Goal: Information Seeking & Learning: Find specific page/section

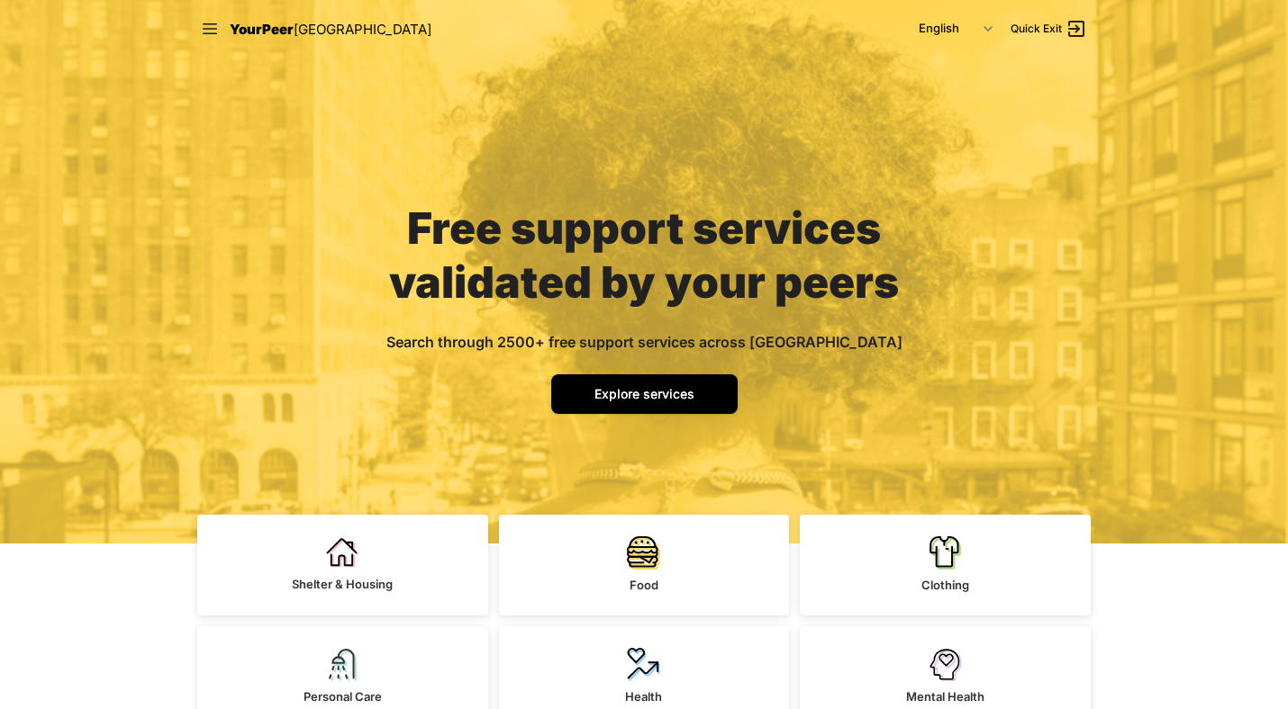
click at [655, 402] on span "Explore services" at bounding box center [644, 393] width 100 height 15
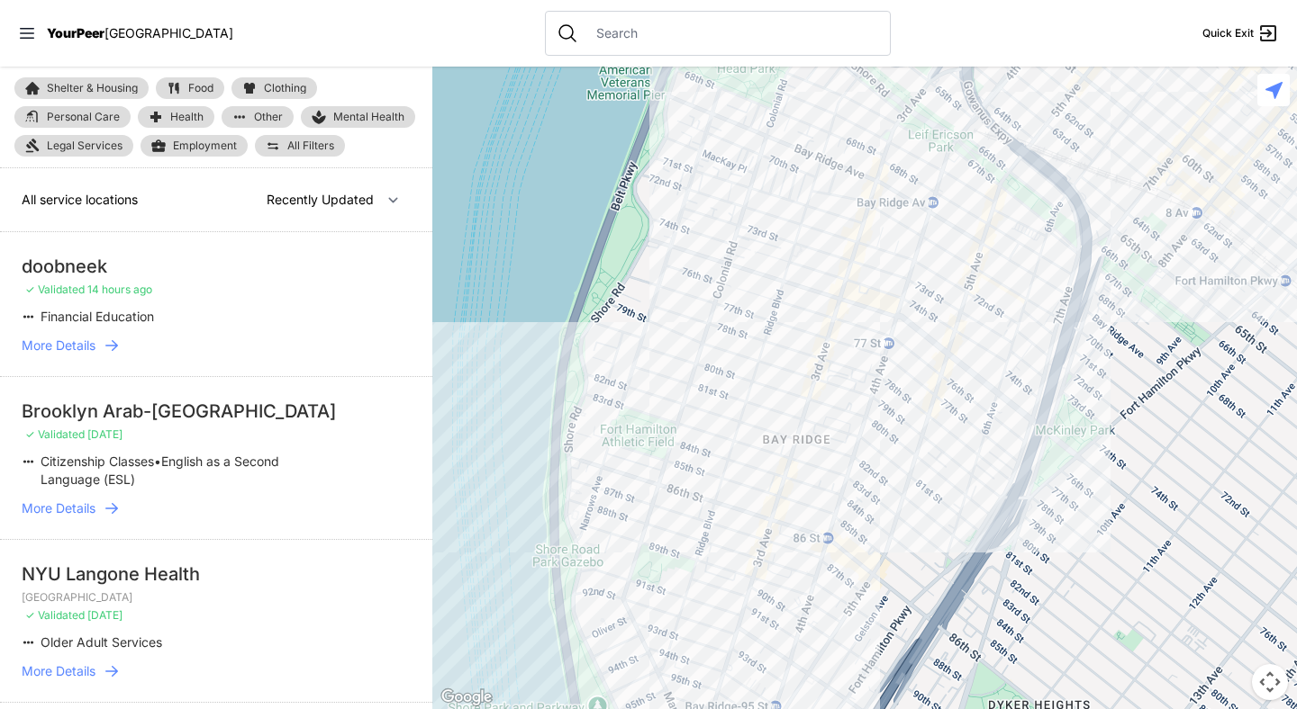
select select "nearby"
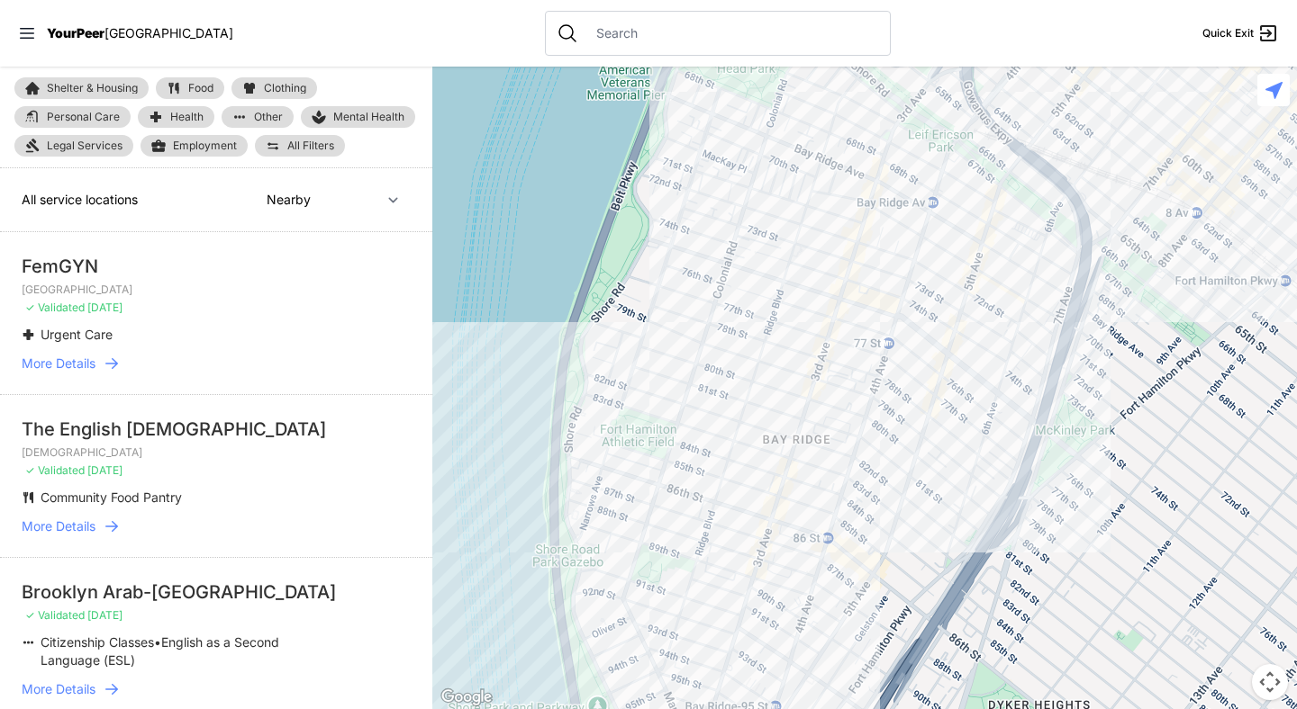
click at [585, 32] on input "text" at bounding box center [732, 33] width 294 height 18
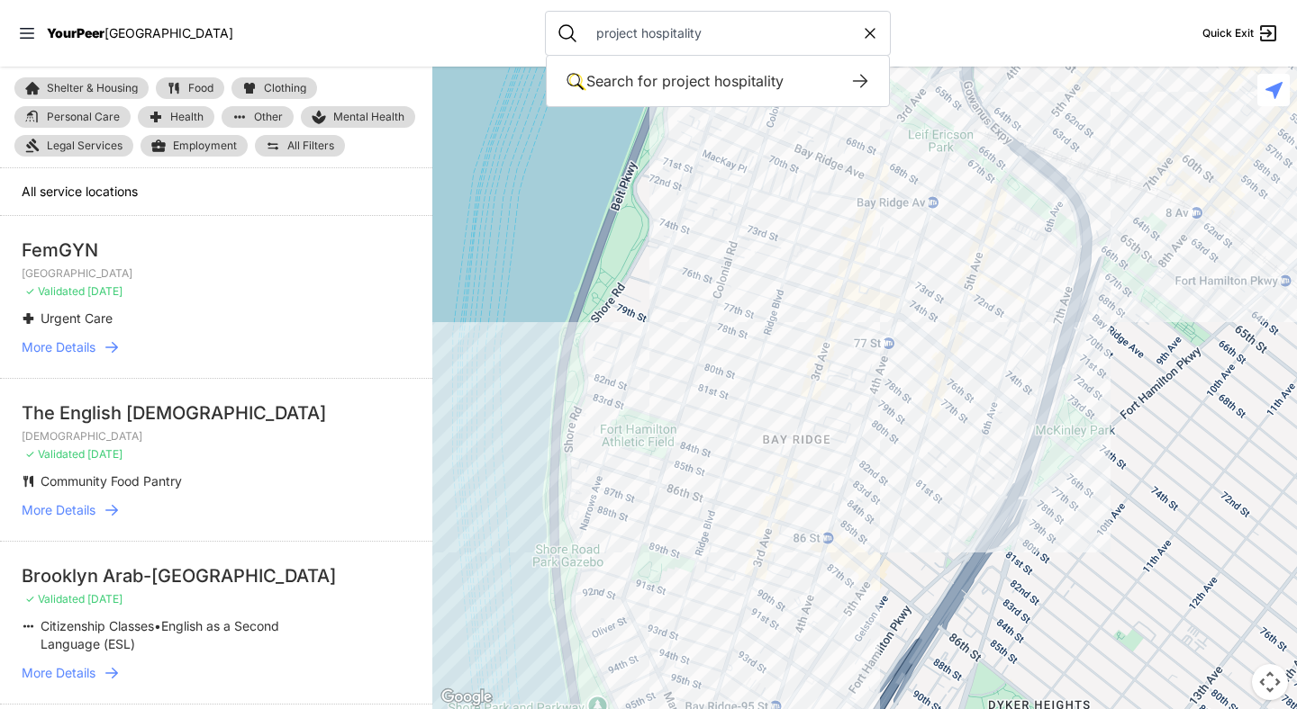
type input "project hospitality"
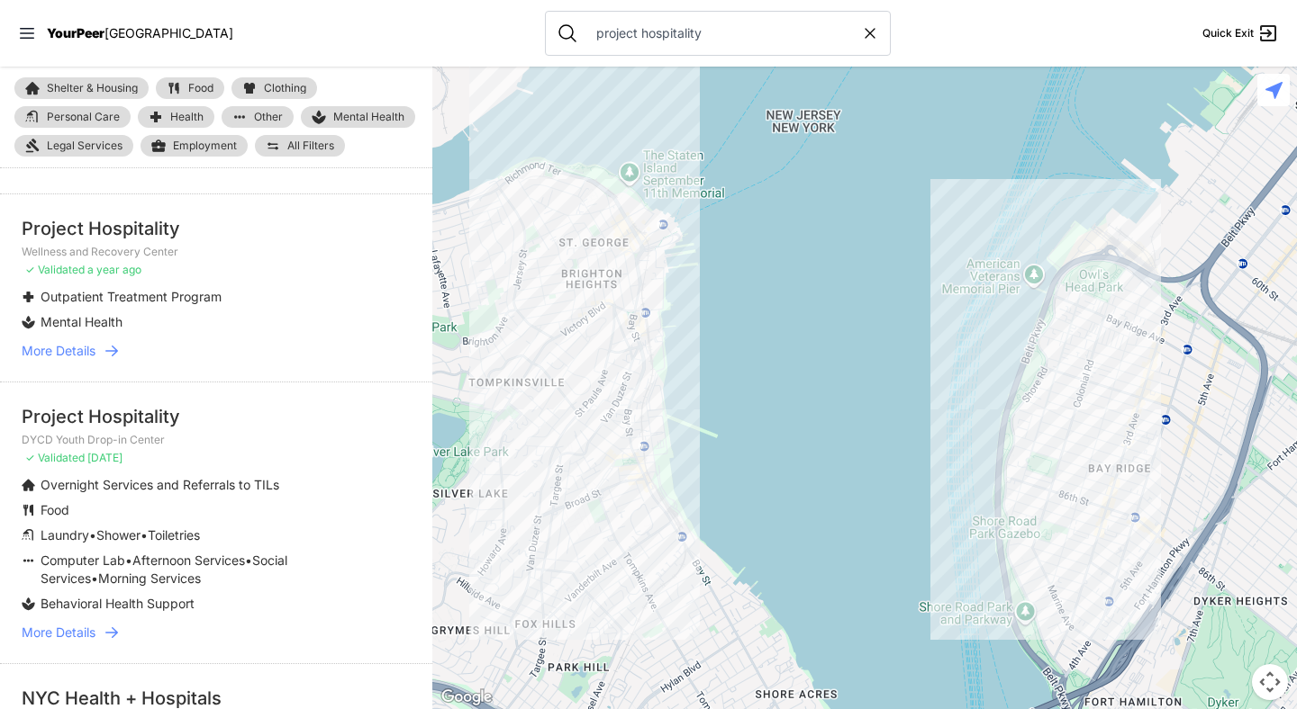
scroll to position [1168, 0]
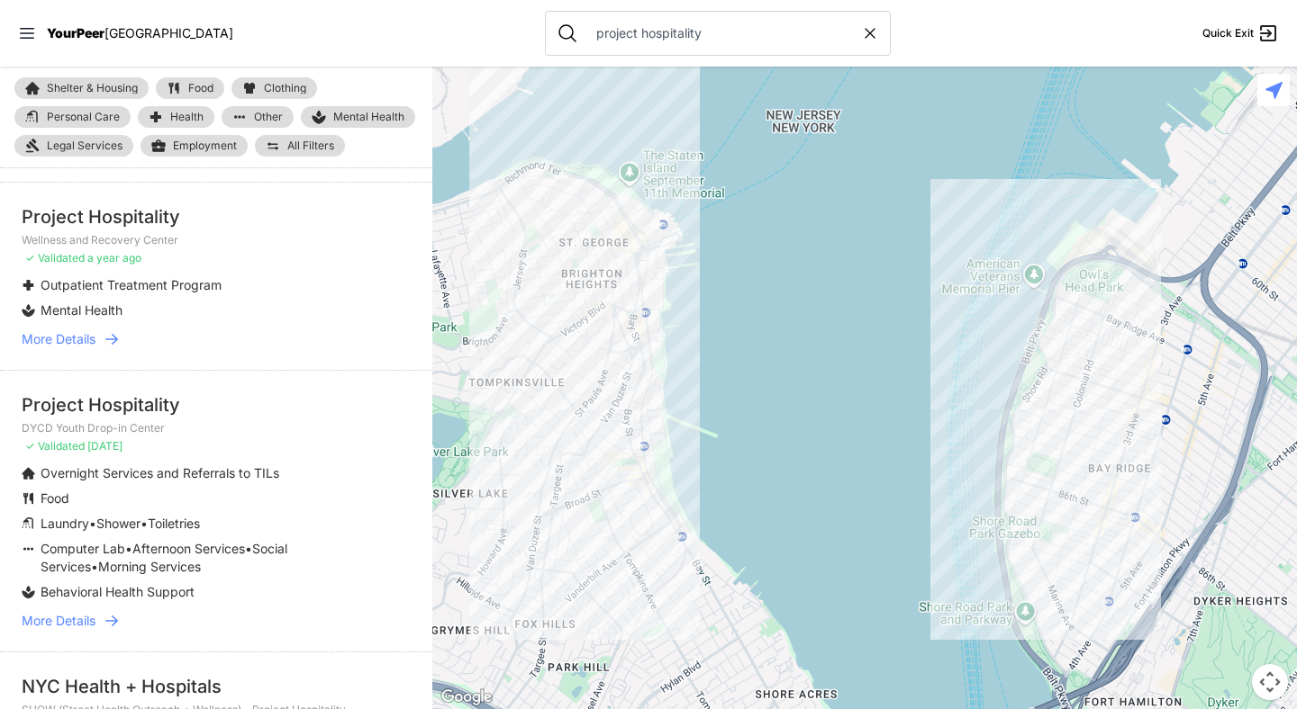
click at [113, 630] on icon at bounding box center [112, 621] width 18 height 18
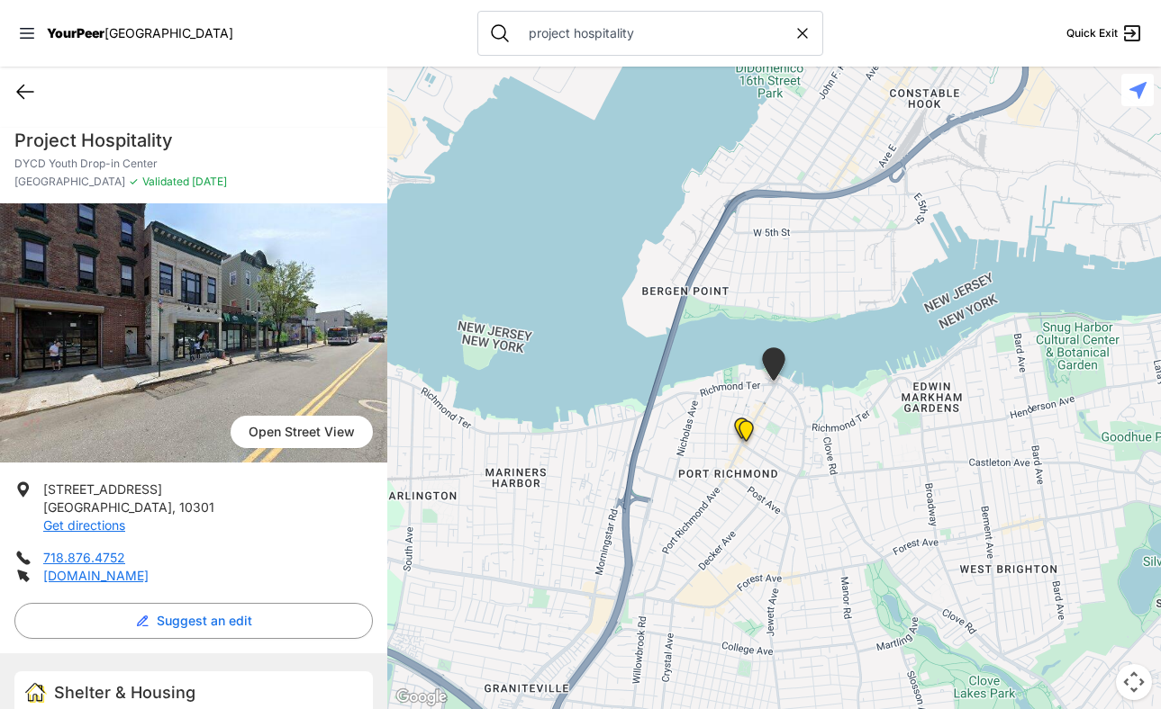
click at [23, 89] on icon at bounding box center [25, 92] width 22 height 22
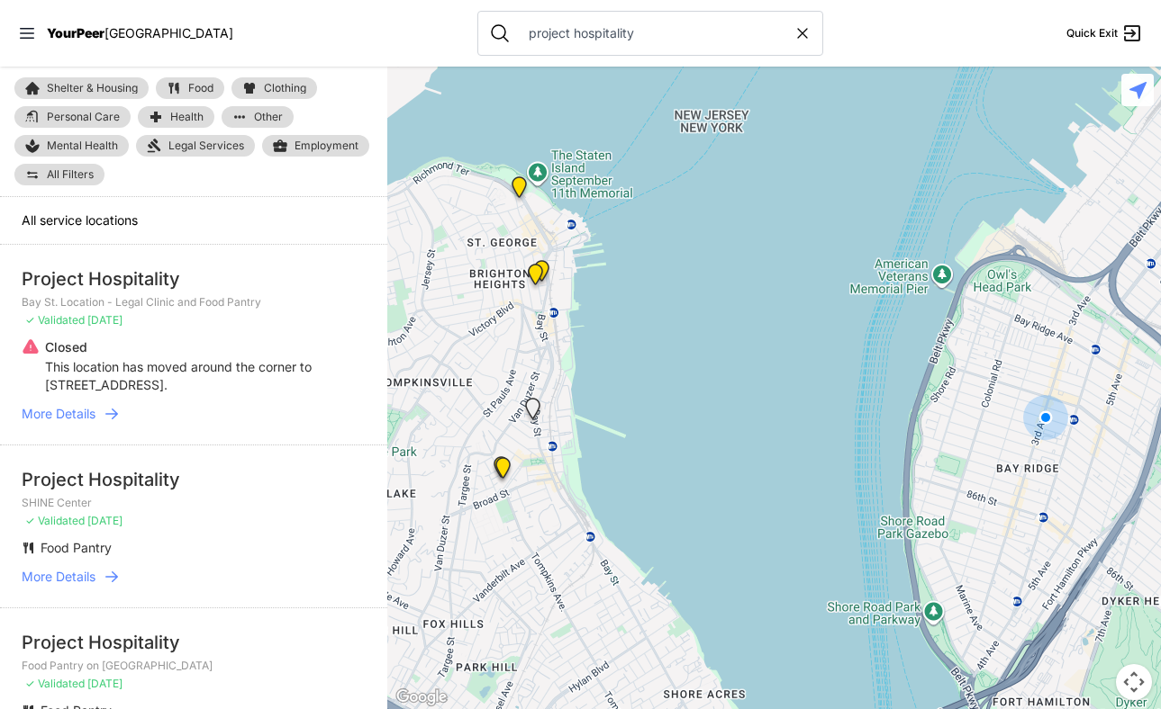
click at [89, 149] on span "Mental Health" at bounding box center [82, 146] width 71 height 14
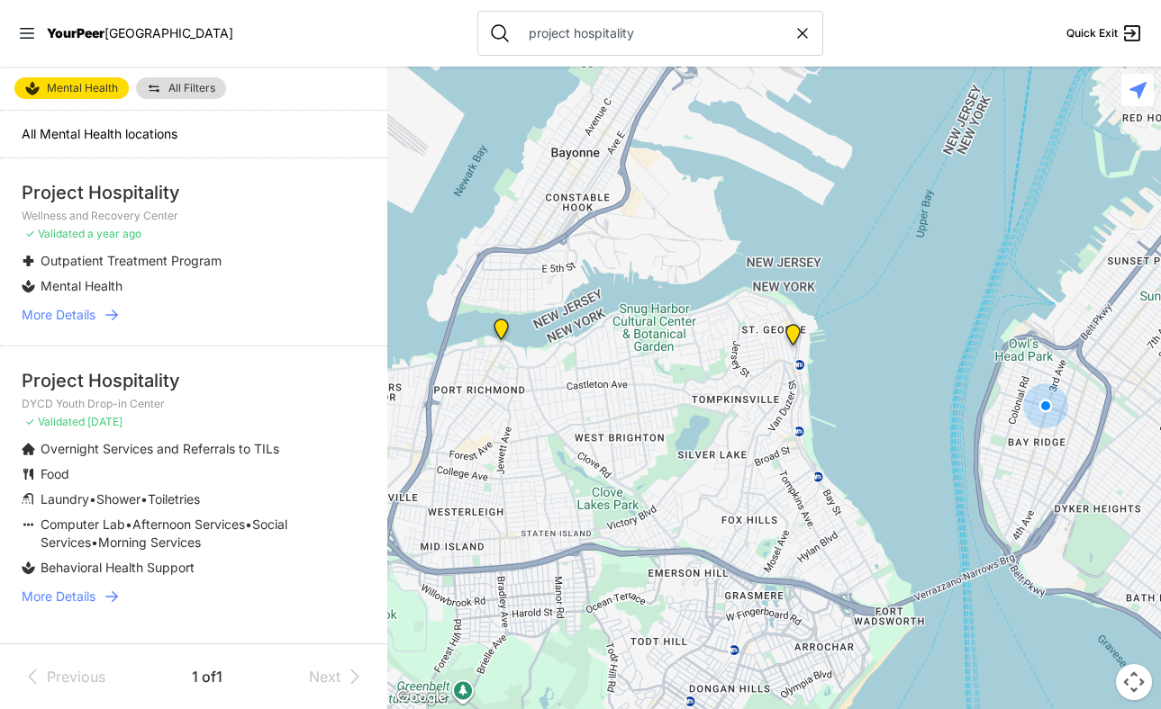
click at [115, 594] on icon at bounding box center [111, 597] width 13 height 11
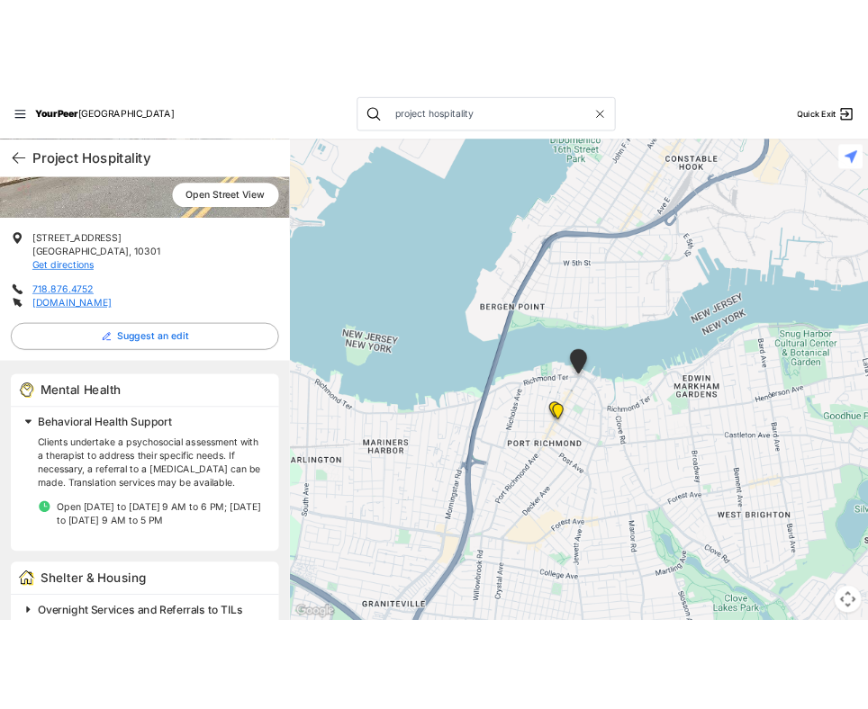
scroll to position [298, 0]
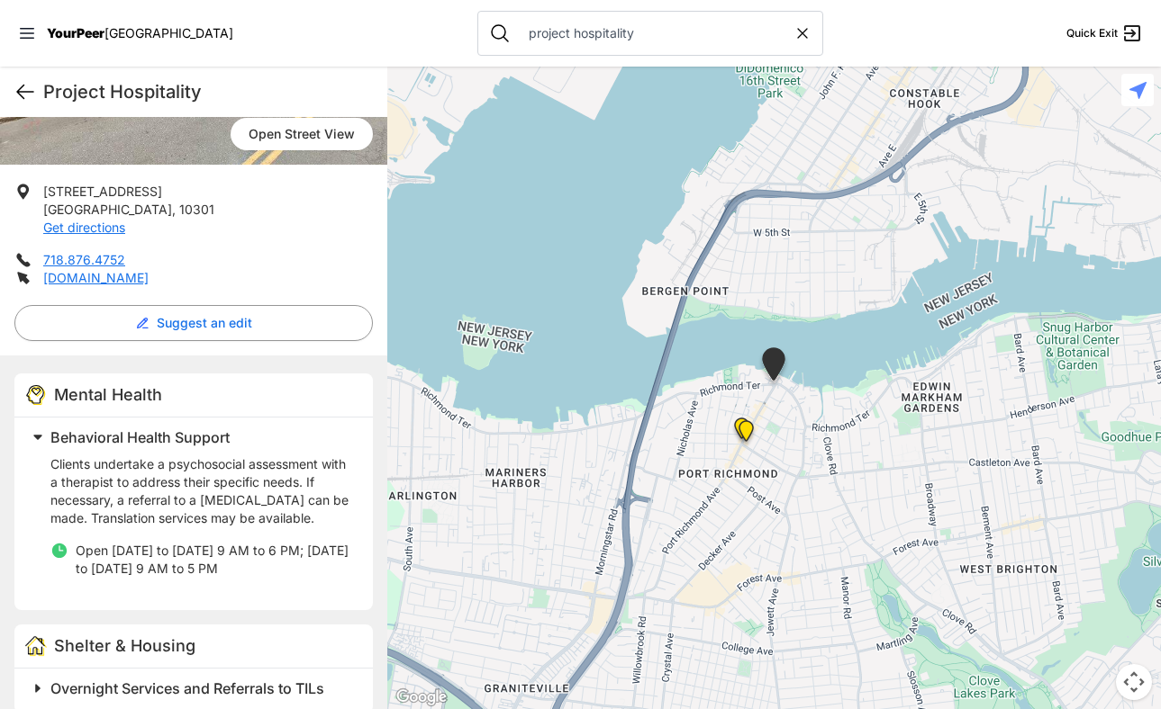
click at [23, 91] on icon at bounding box center [25, 93] width 16 height 14
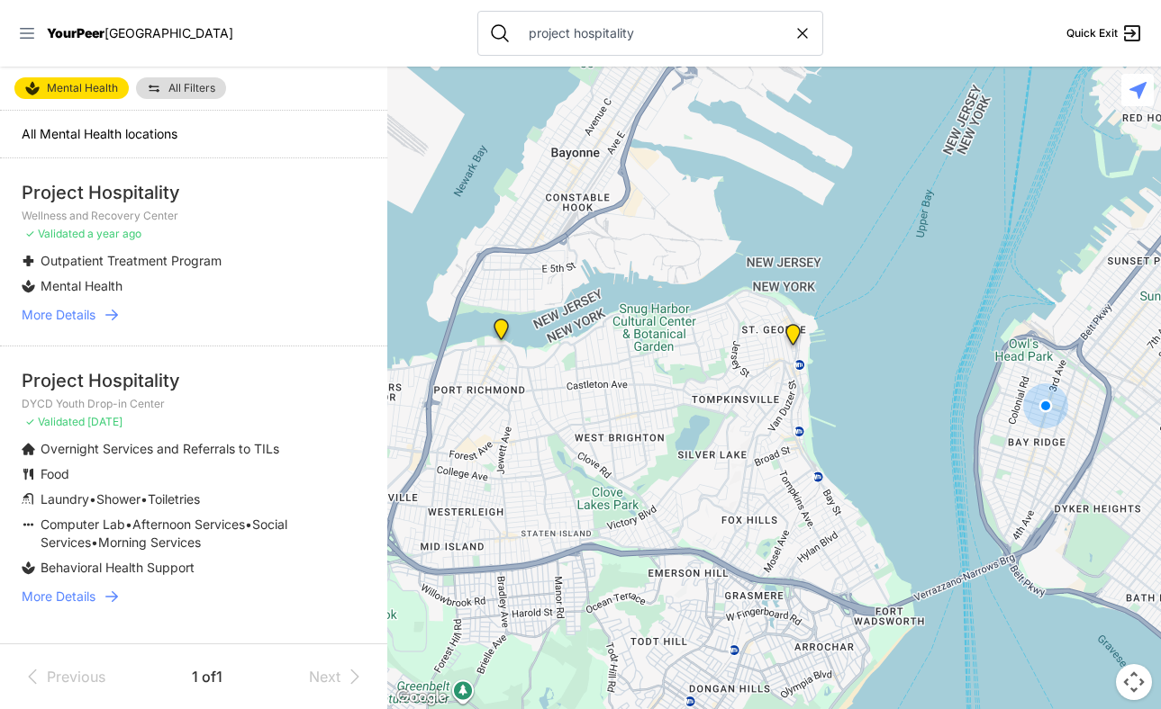
click at [35, 30] on icon at bounding box center [27, 33] width 18 height 18
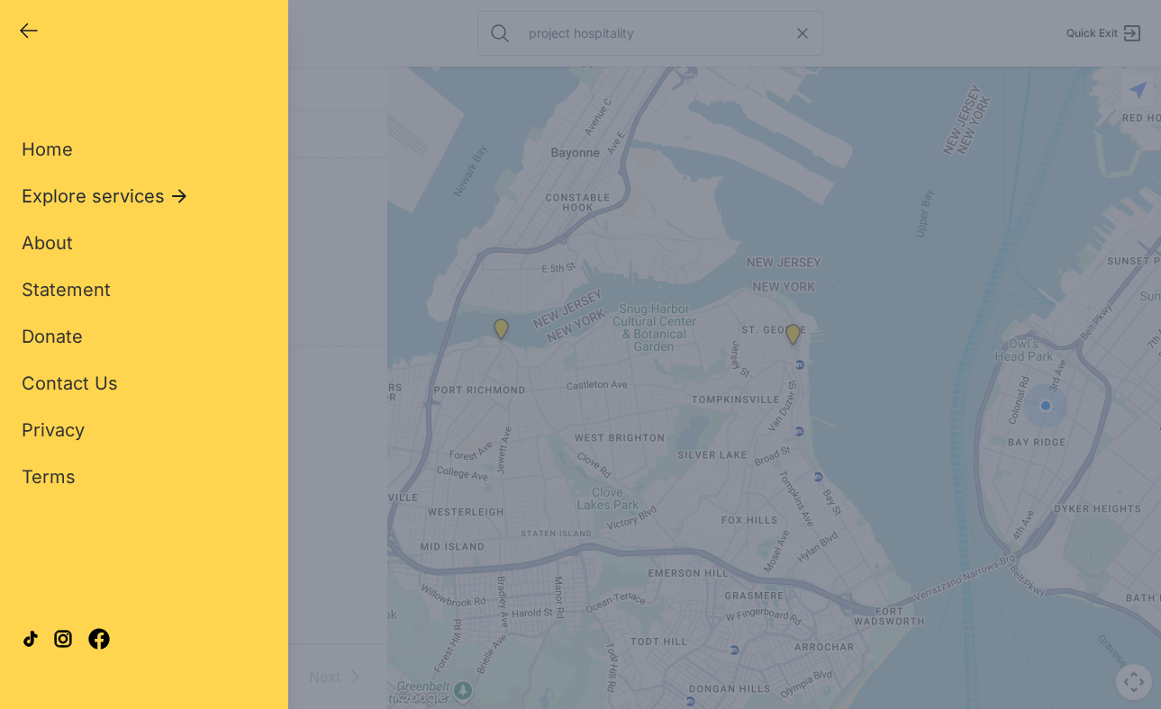
click at [126, 192] on span "Explore services" at bounding box center [93, 196] width 143 height 25
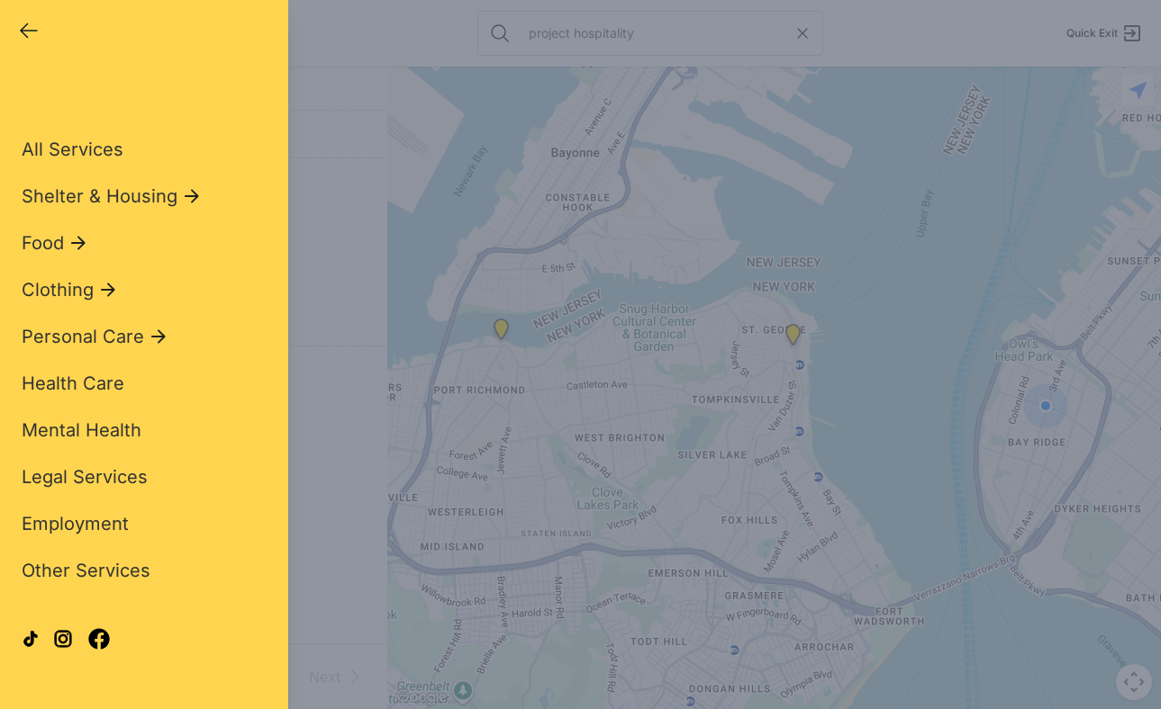
click at [126, 192] on span "Shelter & Housing" at bounding box center [100, 196] width 156 height 25
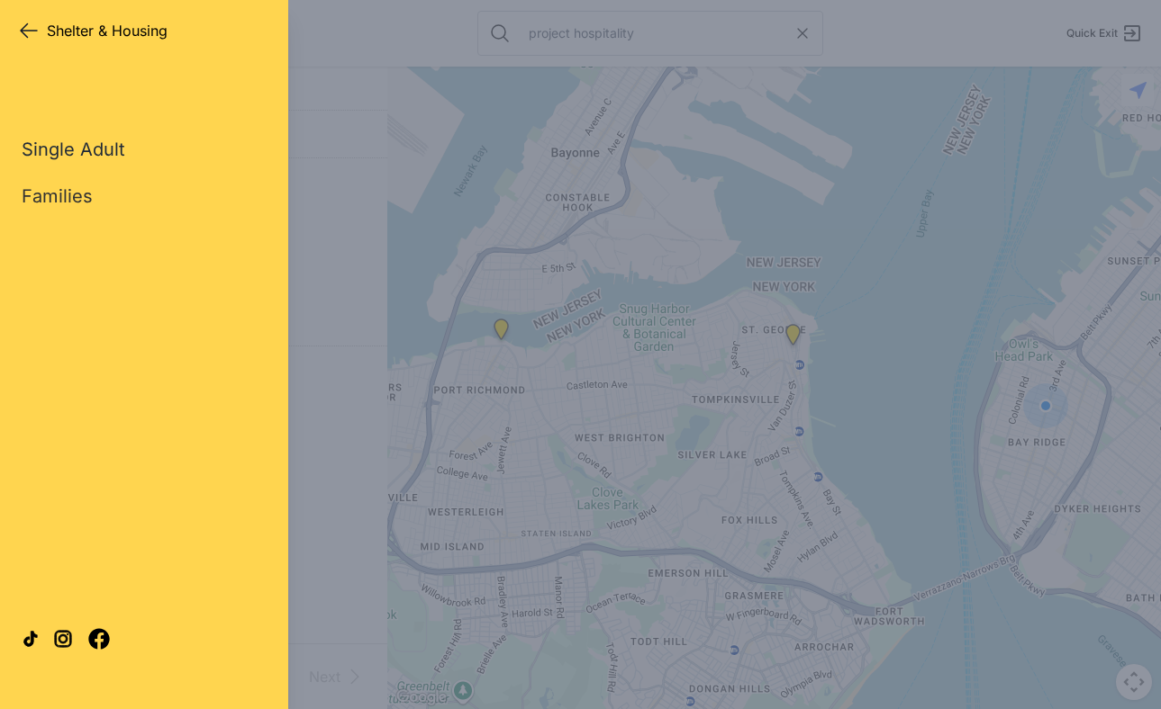
click at [107, 158] on link "Single Adult" at bounding box center [74, 149] width 104 height 25
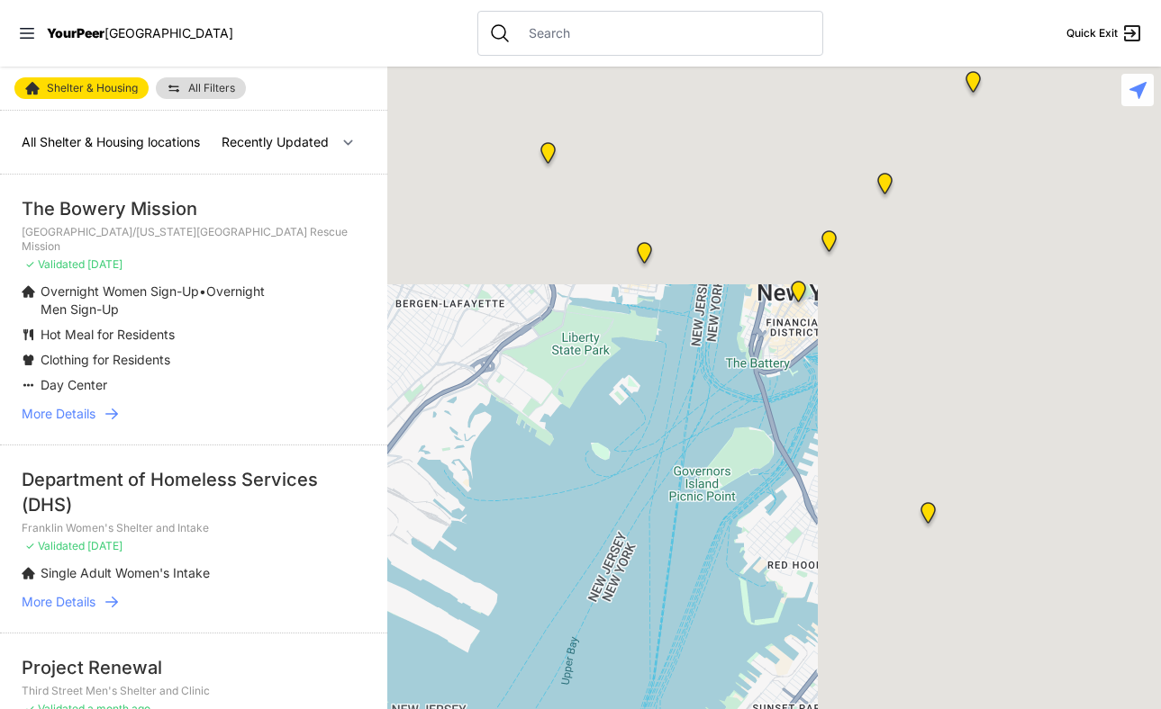
select select "nearby"
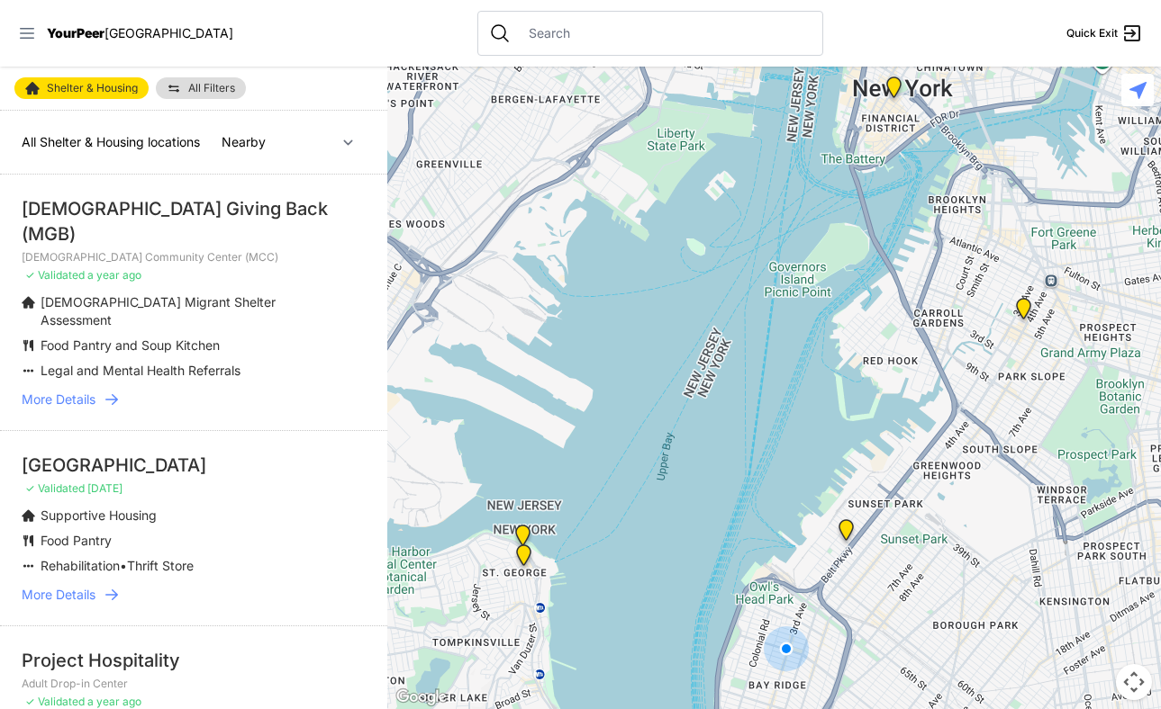
click at [32, 32] on icon at bounding box center [27, 33] width 14 height 11
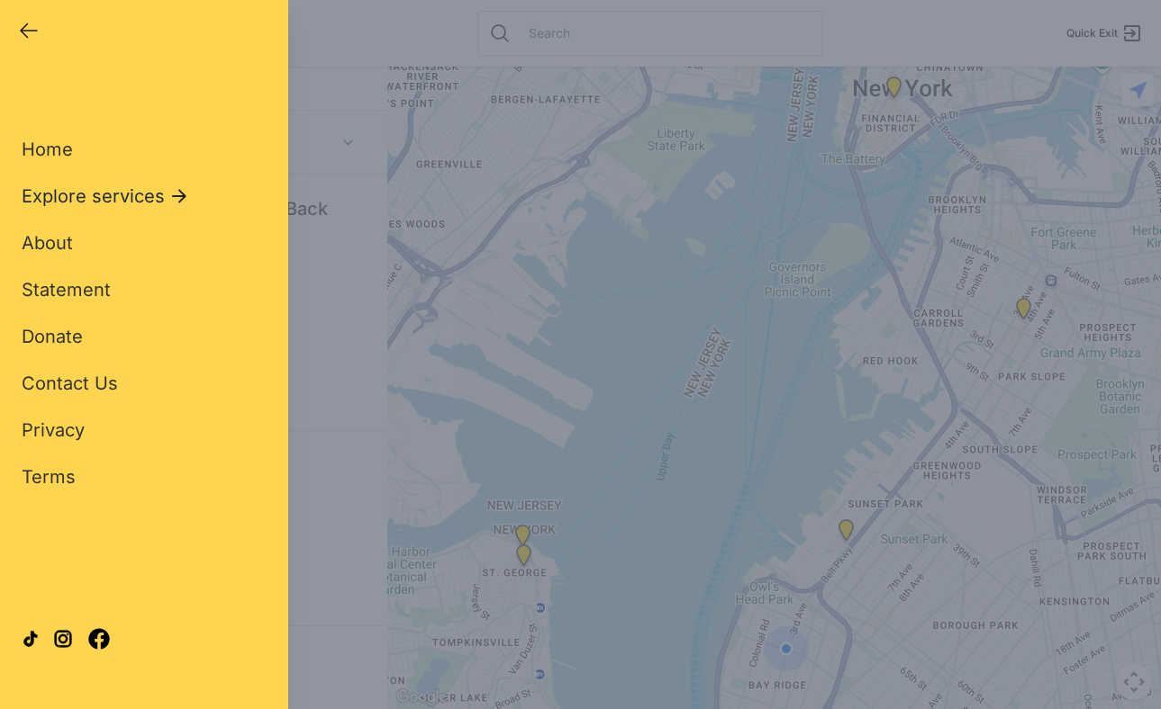
click at [82, 187] on span "Explore services" at bounding box center [93, 196] width 143 height 25
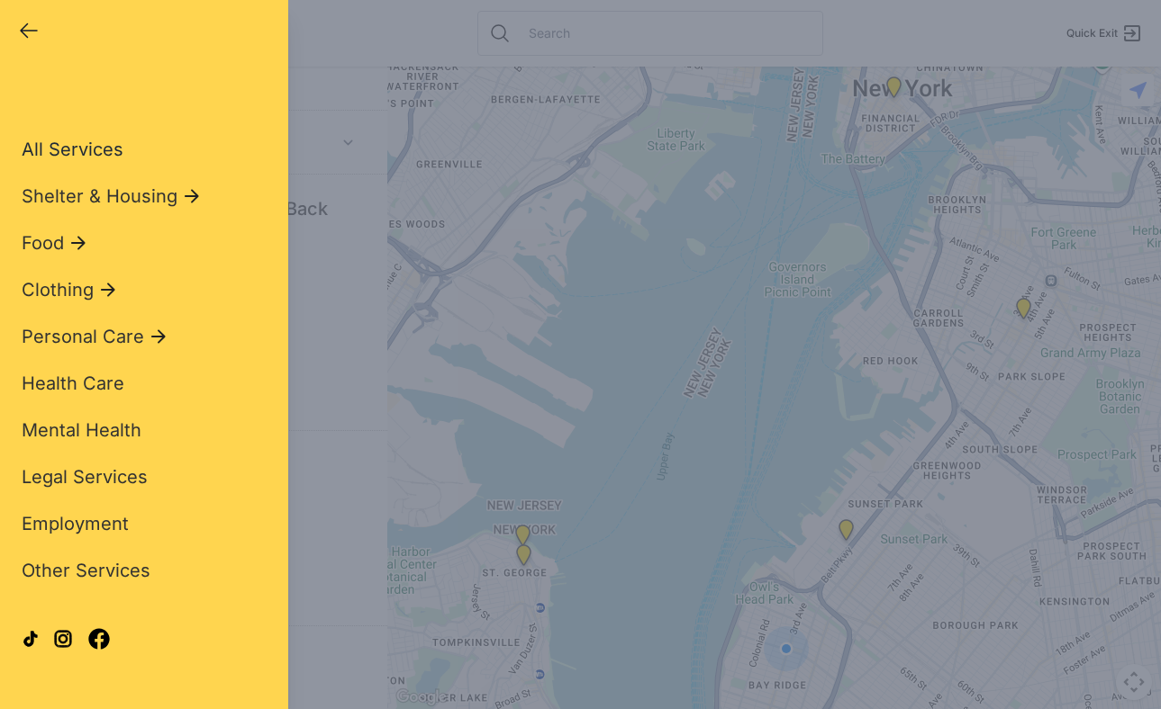
click at [98, 142] on span "All Services" at bounding box center [73, 150] width 102 height 22
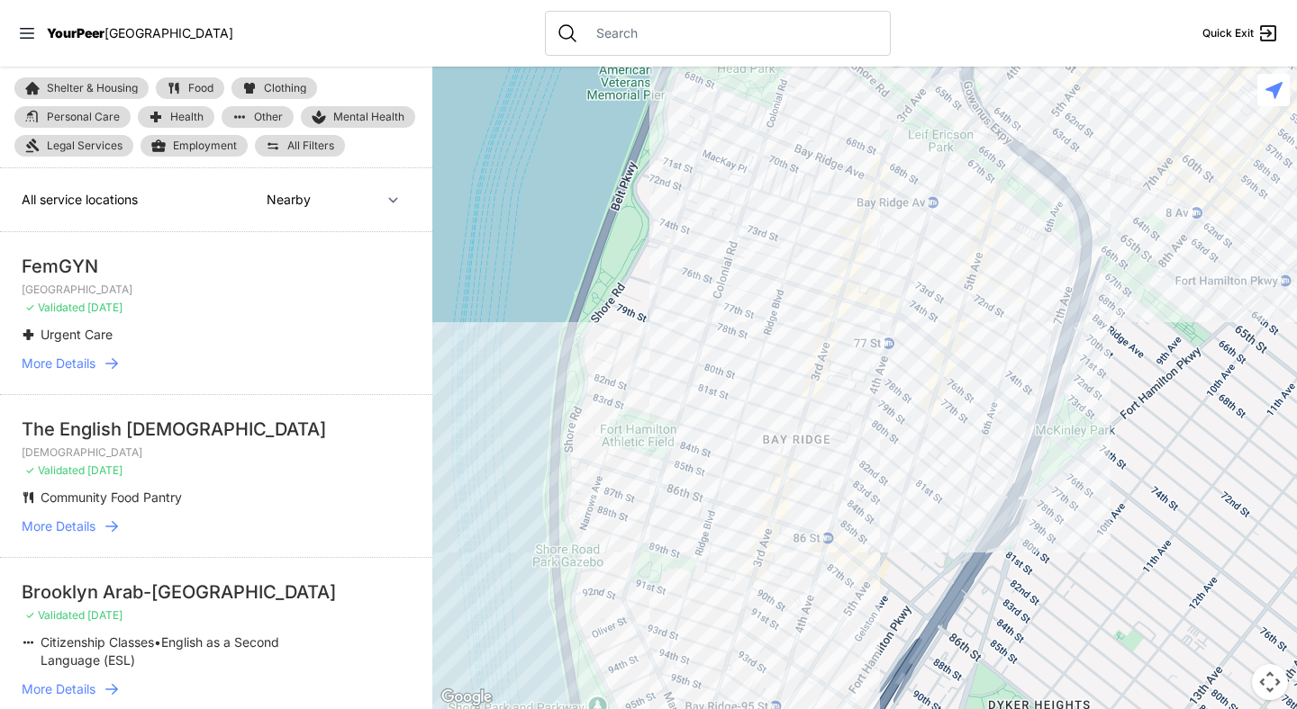
click at [16, 36] on nav "YourPeer NYC Quick Exit" at bounding box center [648, 33] width 1297 height 67
click at [28, 27] on icon at bounding box center [27, 33] width 18 height 18
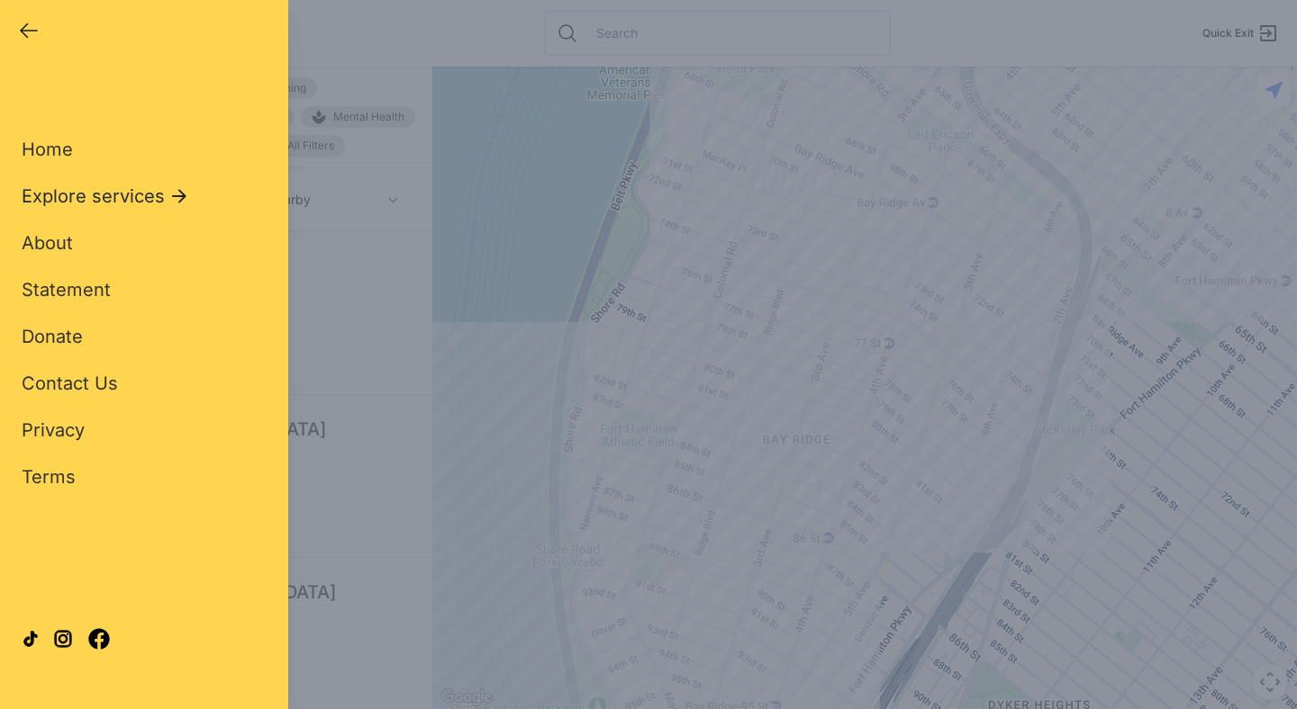
click at [86, 196] on span "Explore services" at bounding box center [93, 196] width 143 height 25
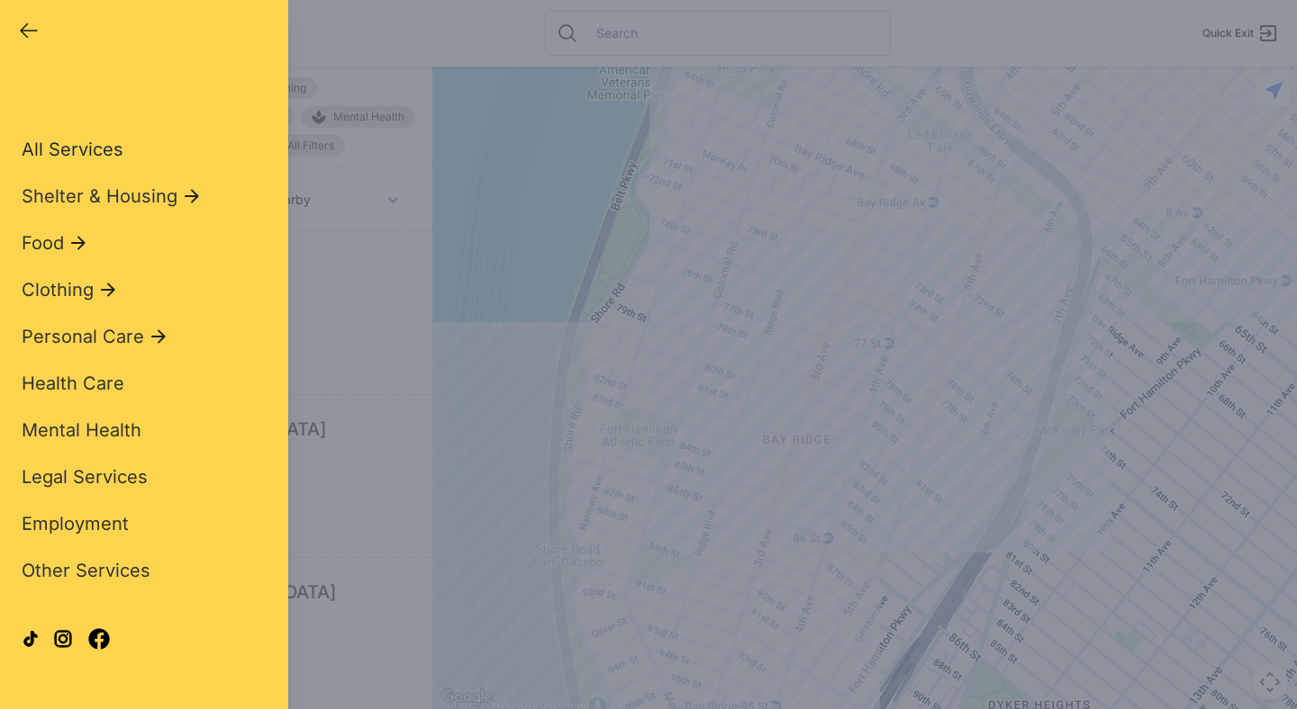
click at [94, 148] on span "All Services" at bounding box center [73, 150] width 102 height 22
select select "recentlyUpdated"
click at [462, 122] on div "Close panel YourPeer [GEOGRAPHIC_DATA] Quick Exit Single Adult Families Soup Ki…" at bounding box center [648, 354] width 1297 height 709
click at [86, 151] on span "All Services" at bounding box center [73, 150] width 102 height 22
click at [106, 151] on span "All Services" at bounding box center [73, 150] width 102 height 22
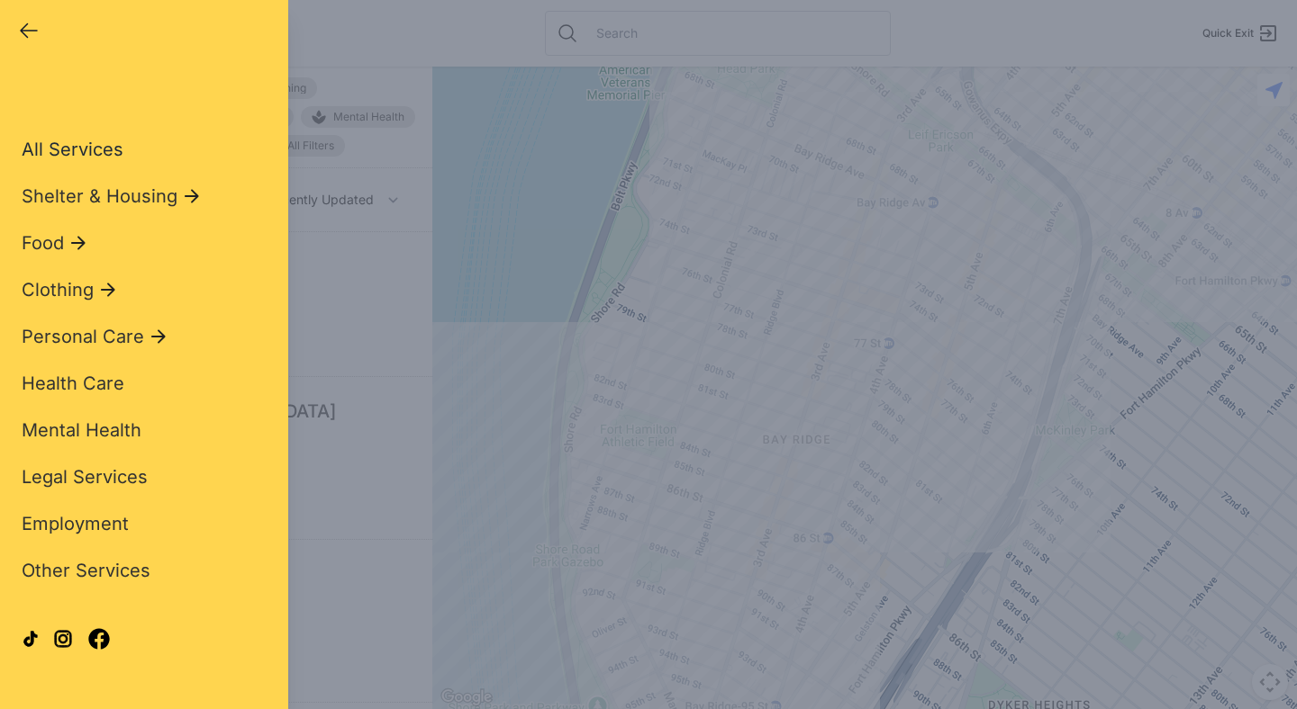
click at [96, 151] on span "All Services" at bounding box center [73, 150] width 102 height 22
click at [95, 151] on span "All Services" at bounding box center [73, 150] width 102 height 22
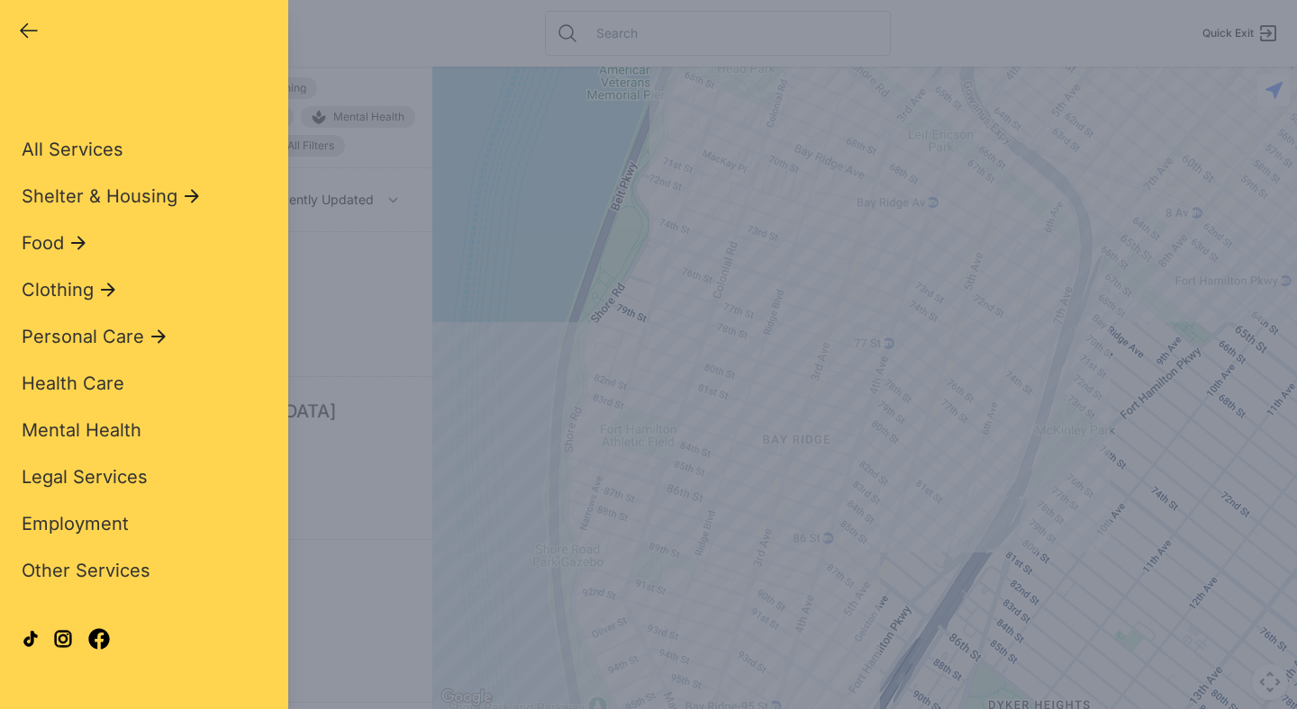
click at [158, 211] on div "All Services Shelter & Housing Food Clothing Personal Care Health Care Mental H…" at bounding box center [144, 334] width 245 height 511
click at [176, 192] on button "Shelter & Housing" at bounding box center [112, 196] width 181 height 25
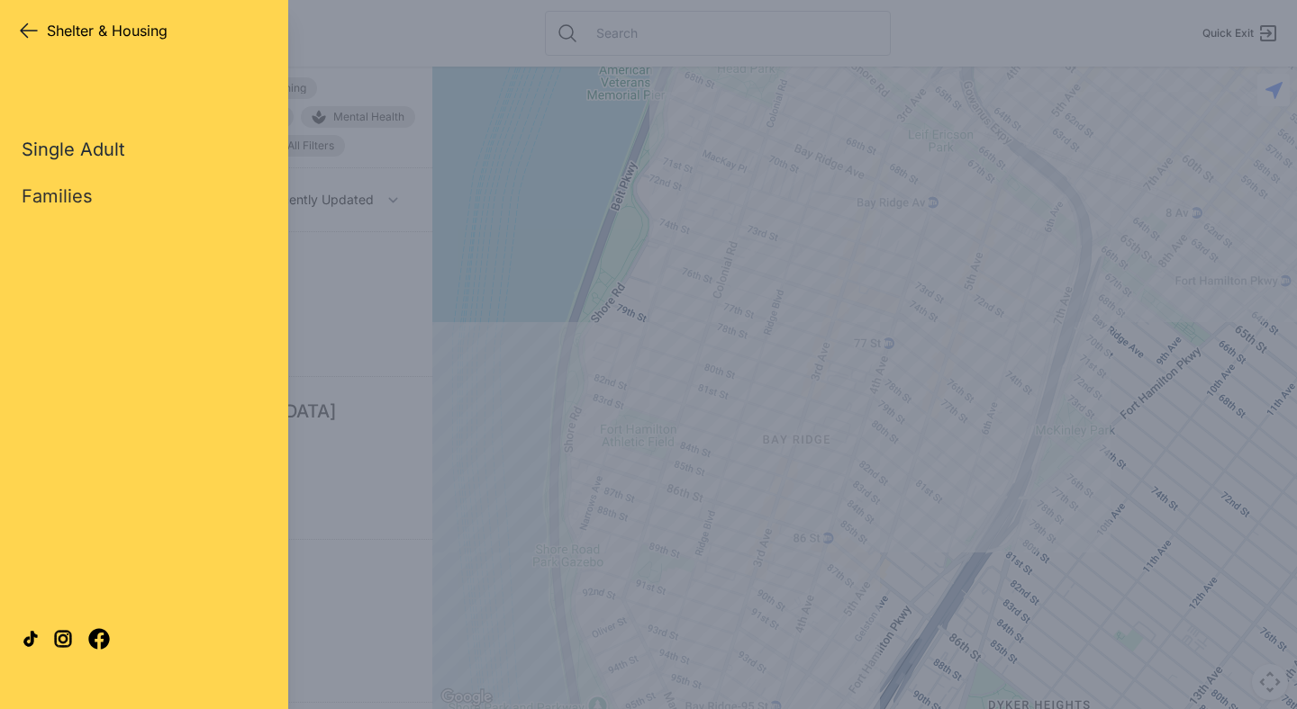
click at [97, 154] on link "Single Adult" at bounding box center [74, 149] width 104 height 25
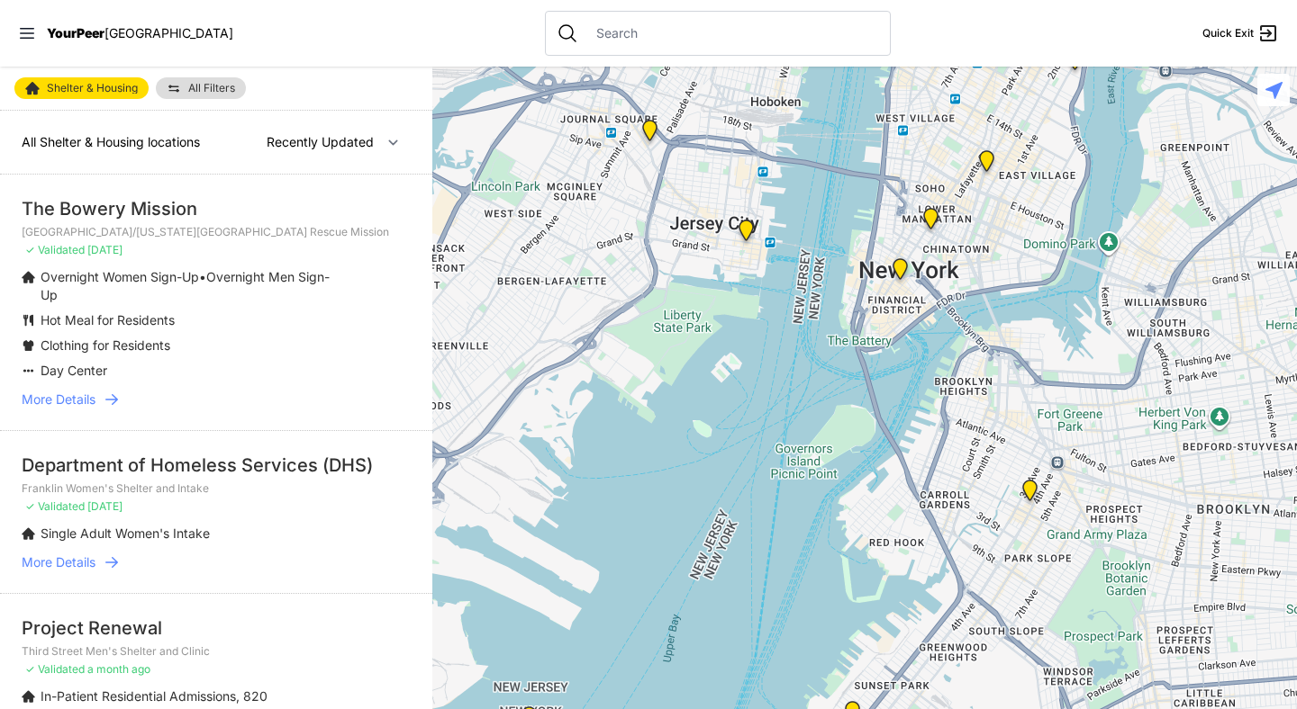
select select "nearby"
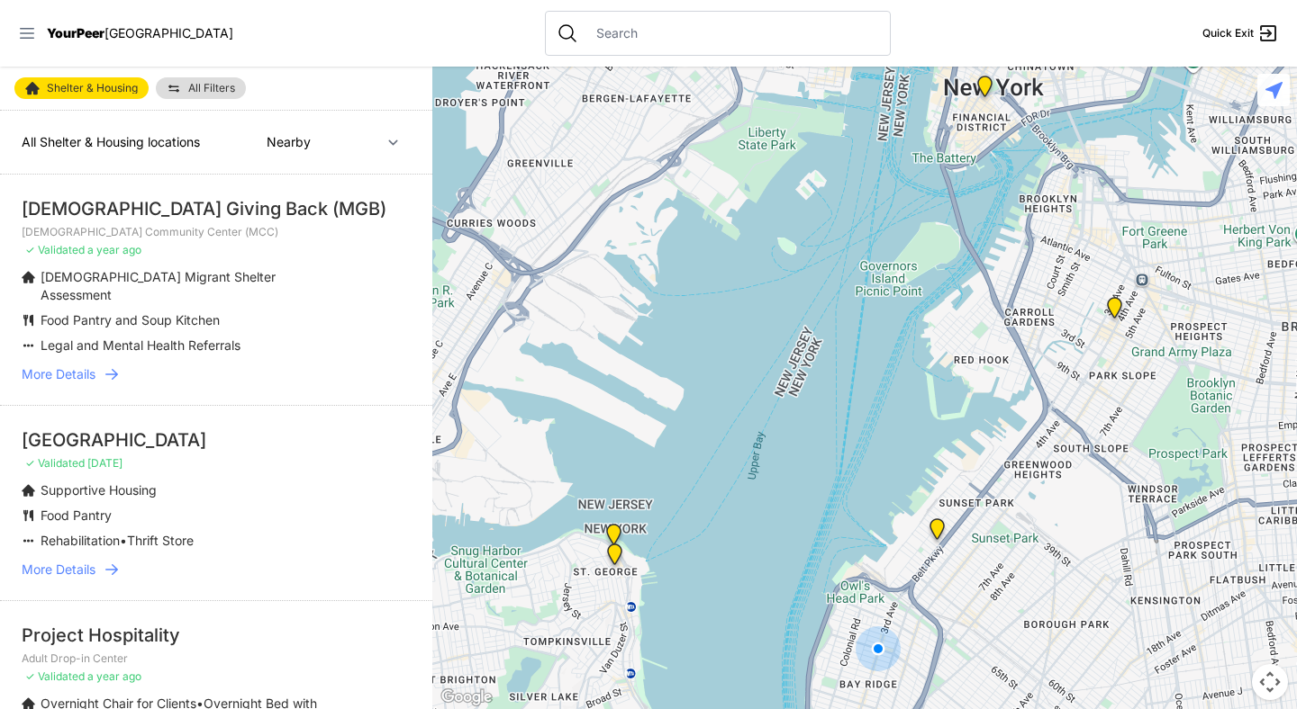
click at [27, 34] on icon at bounding box center [27, 33] width 18 height 18
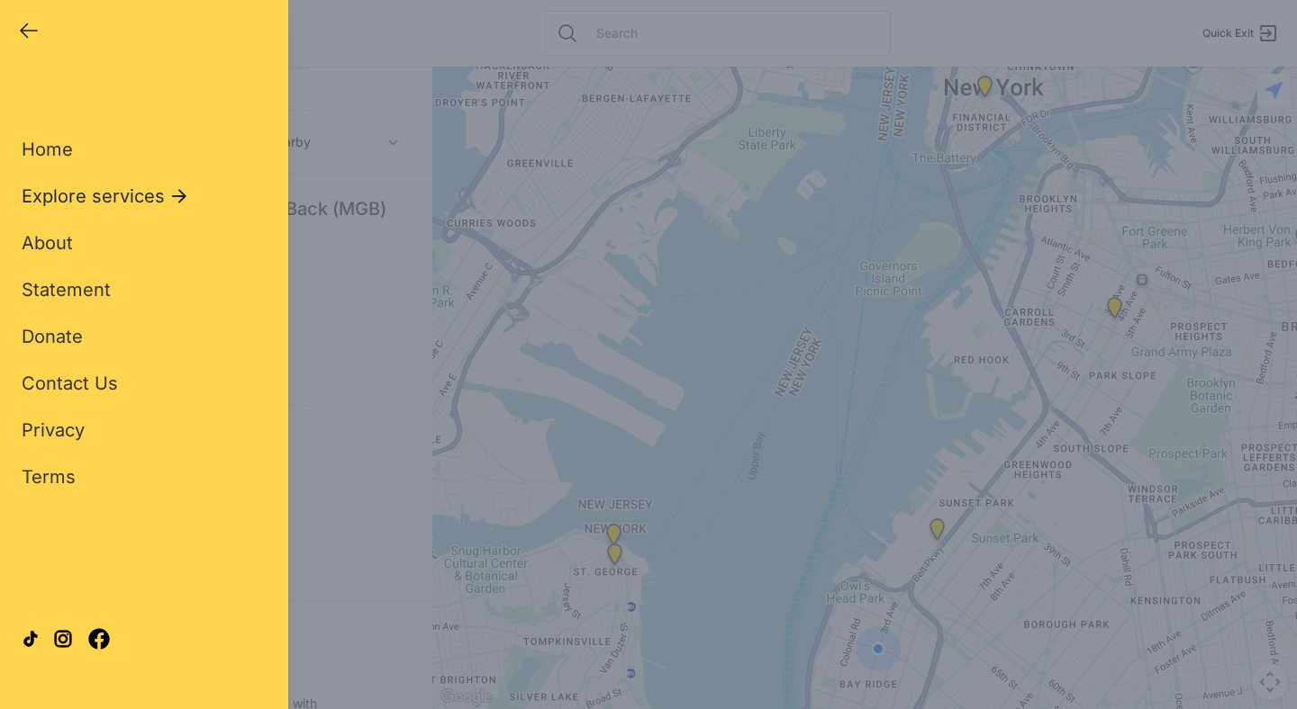
click at [100, 185] on span "Explore services" at bounding box center [93, 196] width 143 height 25
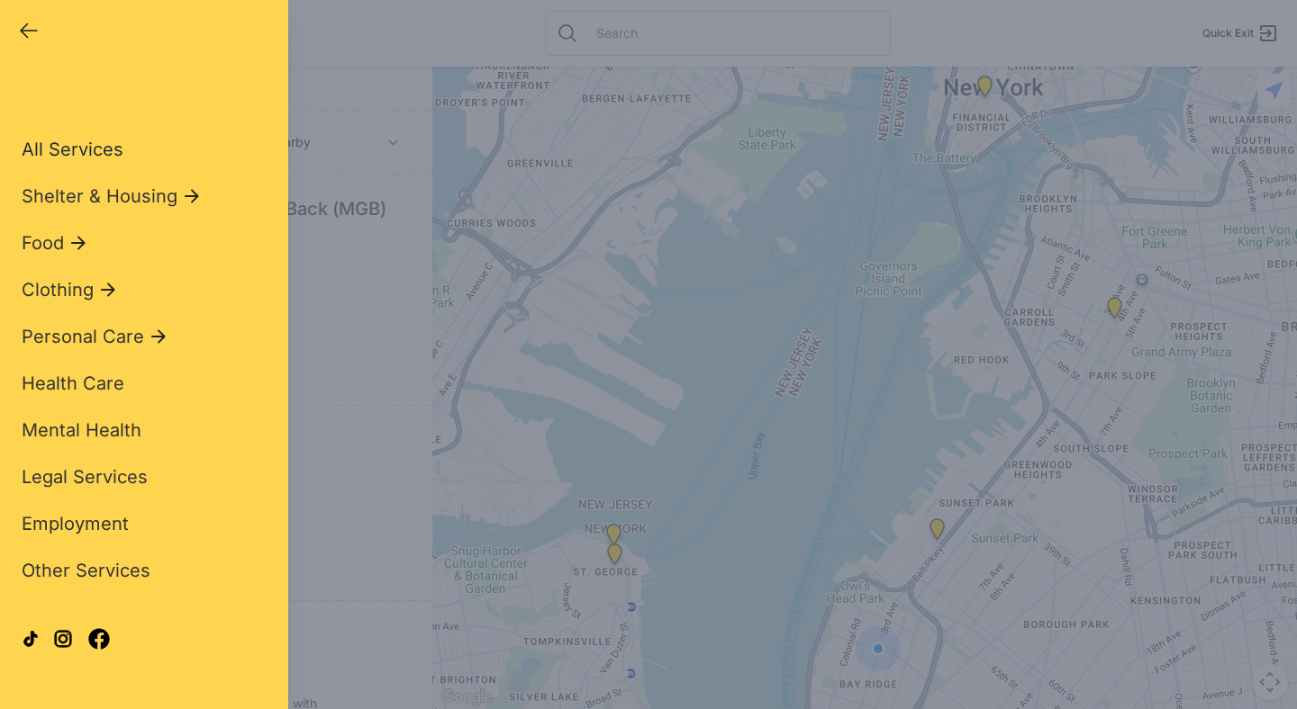
click at [95, 150] on span "All Services" at bounding box center [73, 150] width 102 height 22
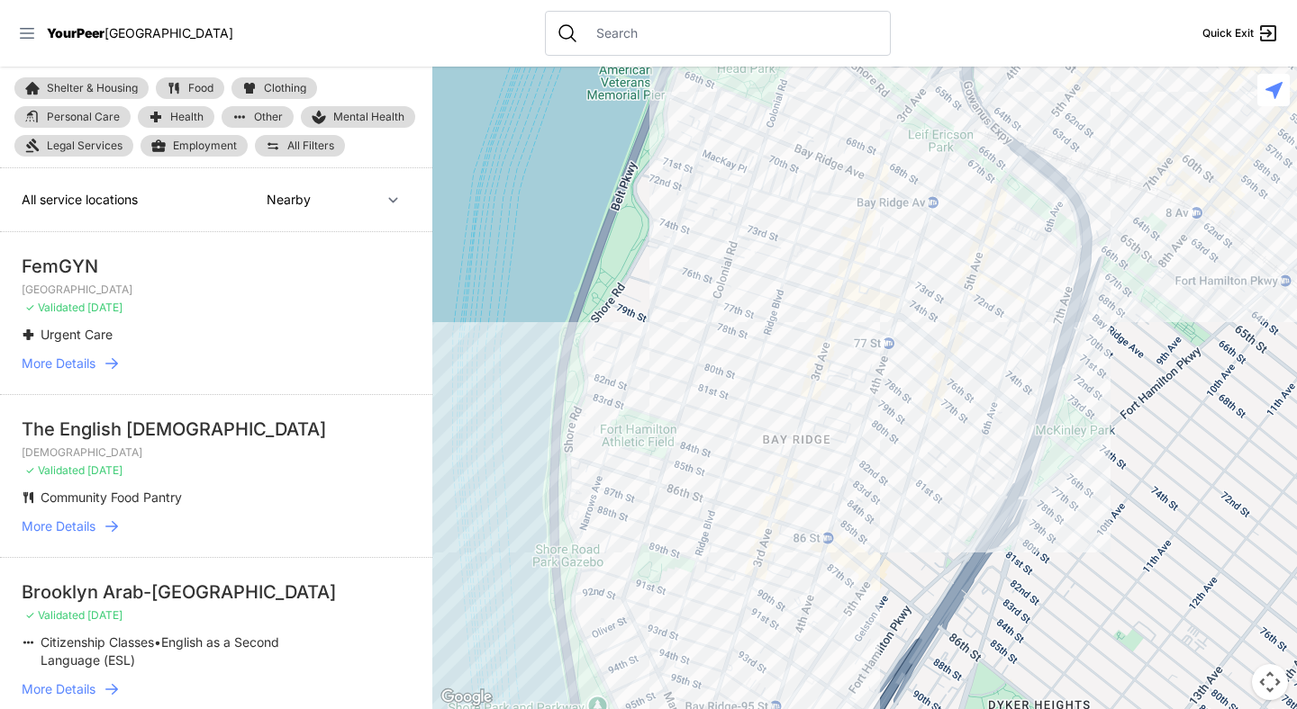
click at [28, 32] on icon at bounding box center [27, 33] width 18 height 18
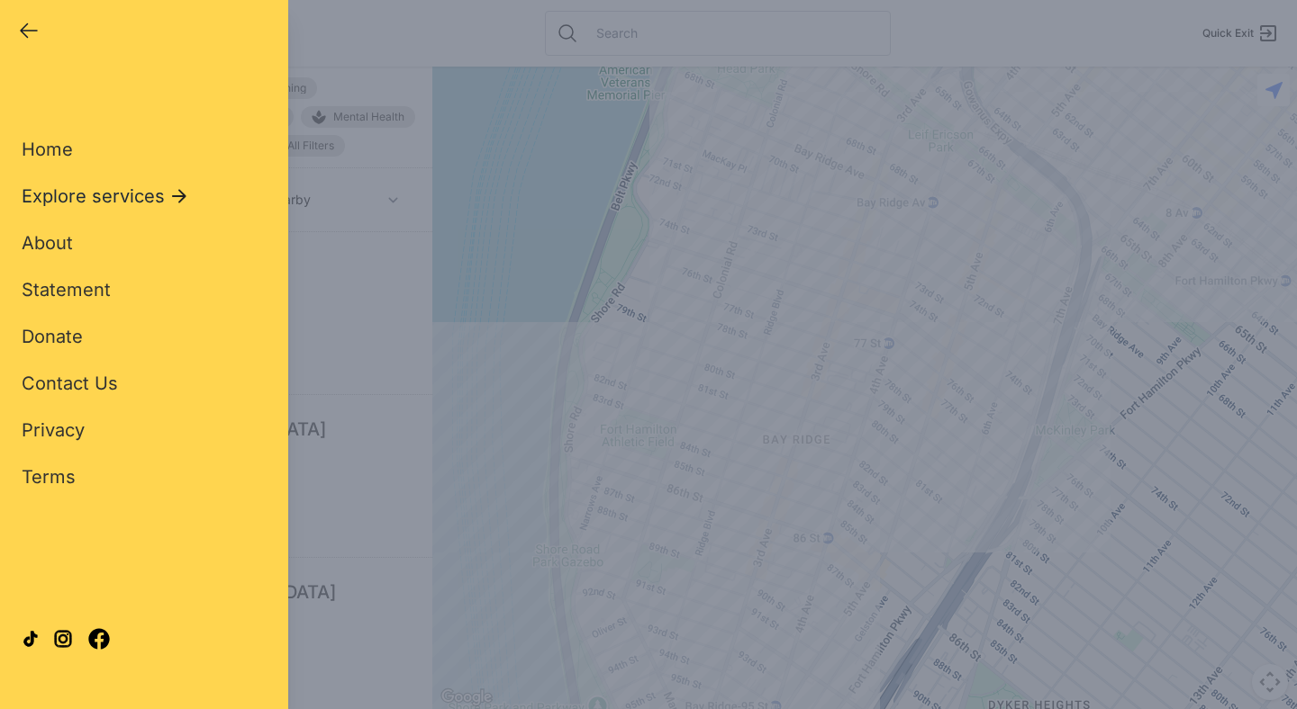
click at [172, 196] on icon at bounding box center [179, 196] width 14 height 14
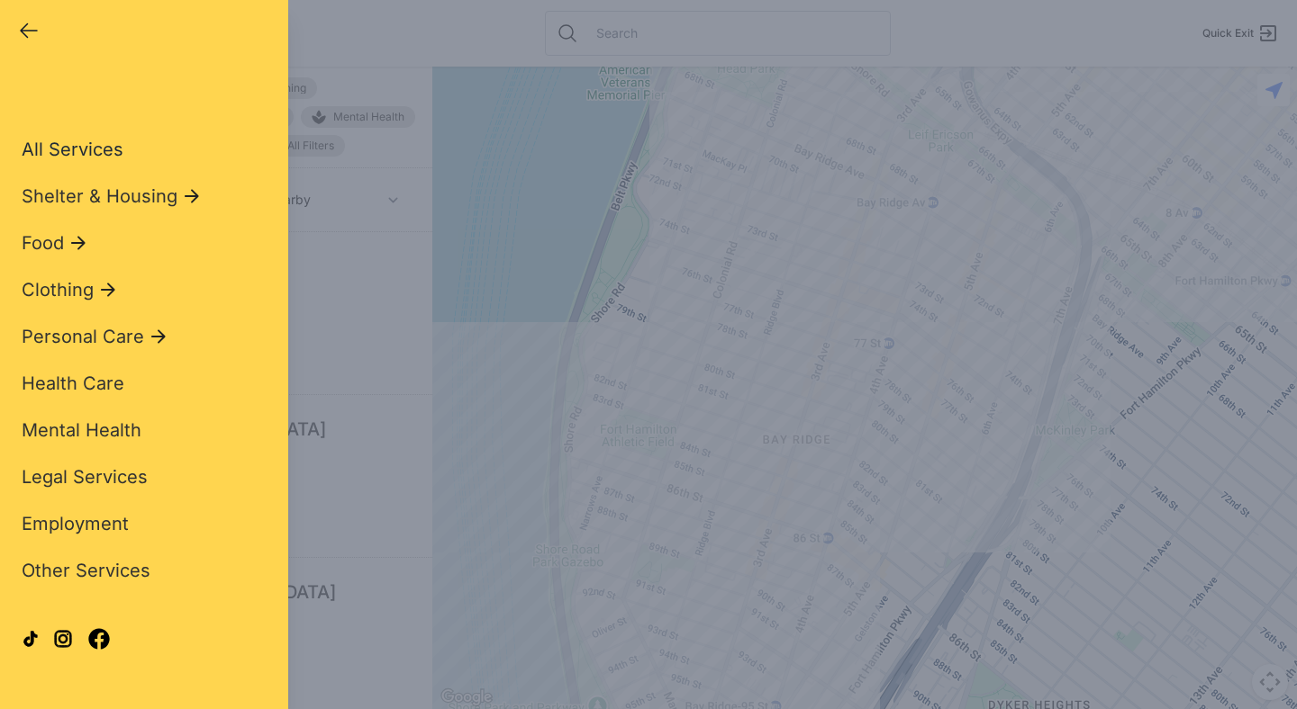
click at [104, 150] on span "All Services" at bounding box center [73, 150] width 102 height 22
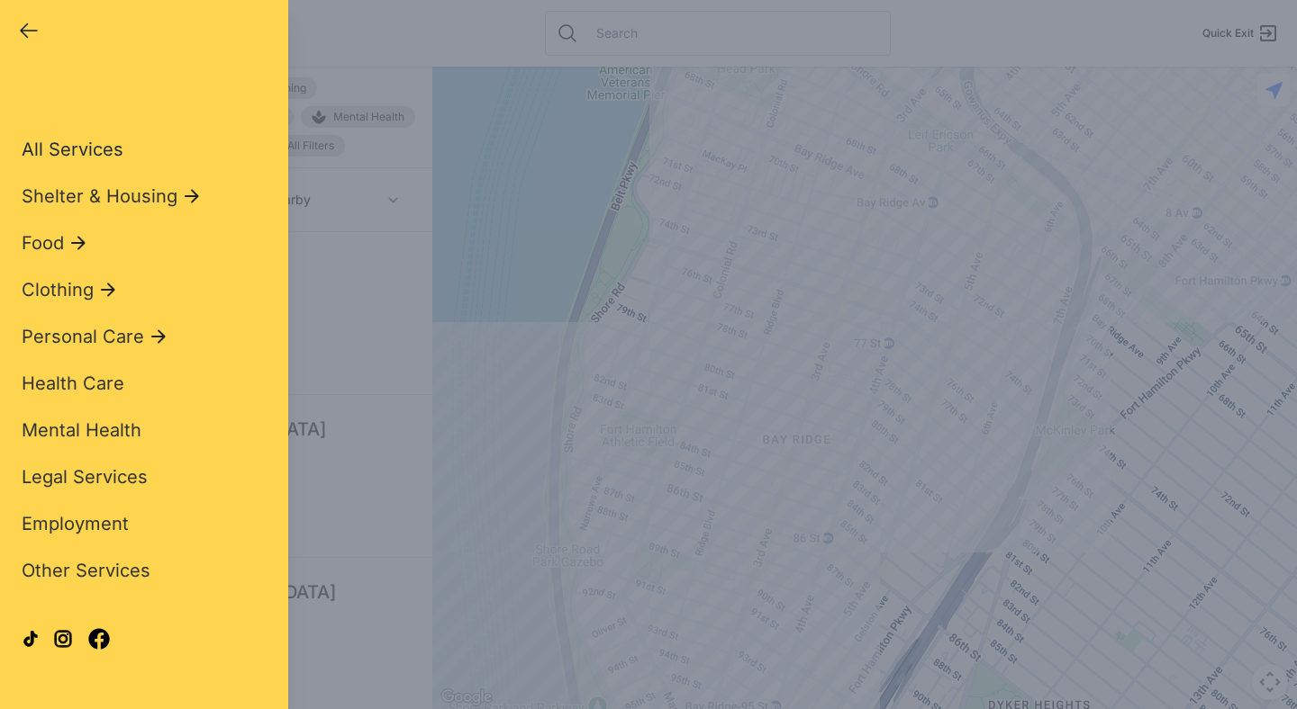
click at [104, 150] on span "All Services" at bounding box center [73, 150] width 102 height 22
select select "recentlyUpdated"
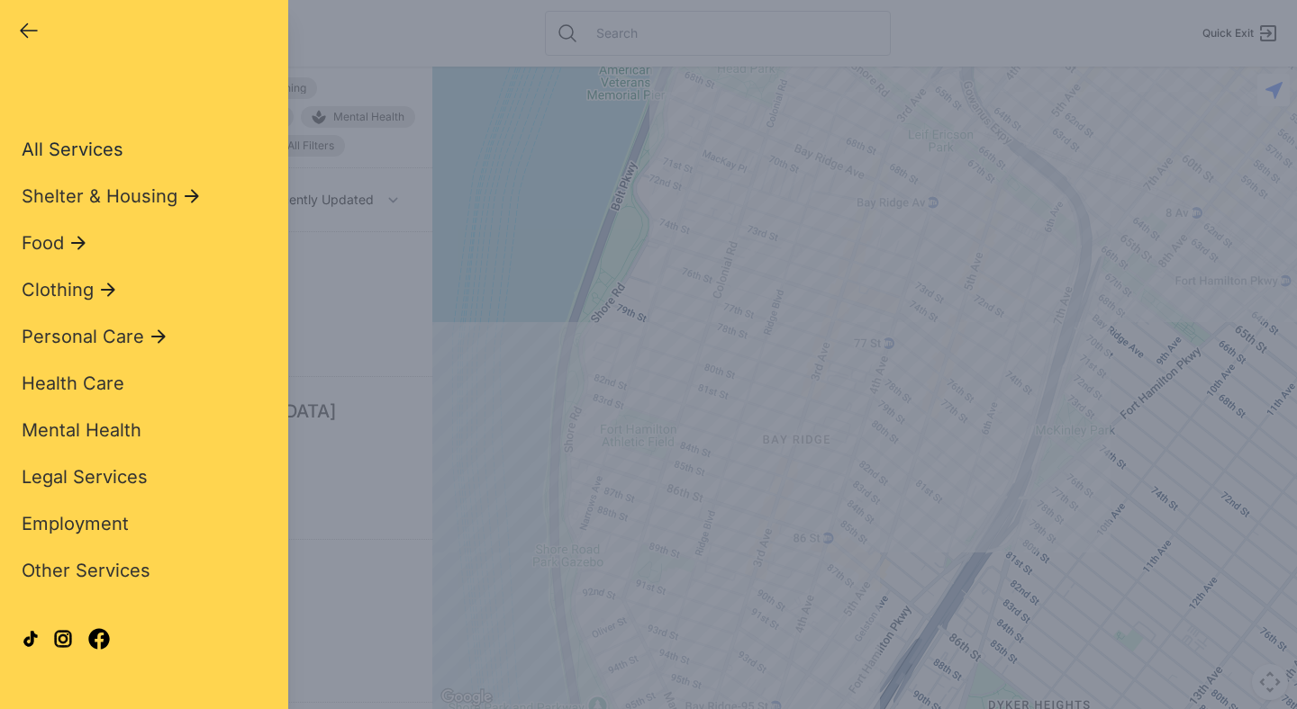
click at [73, 155] on span "All Services" at bounding box center [73, 150] width 102 height 22
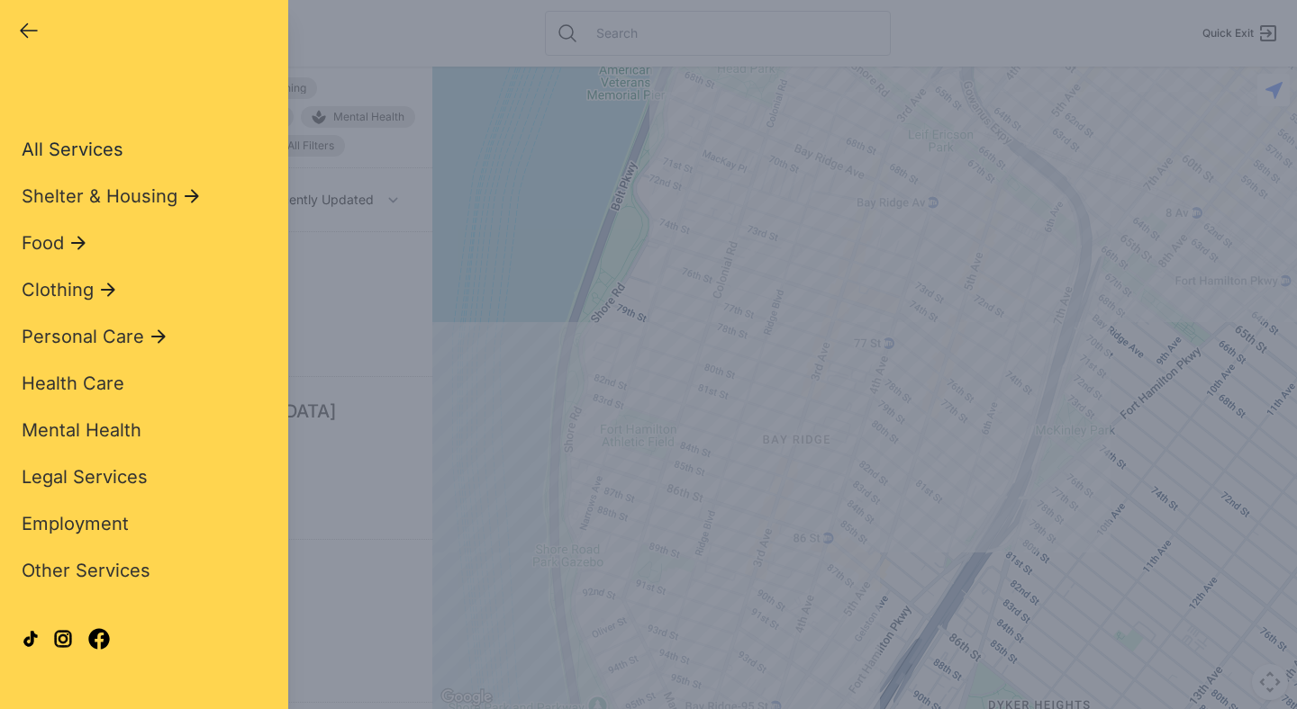
click at [92, 152] on span "All Services" at bounding box center [73, 150] width 102 height 22
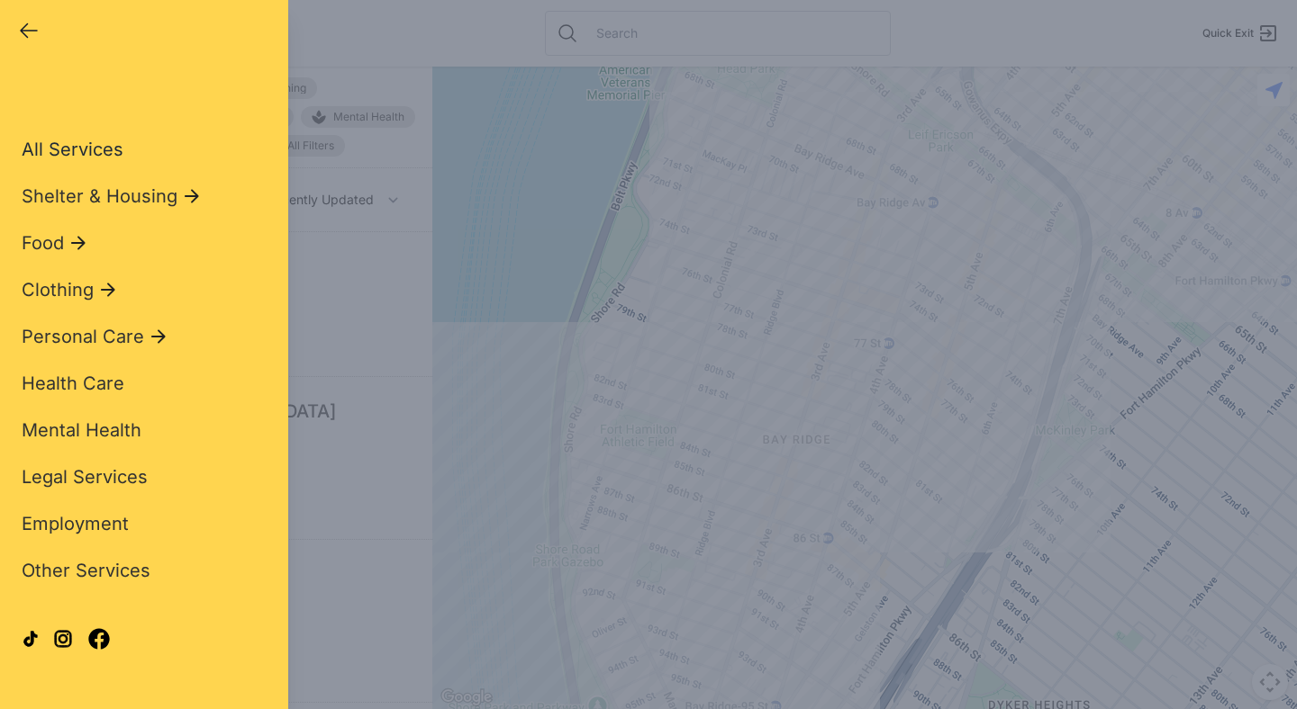
click at [111, 149] on span "All Services" at bounding box center [73, 150] width 102 height 22
click at [98, 153] on span "All Services" at bounding box center [73, 150] width 102 height 22
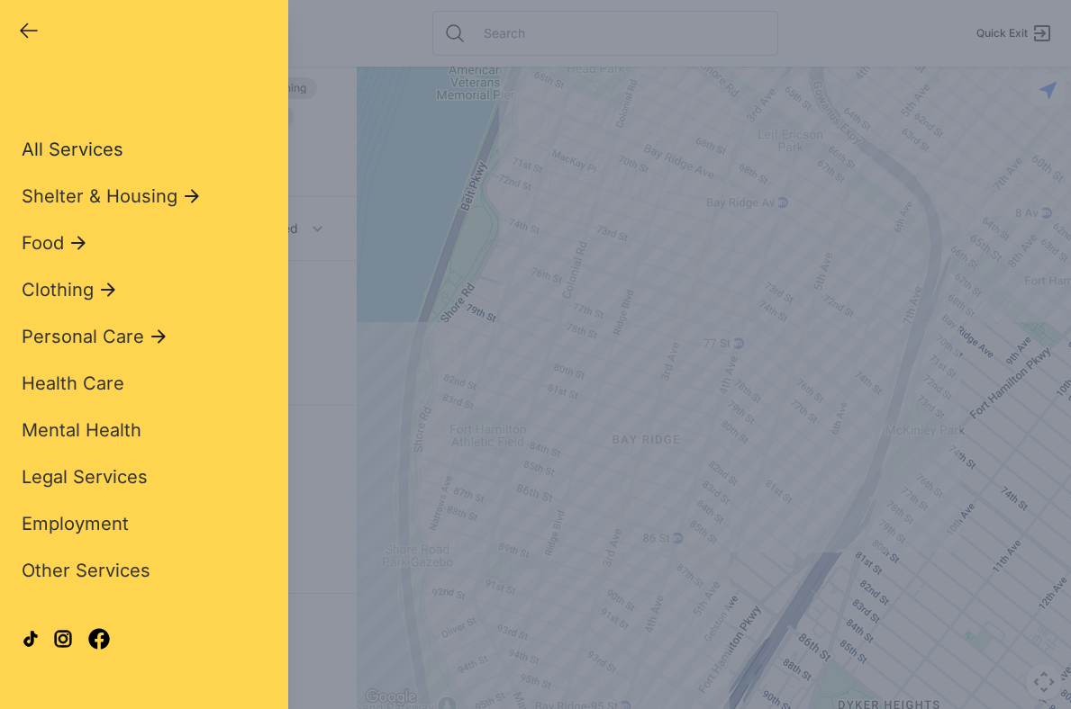
click at [110, 153] on span "All Services" at bounding box center [73, 150] width 102 height 22
click at [115, 145] on span "All Services" at bounding box center [73, 150] width 102 height 22
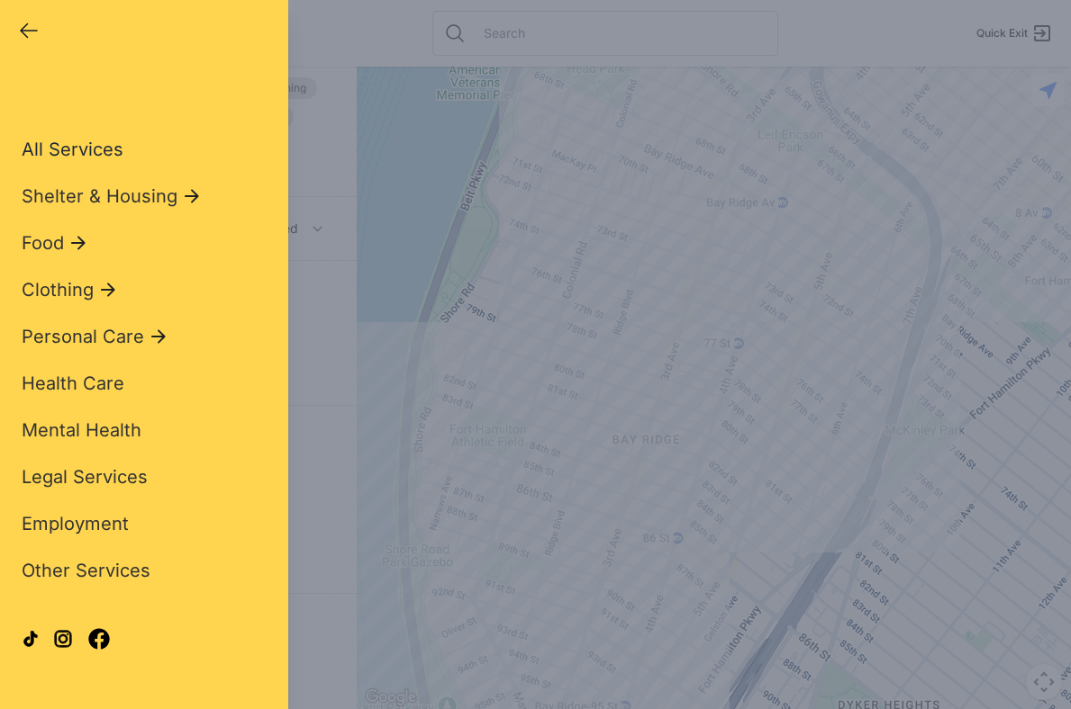
click at [115, 145] on span "All Services" at bounding box center [73, 150] width 102 height 22
click at [196, 26] on div "Close panel" at bounding box center [144, 30] width 252 height 25
click at [107, 148] on span "All Services" at bounding box center [73, 150] width 102 height 22
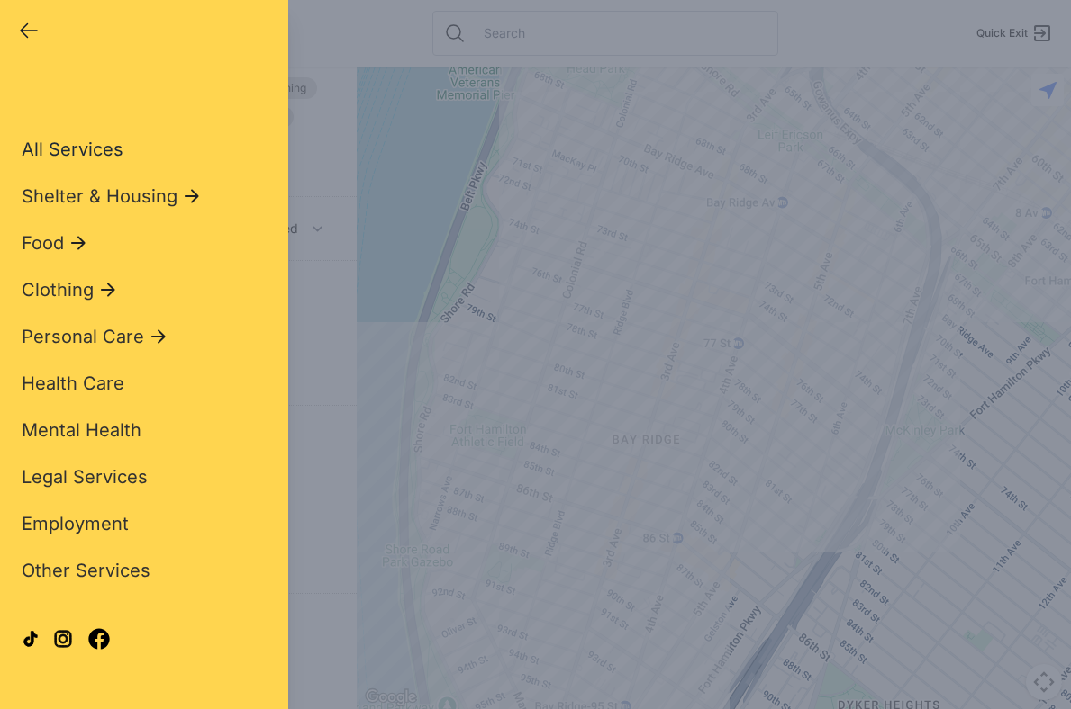
click at [107, 148] on span "All Services" at bounding box center [73, 150] width 102 height 22
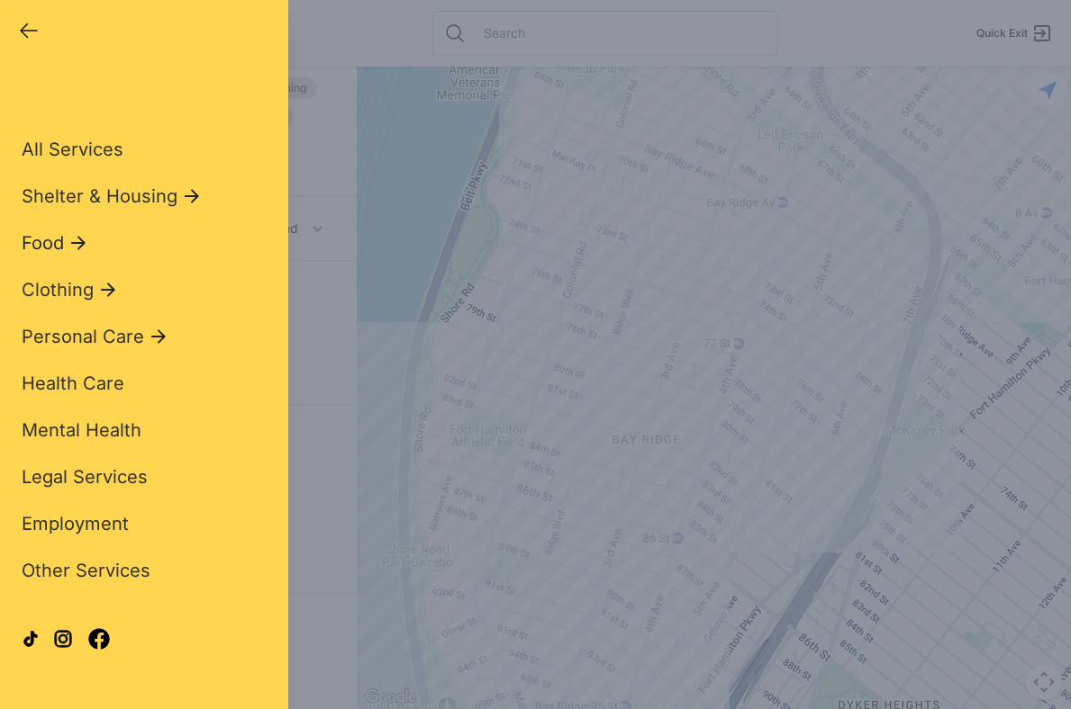
click at [79, 236] on icon at bounding box center [79, 243] width 22 height 22
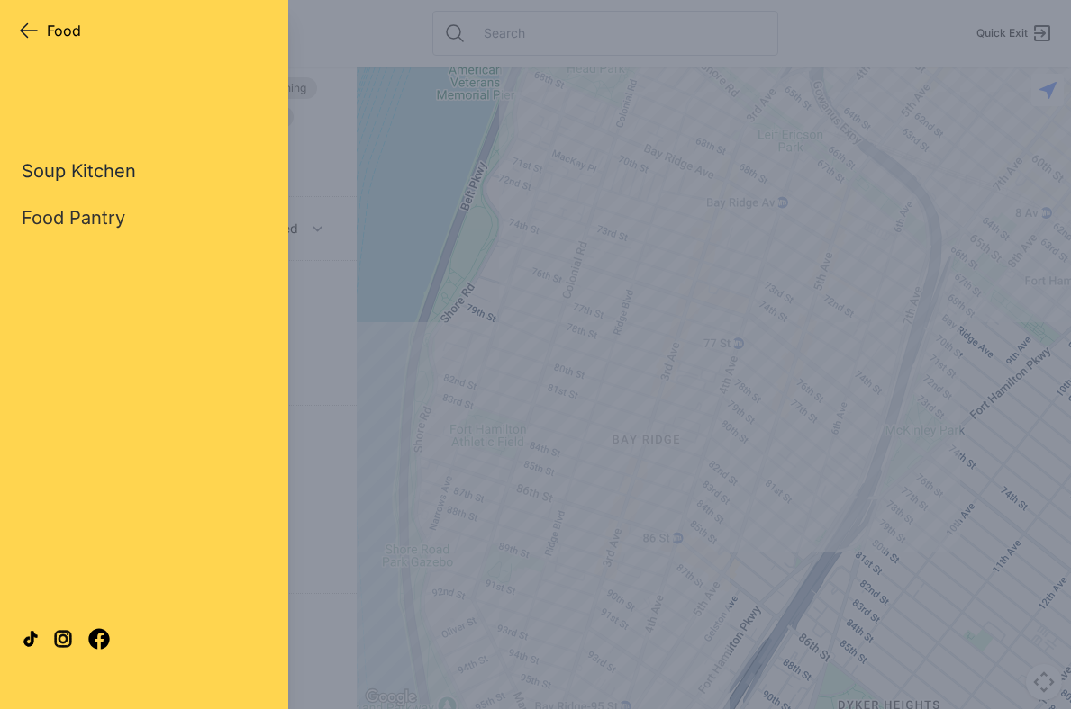
click at [106, 183] on link "Soup Kitchen" at bounding box center [79, 170] width 114 height 25
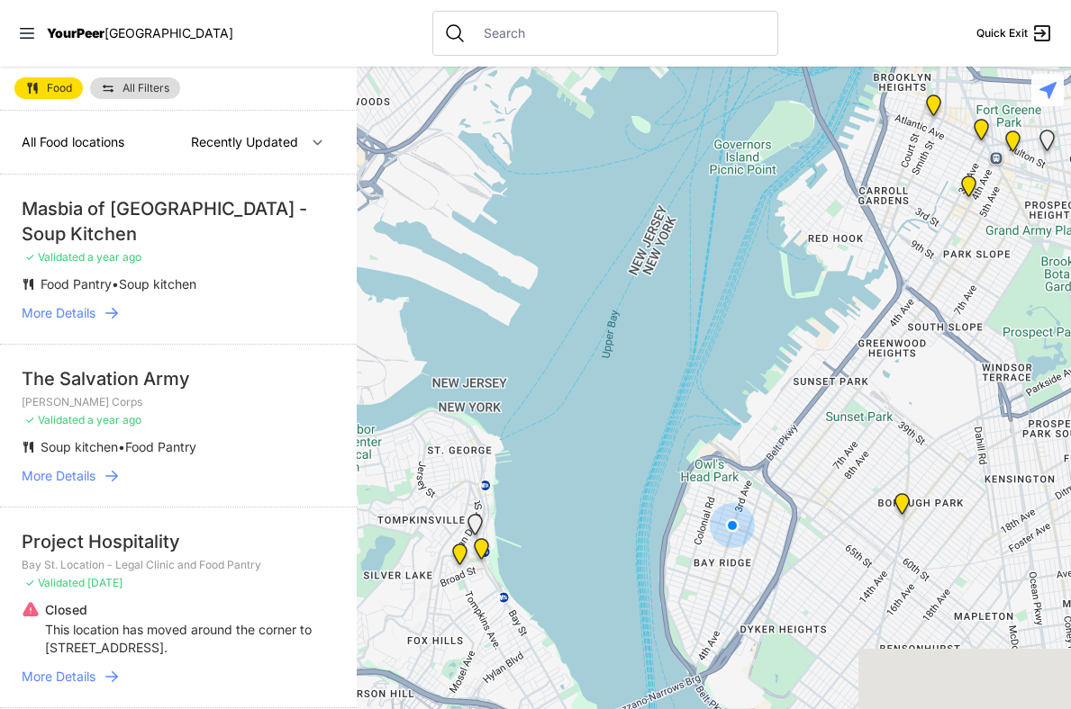
select select "nearby"
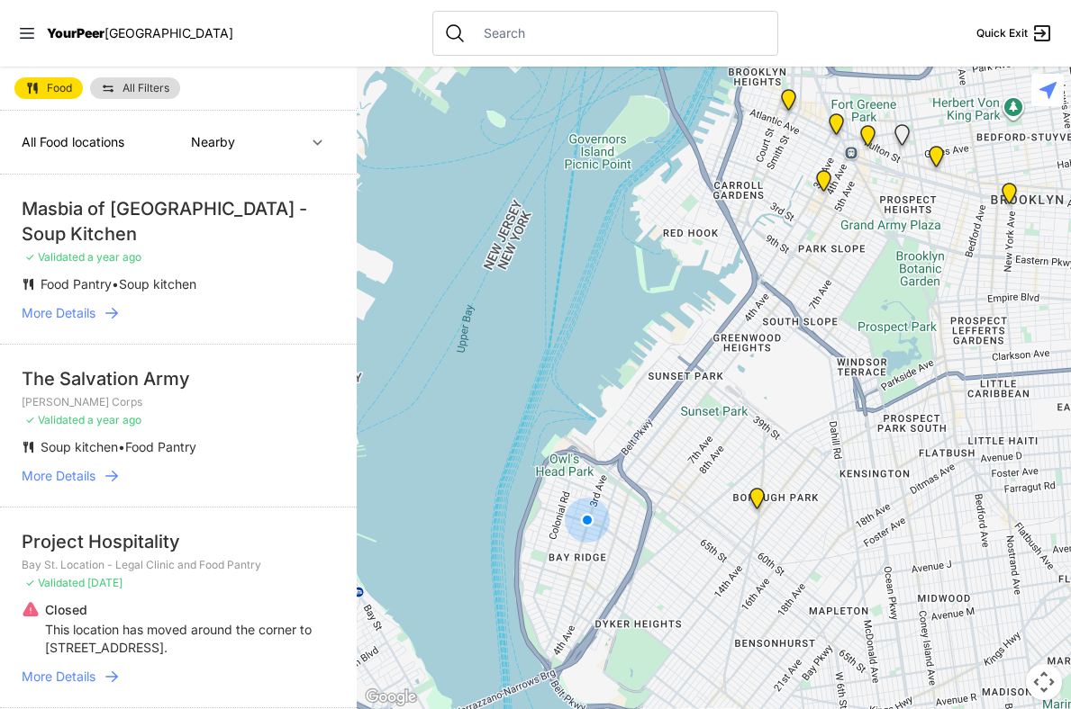
drag, startPoint x: 1070, startPoint y: 442, endPoint x: 923, endPoint y: 437, distance: 146.9
click at [923, 437] on div at bounding box center [714, 388] width 714 height 643
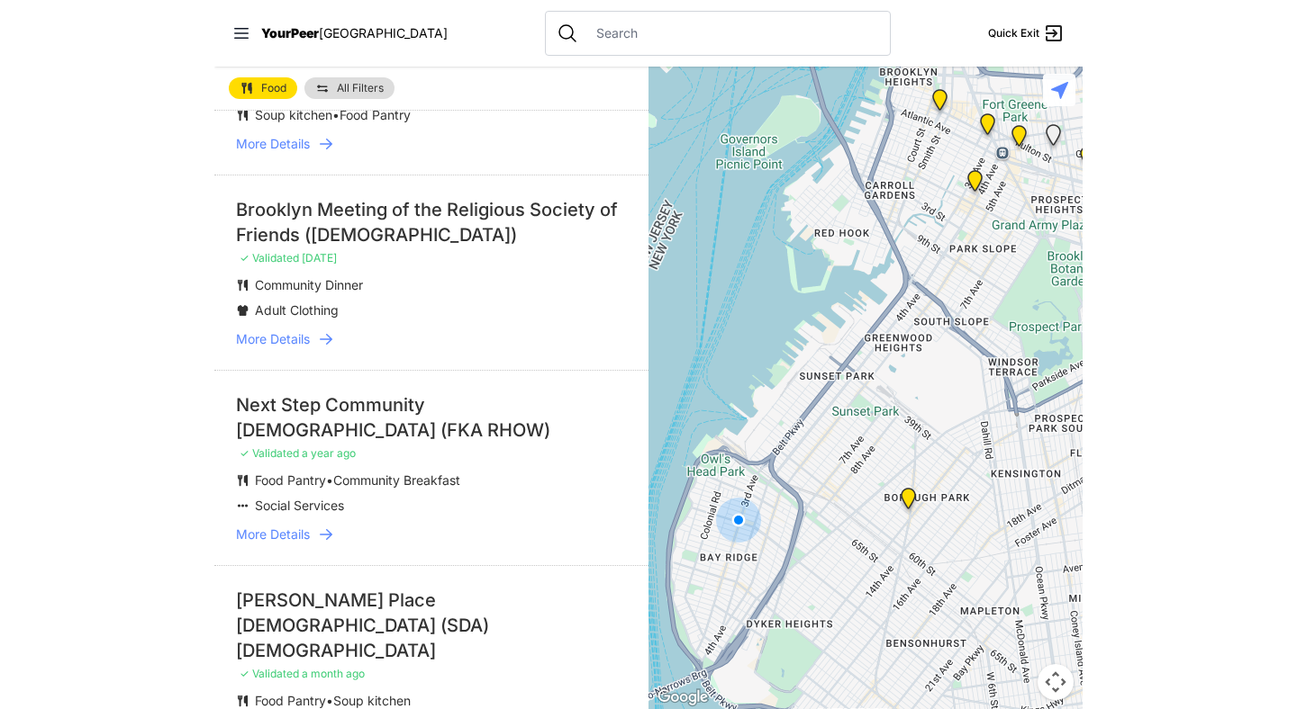
scroll to position [928, 0]
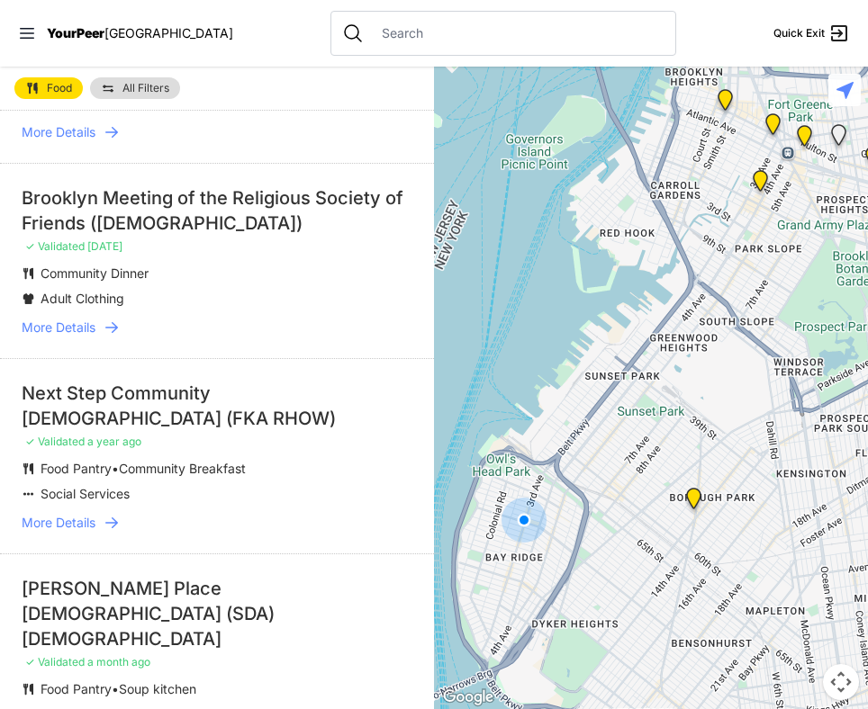
click at [693, 32] on nav "YourPeer NYC Quick Exit" at bounding box center [434, 33] width 868 height 67
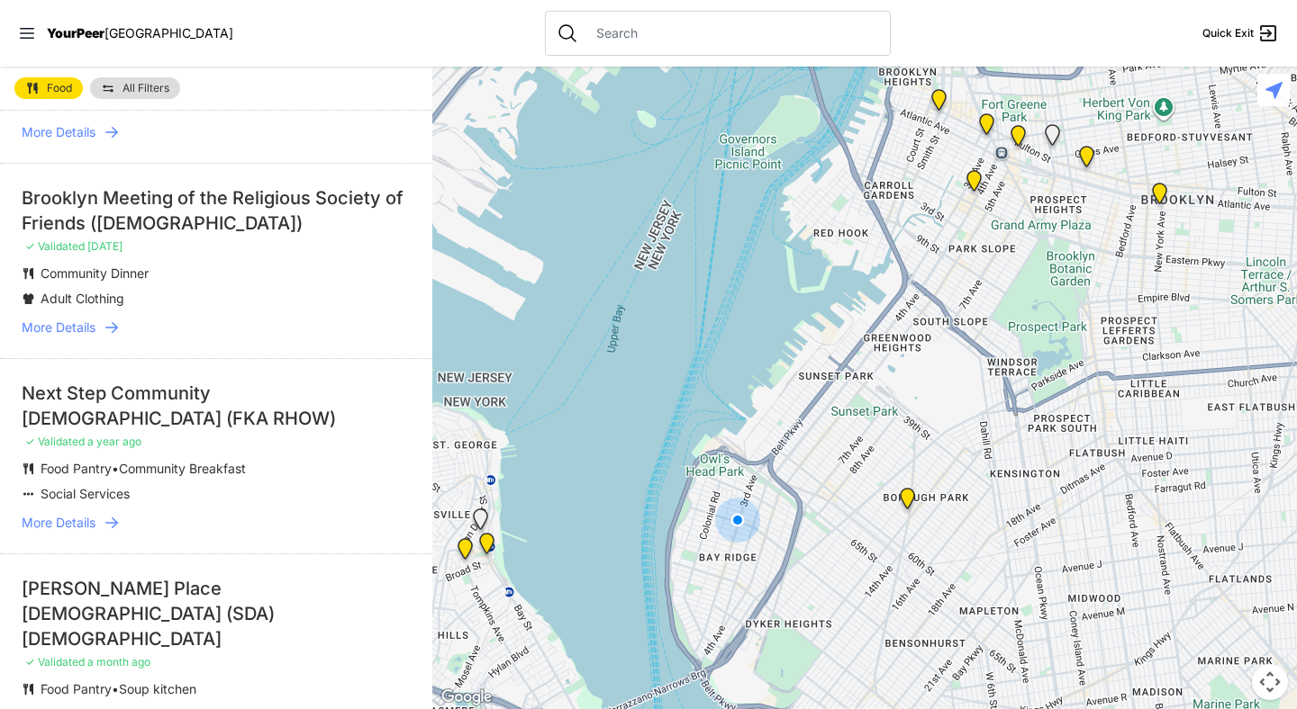
click at [51, 88] on span "Food" at bounding box center [59, 88] width 25 height 11
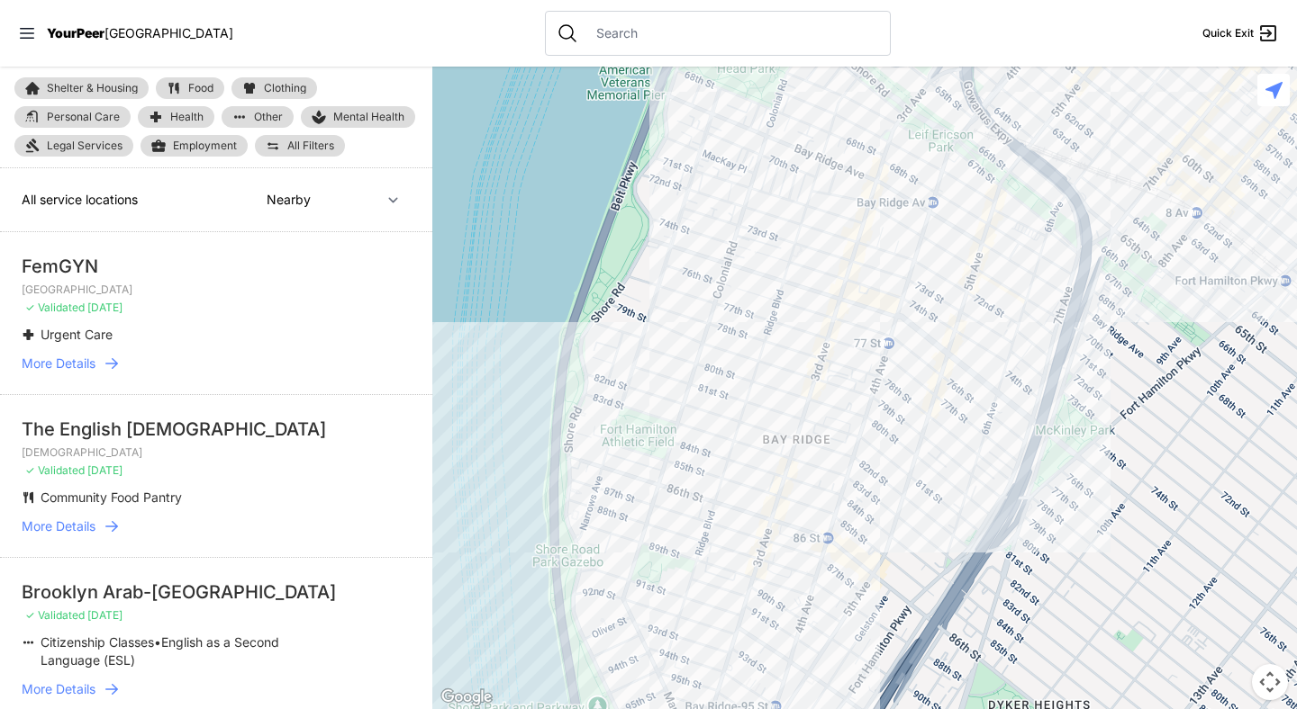
click at [402, 32] on nav "YourPeer [GEOGRAPHIC_DATA] Quick Exit" at bounding box center [648, 33] width 1297 height 67
click at [348, 33] on nav "YourPeer [GEOGRAPHIC_DATA] Quick Exit" at bounding box center [648, 33] width 1297 height 67
click at [30, 32] on icon at bounding box center [27, 33] width 18 height 18
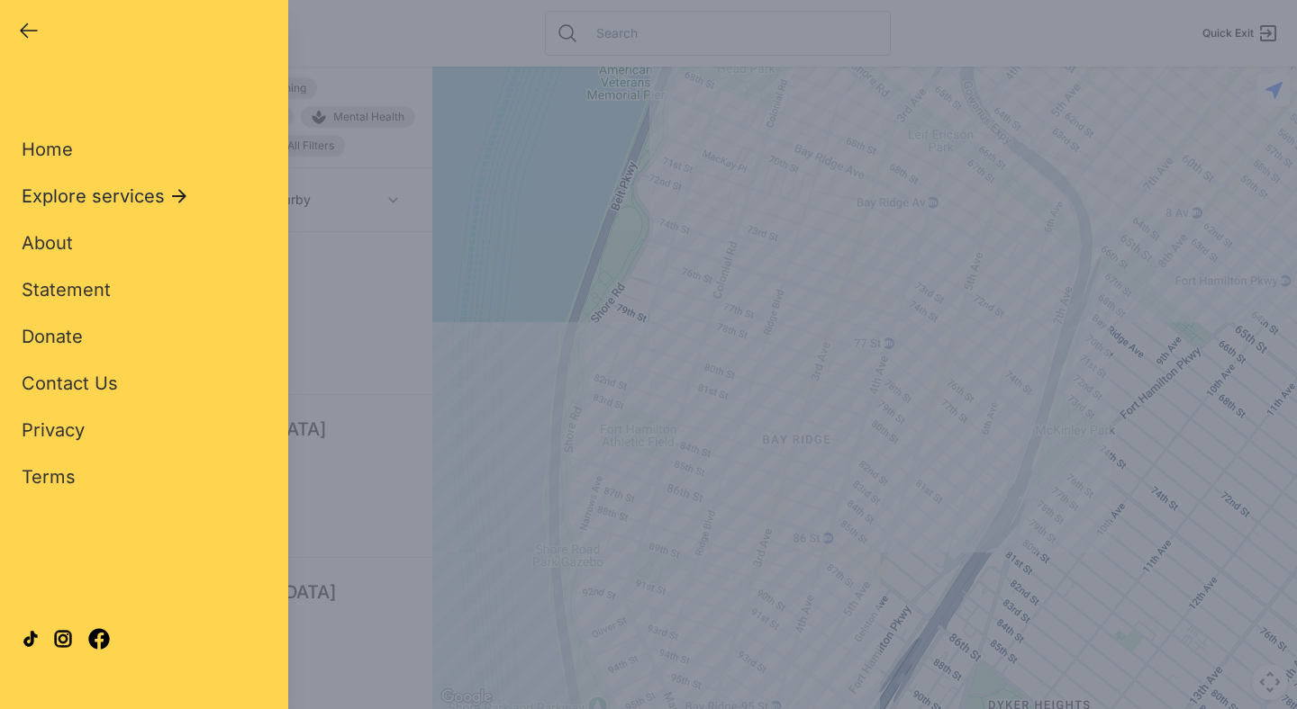
click at [178, 194] on icon at bounding box center [179, 196] width 22 height 22
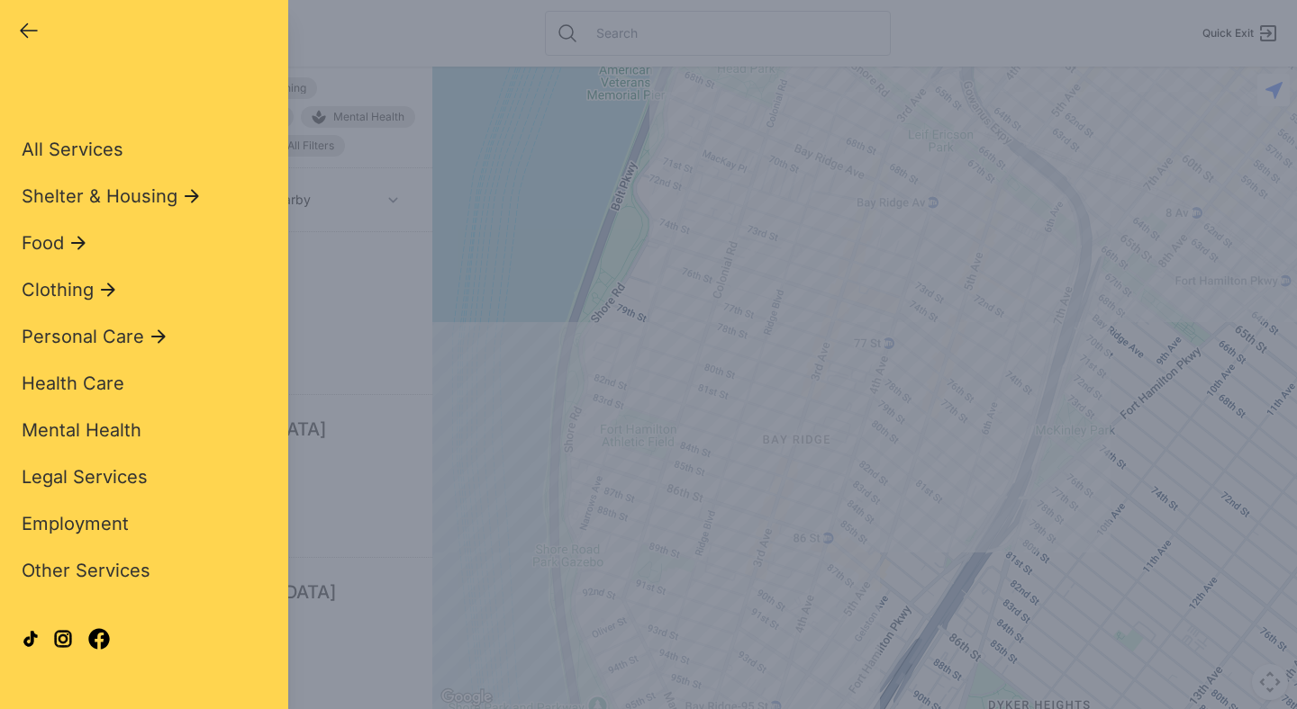
click at [35, 26] on icon "button" at bounding box center [29, 31] width 22 height 22
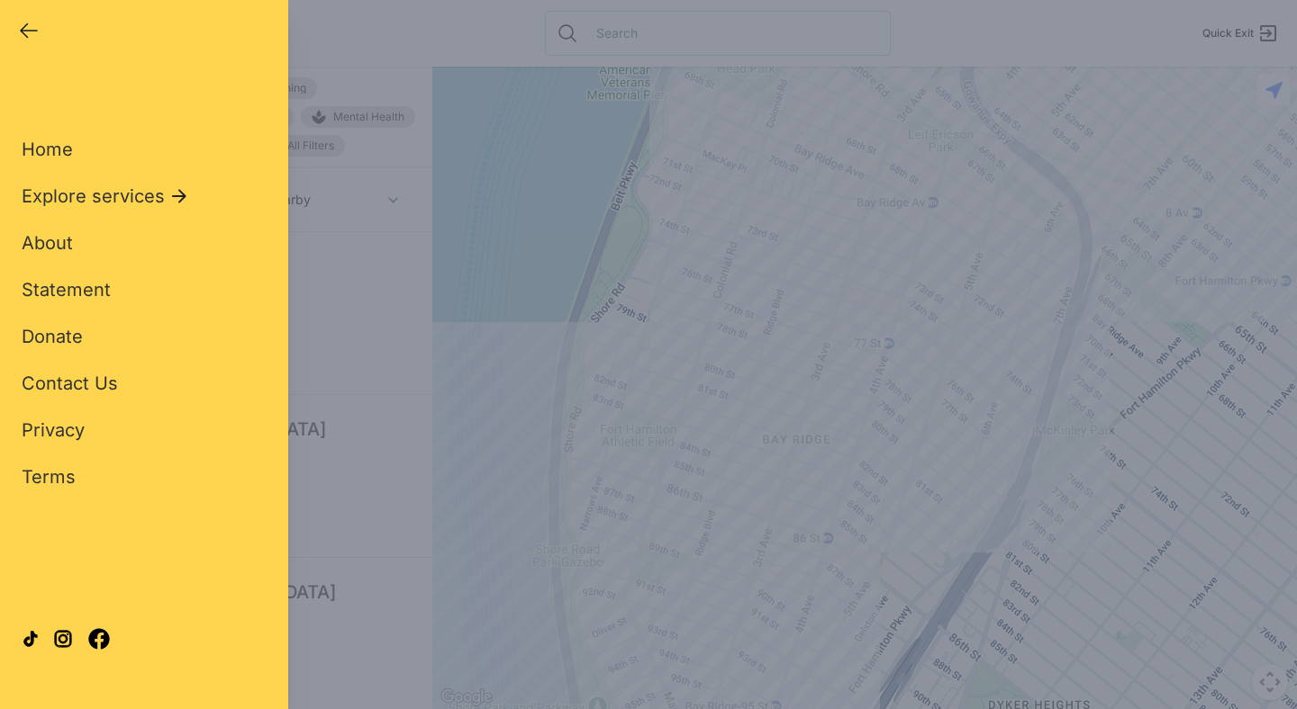
click at [35, 26] on icon "button" at bounding box center [29, 31] width 22 height 22
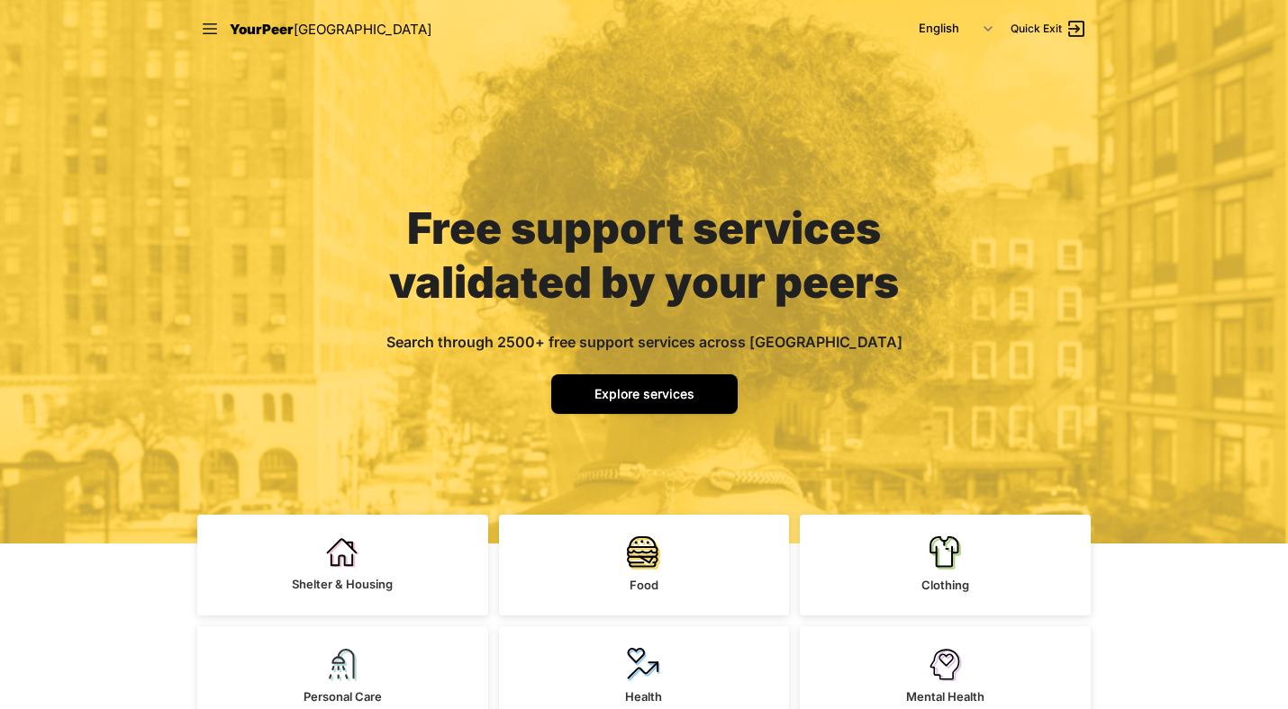
click at [667, 376] on link "Explore services" at bounding box center [644, 395] width 186 height 40
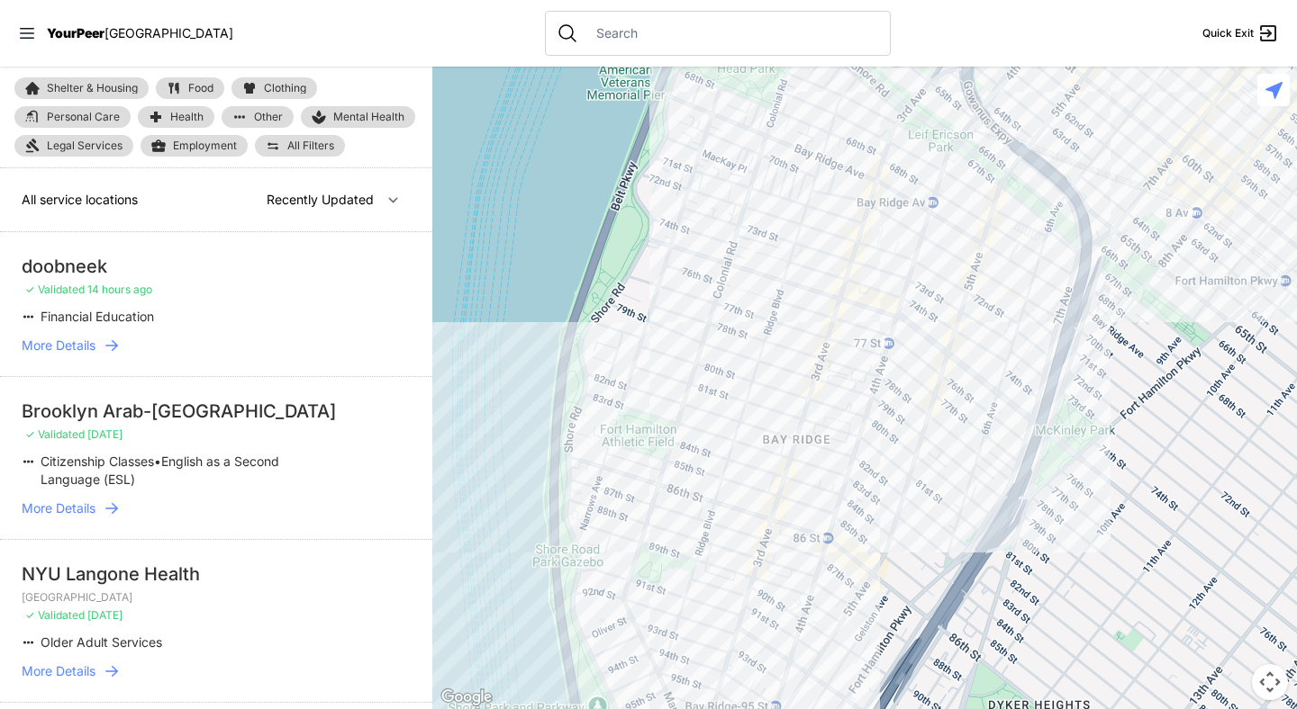
select select "nearby"
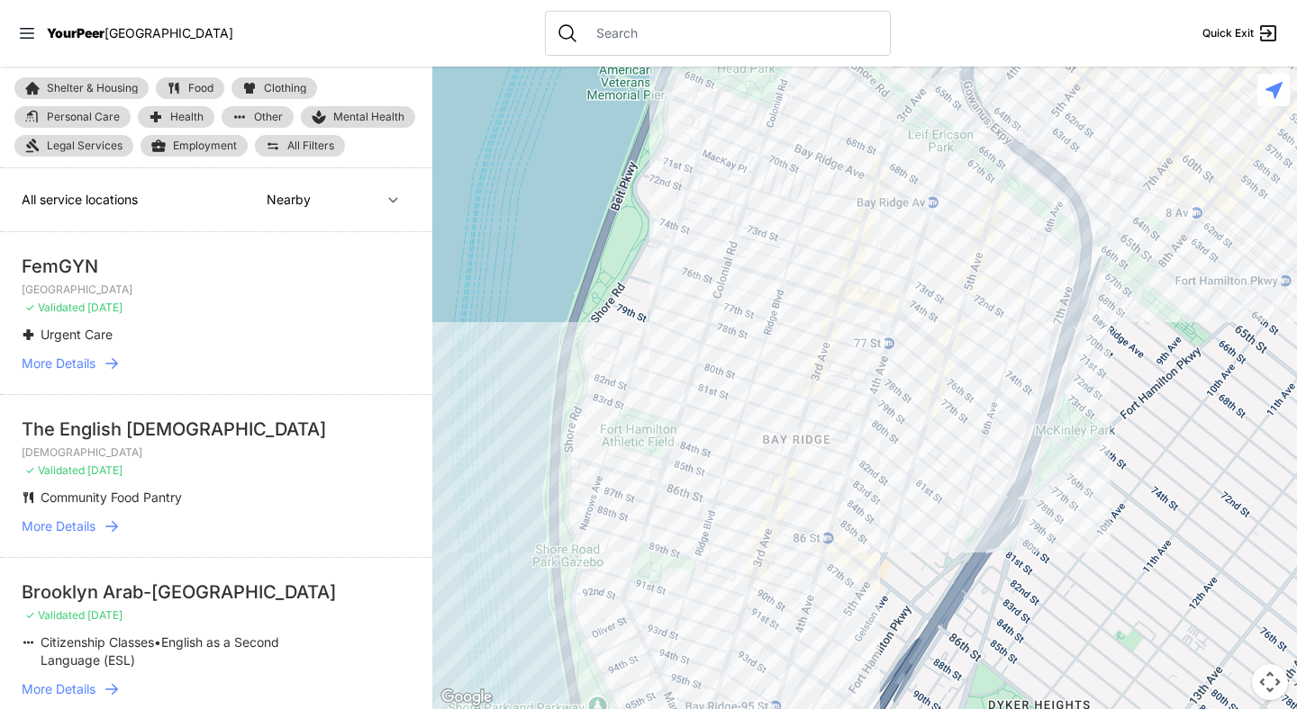
click at [586, 29] on input "text" at bounding box center [732, 33] width 294 height 18
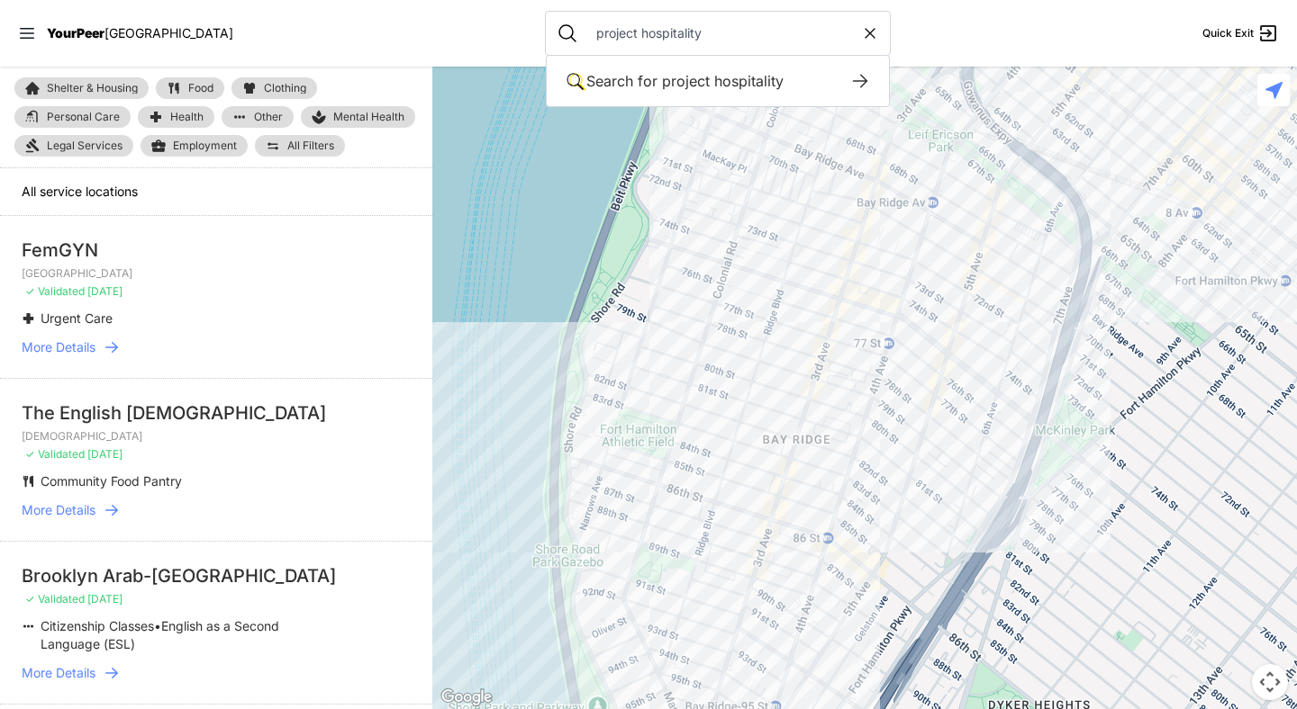
type input "project hospitality"
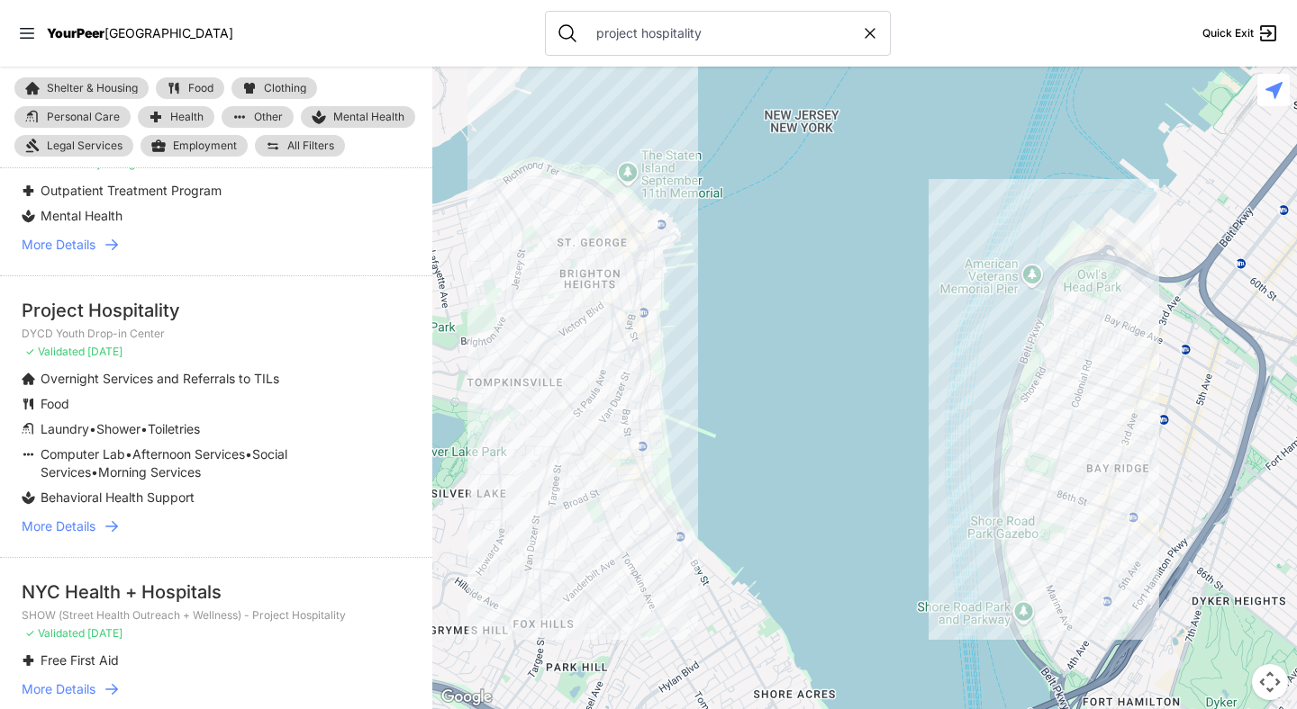
scroll to position [1271, 0]
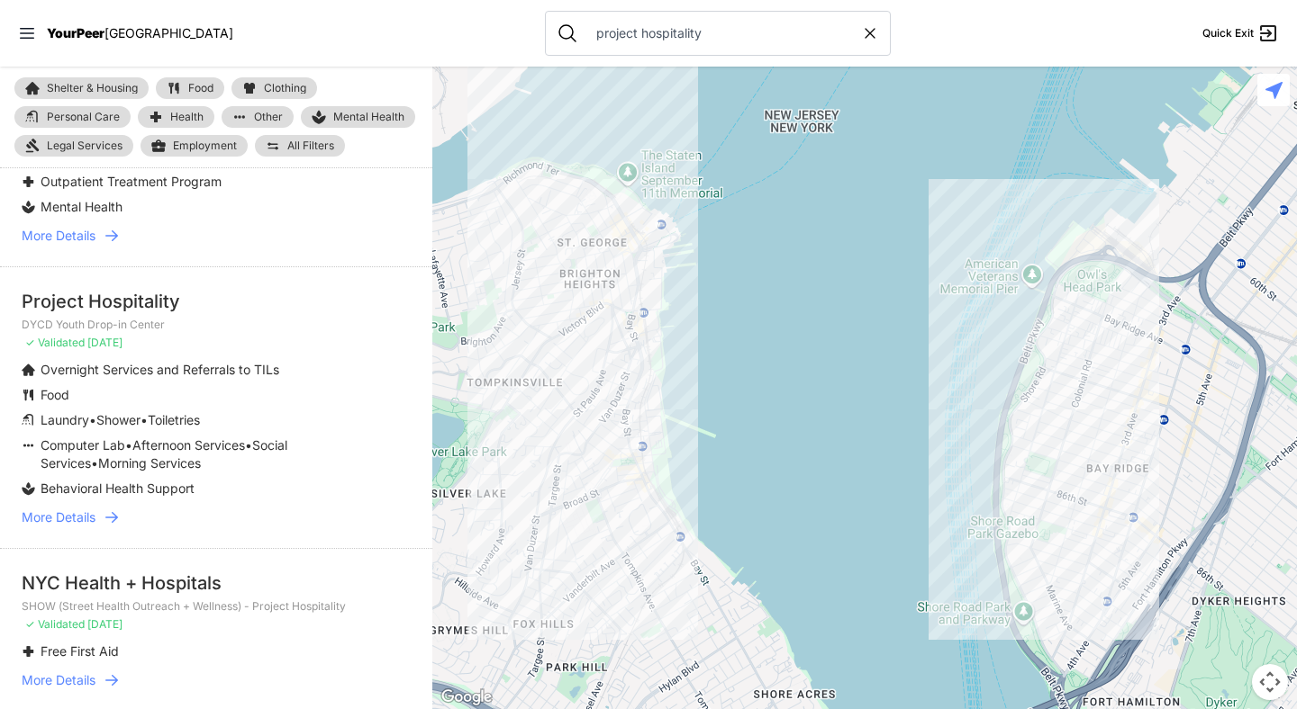
click at [114, 527] on icon at bounding box center [112, 518] width 18 height 18
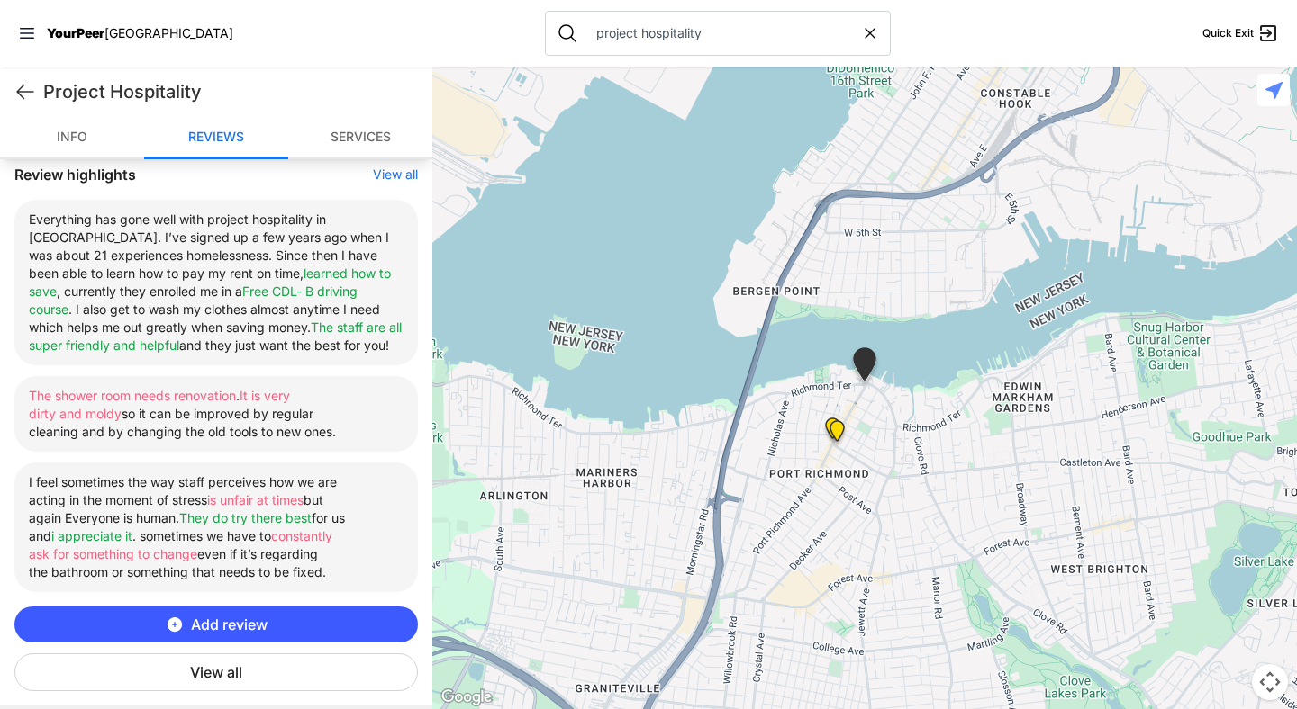
scroll to position [659, 0]
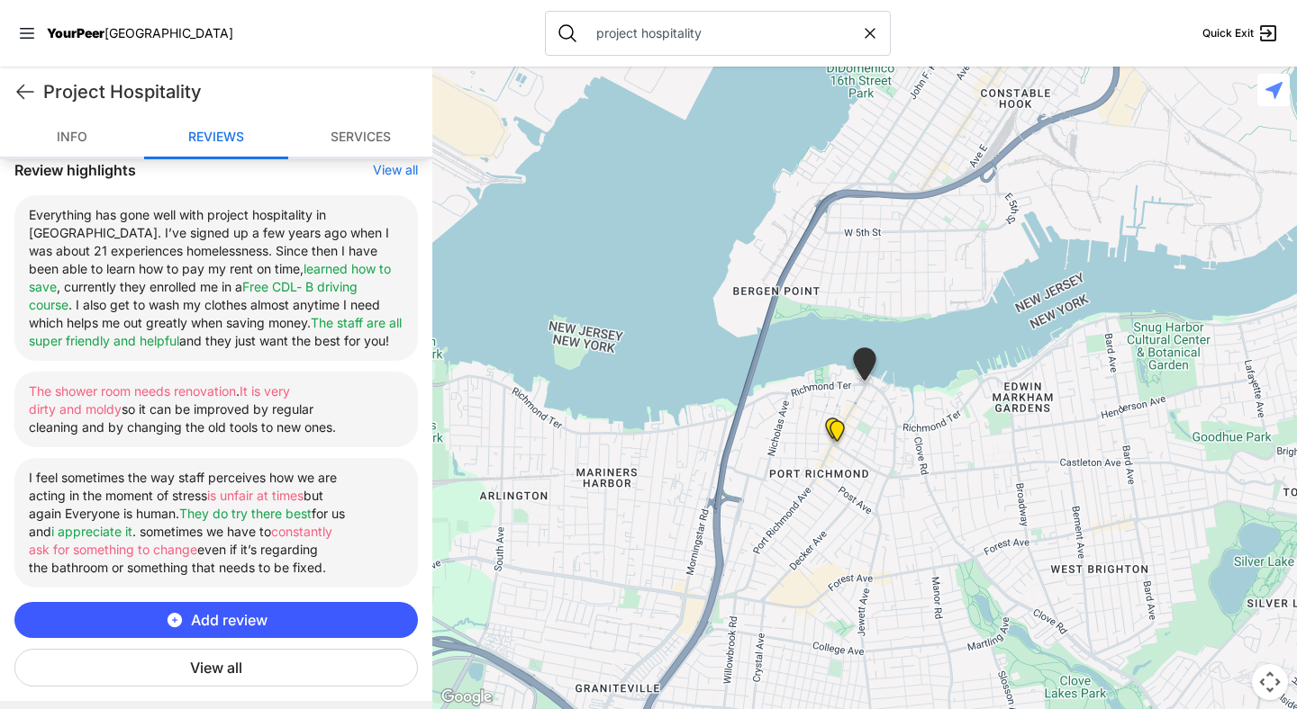
click at [238, 685] on button "View all" at bounding box center [215, 668] width 403 height 38
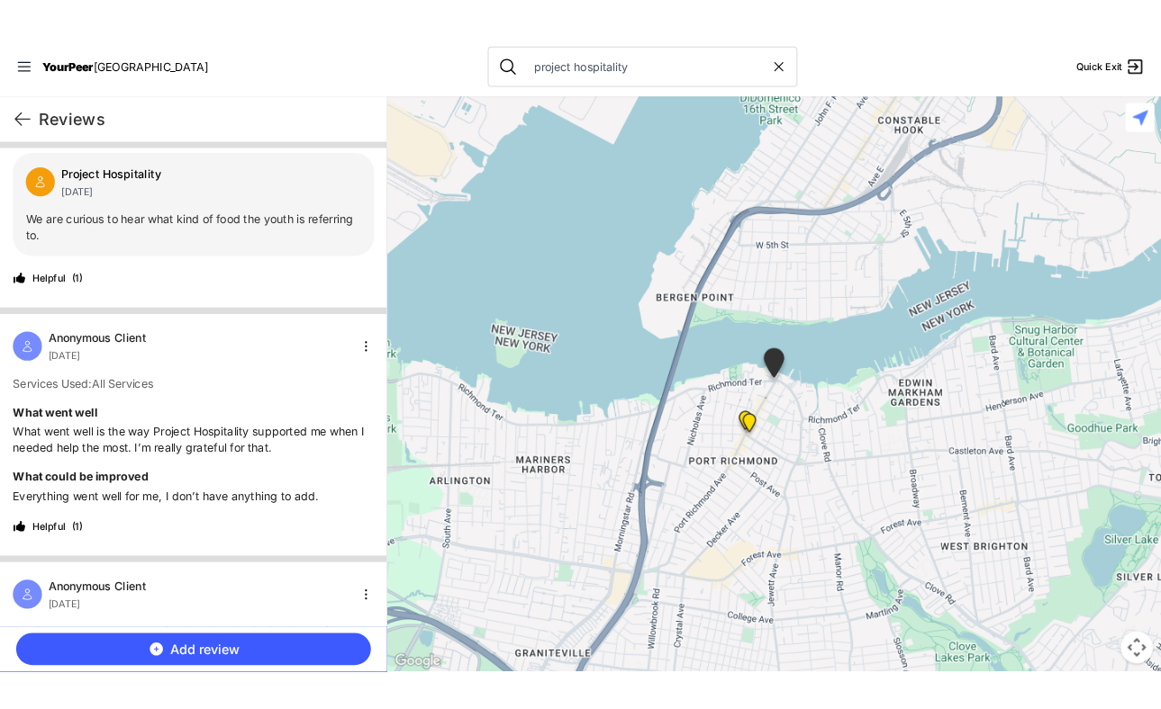
scroll to position [411, 0]
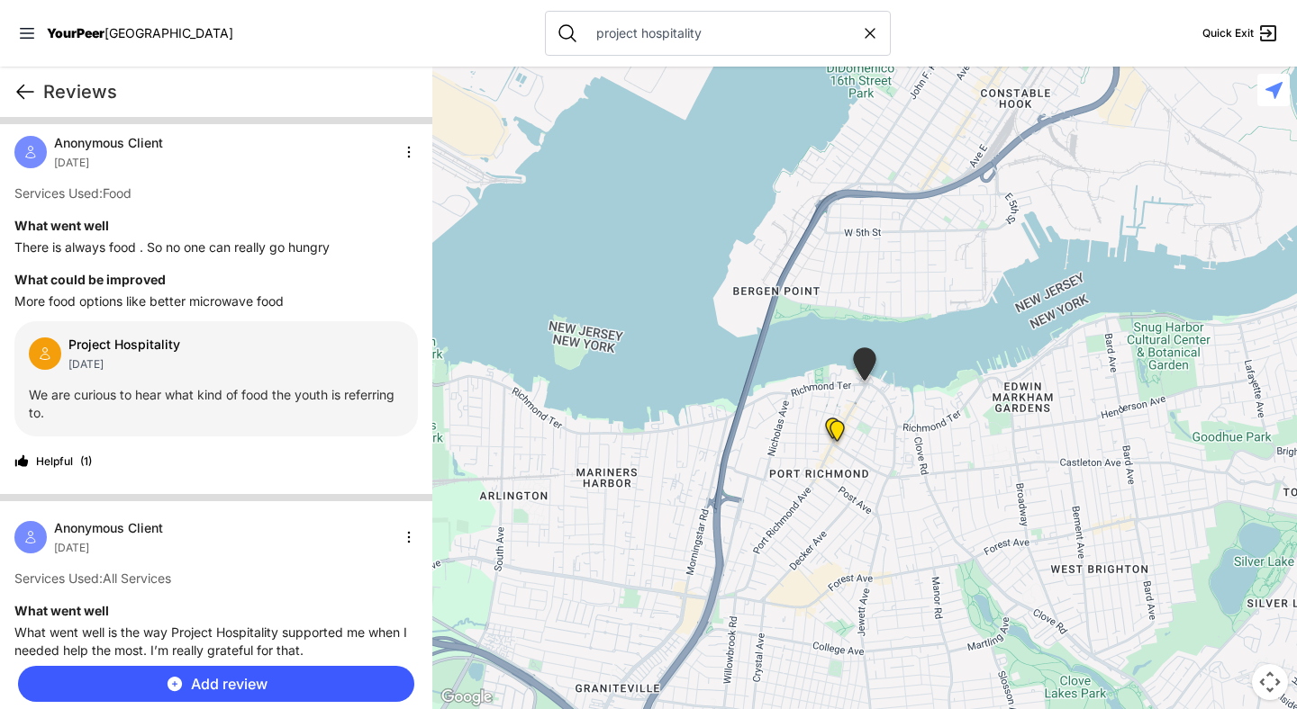
click at [33, 97] on icon at bounding box center [25, 92] width 22 height 22
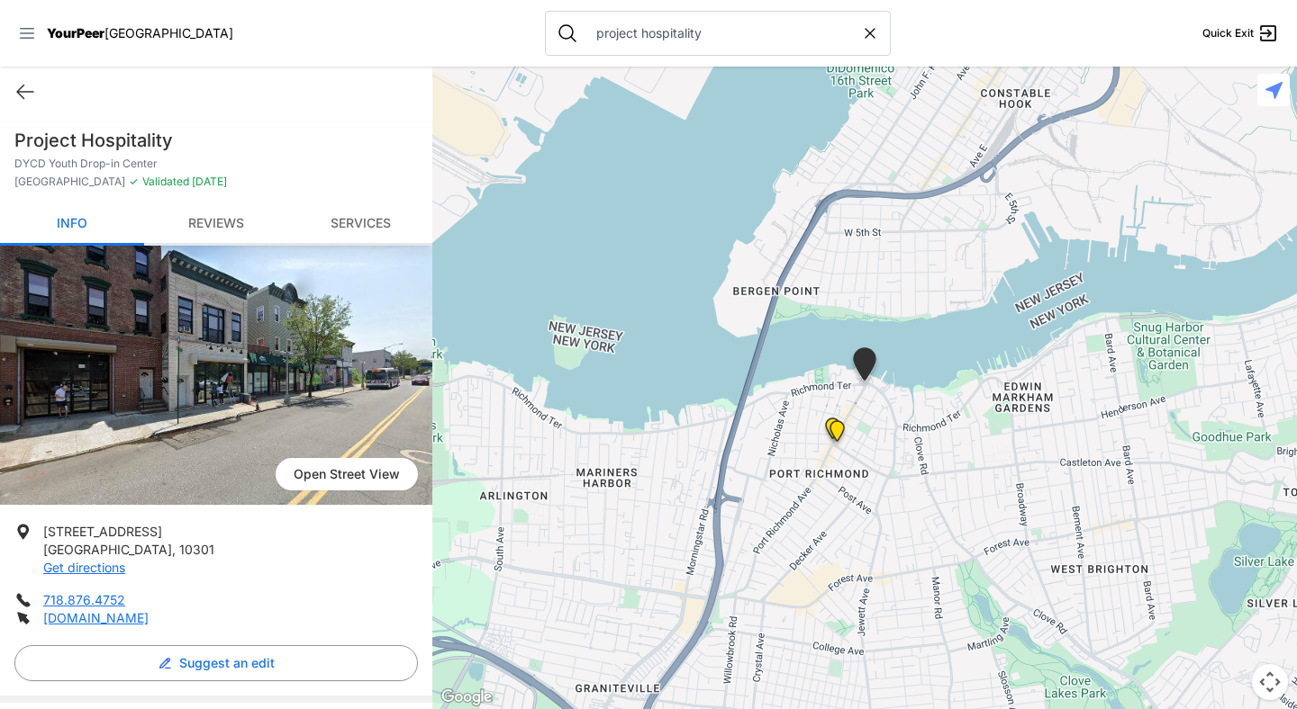
click at [26, 30] on icon at bounding box center [27, 33] width 18 height 18
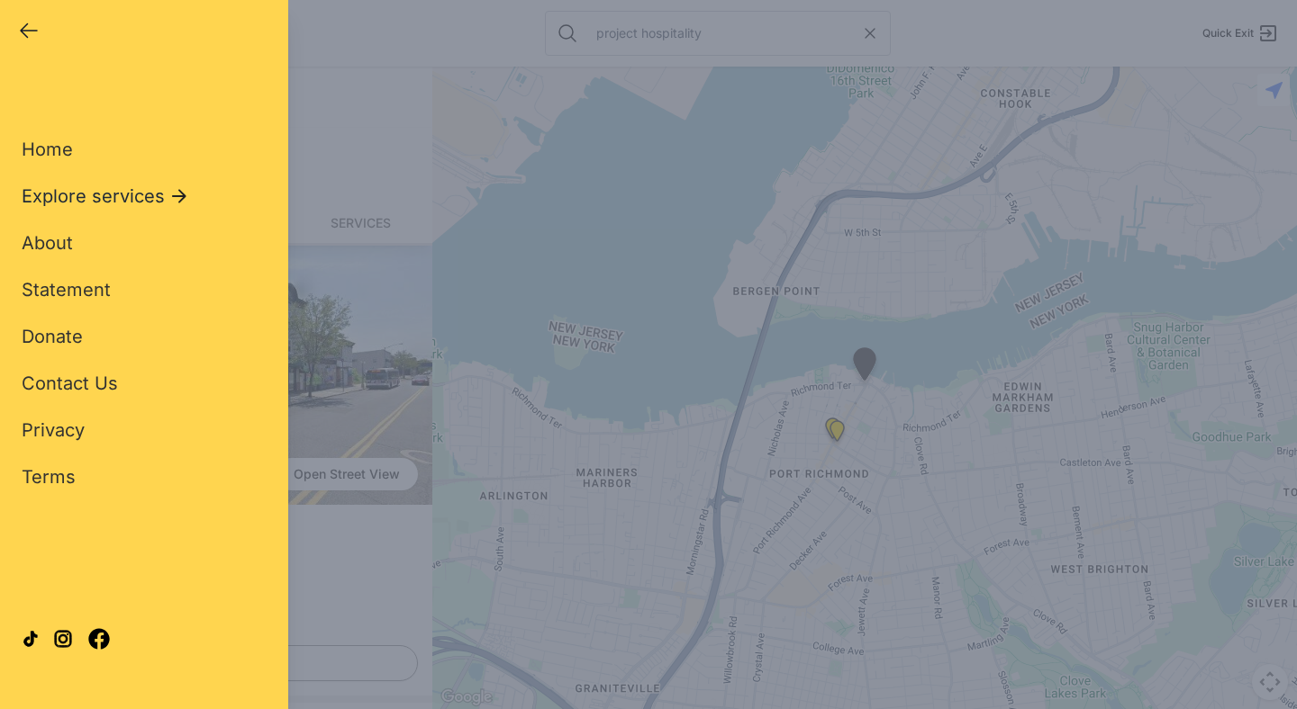
click at [175, 186] on icon at bounding box center [179, 196] width 22 height 22
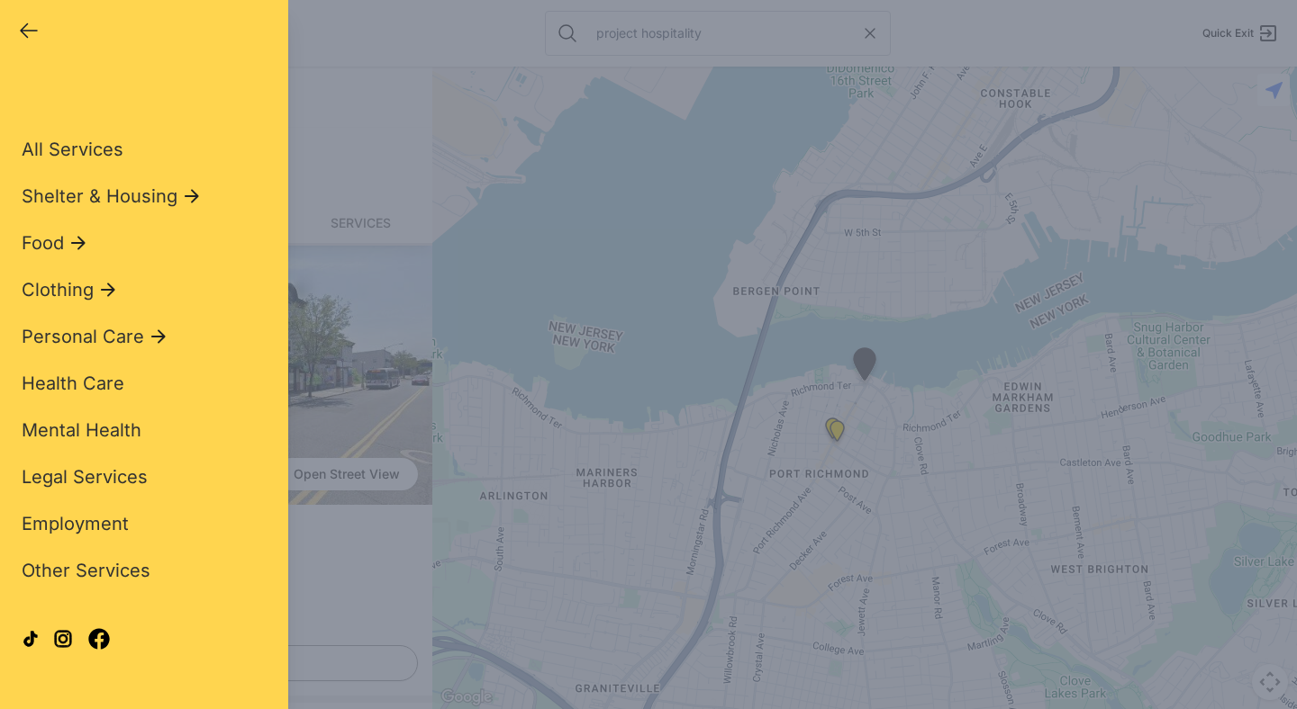
click at [29, 32] on icon "button" at bounding box center [29, 31] width 22 height 22
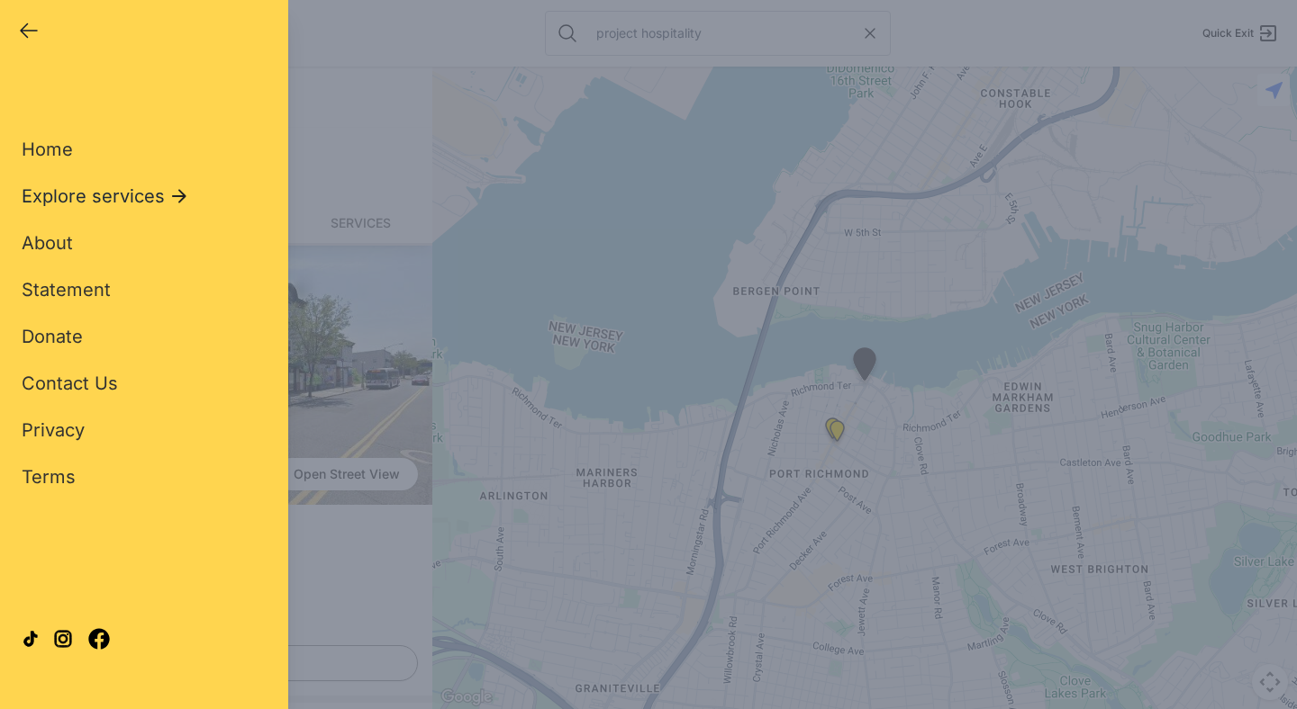
click at [185, 188] on icon at bounding box center [179, 196] width 22 height 22
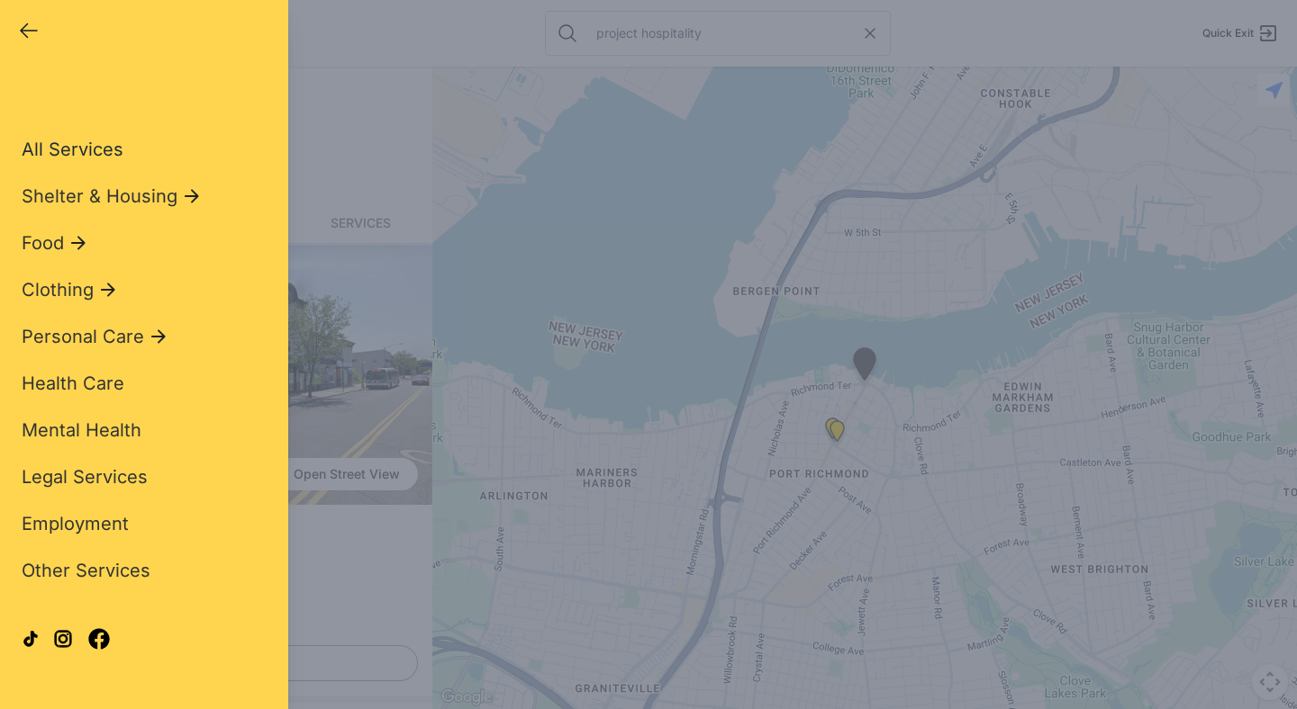
click at [115, 149] on span "All Services" at bounding box center [73, 150] width 102 height 22
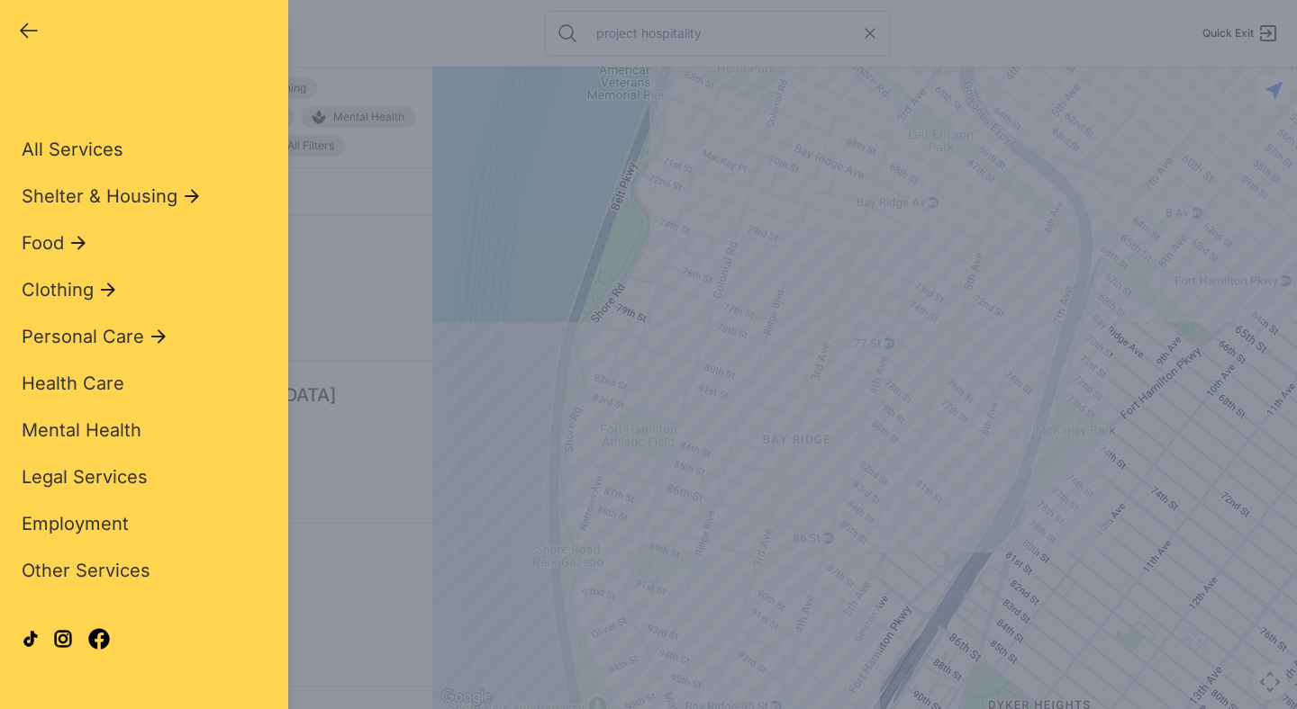
click at [360, 50] on div "Close panel YourPeer [GEOGRAPHIC_DATA] Quick Exit Single Adult Families Soup Ki…" at bounding box center [648, 354] width 1297 height 709
click at [369, 352] on div "Close panel YourPeer [GEOGRAPHIC_DATA] Quick Exit Single Adult Families Soup Ki…" at bounding box center [648, 354] width 1297 height 709
click at [374, 182] on div "Close panel YourPeer [GEOGRAPHIC_DATA] Quick Exit Single Adult Families Soup Ki…" at bounding box center [648, 354] width 1297 height 709
click at [384, 229] on div "Close panel YourPeer [GEOGRAPHIC_DATA] Quick Exit Single Adult Families Soup Ki…" at bounding box center [648, 354] width 1297 height 709
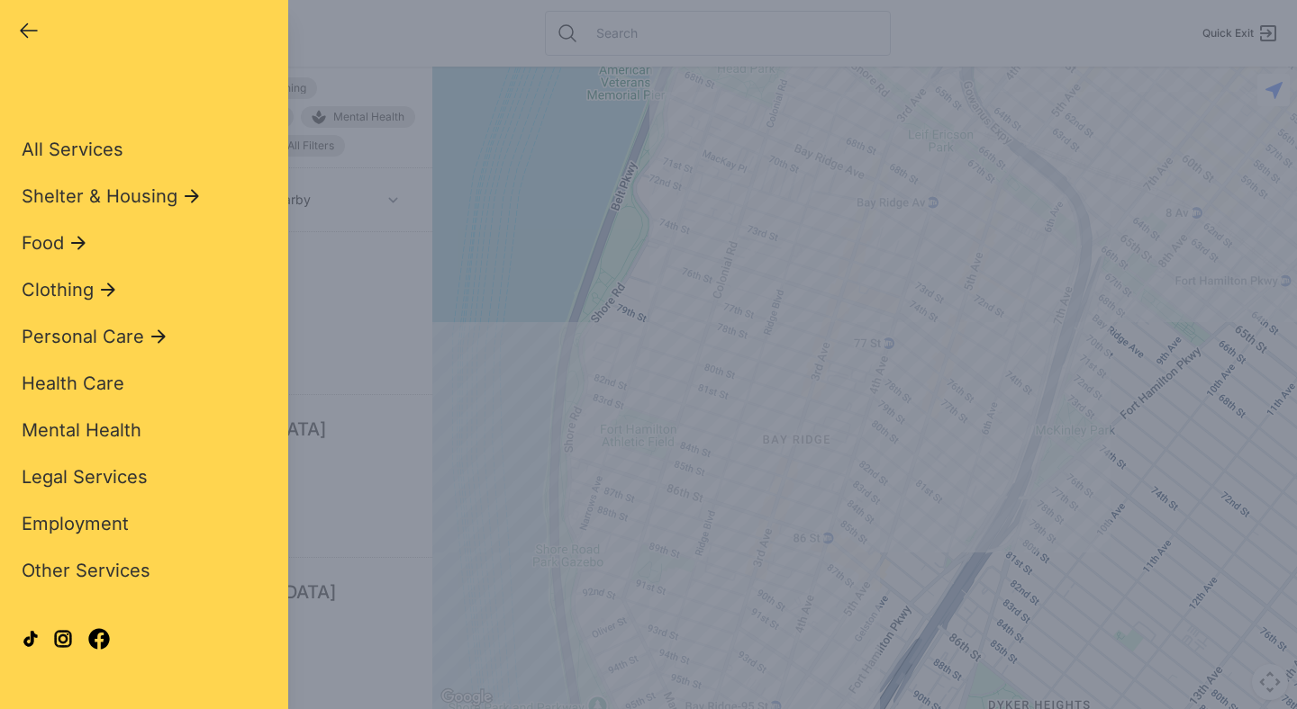
click at [33, 33] on icon "button" at bounding box center [29, 31] width 22 height 22
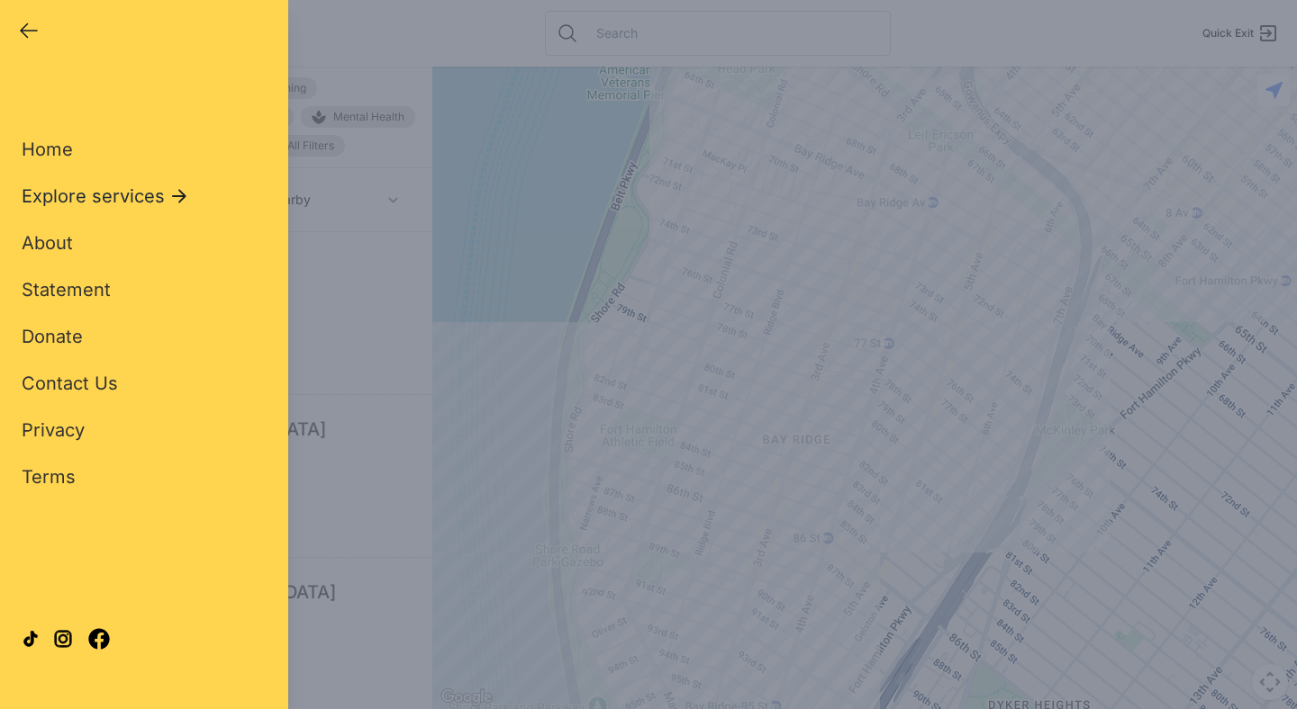
click at [176, 198] on icon at bounding box center [179, 196] width 22 height 22
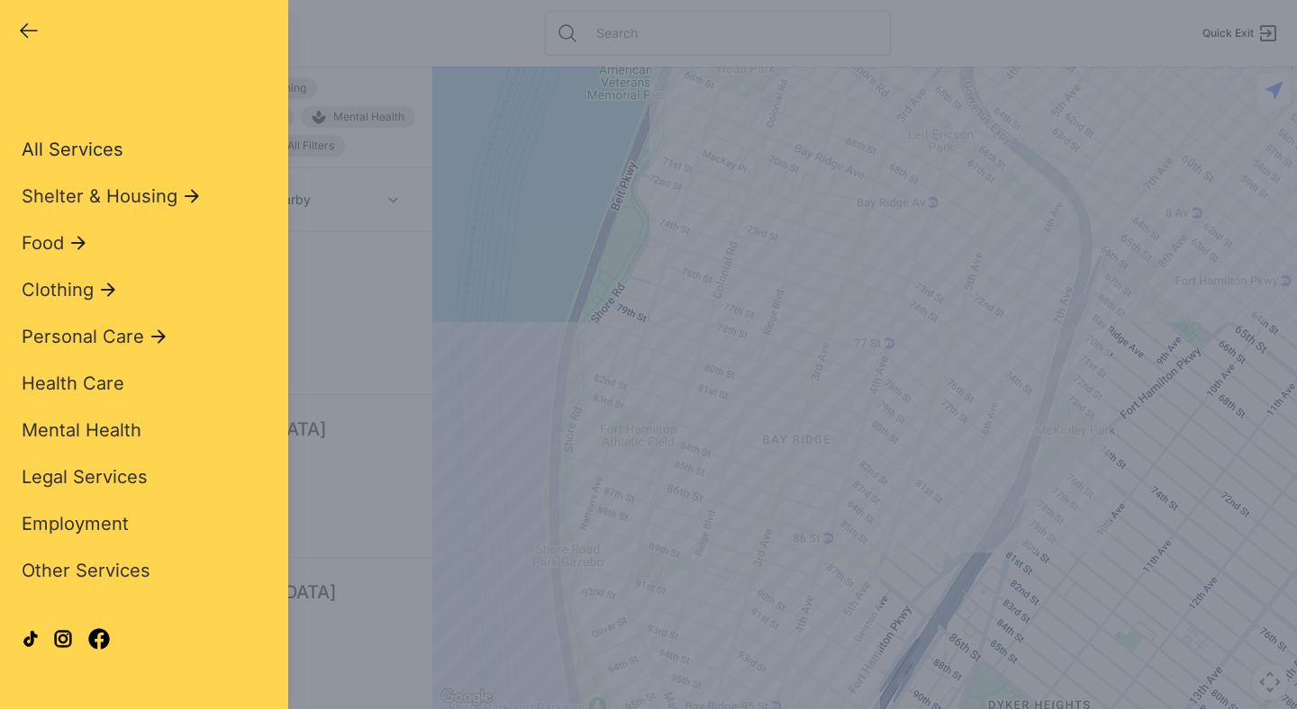
click at [110, 145] on span "All Services" at bounding box center [73, 150] width 102 height 22
click at [91, 153] on span "All Services" at bounding box center [73, 150] width 102 height 22
select select "recentlyUpdated"
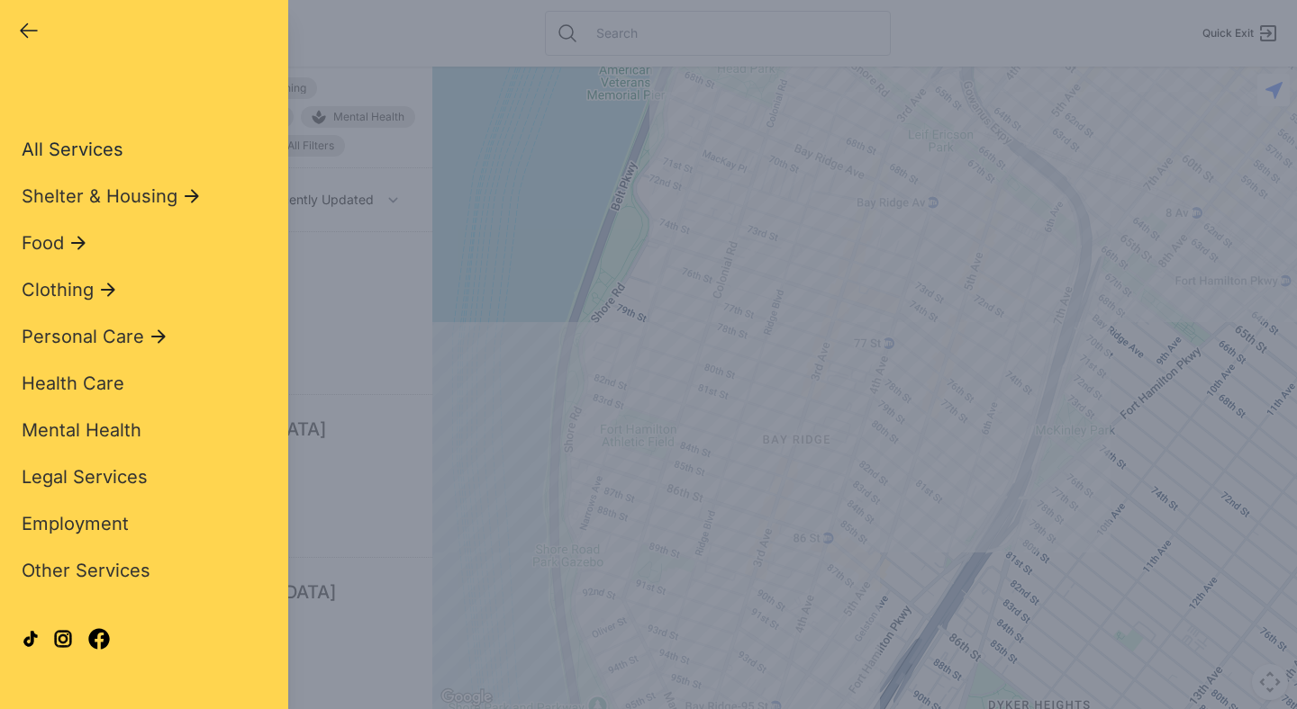
click at [91, 153] on span "All Services" at bounding box center [73, 150] width 102 height 22
click at [408, 276] on div "Close panel YourPeer [GEOGRAPHIC_DATA] Quick Exit Single Adult Families Soup Ki…" at bounding box center [648, 354] width 1297 height 709
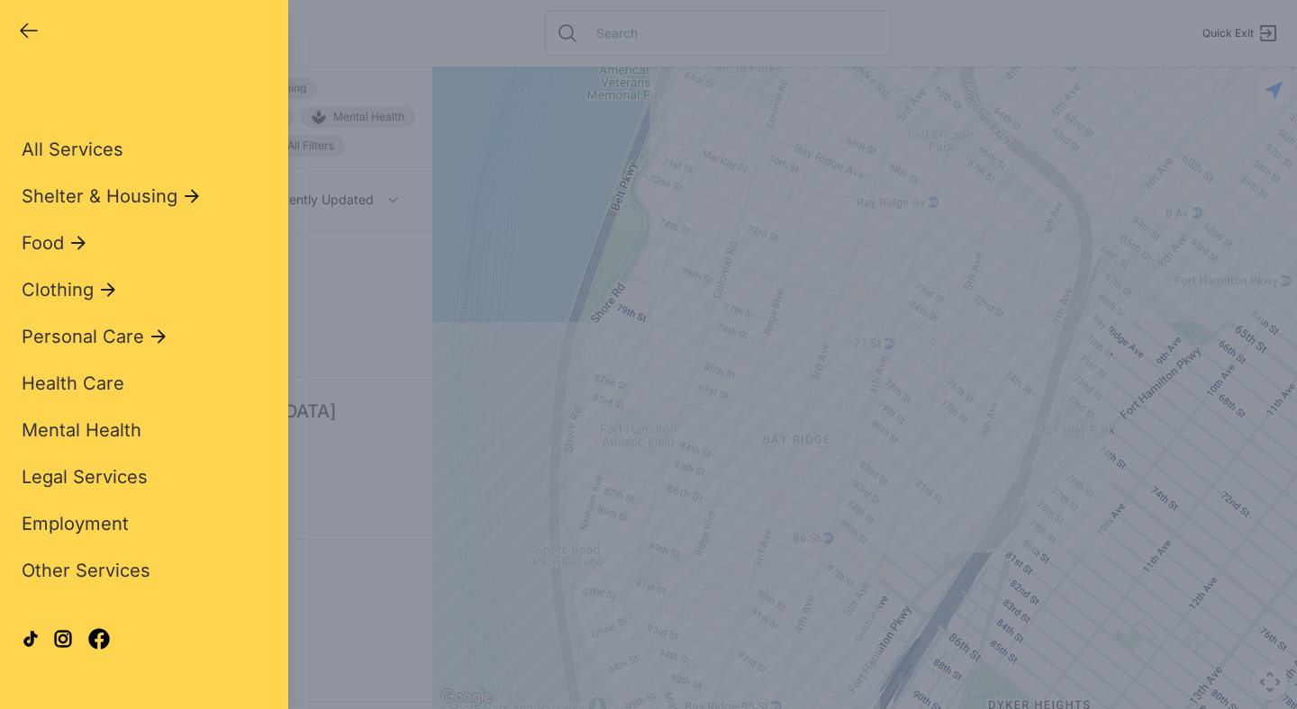
click at [30, 30] on icon "button" at bounding box center [29, 31] width 16 height 14
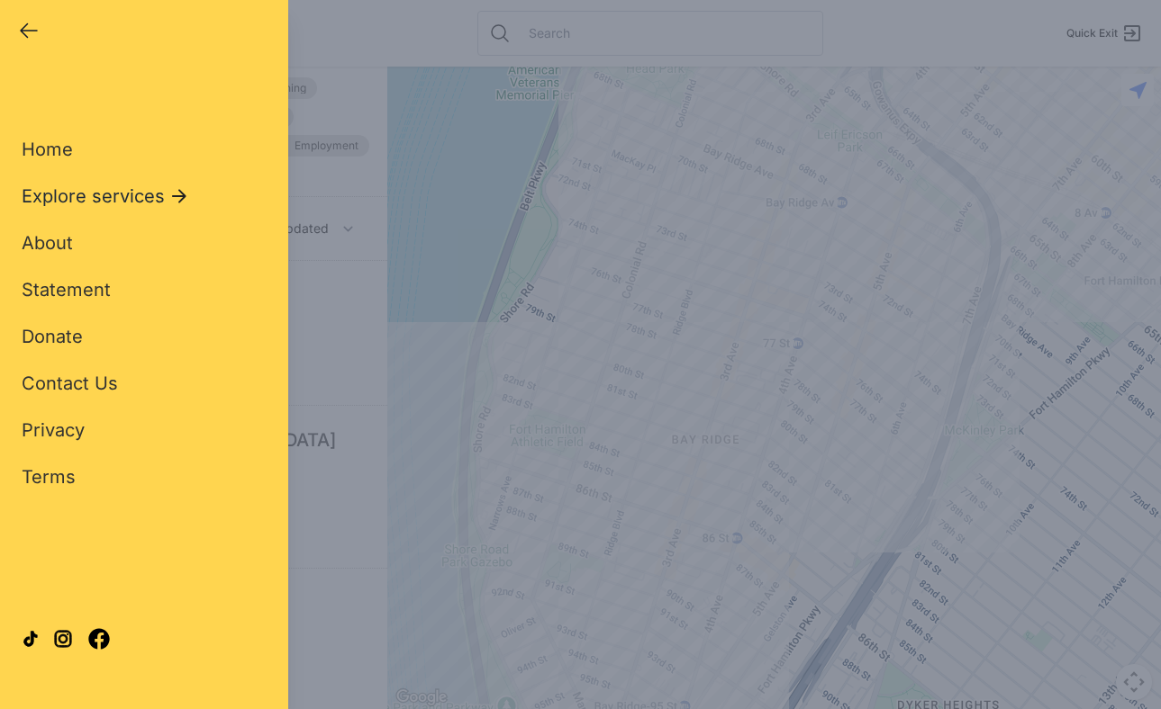
click at [104, 199] on span "Explore services" at bounding box center [93, 196] width 143 height 25
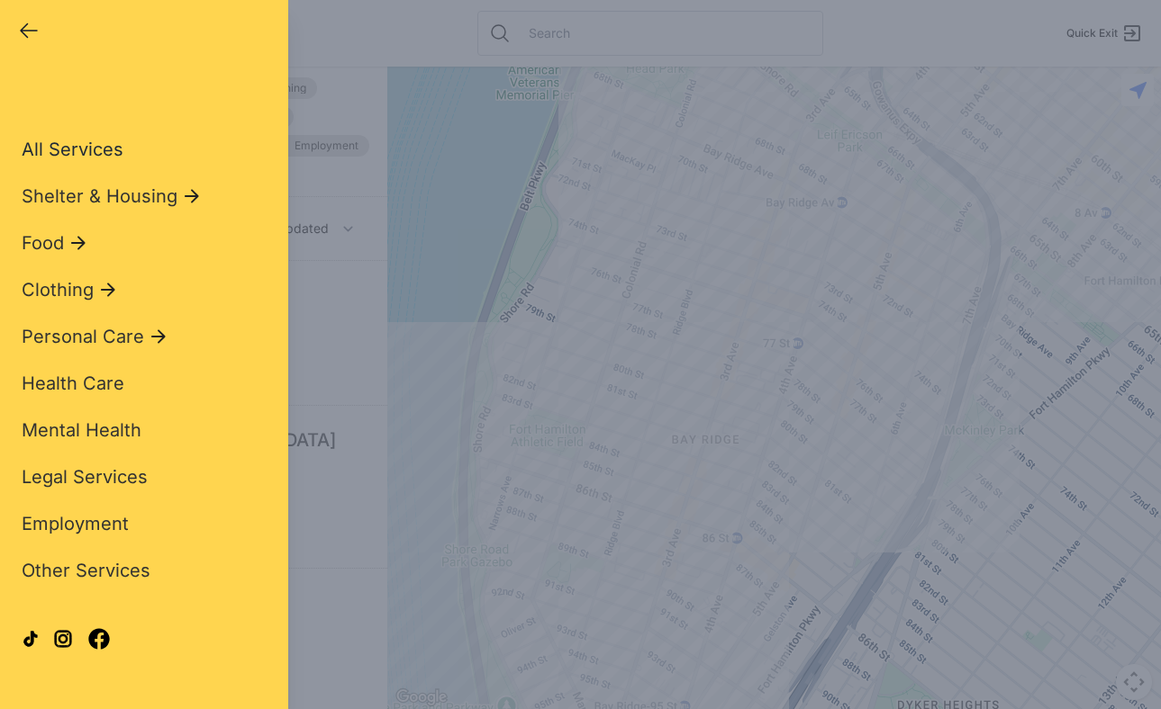
click at [113, 144] on span "All Services" at bounding box center [73, 150] width 102 height 22
click at [92, 151] on span "All Services" at bounding box center [73, 150] width 102 height 22
click at [20, 32] on icon "button" at bounding box center [29, 31] width 22 height 22
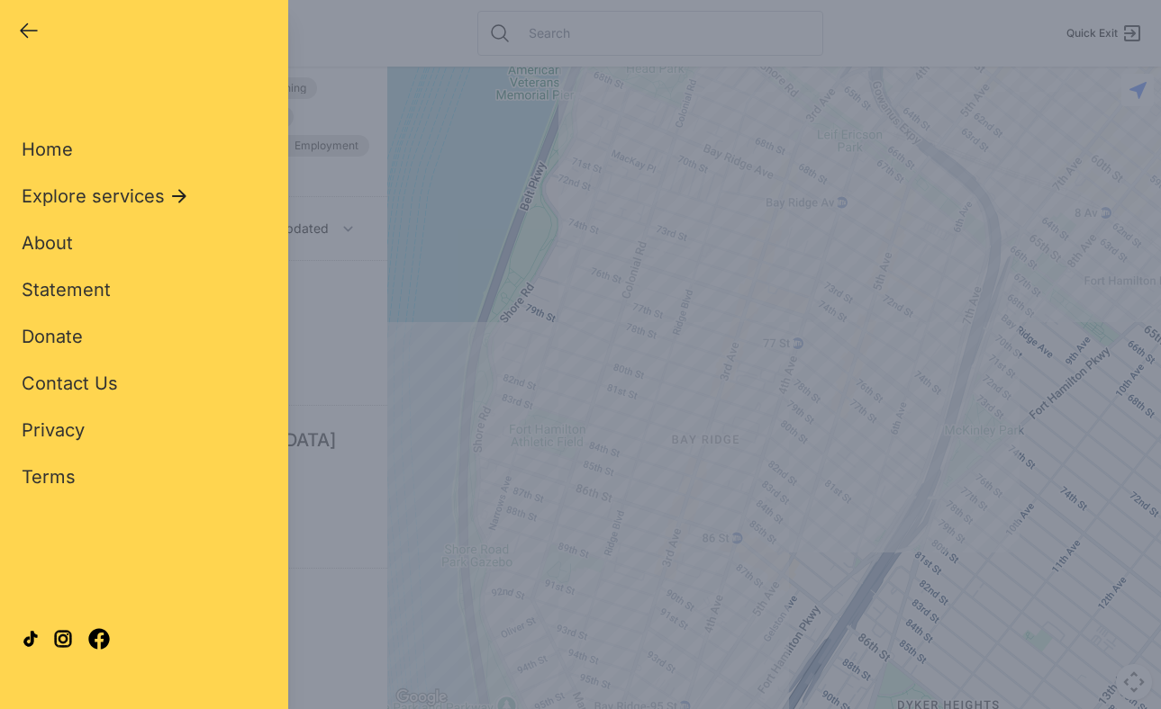
click at [32, 32] on icon "button" at bounding box center [29, 31] width 22 height 22
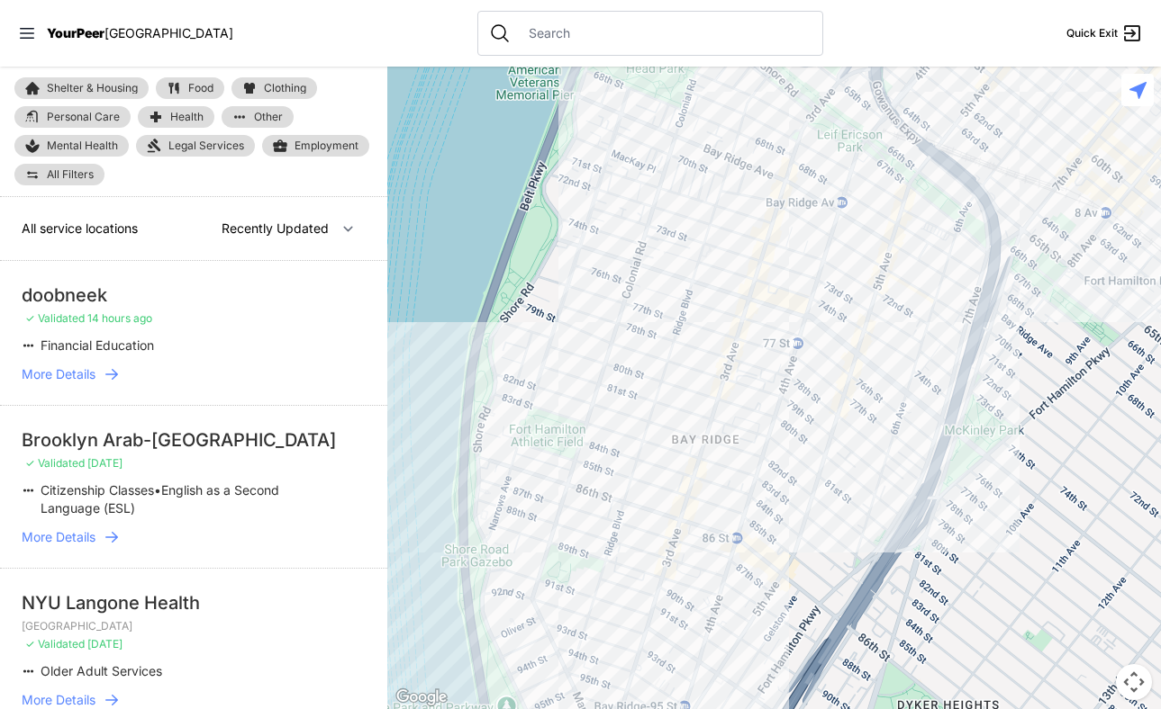
click at [538, 39] on input "text" at bounding box center [665, 33] width 294 height 18
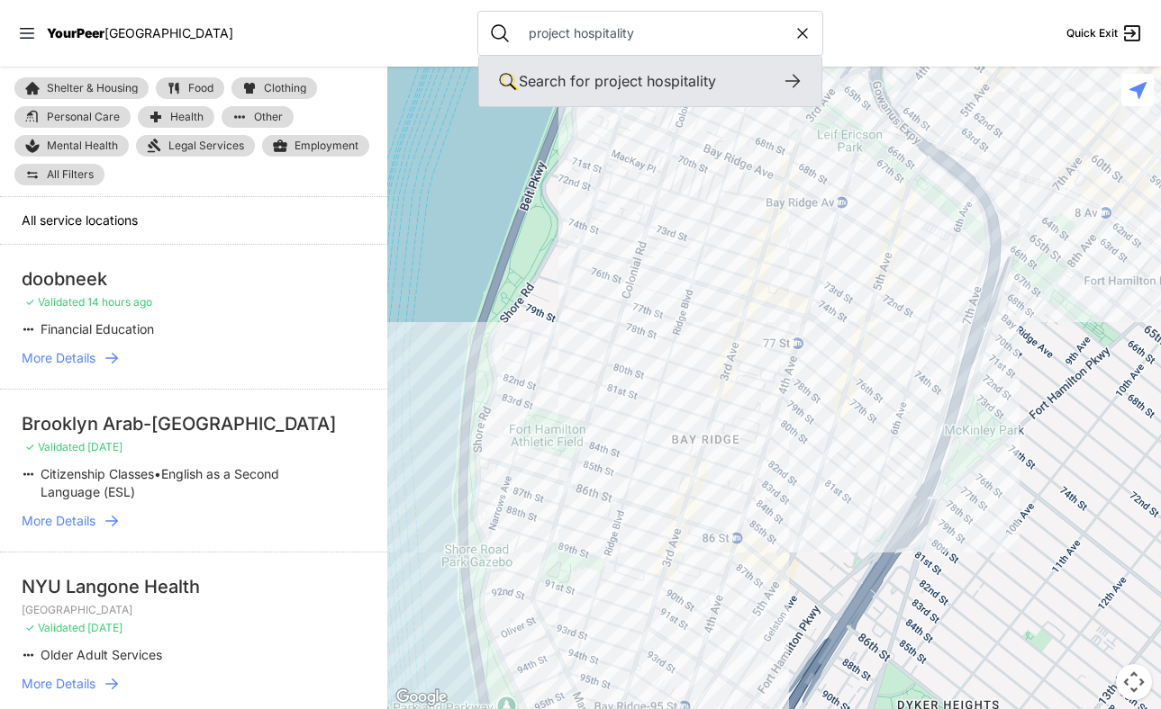
type input "project hospitality"
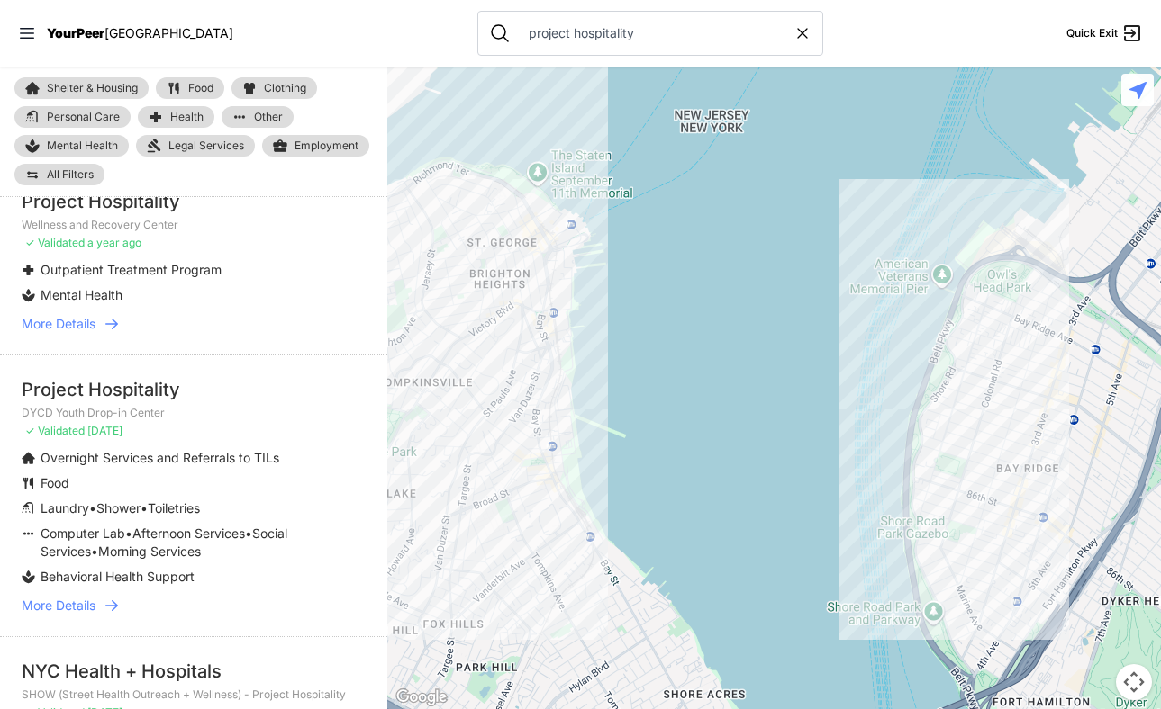
scroll to position [1270, 0]
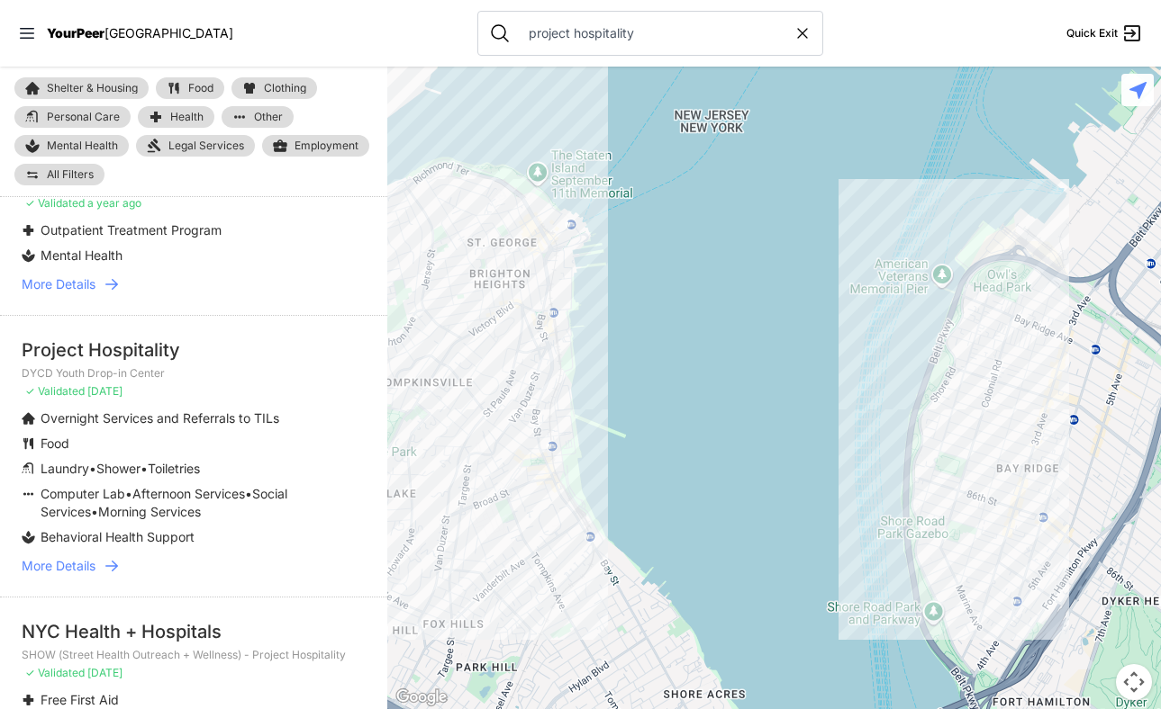
click at [118, 567] on icon at bounding box center [112, 566] width 18 height 18
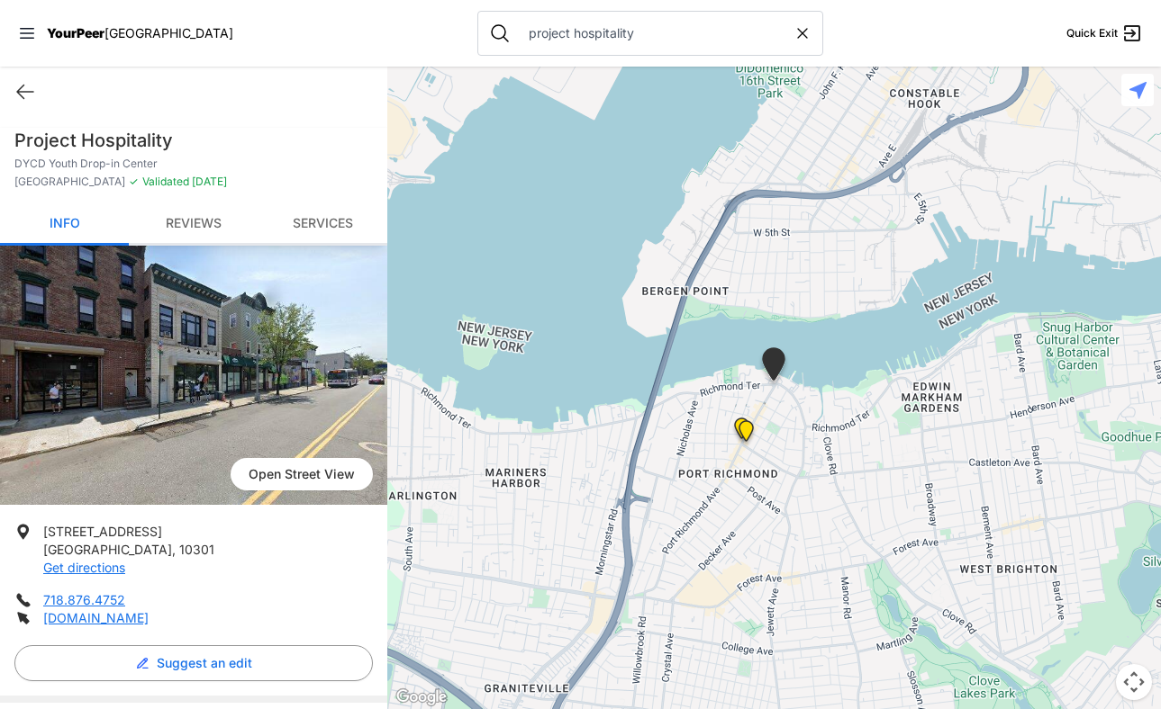
click at [249, 46] on nav "YourPeer NYC project hospitality Quick Exit" at bounding box center [580, 33] width 1161 height 67
click at [31, 92] on icon at bounding box center [25, 93] width 16 height 14
click at [15, 93] on icon at bounding box center [25, 92] width 22 height 22
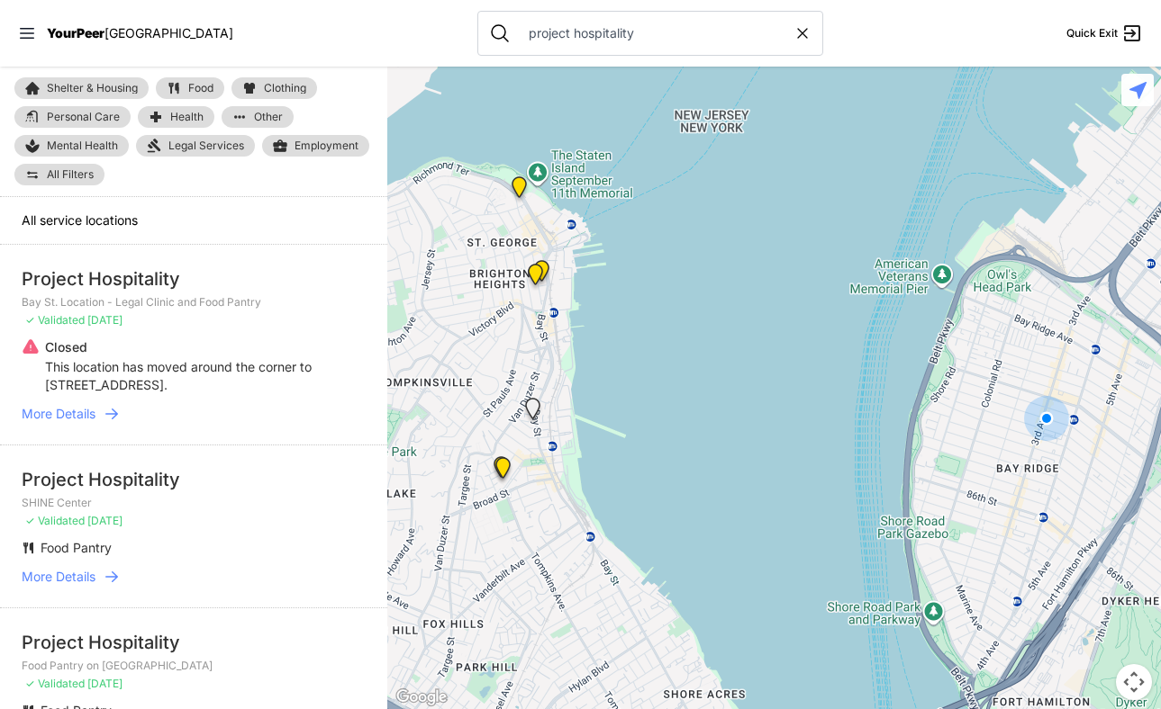
click at [86, 148] on span "Mental Health" at bounding box center [82, 146] width 71 height 14
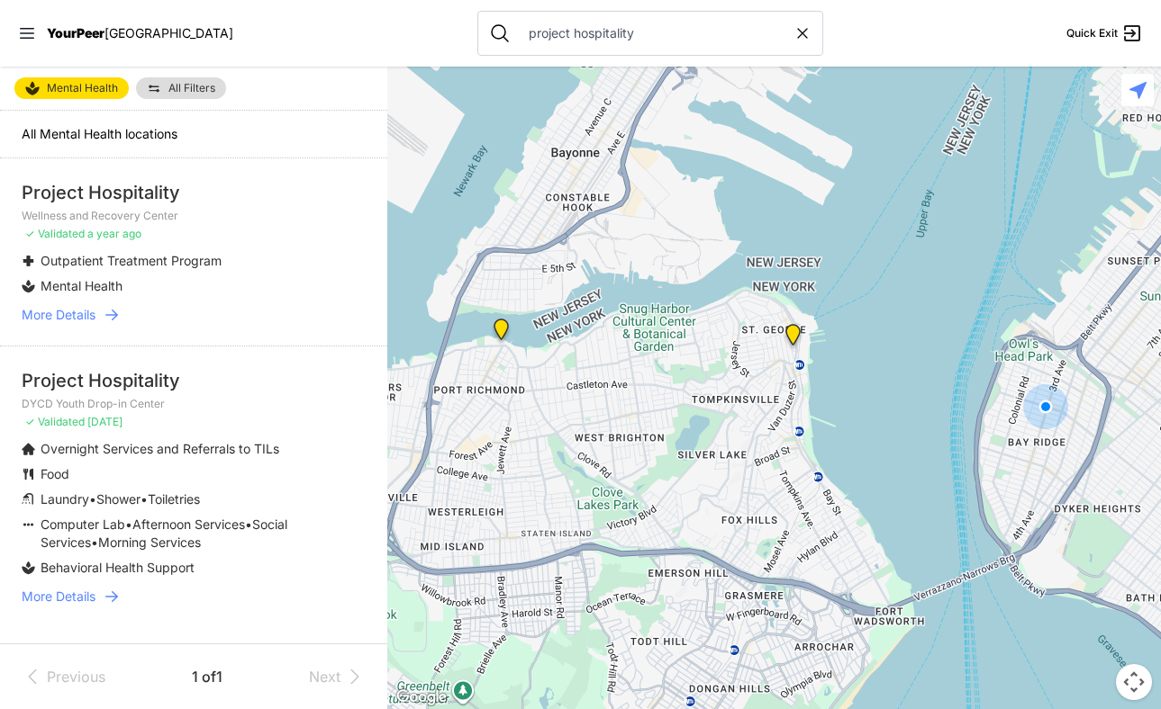
click at [113, 594] on icon at bounding box center [112, 597] width 18 height 18
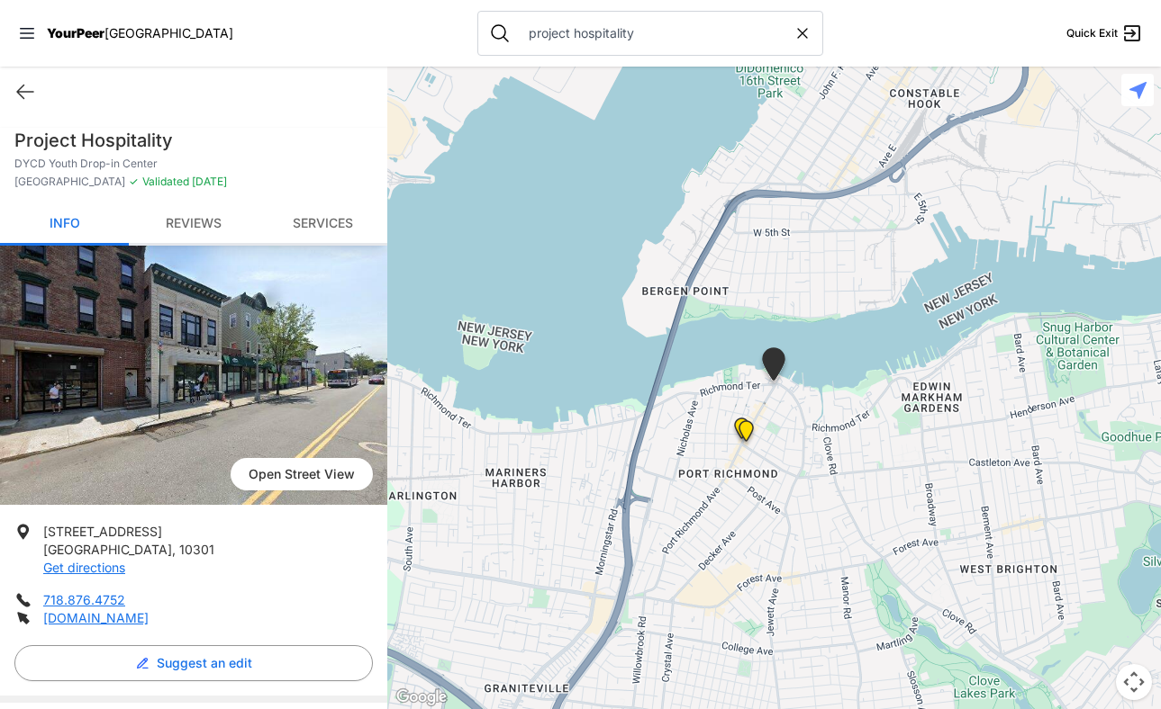
click at [36, 101] on div "Quick Exit" at bounding box center [193, 92] width 387 height 50
click at [23, 90] on icon at bounding box center [25, 92] width 22 height 22
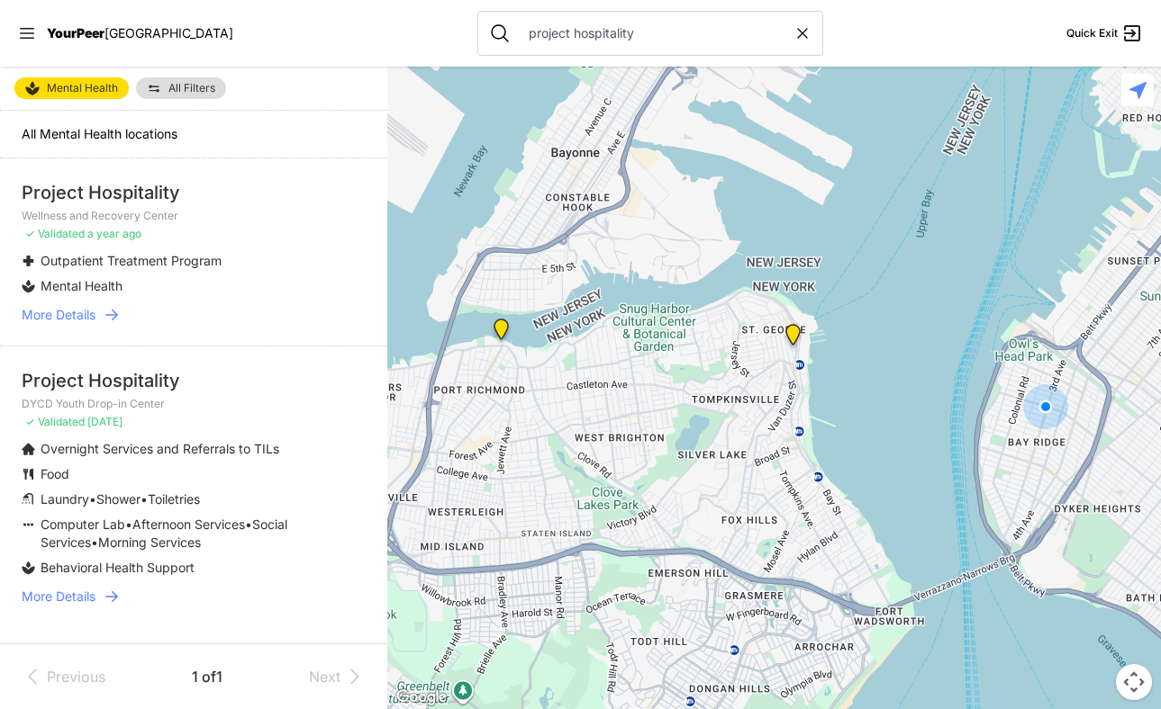
click at [180, 94] on link "All Filters" at bounding box center [181, 88] width 90 height 22
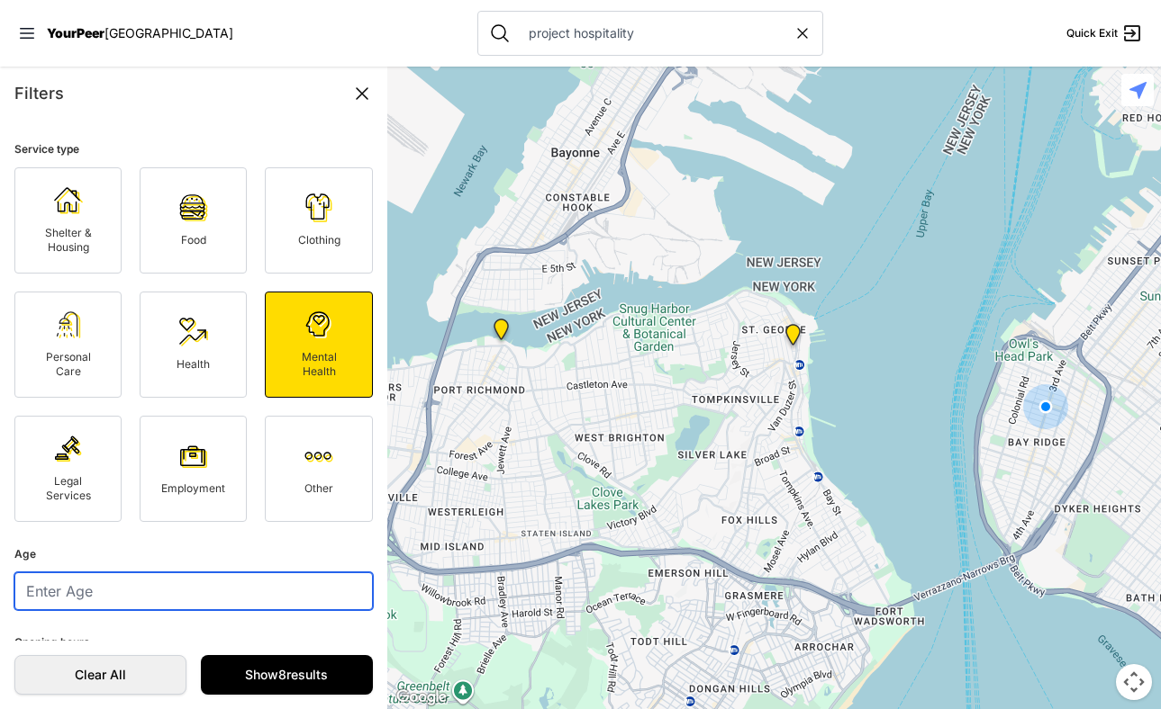
click at [115, 592] on input "number" at bounding box center [193, 592] width 358 height 38
type input "21"
click at [266, 683] on link "Show 8 results" at bounding box center [287, 675] width 172 height 40
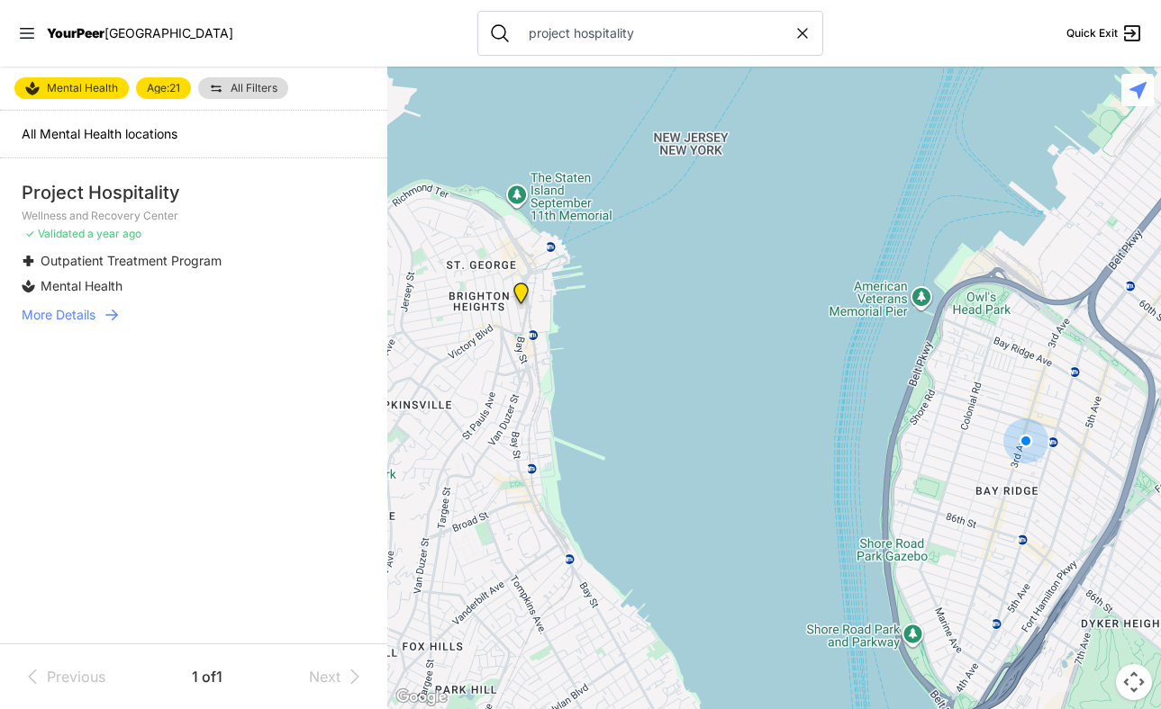
click at [106, 312] on icon at bounding box center [112, 315] width 18 height 18
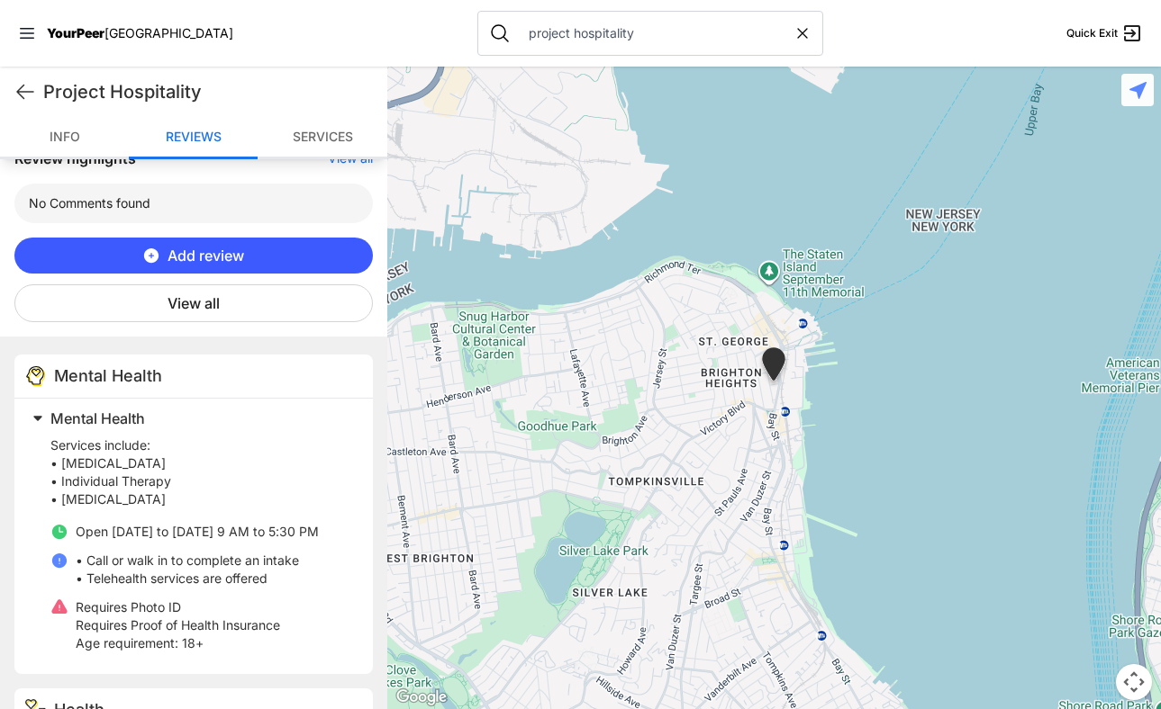
scroll to position [675, 0]
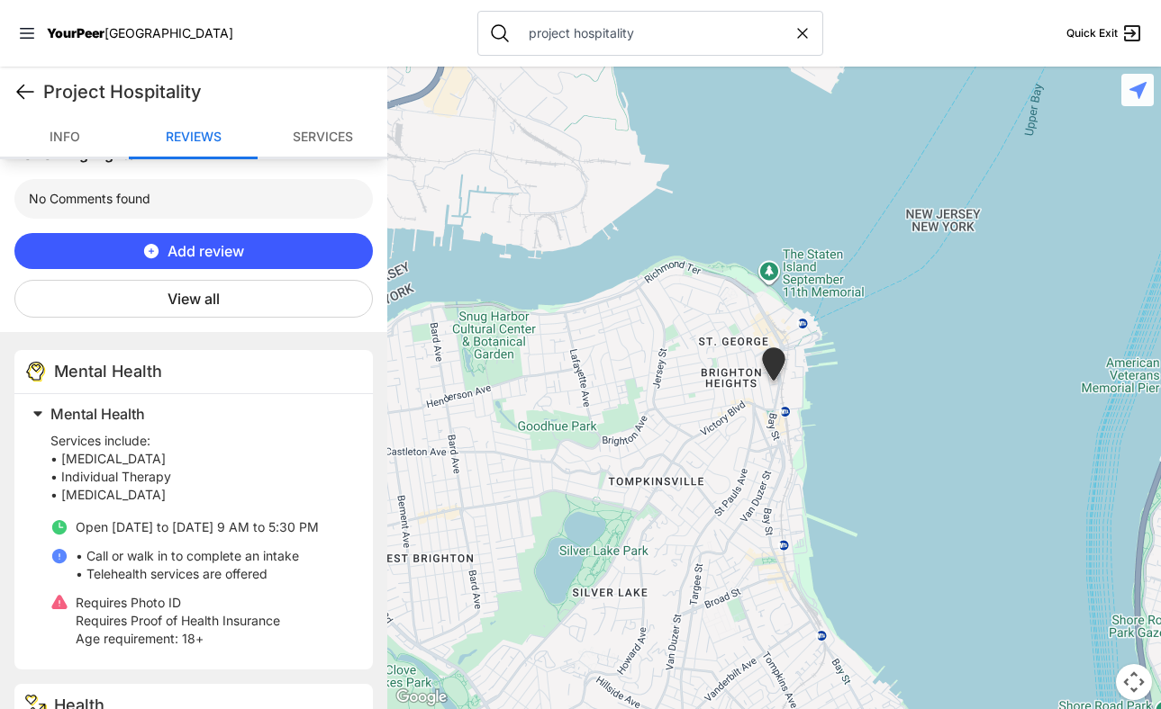
click at [17, 93] on icon at bounding box center [25, 93] width 16 height 14
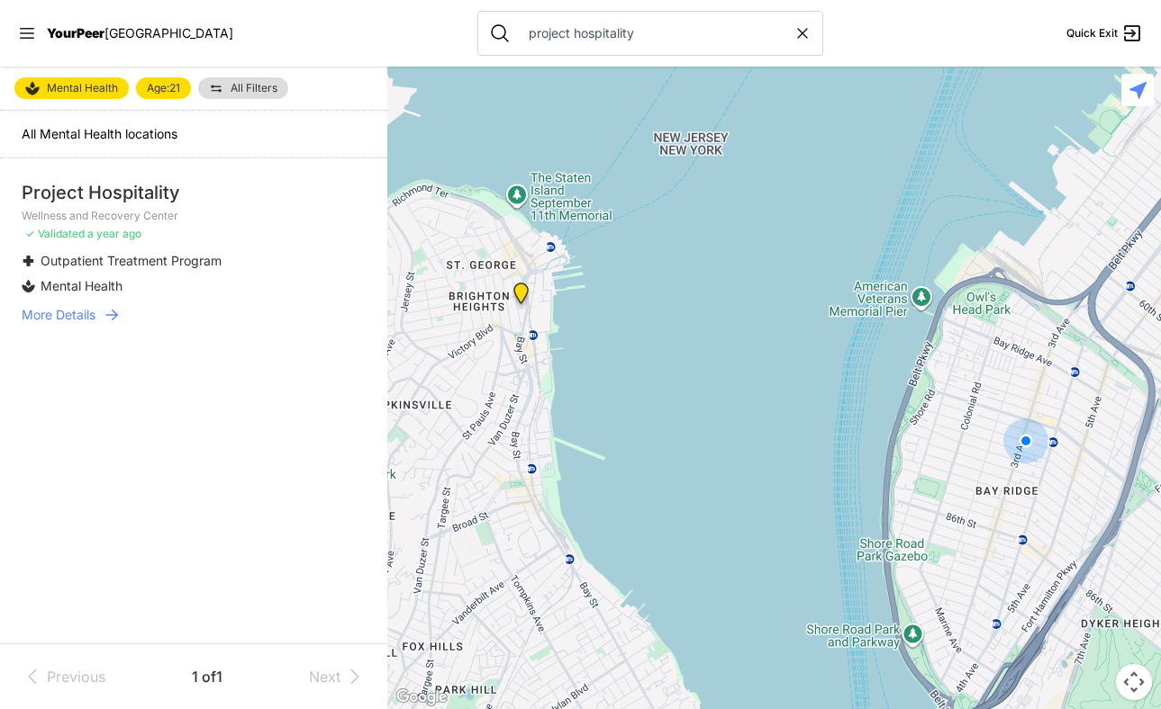
click at [70, 85] on span "Mental Health" at bounding box center [82, 88] width 71 height 14
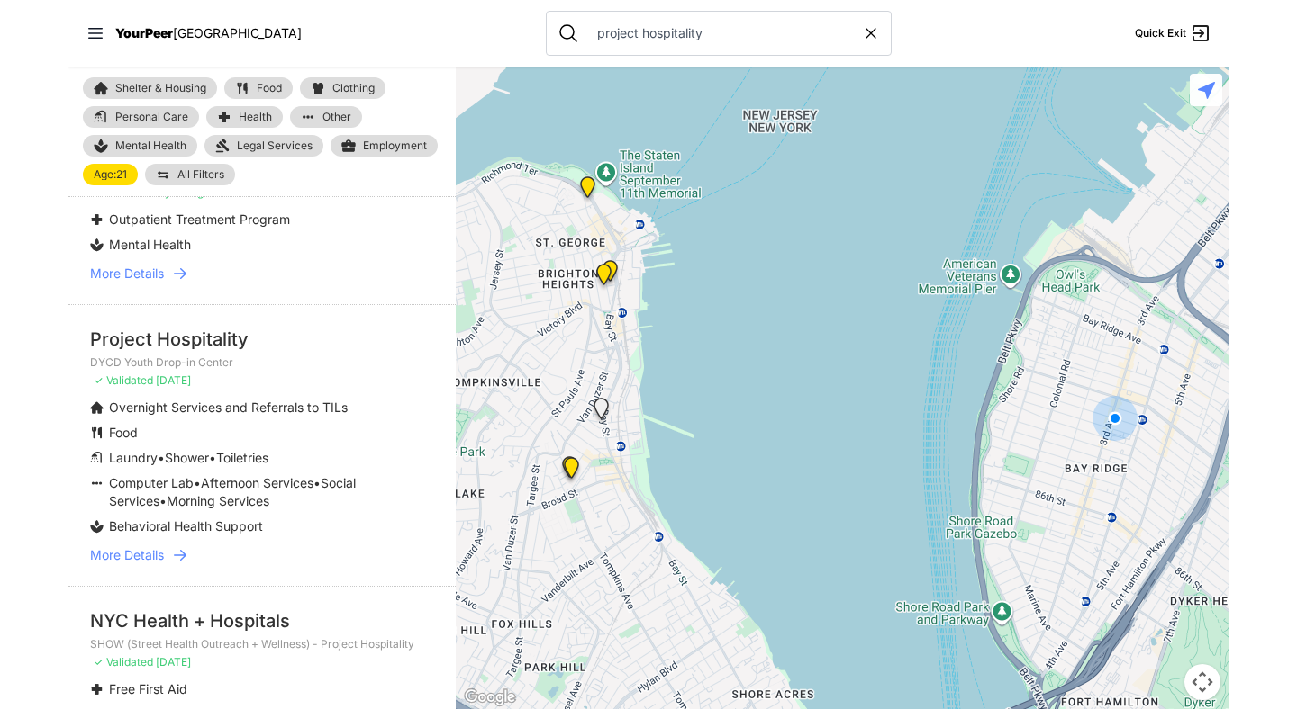
scroll to position [1118, 0]
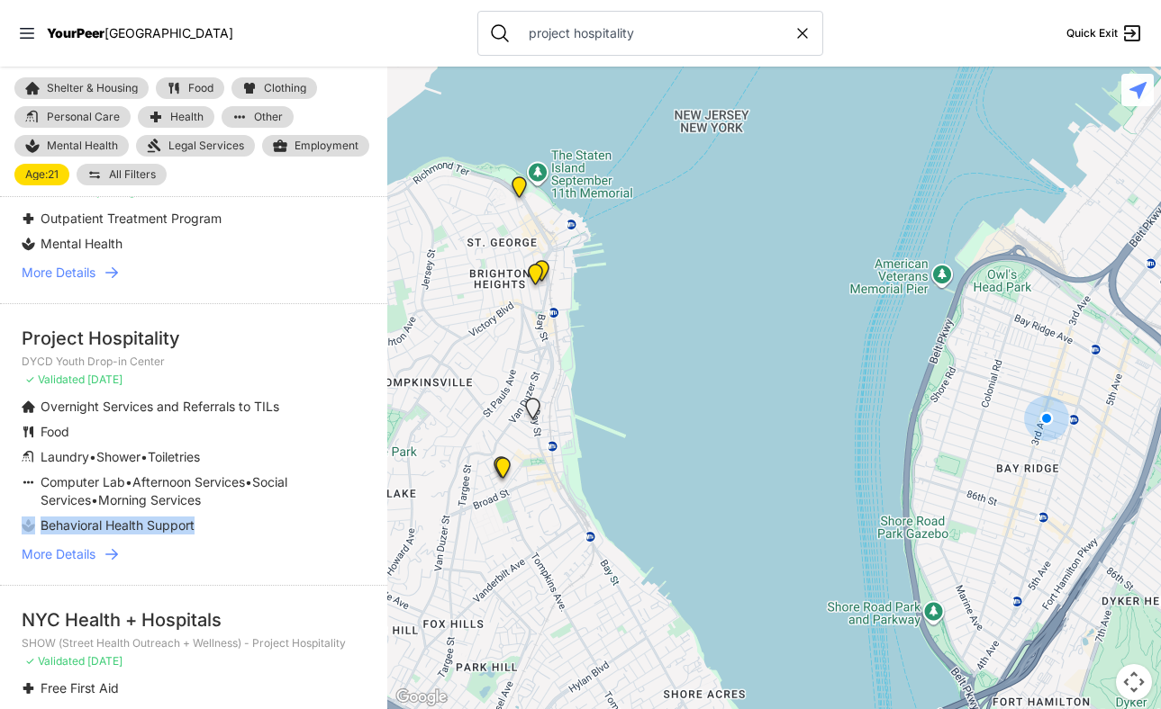
drag, startPoint x: 226, startPoint y: 526, endPoint x: 17, endPoint y: 520, distance: 209.0
click at [17, 520] on li "Project Hospitality DYCD Youth Drop-in Center ✓ Validated 5 days ago Overnight …" at bounding box center [193, 444] width 387 height 282
click at [206, 527] on li "Behavioral Health Support" at bounding box center [158, 526] width 272 height 18
drag, startPoint x: 206, startPoint y: 527, endPoint x: 17, endPoint y: 528, distance: 189.1
click at [17, 528] on li "Project Hospitality DYCD Youth Drop-in Center ✓ Validated 5 days ago Overnight …" at bounding box center [193, 444] width 387 height 282
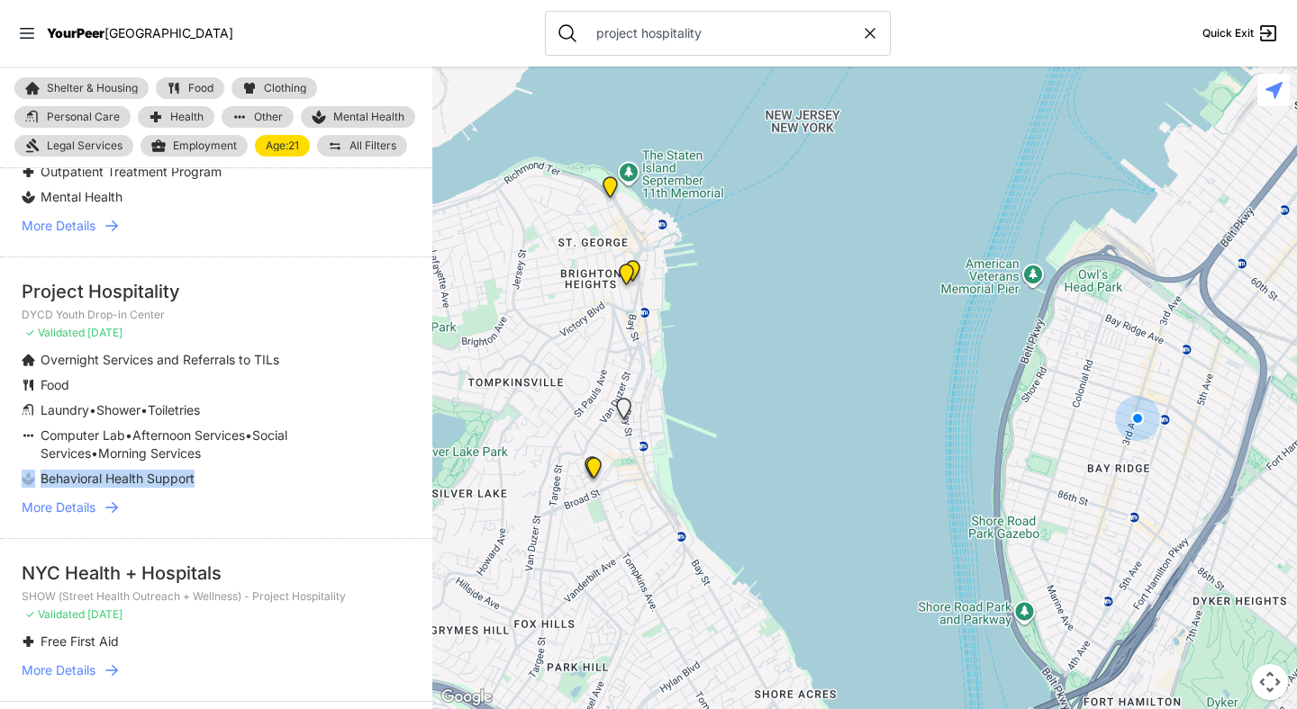
click at [271, 488] on li "Behavioral Health Support" at bounding box center [180, 479] width 317 height 18
drag, startPoint x: 226, startPoint y: 493, endPoint x: 42, endPoint y: 502, distance: 183.9
click at [42, 488] on li "Behavioral Health Support" at bounding box center [180, 479] width 317 height 18
drag, startPoint x: 21, startPoint y: 333, endPoint x: 179, endPoint y: 331, distance: 158.5
click at [179, 322] on p "DYCD Youth Drop-in Center" at bounding box center [216, 315] width 389 height 14
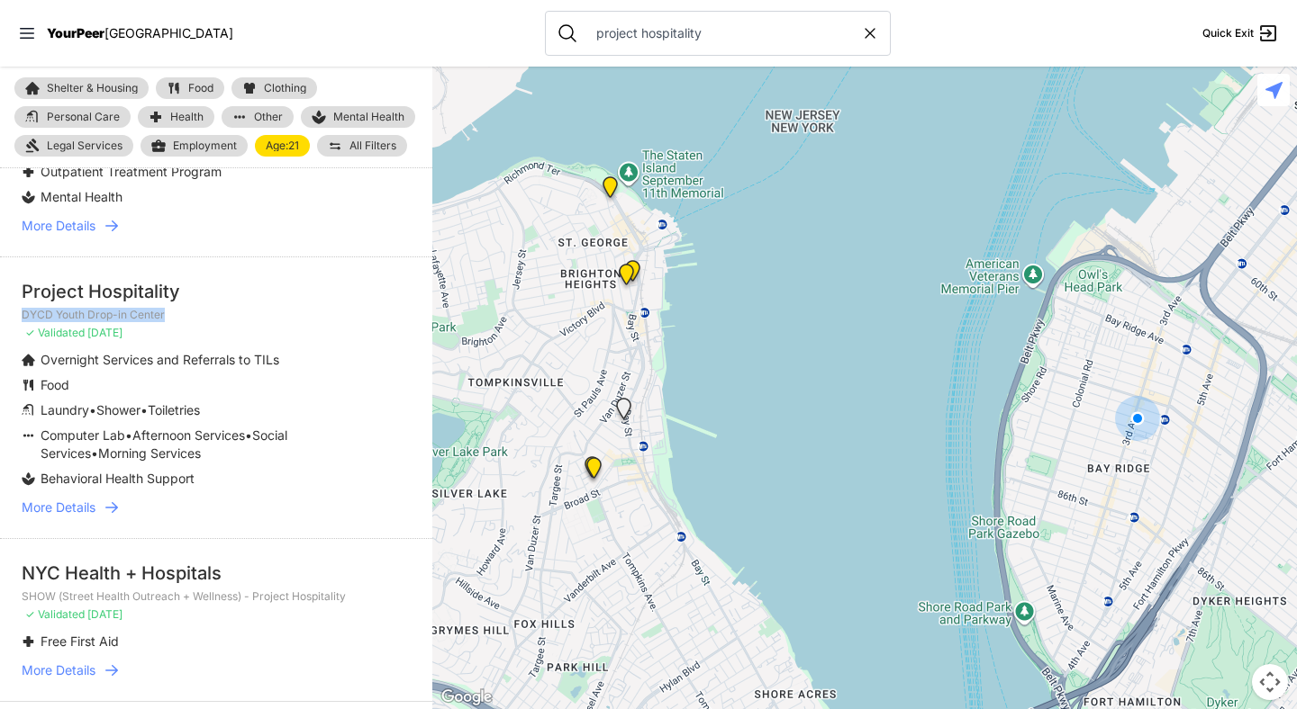
click at [357, 114] on span "Mental Health" at bounding box center [368, 117] width 71 height 14
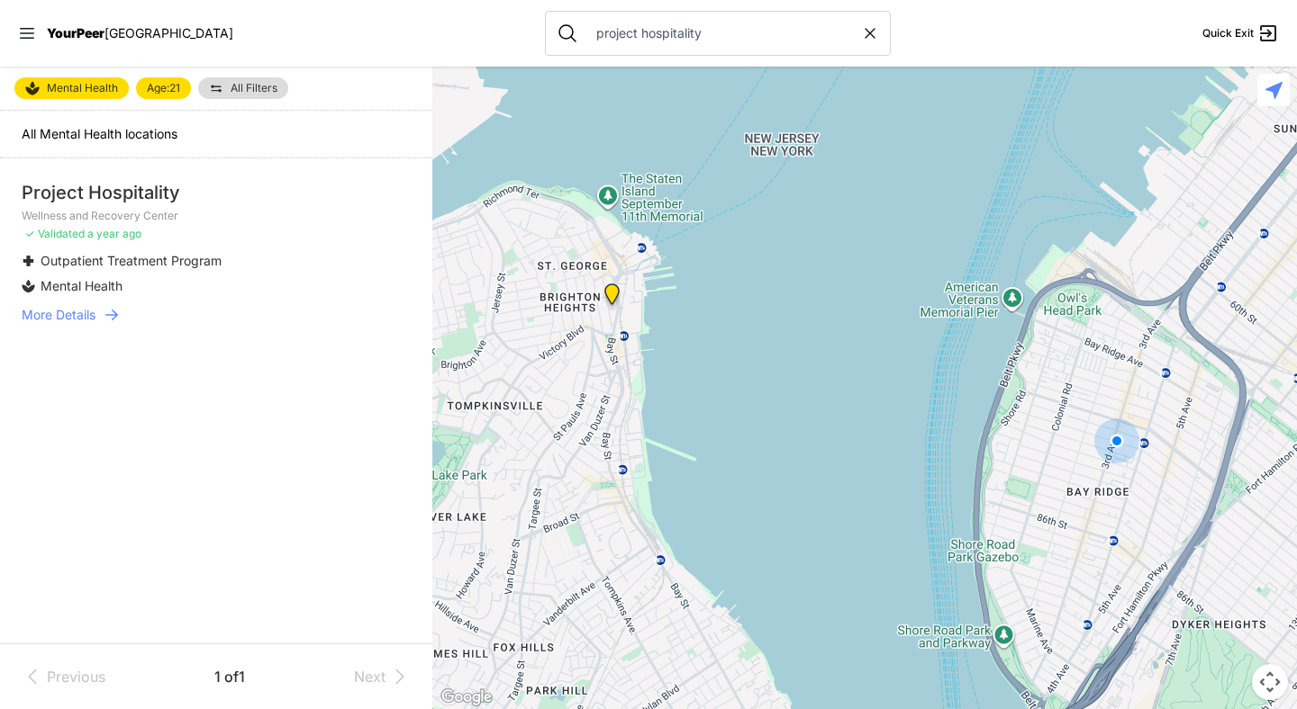
click at [69, 85] on span "Mental Health" at bounding box center [82, 88] width 71 height 14
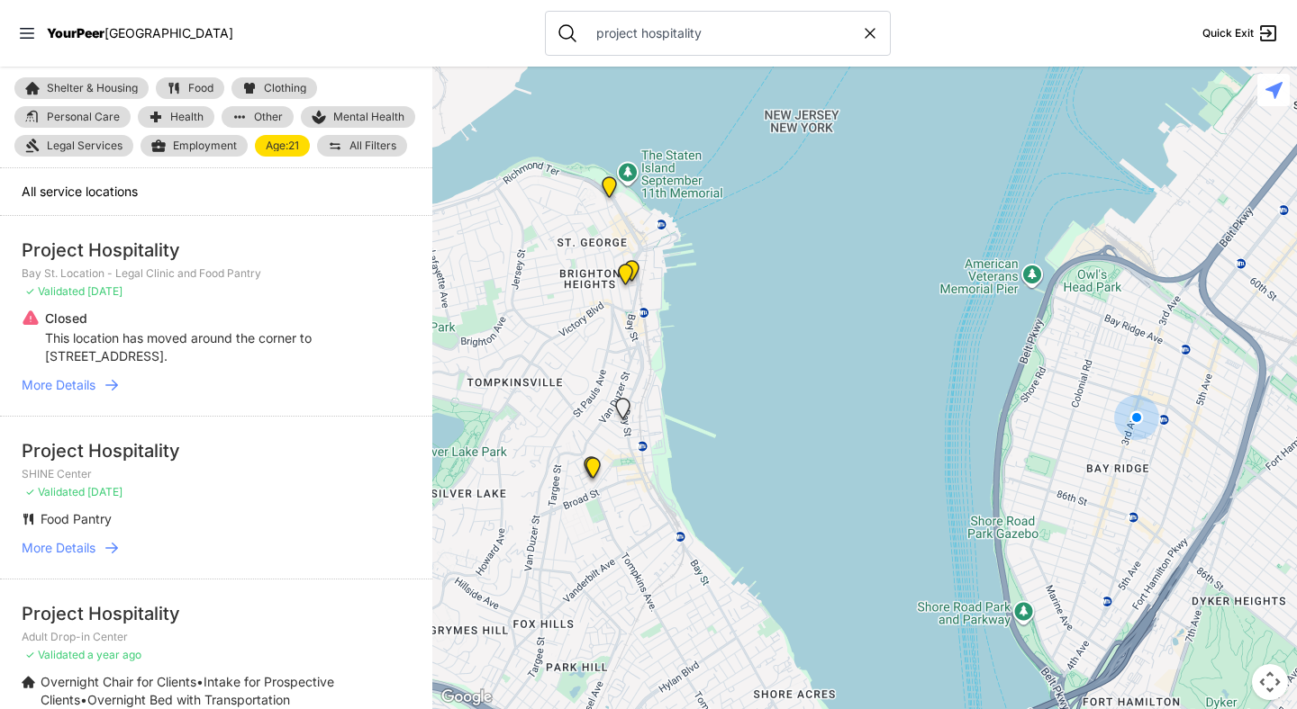
click at [661, 34] on input "project hospitality" at bounding box center [723, 33] width 276 height 18
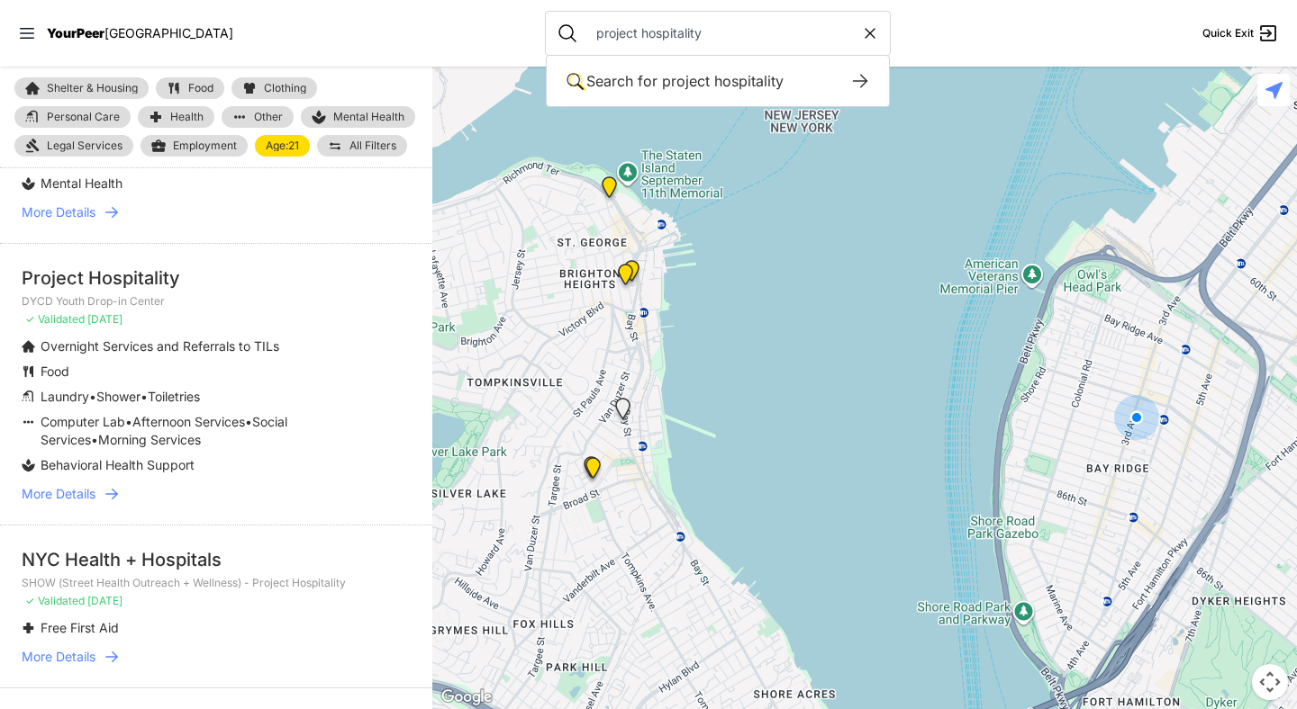
scroll to position [1134, 0]
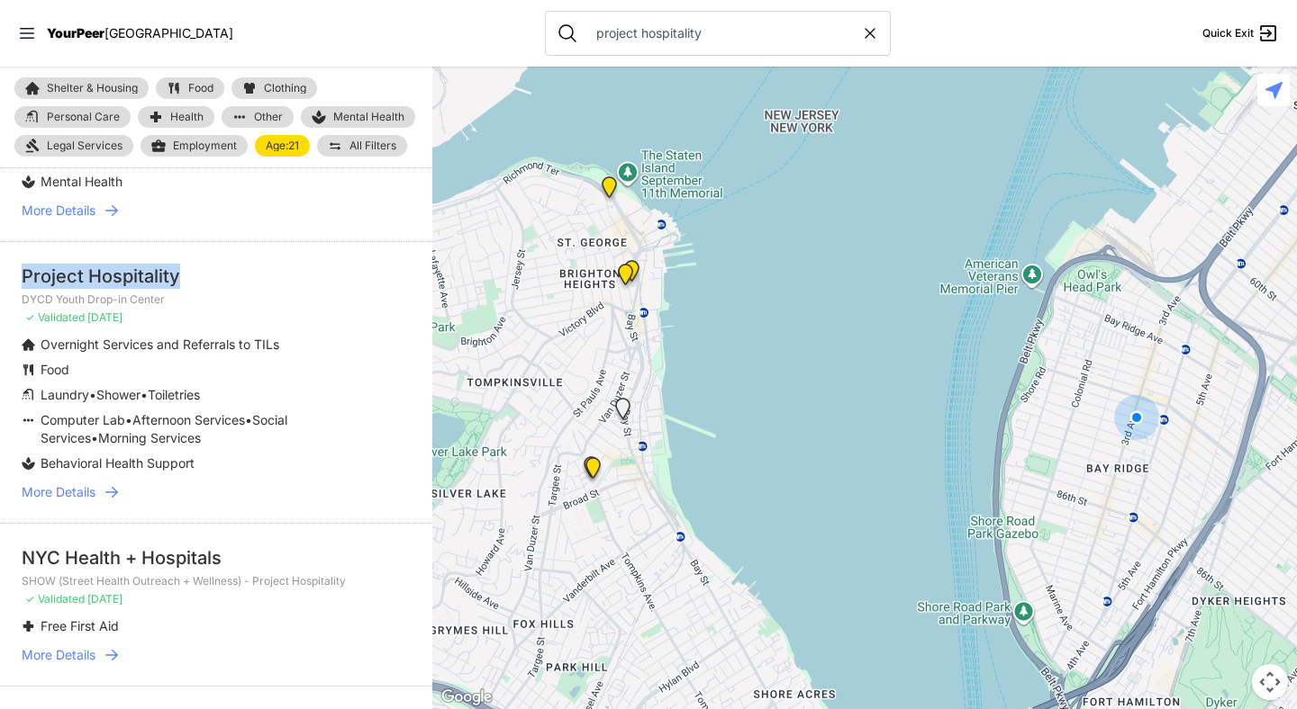
drag, startPoint x: 21, startPoint y: 294, endPoint x: 181, endPoint y: 301, distance: 160.4
click at [181, 301] on li "Project Hospitality DYCD Youth Drop-in Center ✓ Validated 5 days ago Overnight …" at bounding box center [216, 382] width 432 height 282
drag, startPoint x: 19, startPoint y: 317, endPoint x: 172, endPoint y: 325, distance: 153.3
click at [172, 325] on li "Project Hospitality DYCD Youth Drop-in Center ✓ Validated 5 days ago Overnight …" at bounding box center [216, 382] width 432 height 282
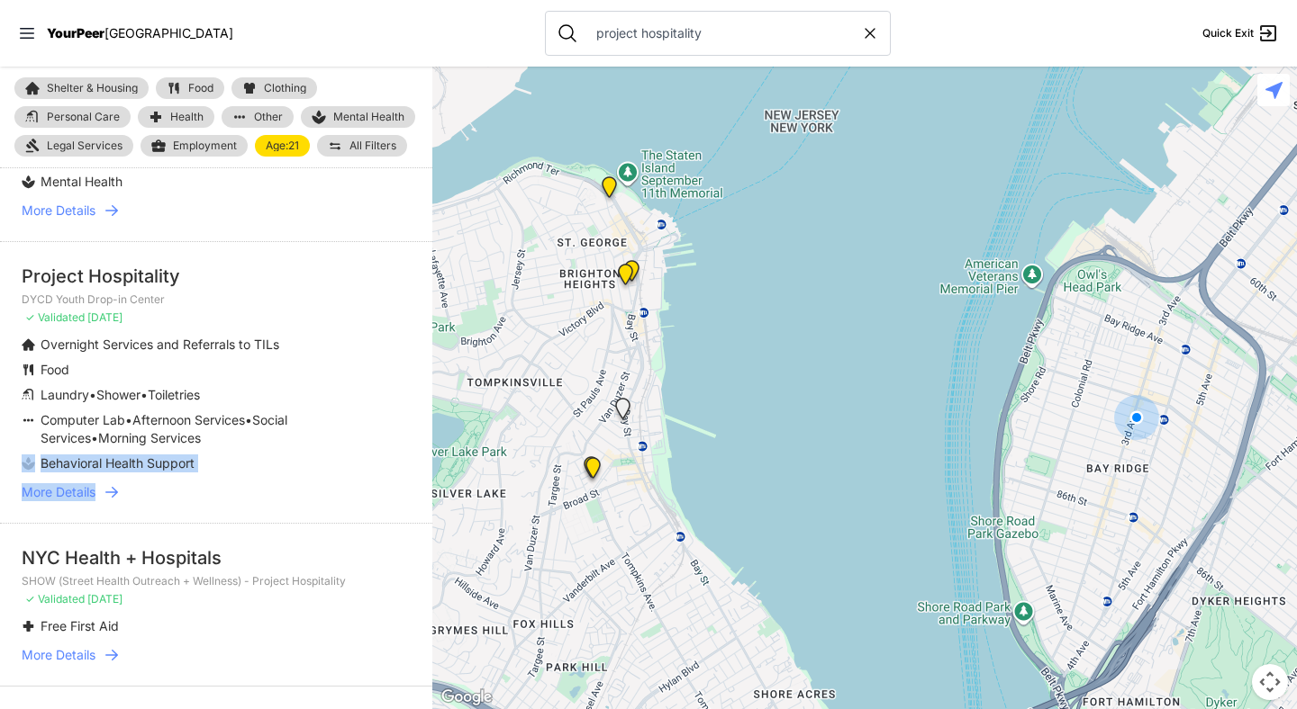
drag, startPoint x: 20, startPoint y: 484, endPoint x: 211, endPoint y: 493, distance: 191.1
click at [211, 493] on li "Project Hospitality DYCD Youth Drop-in Center ✓ Validated 5 days ago Overnight …" at bounding box center [216, 382] width 432 height 282
click at [205, 473] on li "Behavioral Health Support" at bounding box center [180, 464] width 317 height 18
drag, startPoint x: 205, startPoint y: 484, endPoint x: 14, endPoint y: 485, distance: 191.8
click at [14, 485] on li "Project Hospitality DYCD Youth Drop-in Center ✓ Validated 5 days ago Overnight …" at bounding box center [216, 382] width 432 height 282
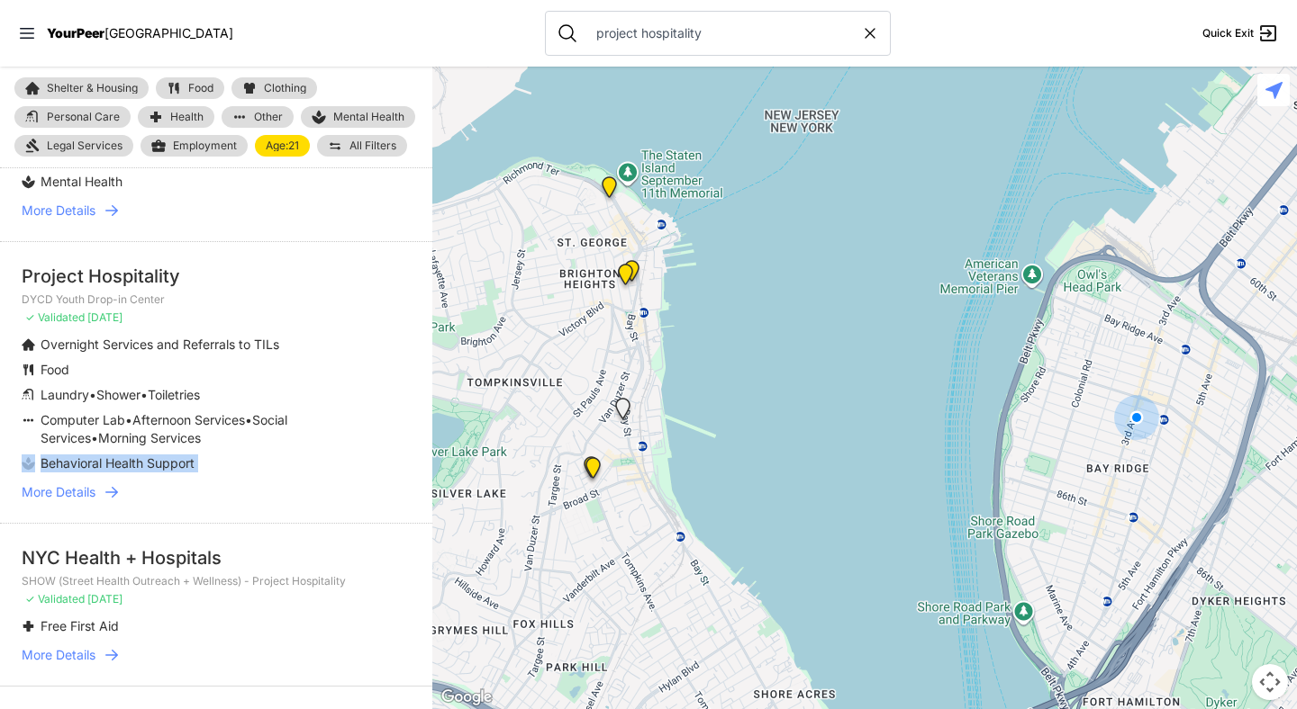
click at [223, 473] on li "Behavioral Health Support" at bounding box center [180, 464] width 317 height 18
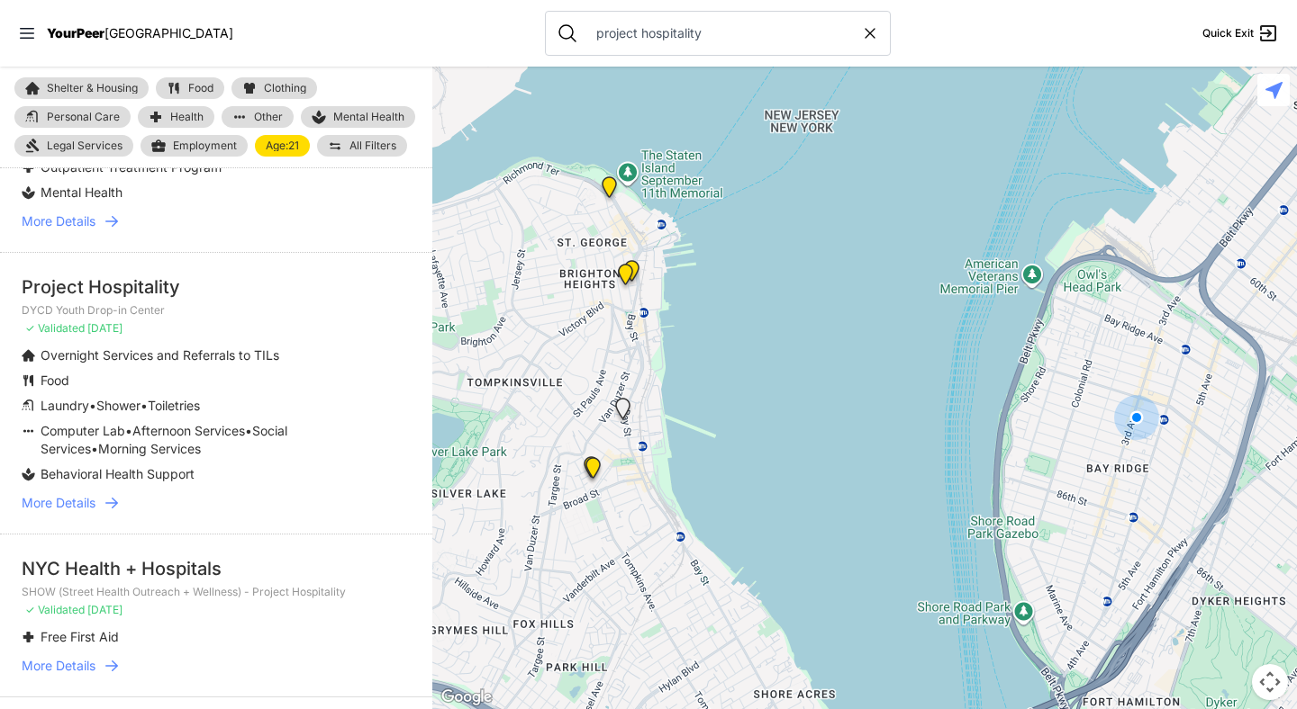
scroll to position [1125, 0]
click at [351, 113] on span "Mental Health" at bounding box center [368, 117] width 71 height 14
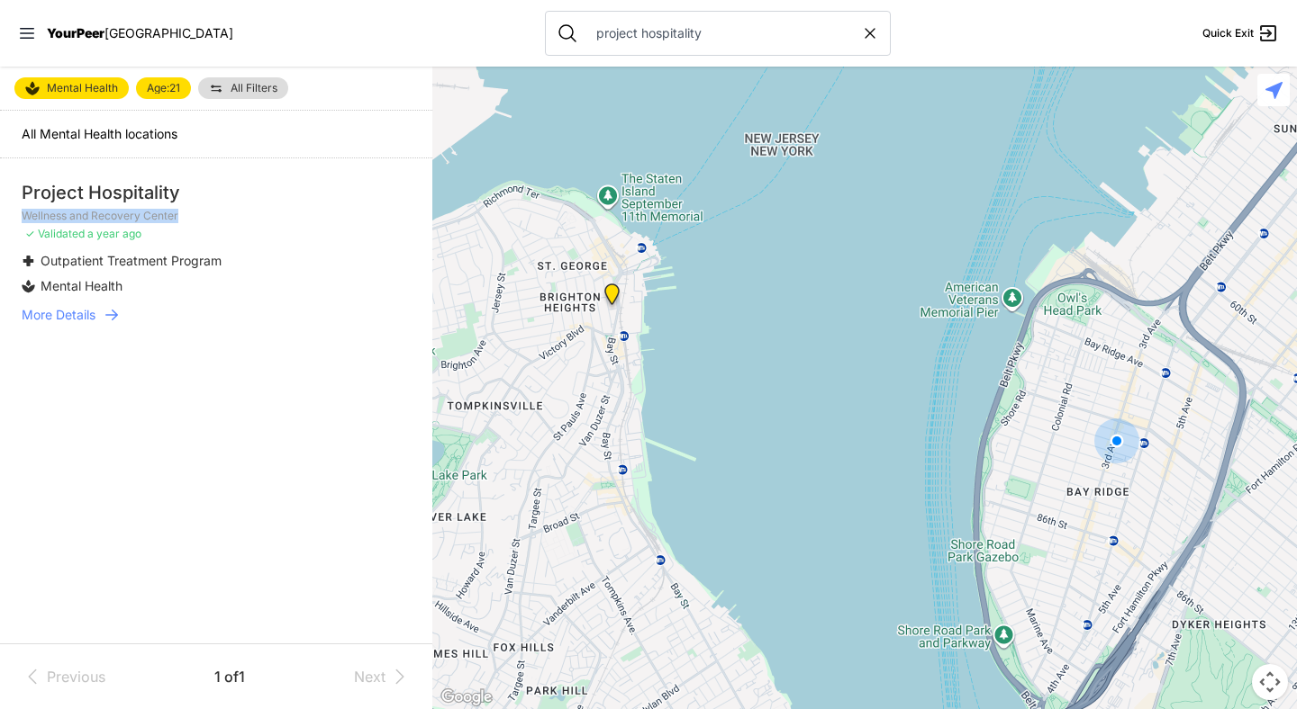
drag, startPoint x: 20, startPoint y: 217, endPoint x: 191, endPoint y: 223, distance: 171.2
click at [193, 221] on li "Project Hospitality Wellness and Recovery Center ✓ Validated a year ago Outpati…" at bounding box center [216, 251] width 432 height 187
click at [71, 89] on span "Mental Health" at bounding box center [82, 88] width 71 height 14
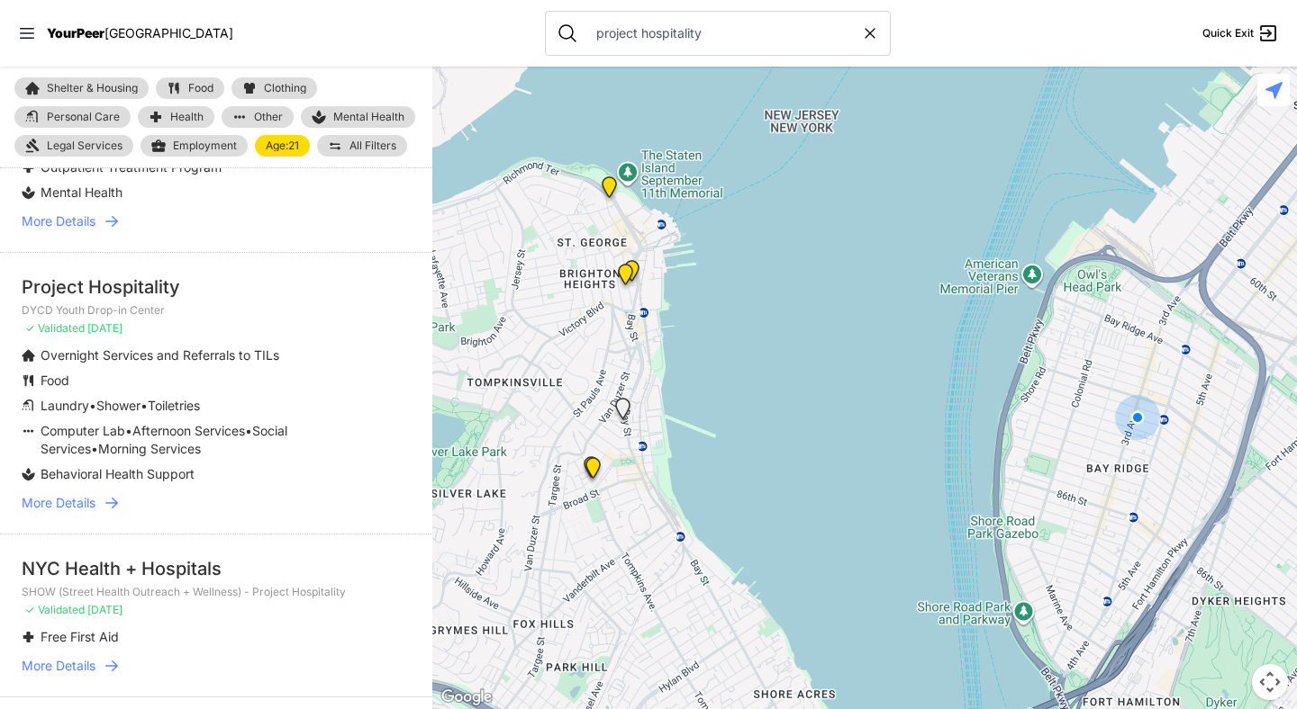
scroll to position [1159, 0]
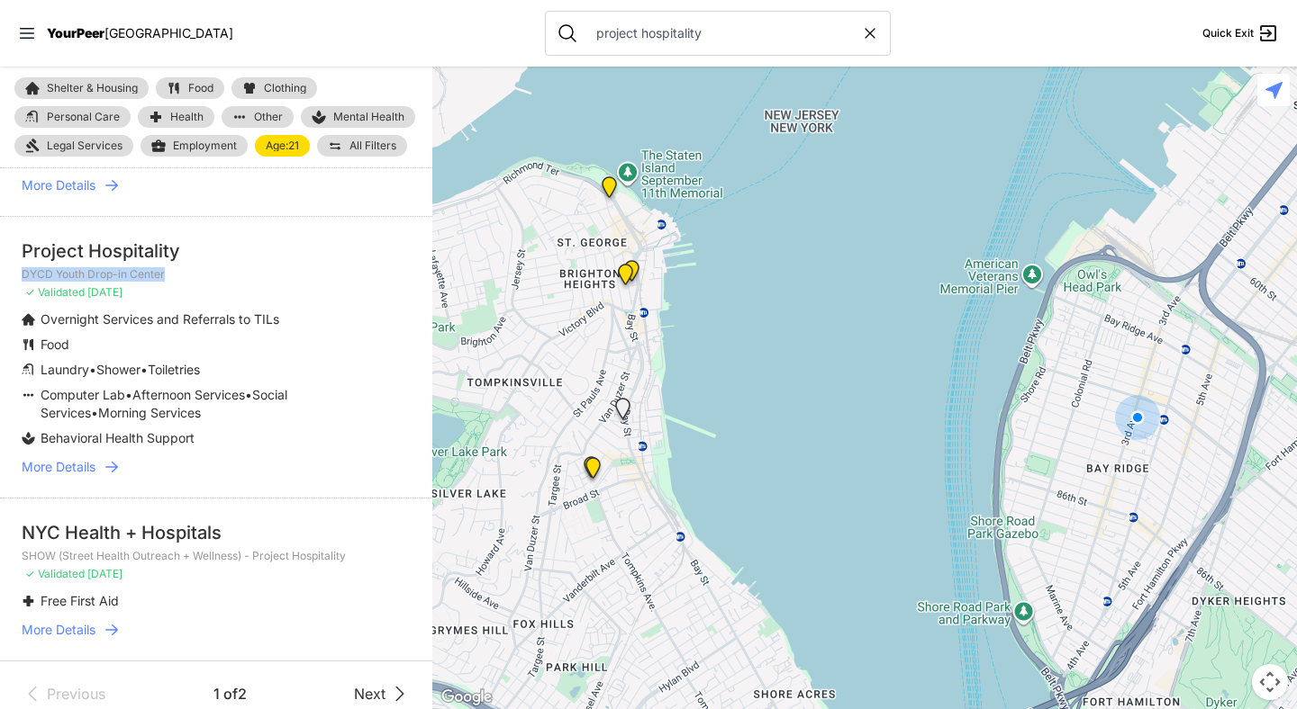
drag, startPoint x: 15, startPoint y: 294, endPoint x: 199, endPoint y: 302, distance: 183.8
click at [199, 302] on li "Project Hospitality DYCD Youth Drop-in Center ✓ Validated 5 days ago Overnight …" at bounding box center [216, 357] width 432 height 282
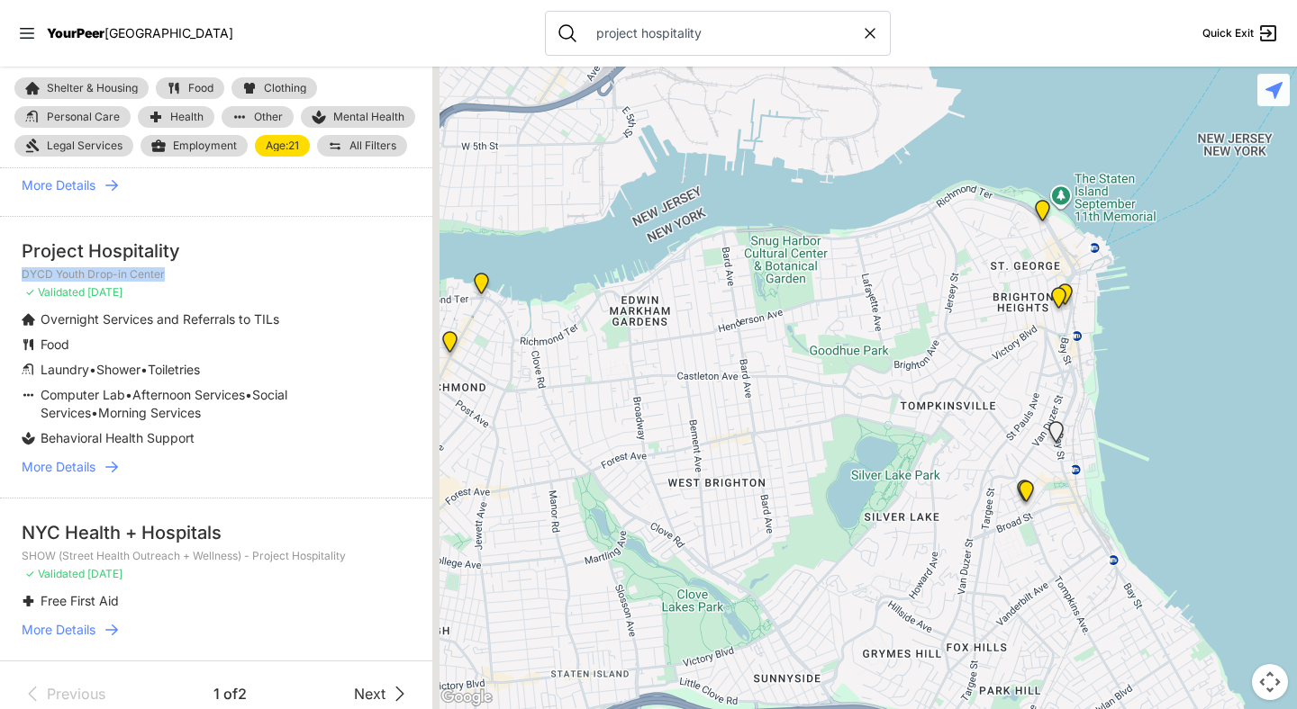
drag, startPoint x: 569, startPoint y: 285, endPoint x: 1011, endPoint y: 308, distance: 442.7
click at [1011, 308] on div at bounding box center [864, 388] width 864 height 643
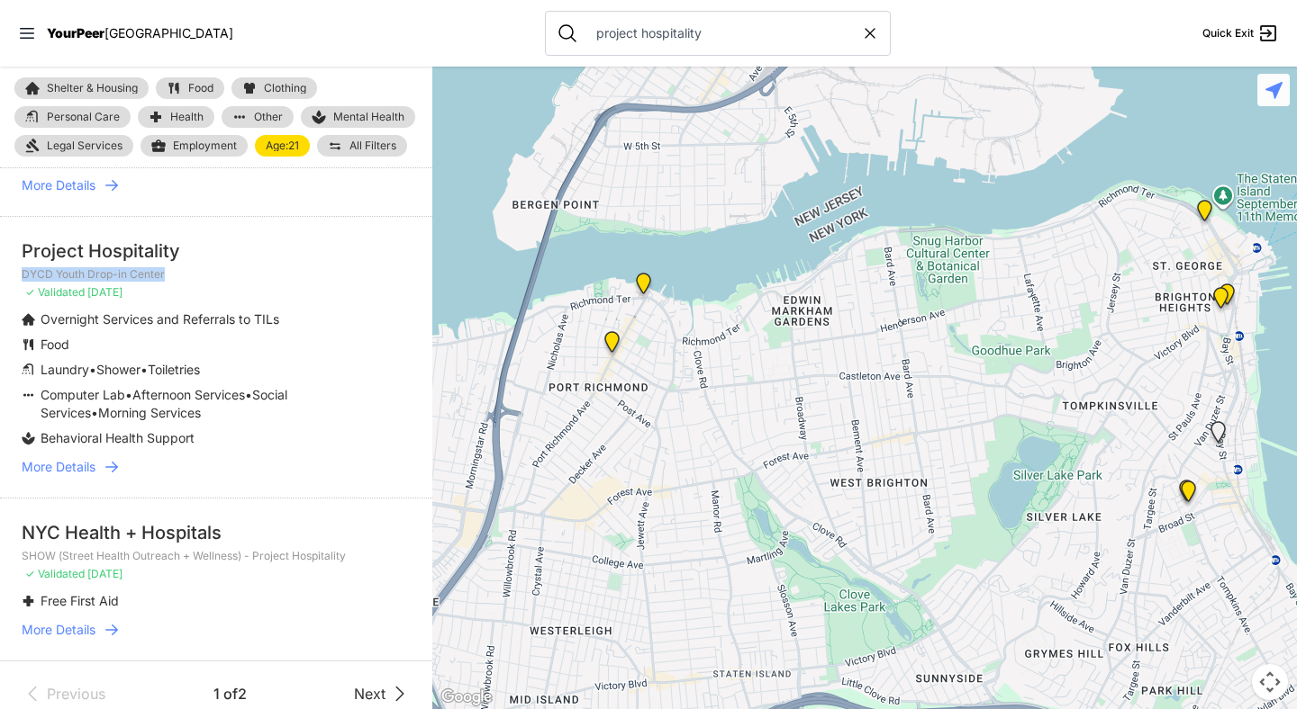
drag, startPoint x: 497, startPoint y: 309, endPoint x: 647, endPoint y: 309, distance: 150.4
click at [647, 309] on div at bounding box center [864, 388] width 864 height 643
click at [610, 340] on img "Port Richmond Help Center" at bounding box center [612, 345] width 23 height 29
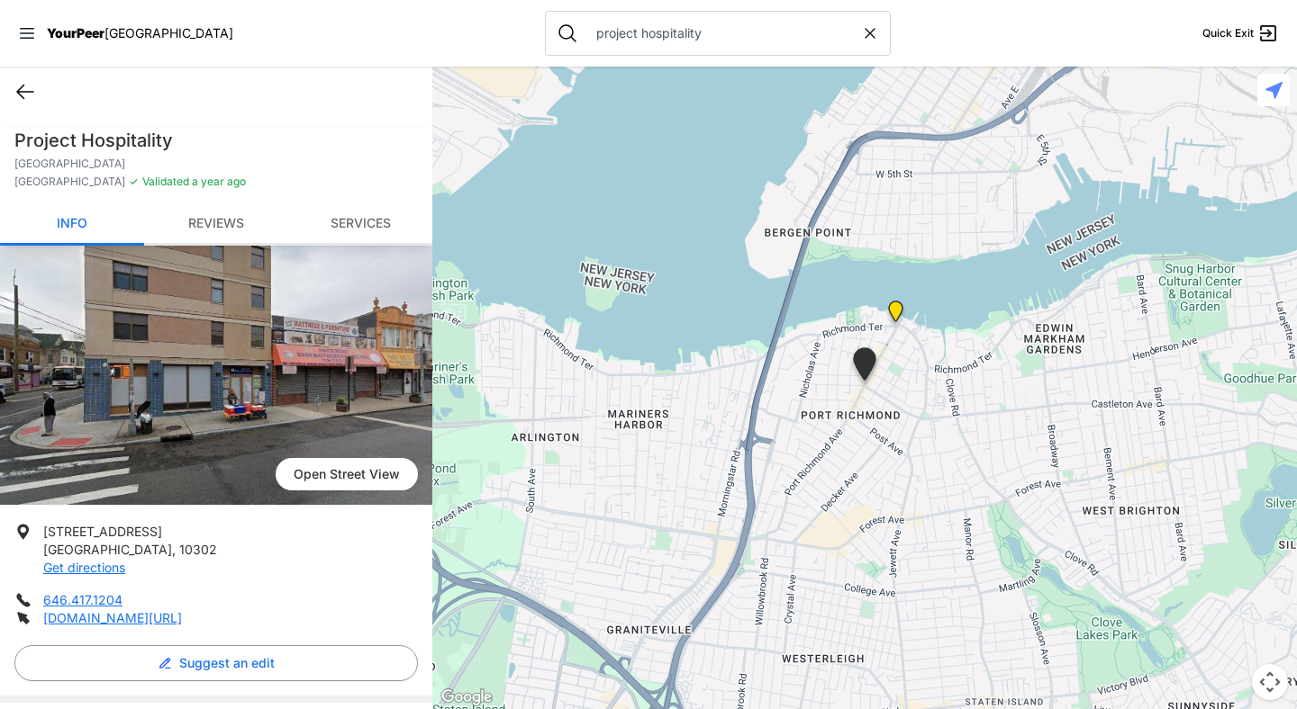
click at [25, 86] on icon at bounding box center [25, 92] width 22 height 22
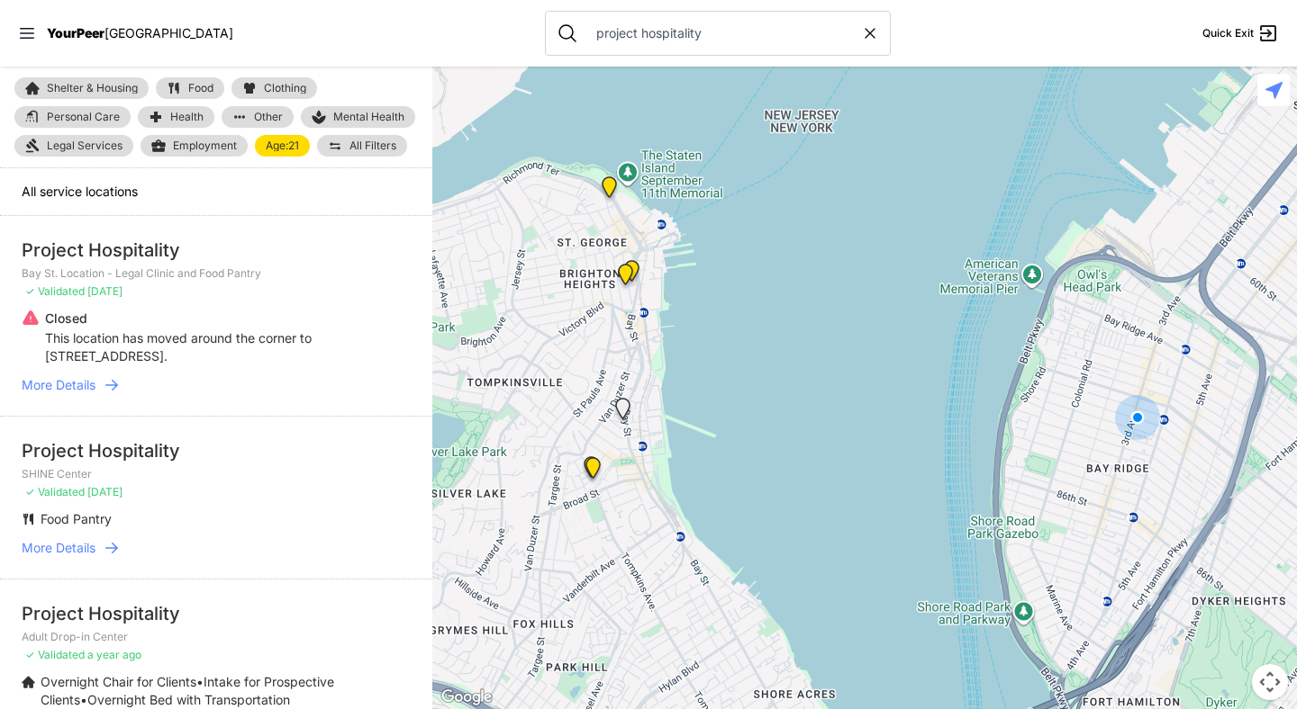
drag, startPoint x: 488, startPoint y: 333, endPoint x: 1068, endPoint y: 392, distance: 582.8
click at [1068, 392] on div at bounding box center [864, 388] width 864 height 643
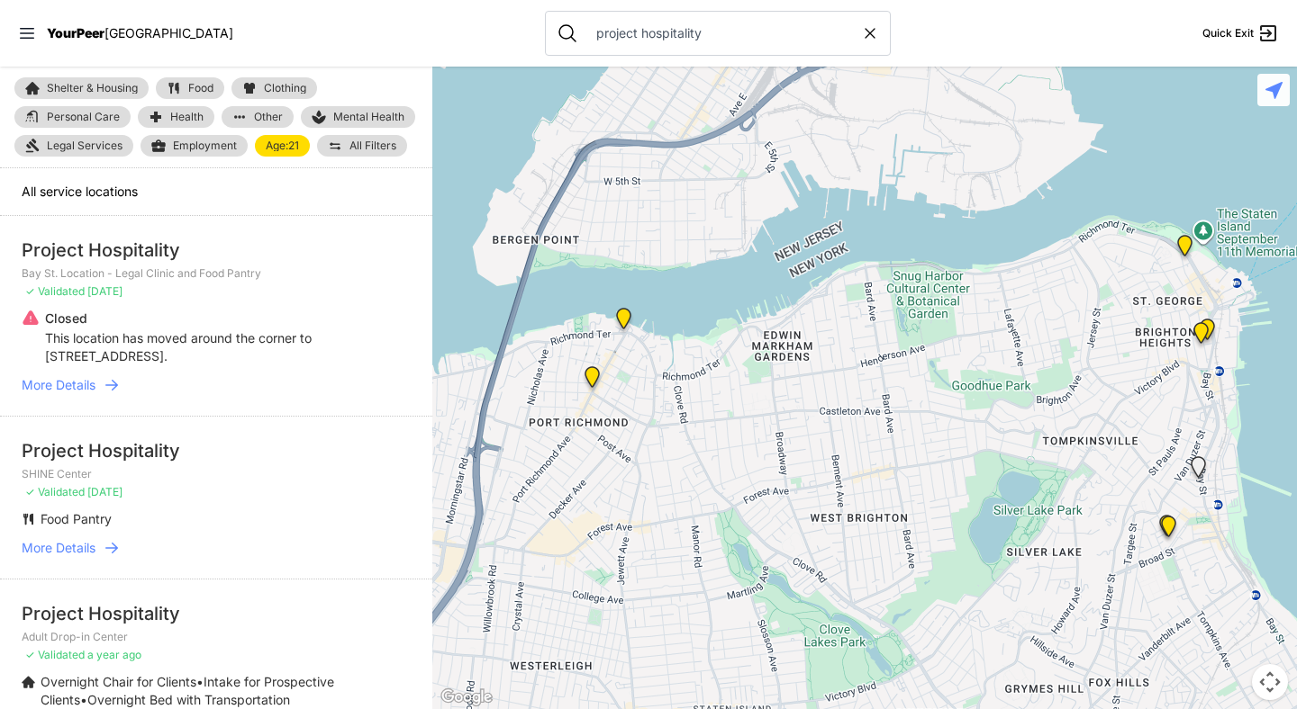
click at [624, 314] on img "DYCD Youth Drop-in Center" at bounding box center [623, 322] width 23 height 29
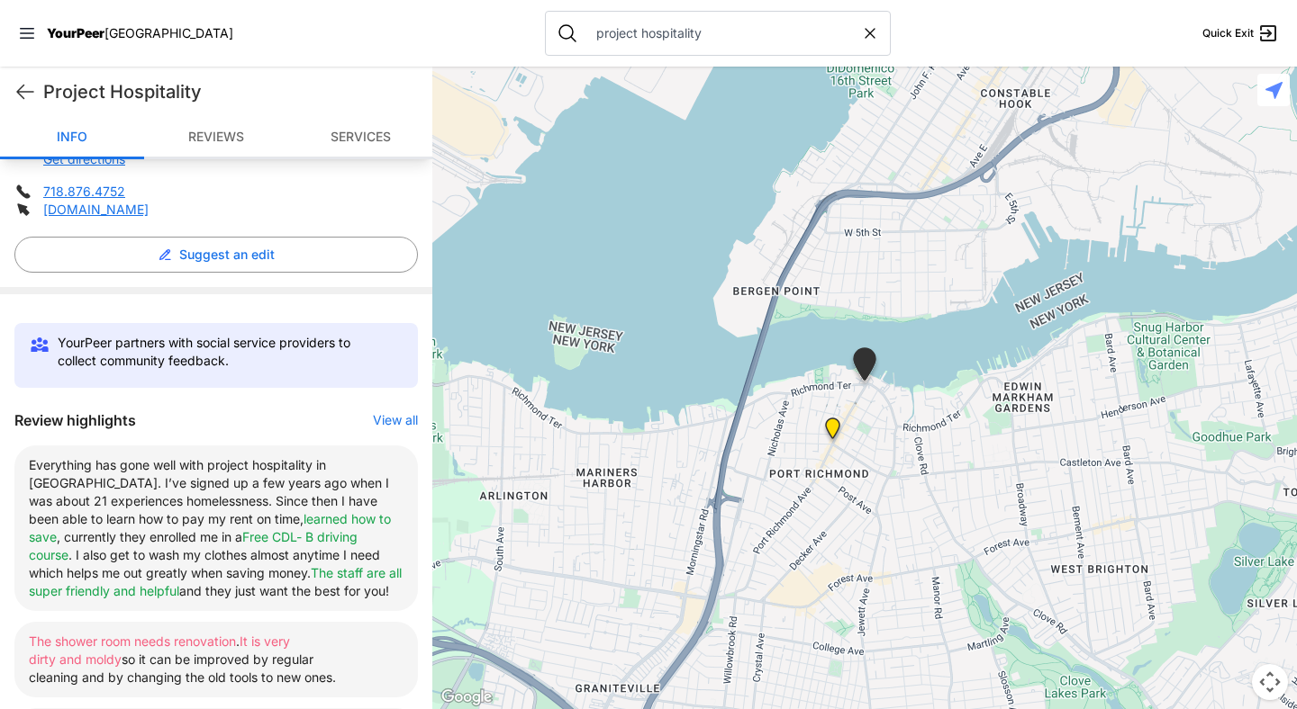
scroll to position [413, 0]
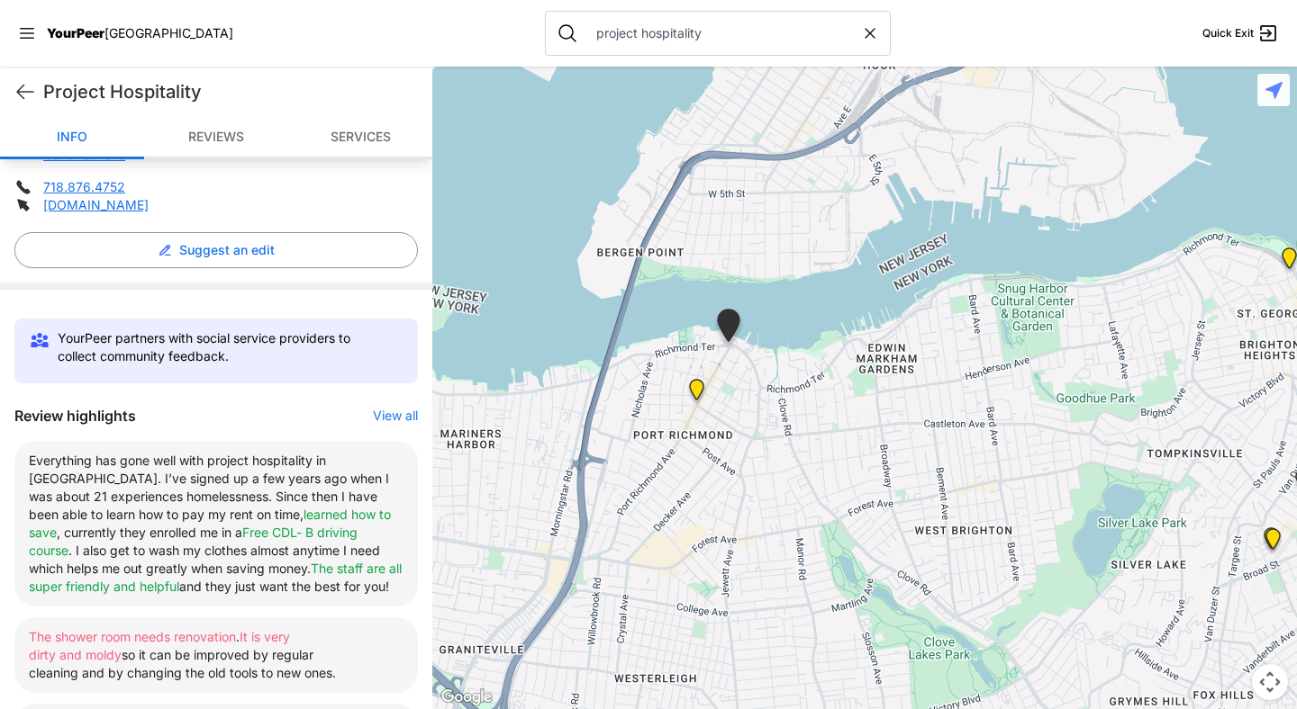
drag, startPoint x: 863, startPoint y: 385, endPoint x: 713, endPoint y: 344, distance: 155.1
click at [713, 344] on img "DYCD Youth Drop-in Center" at bounding box center [728, 329] width 31 height 41
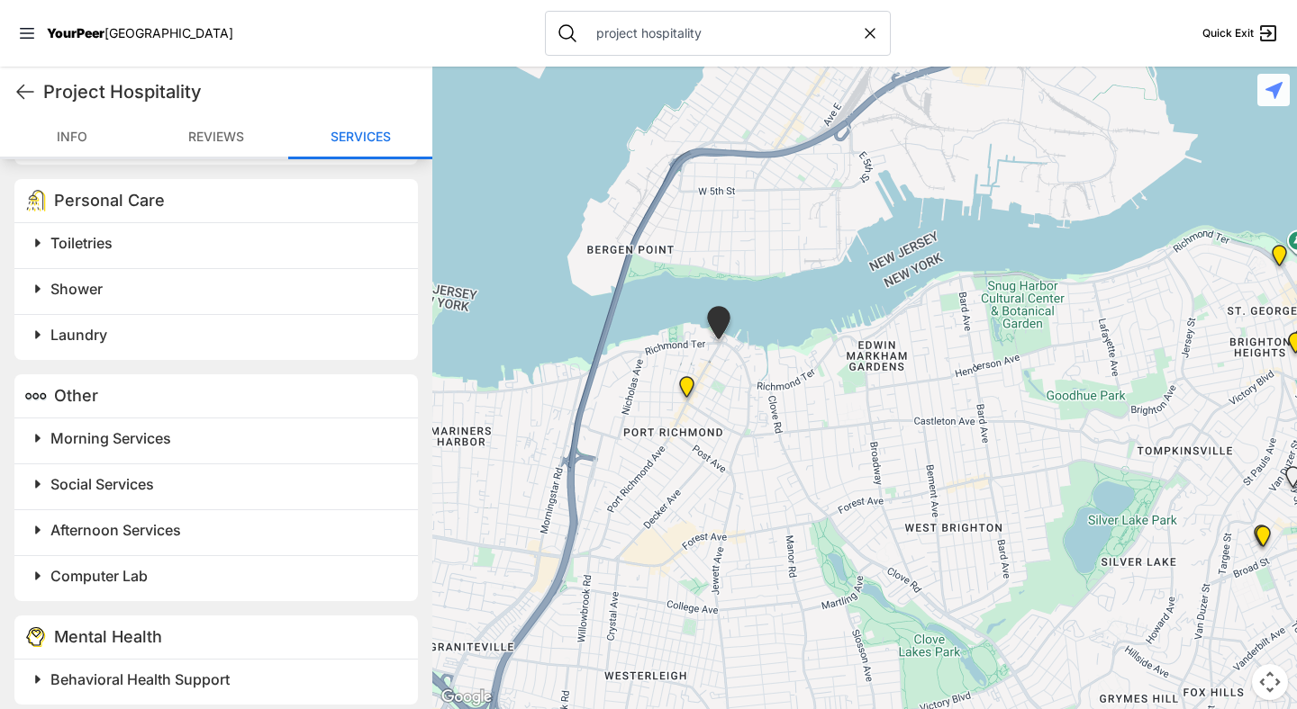
scroll to position [1438, 0]
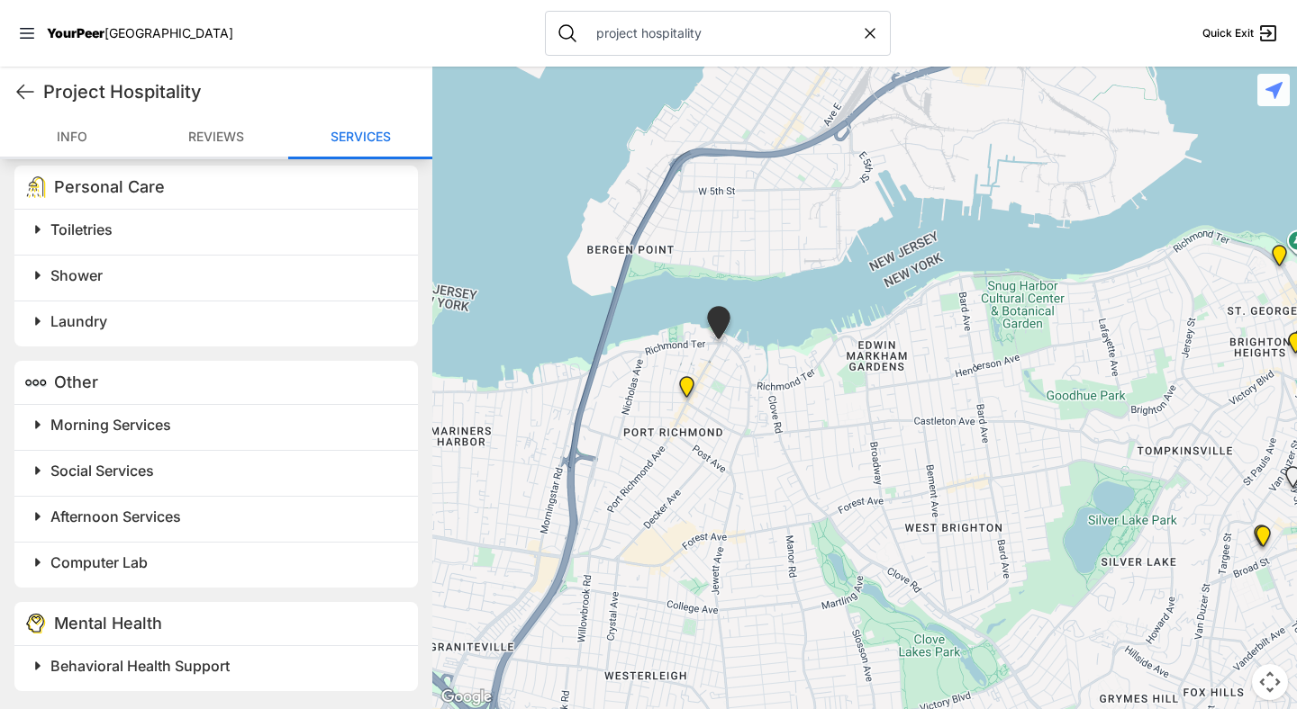
click at [150, 671] on span "Behavioral Health Support" at bounding box center [139, 666] width 179 height 18
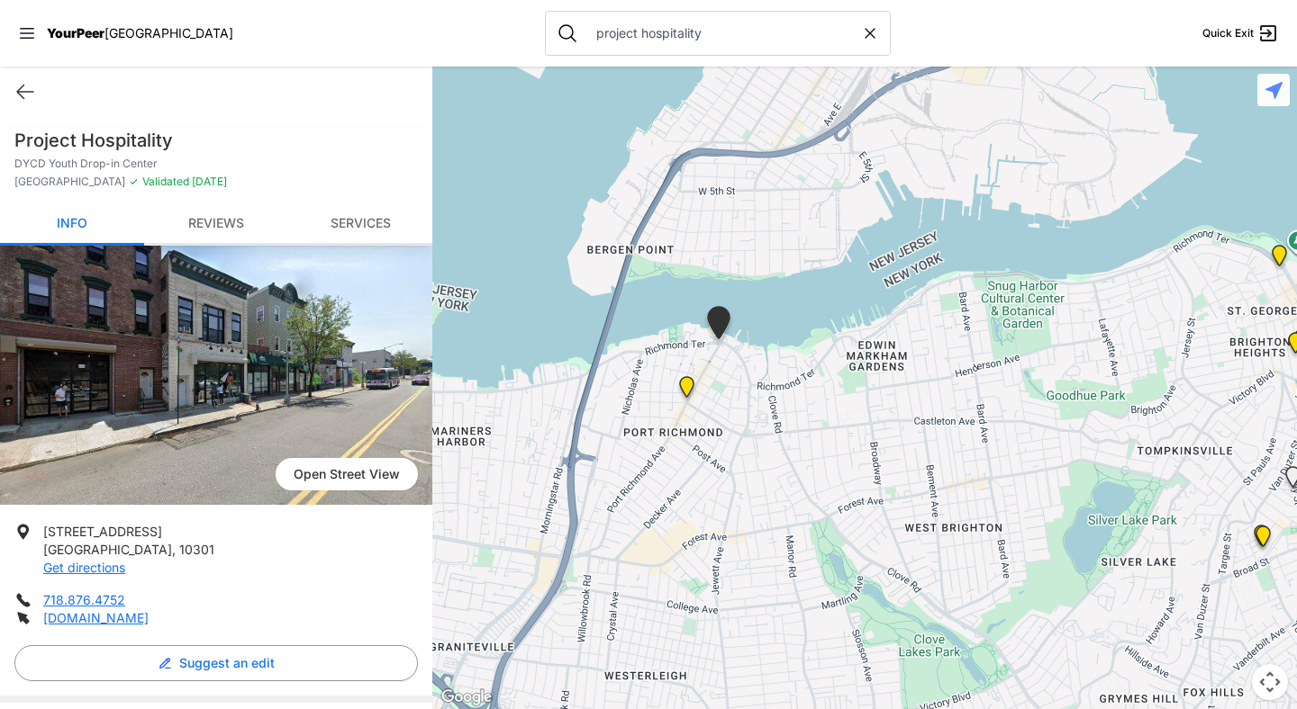
click at [14, 91] on div "Quick Exit" at bounding box center [216, 92] width 432 height 50
click at [19, 92] on icon at bounding box center [25, 93] width 16 height 14
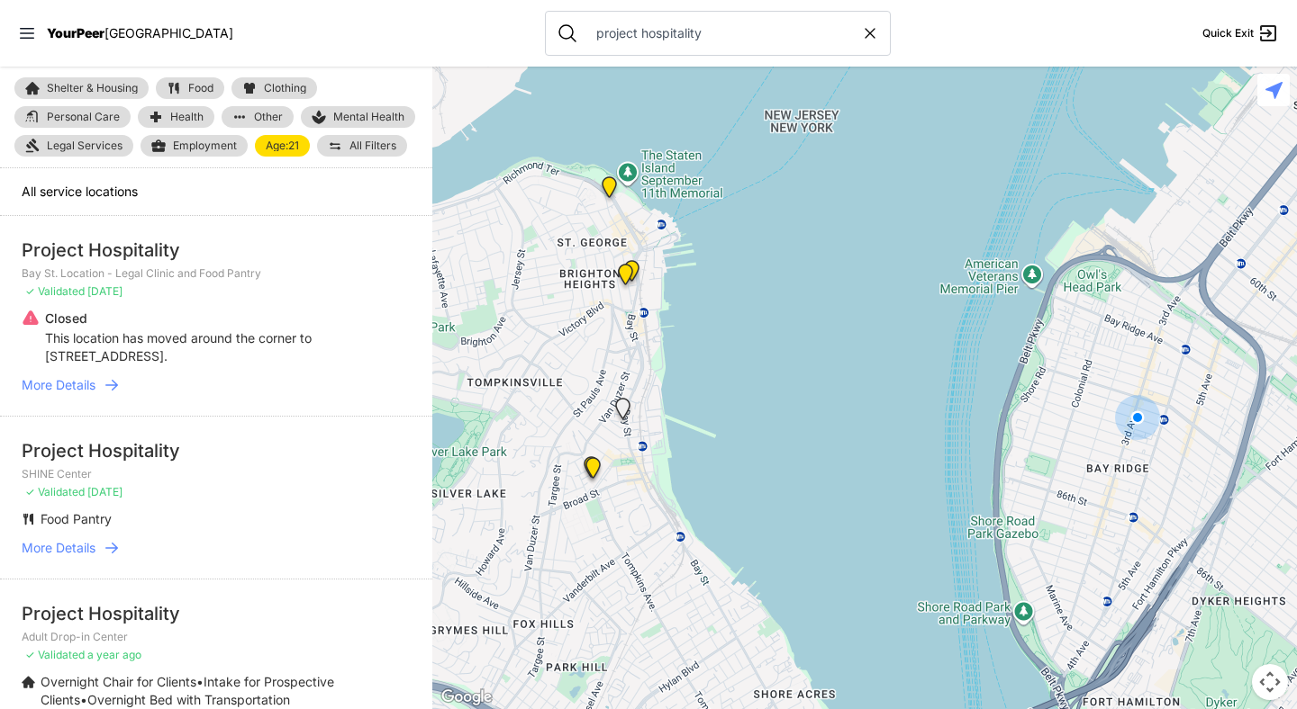
click at [376, 148] on span "All Filters" at bounding box center [372, 145] width 47 height 11
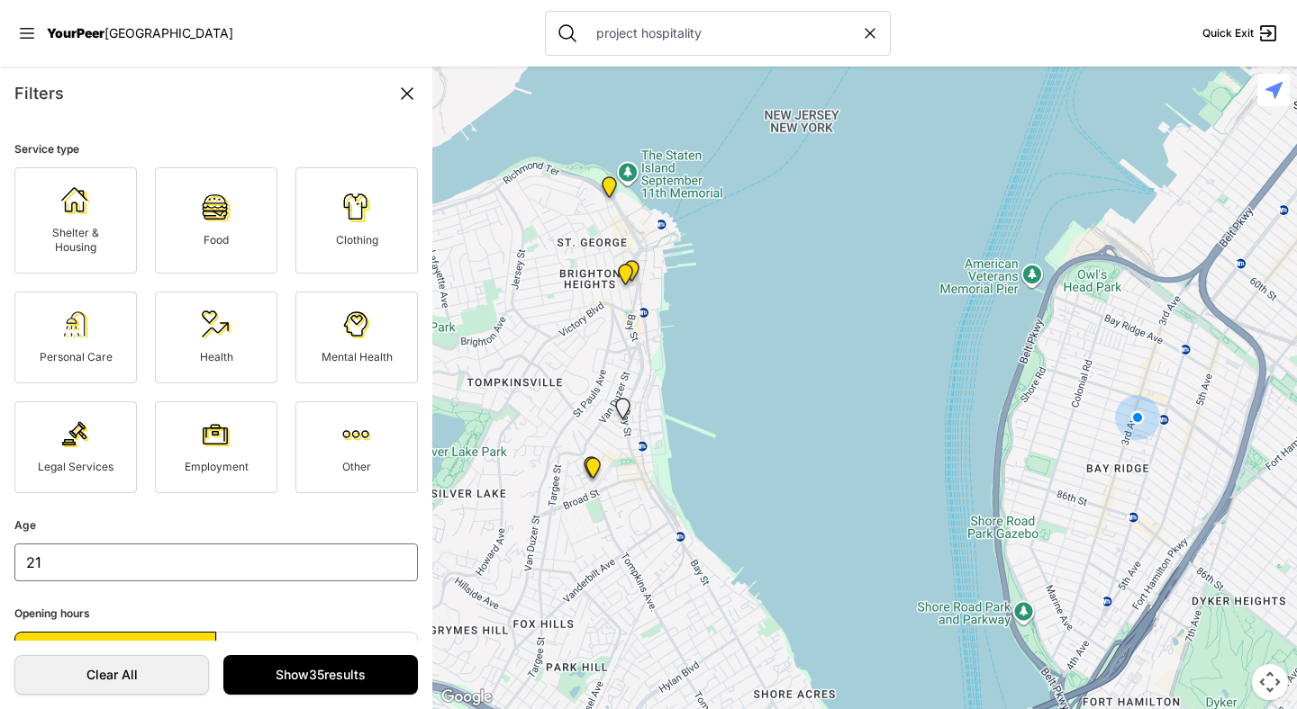
click at [355, 340] on link "Mental Health" at bounding box center [356, 338] width 122 height 92
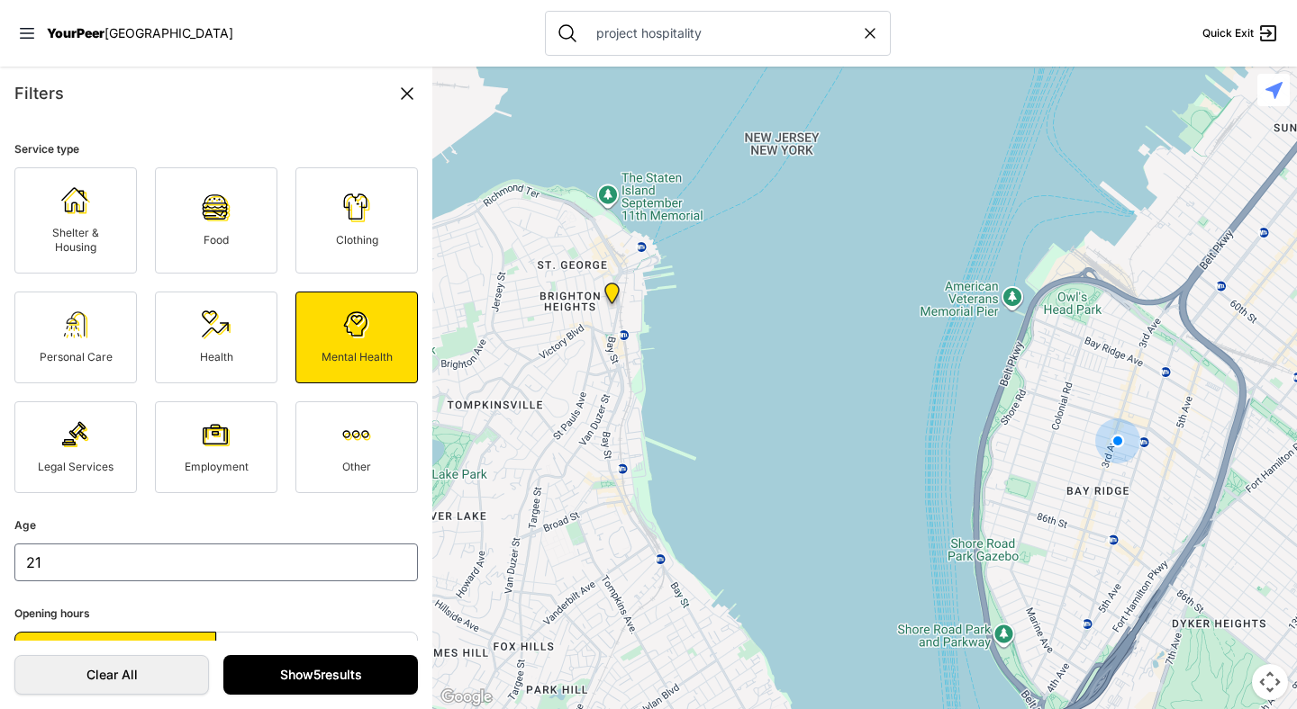
click at [324, 676] on link "Show 5 results" at bounding box center [320, 675] width 194 height 40
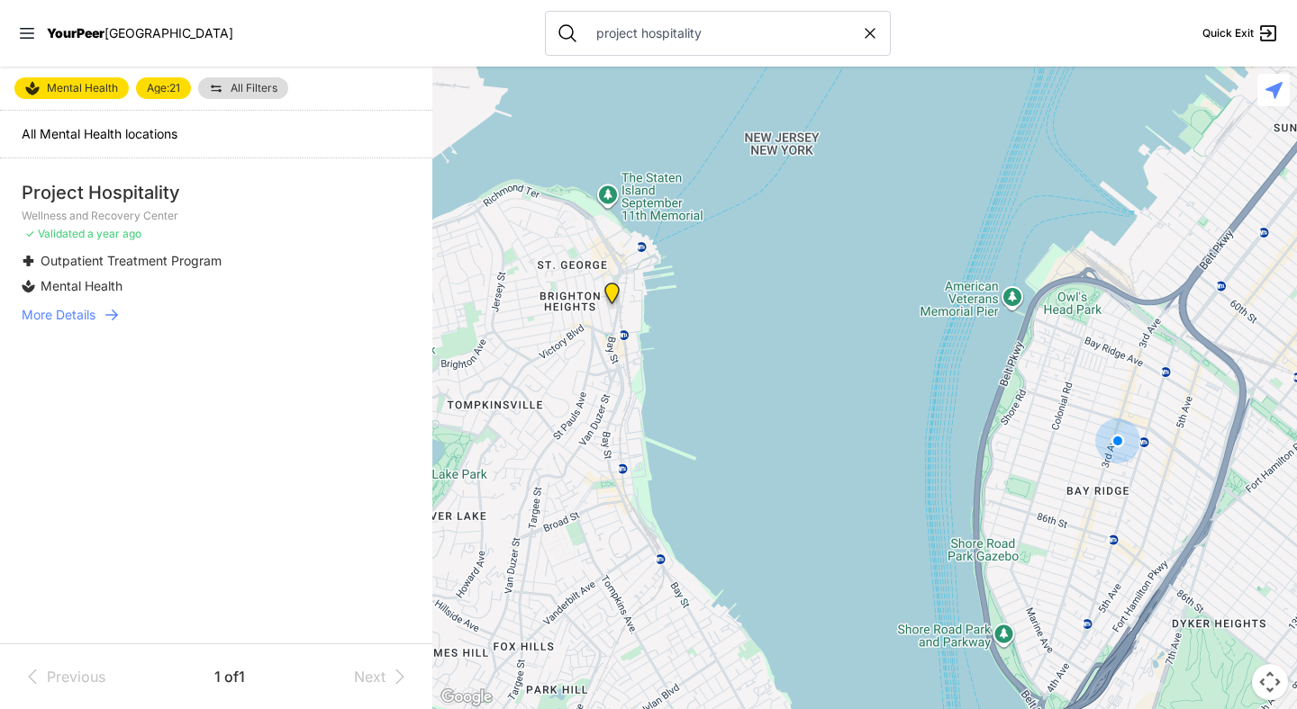
click at [83, 84] on span "Mental Health" at bounding box center [82, 88] width 71 height 14
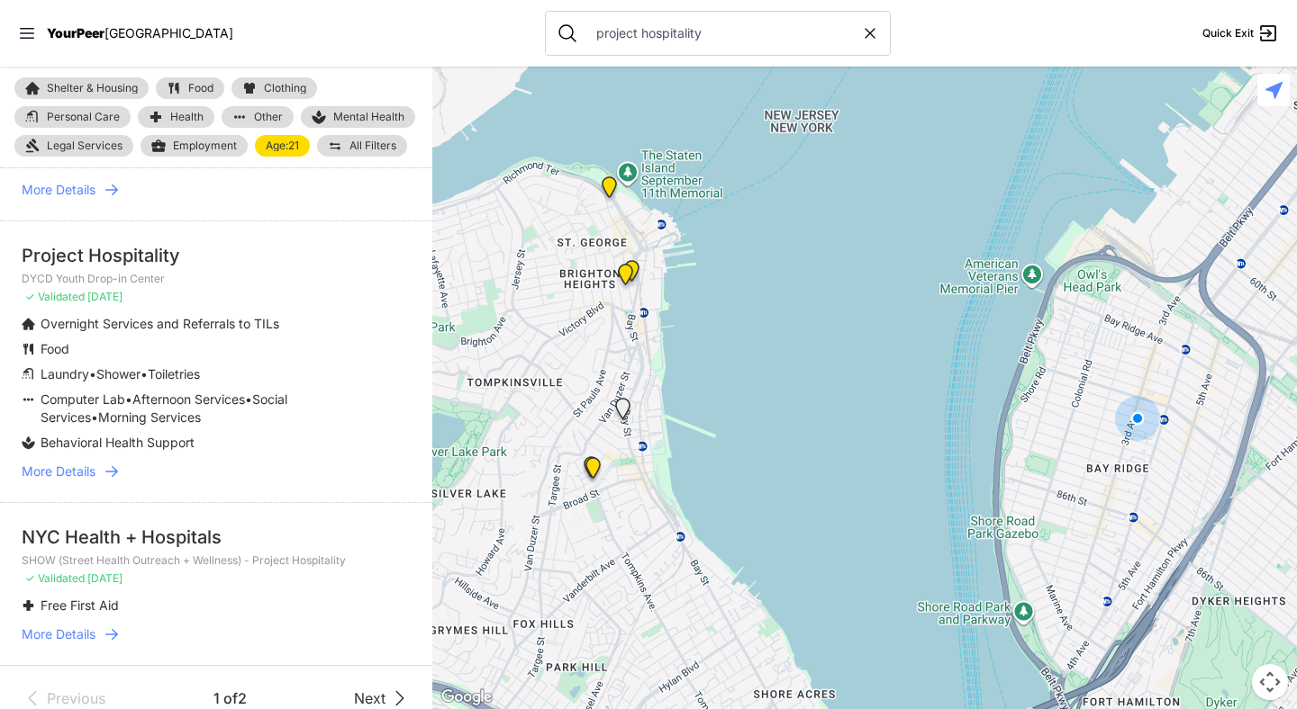
scroll to position [1194, 0]
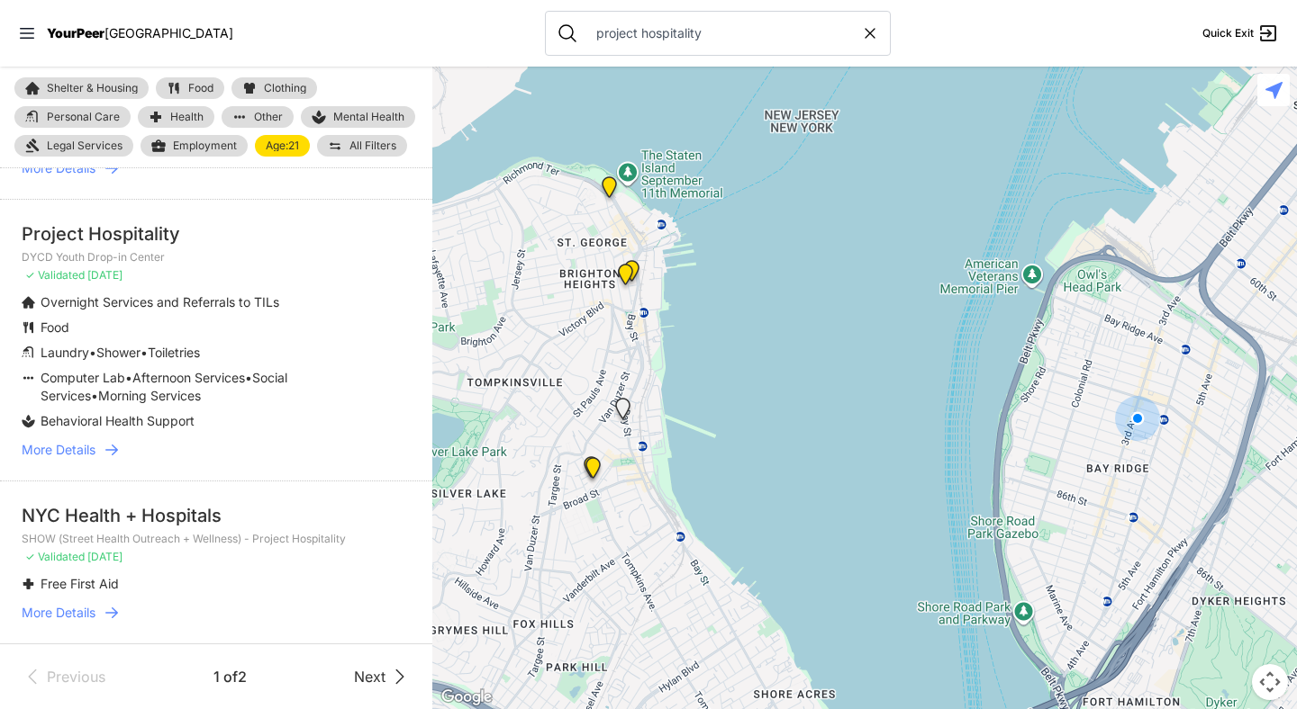
click at [118, 442] on icon at bounding box center [112, 450] width 18 height 18
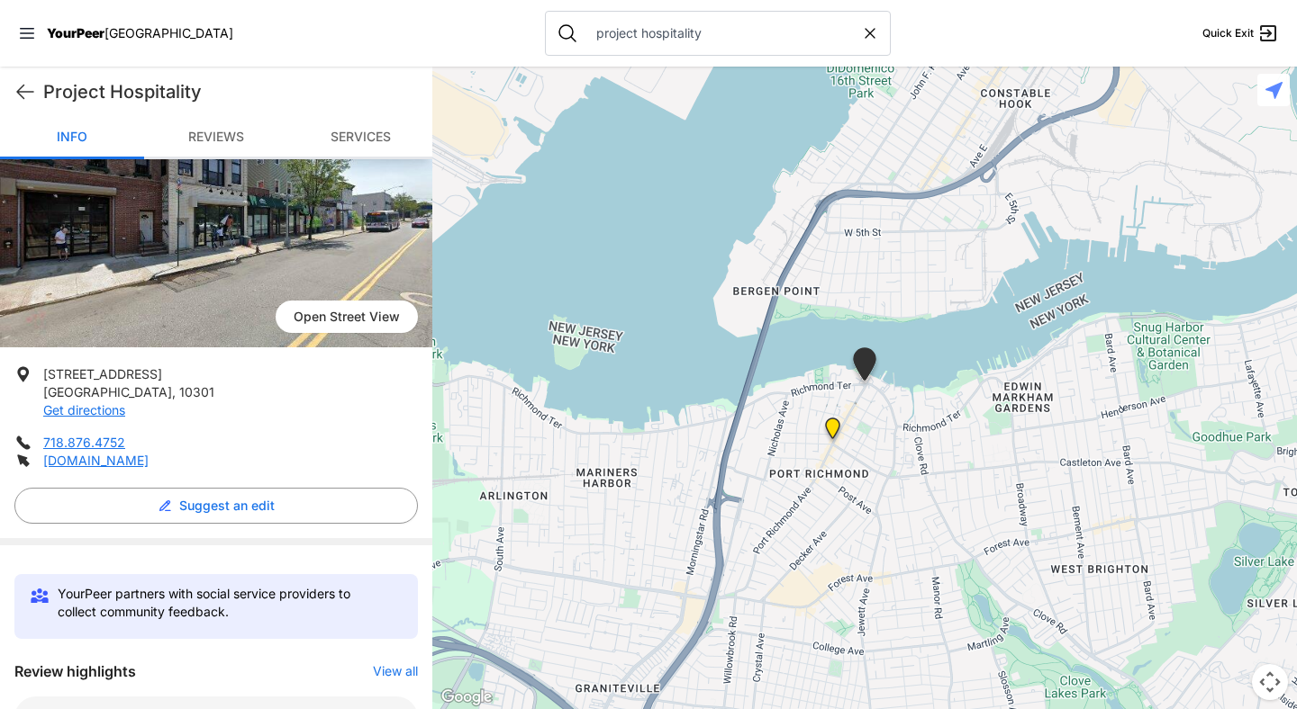
scroll to position [223, 0]
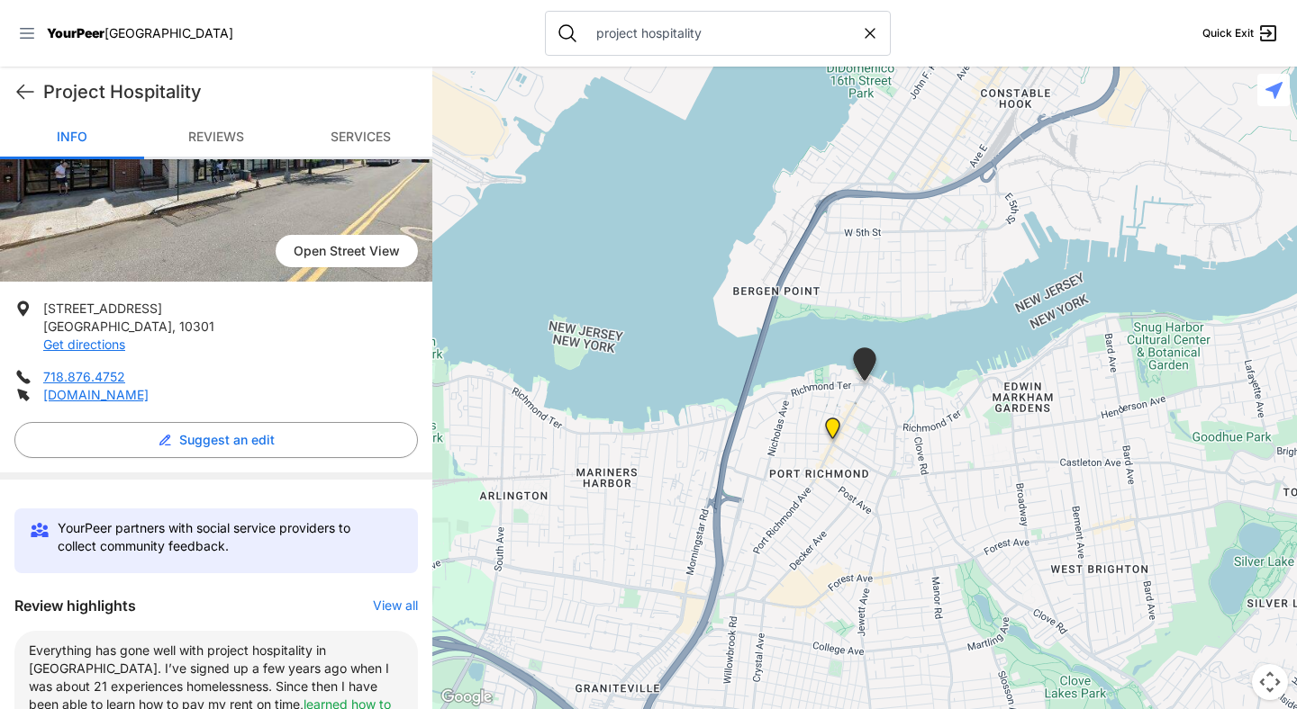
click at [32, 40] on icon at bounding box center [27, 33] width 18 height 18
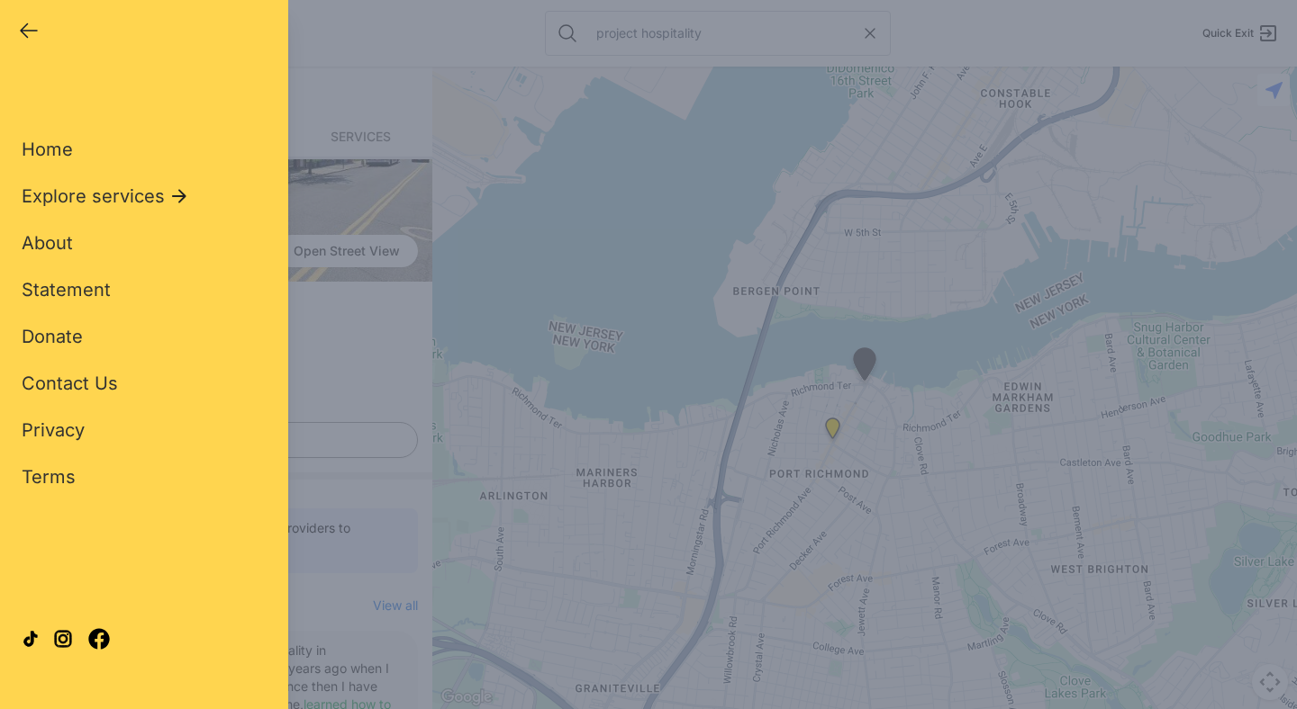
click at [137, 61] on div "Close panel YourPeer [GEOGRAPHIC_DATA] Quick Exit Single Adult Families Soup Ki…" at bounding box center [144, 354] width 288 height 709
click at [131, 192] on span "Explore services" at bounding box center [93, 196] width 143 height 25
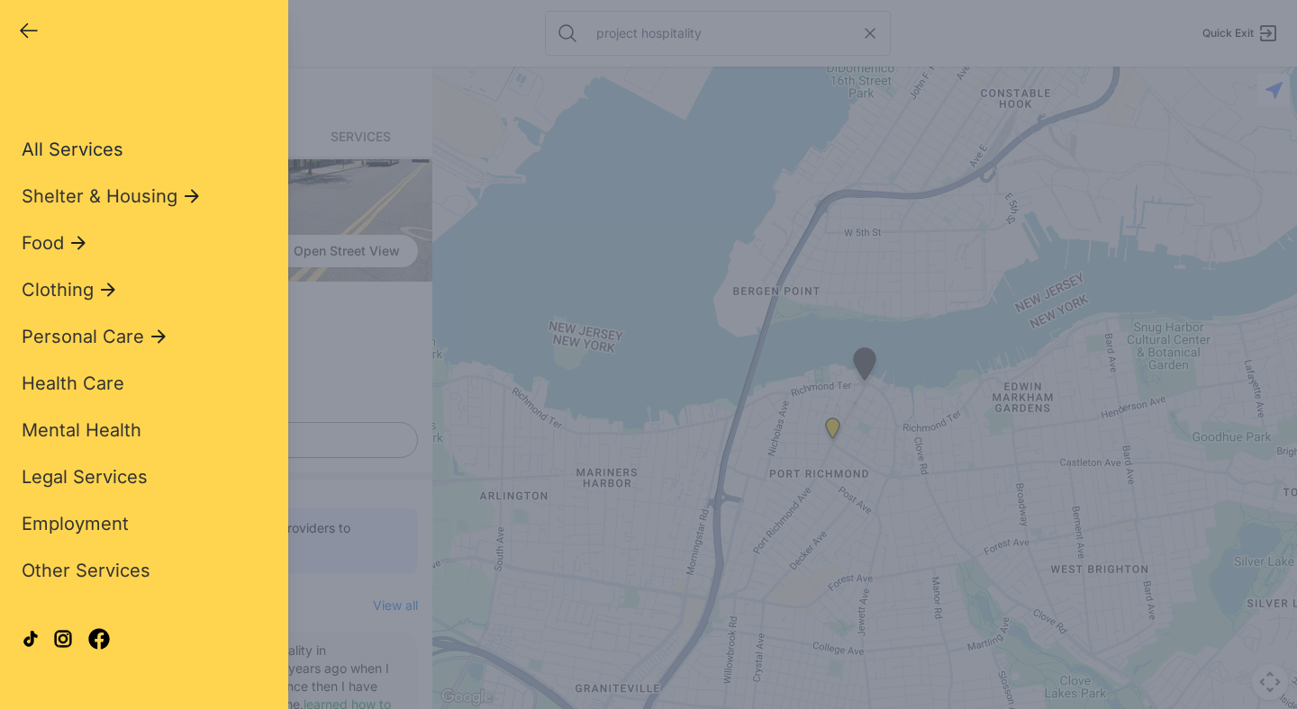
click at [79, 149] on span "All Services" at bounding box center [73, 150] width 102 height 22
click at [86, 149] on span "All Services" at bounding box center [73, 150] width 102 height 22
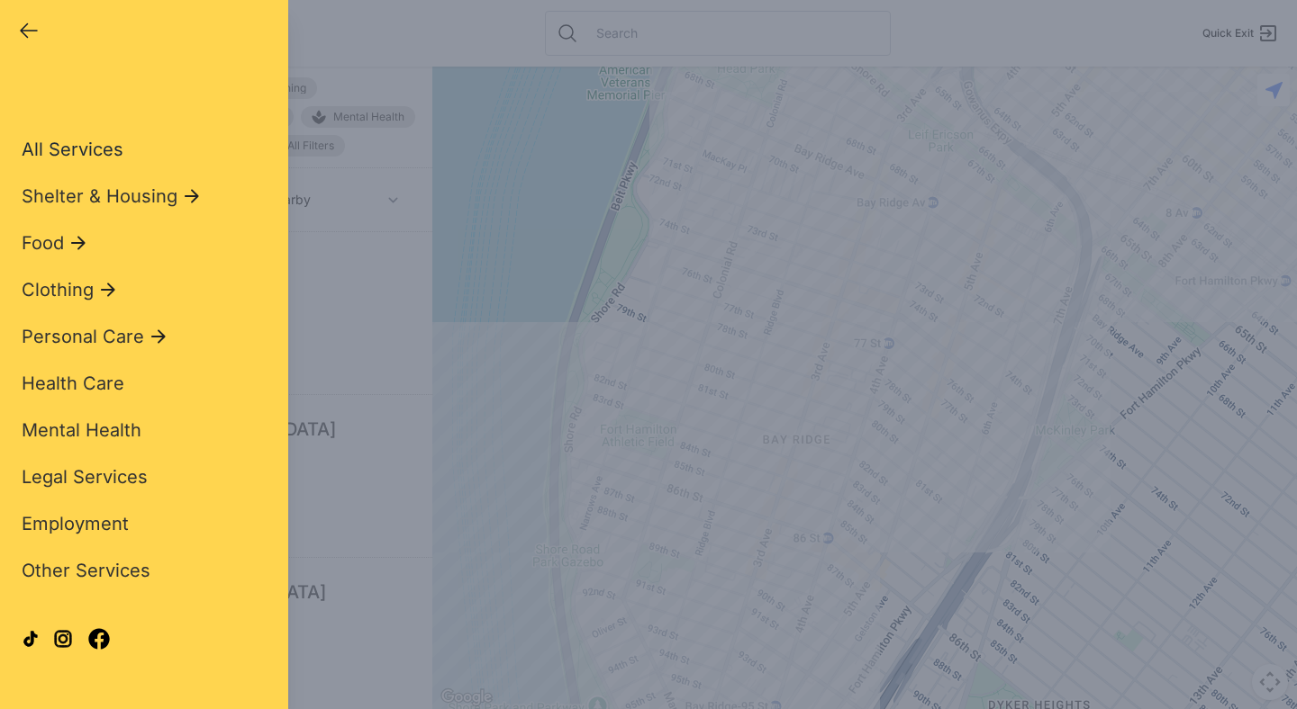
click at [92, 152] on span "All Services" at bounding box center [73, 150] width 102 height 22
select select "recentlyUpdated"
click at [165, 195] on span "Shelter & Housing" at bounding box center [100, 196] width 156 height 25
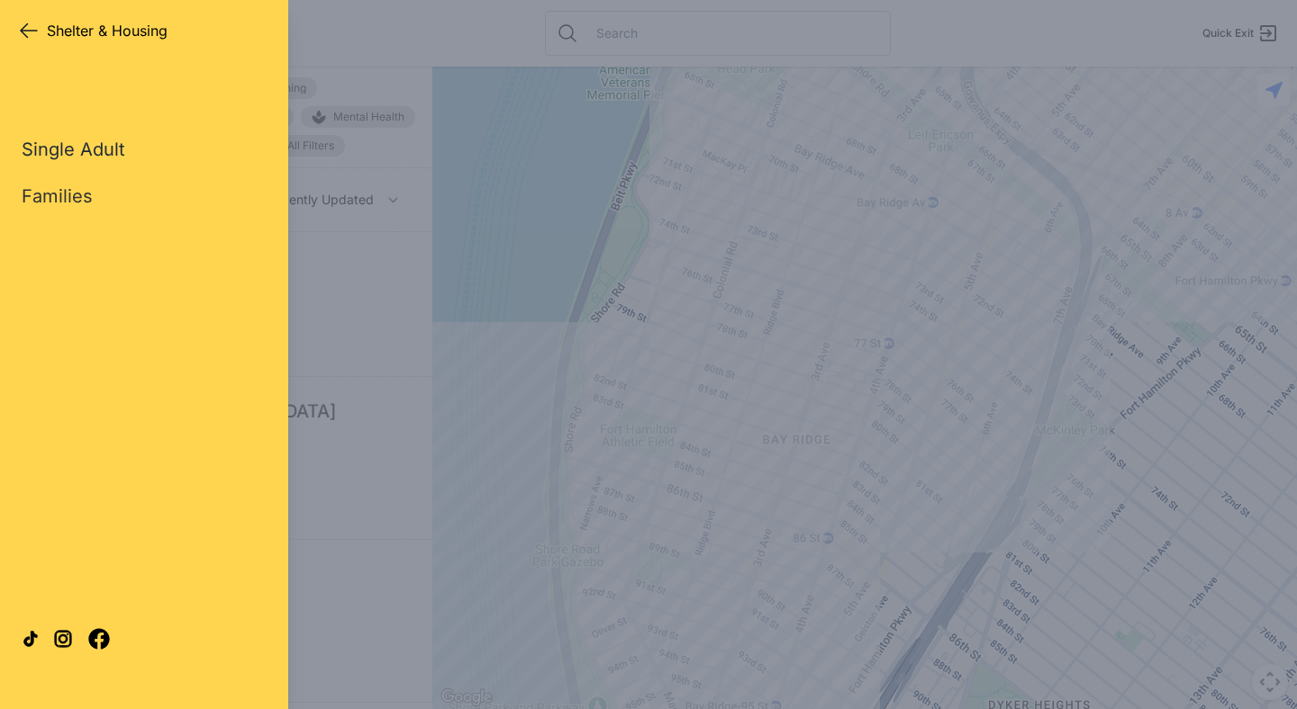
click at [106, 150] on link "Single Adult" at bounding box center [74, 149] width 104 height 25
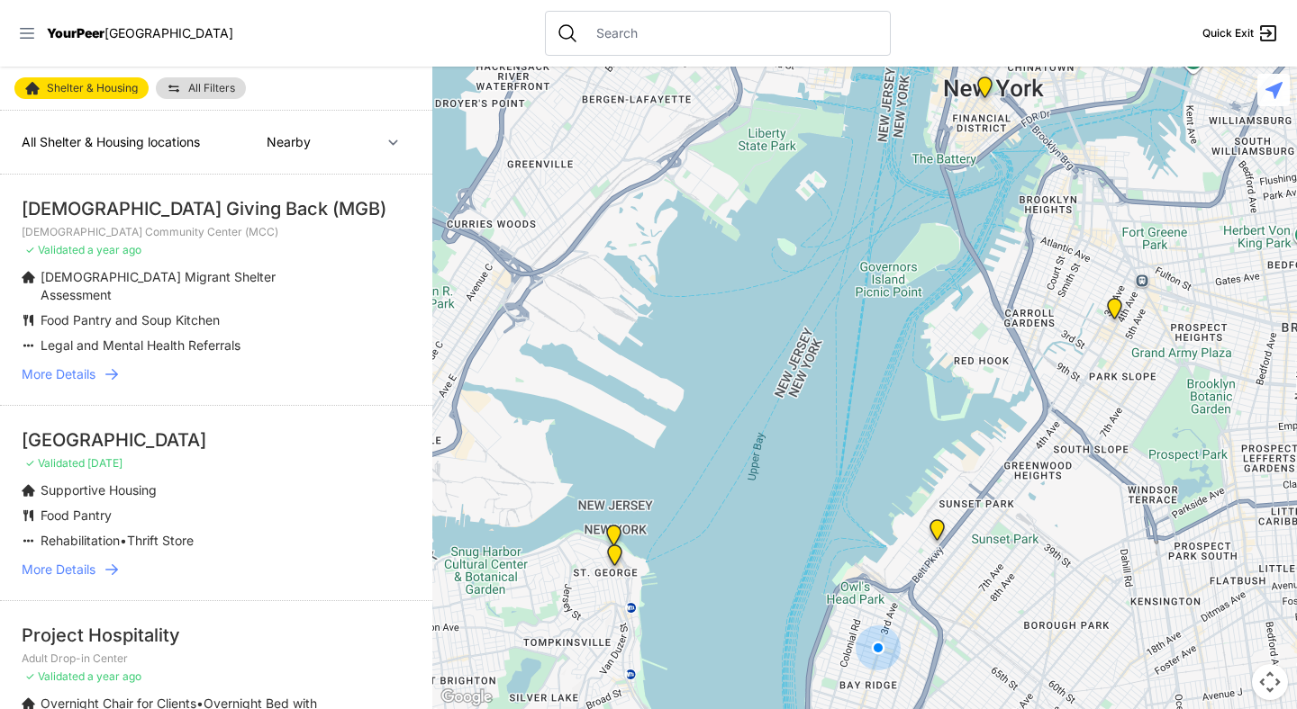
click at [24, 30] on icon at bounding box center [27, 33] width 18 height 18
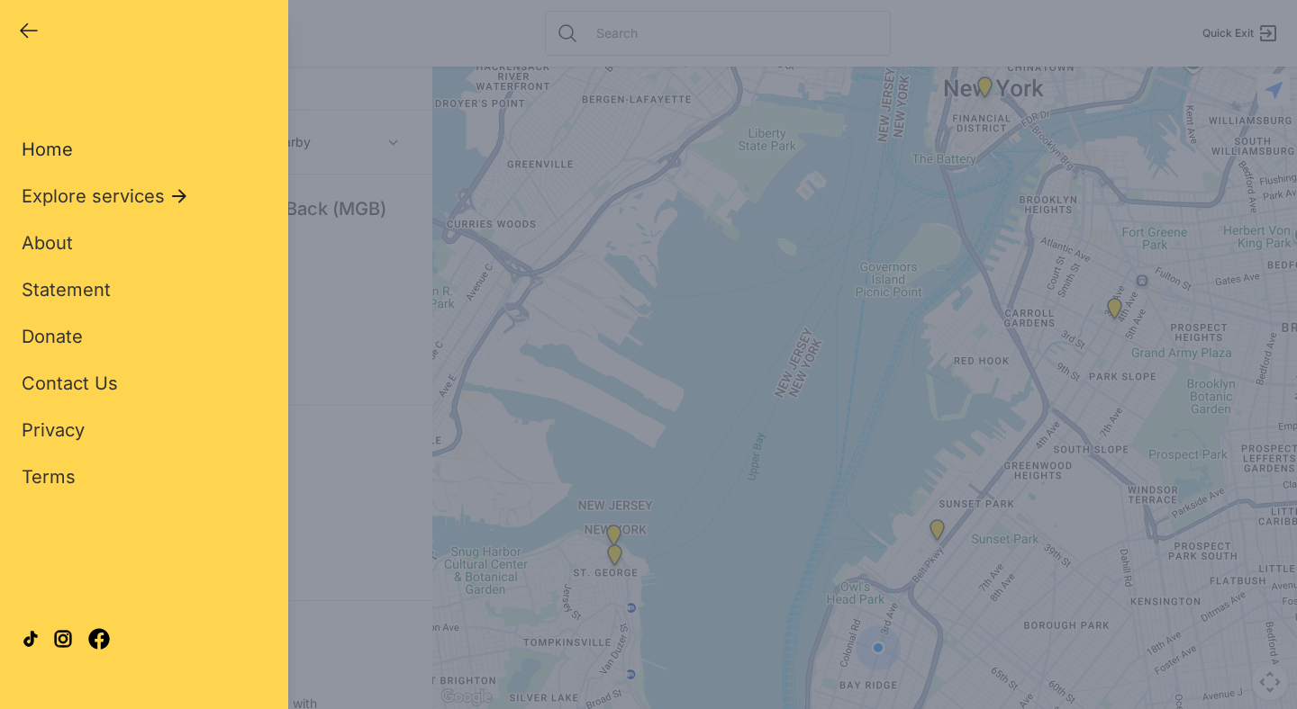
click at [65, 151] on span "Home" at bounding box center [47, 150] width 51 height 22
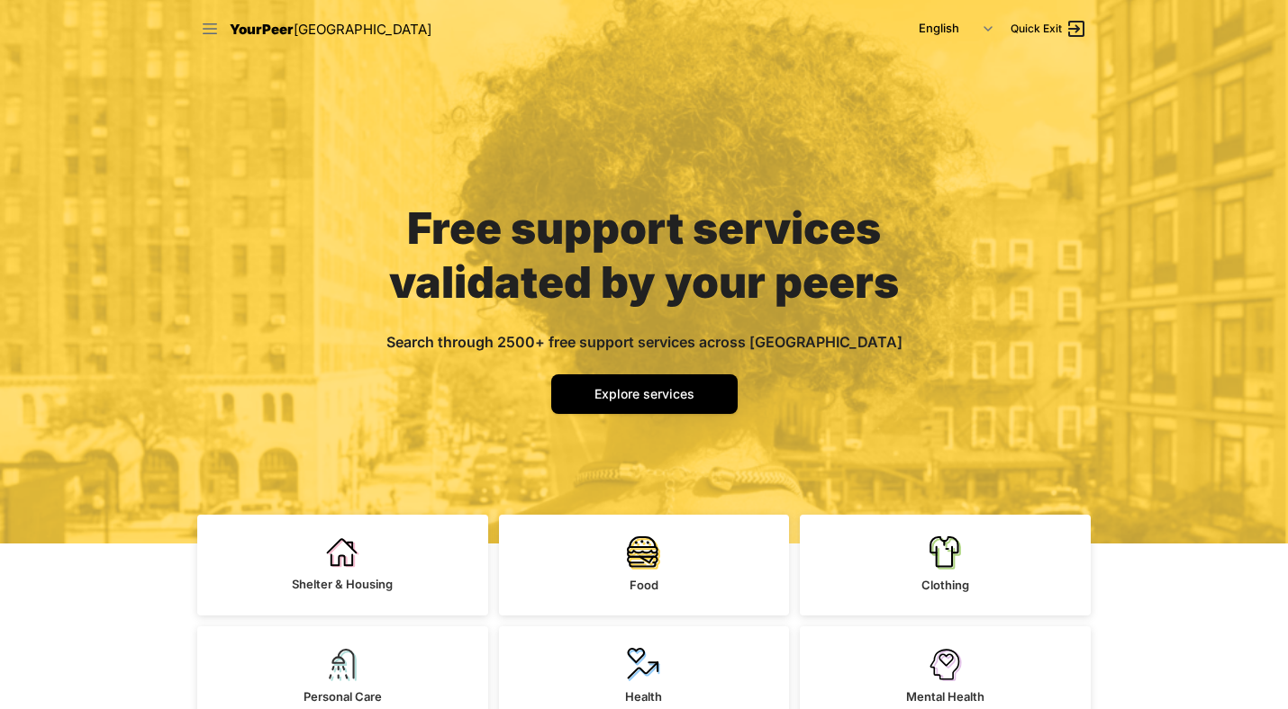
click at [212, 25] on icon at bounding box center [210, 29] width 18 height 18
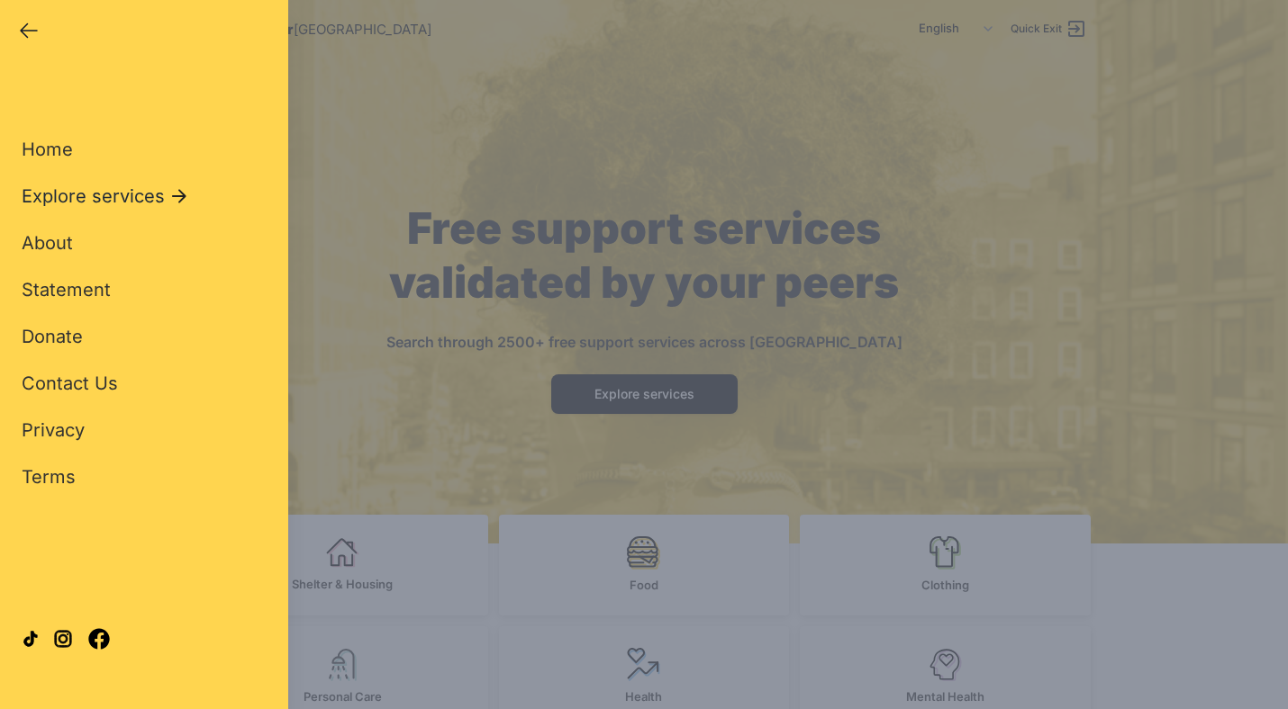
click at [135, 192] on span "Explore services" at bounding box center [93, 196] width 143 height 25
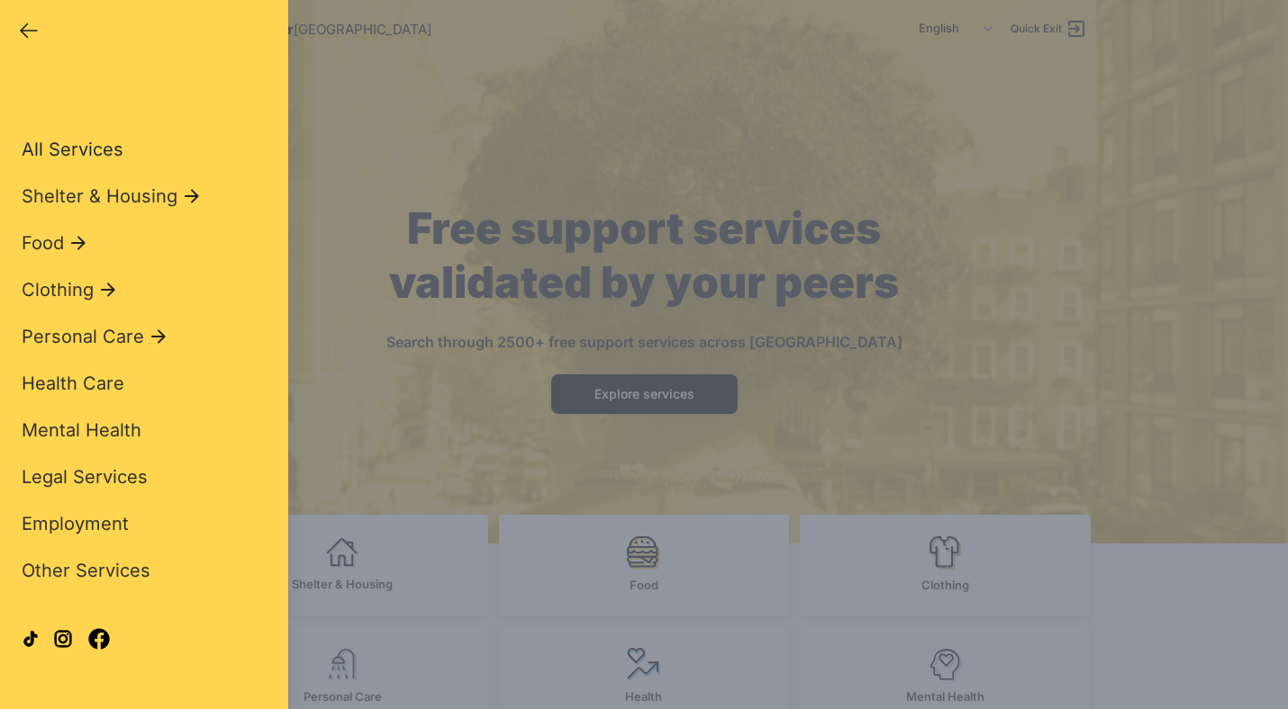
click at [111, 154] on span "All Services" at bounding box center [73, 150] width 102 height 22
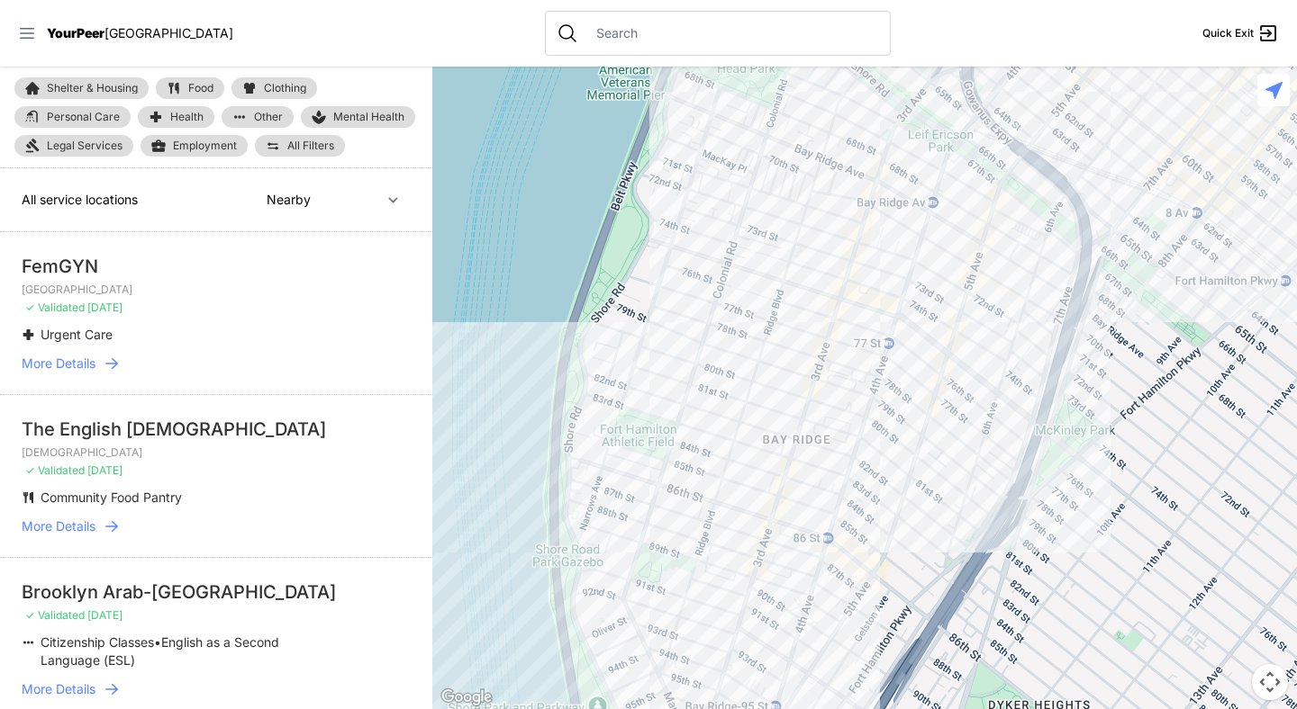
click at [30, 33] on icon at bounding box center [27, 33] width 14 height 11
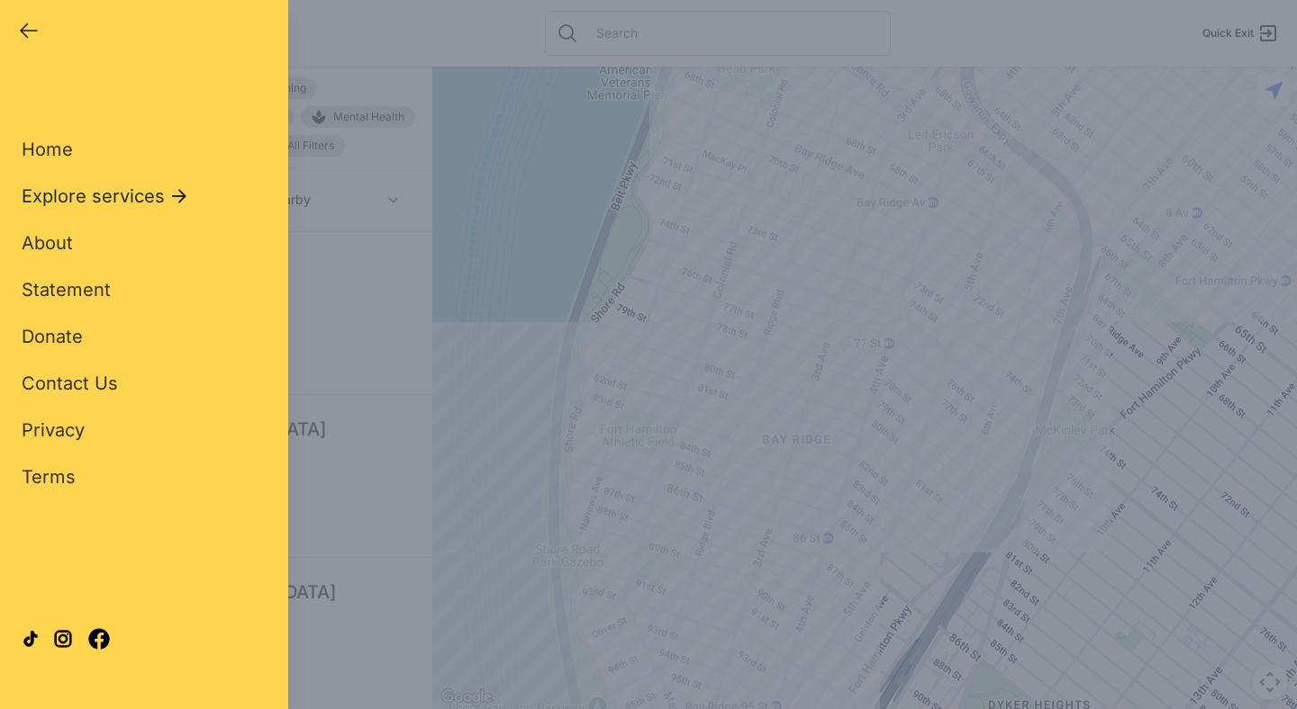
click at [155, 203] on span "Explore services" at bounding box center [93, 196] width 143 height 25
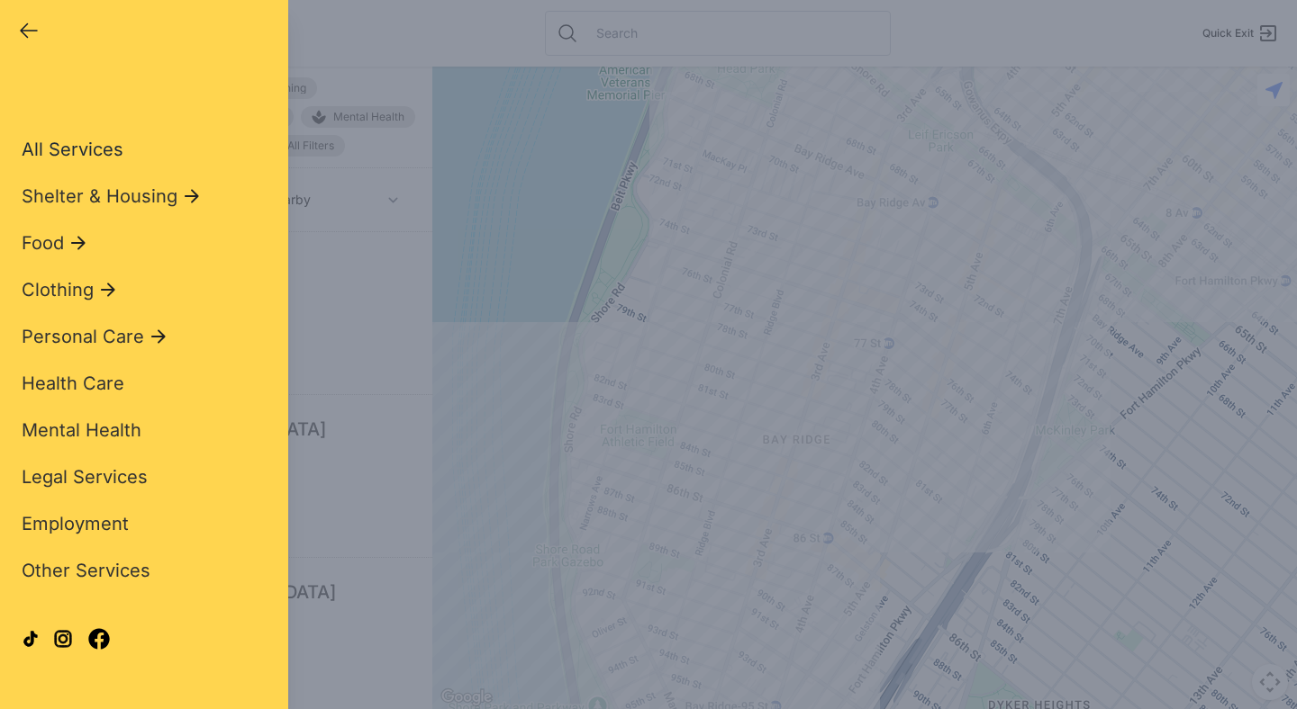
click at [113, 158] on span "All Services" at bounding box center [73, 150] width 102 height 22
select select "recentlyUpdated"
click at [113, 150] on span "All Services" at bounding box center [73, 150] width 102 height 22
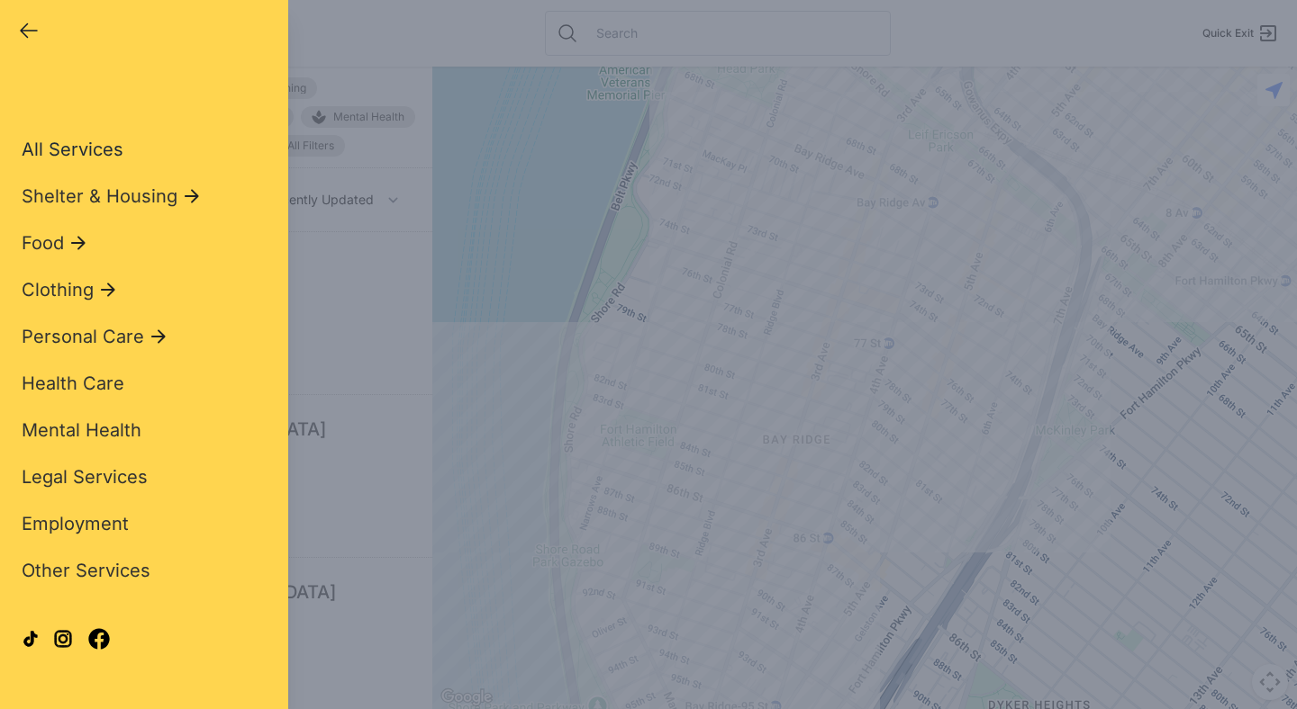
click at [113, 150] on span "All Services" at bounding box center [73, 150] width 102 height 22
click at [98, 143] on span "All Services" at bounding box center [73, 150] width 102 height 22
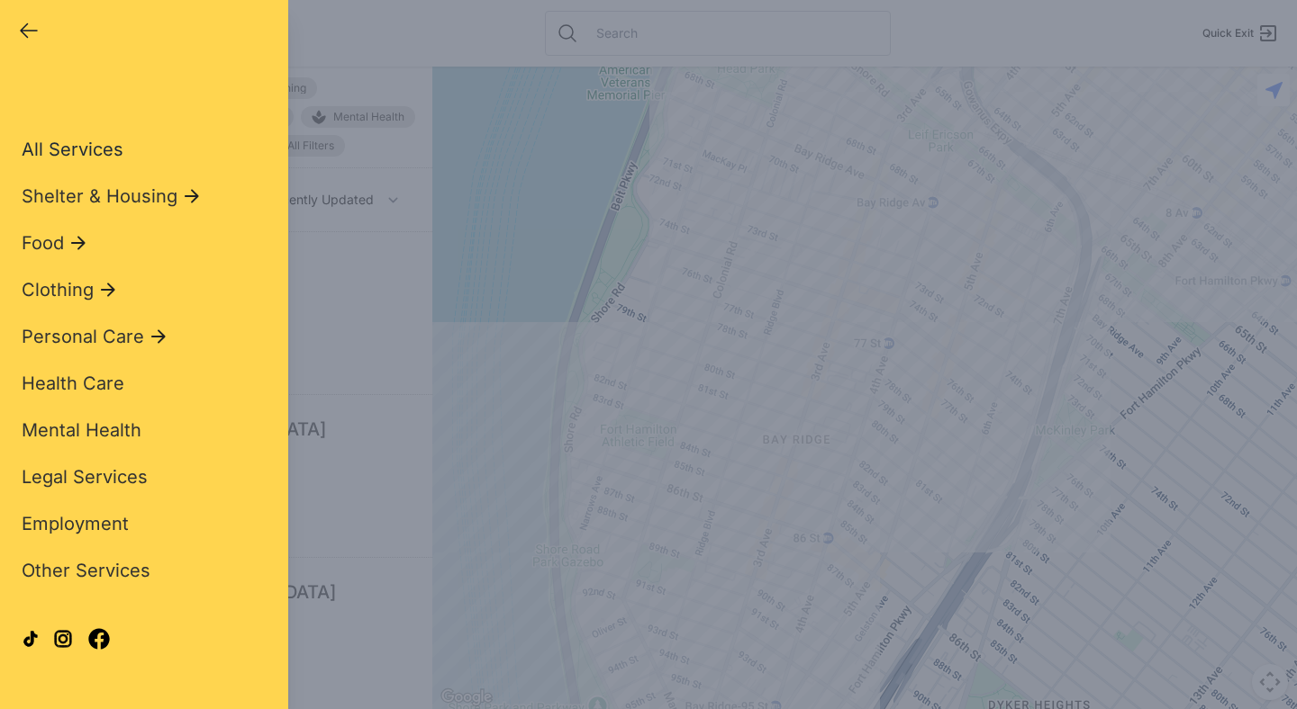
click at [98, 143] on span "All Services" at bounding box center [73, 150] width 102 height 22
click at [114, 153] on span "All Services" at bounding box center [73, 150] width 102 height 22
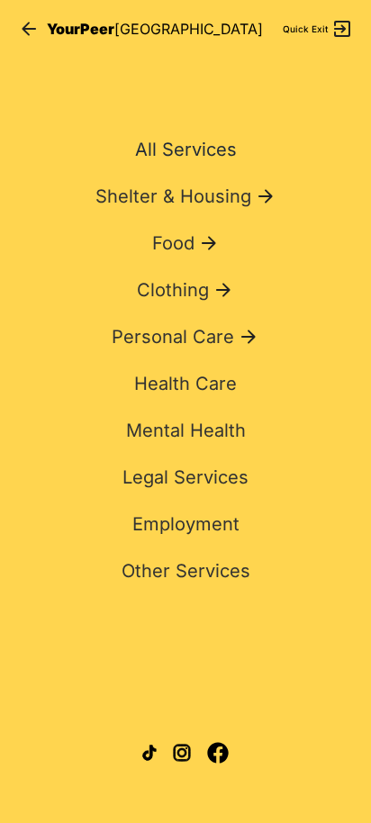
click at [32, 33] on icon at bounding box center [29, 29] width 22 height 22
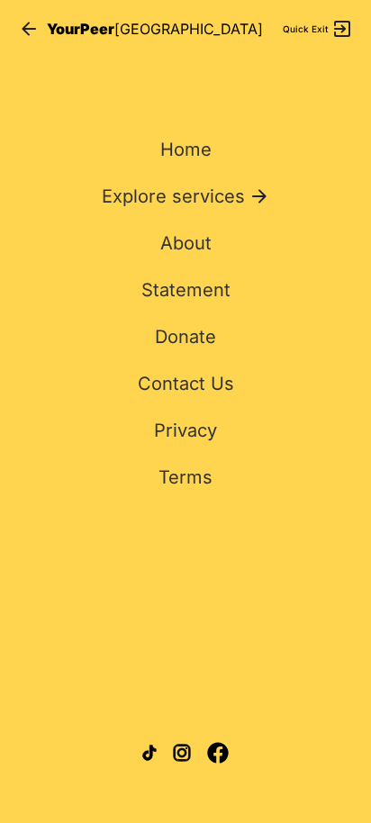
click at [27, 28] on icon at bounding box center [29, 29] width 14 height 14
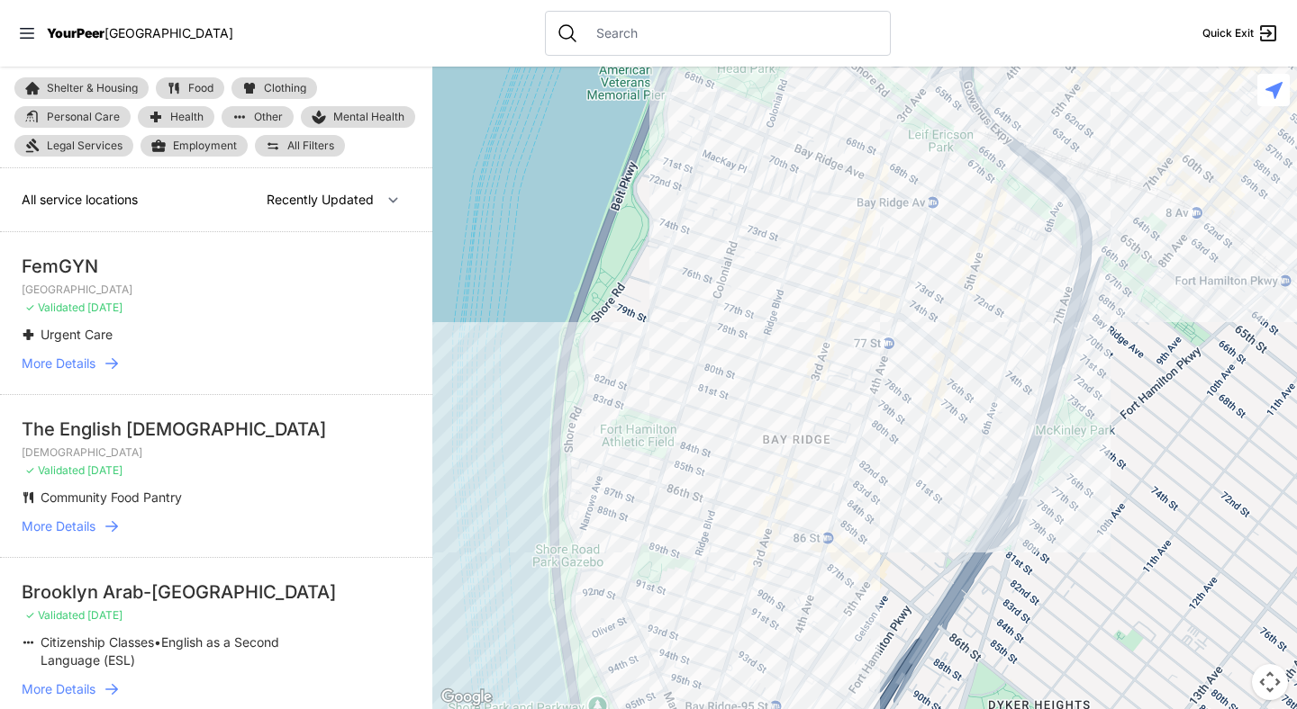
click at [585, 25] on input "text" at bounding box center [732, 33] width 294 height 18
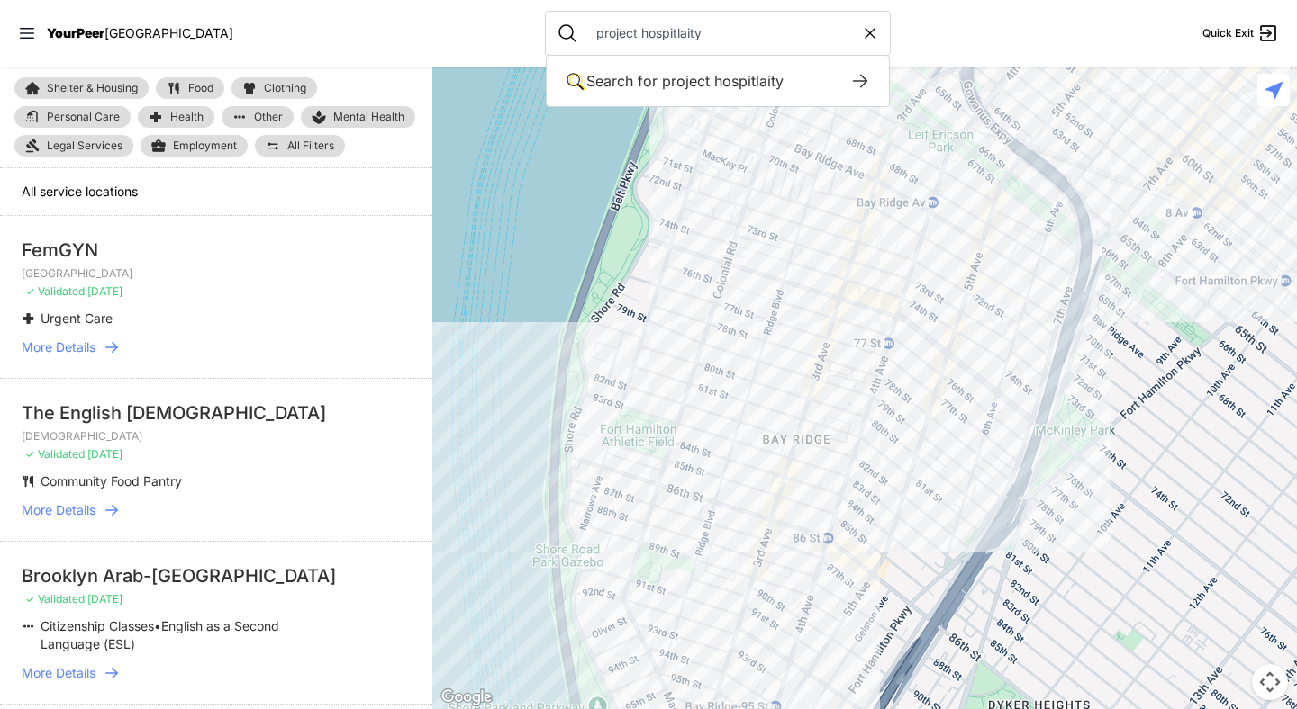
type input "project hospitlaity"
click at [129, 81] on link "Shelter & Housing" at bounding box center [81, 88] width 134 height 22
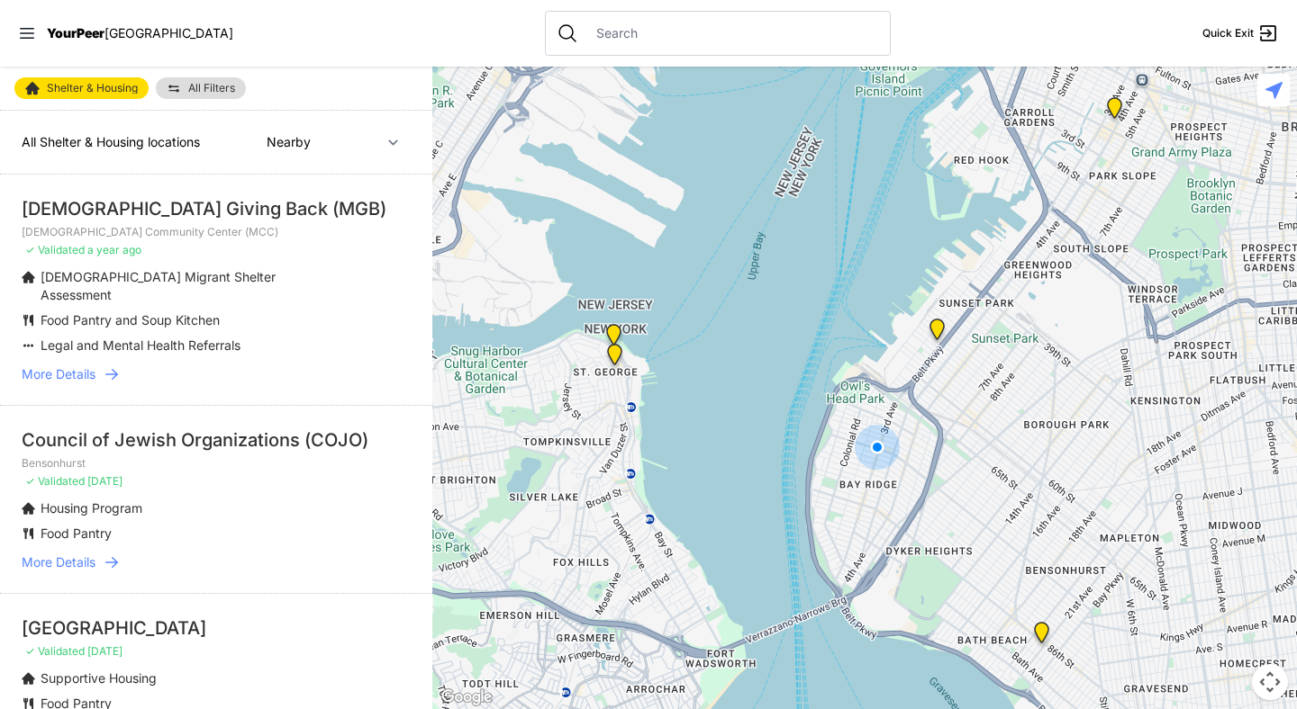
click at [228, 90] on span "All Filters" at bounding box center [211, 88] width 47 height 11
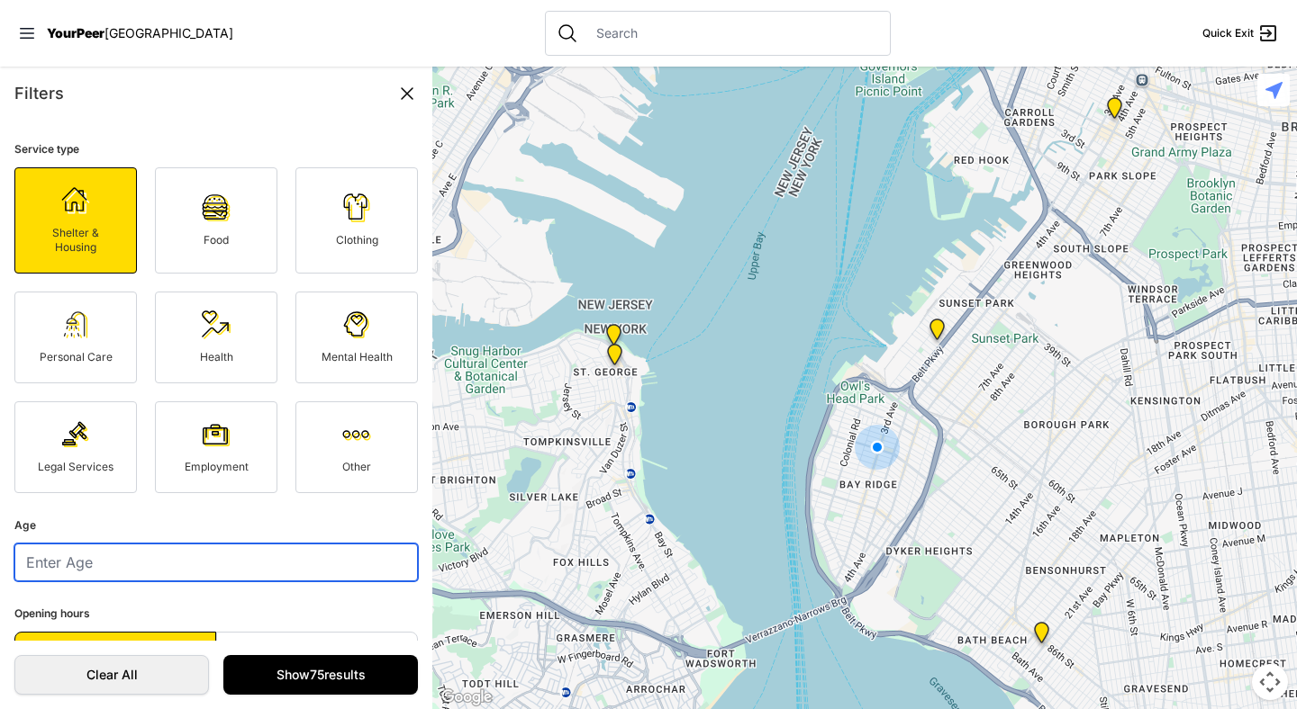
click at [122, 560] on input "number" at bounding box center [215, 563] width 403 height 38
type input "21"
click at [317, 670] on link "Show 75 results" at bounding box center [320, 675] width 194 height 40
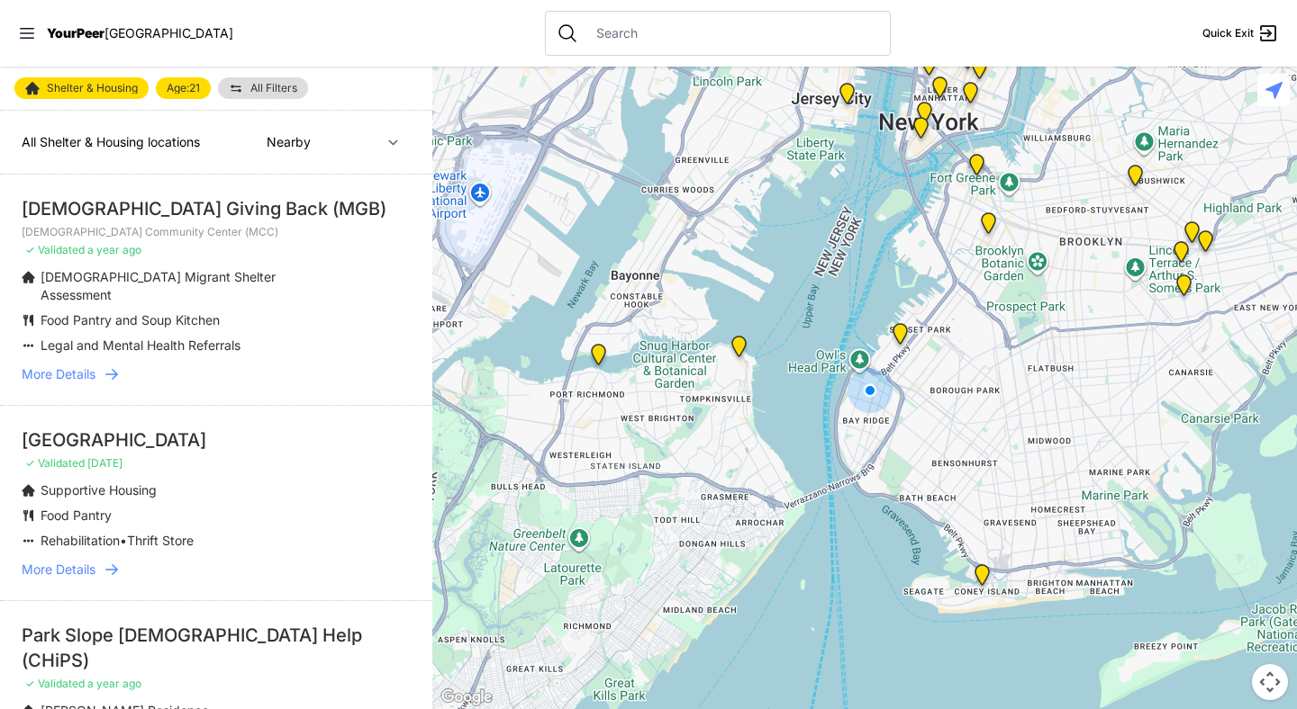
click at [602, 24] on input "text" at bounding box center [732, 33] width 294 height 18
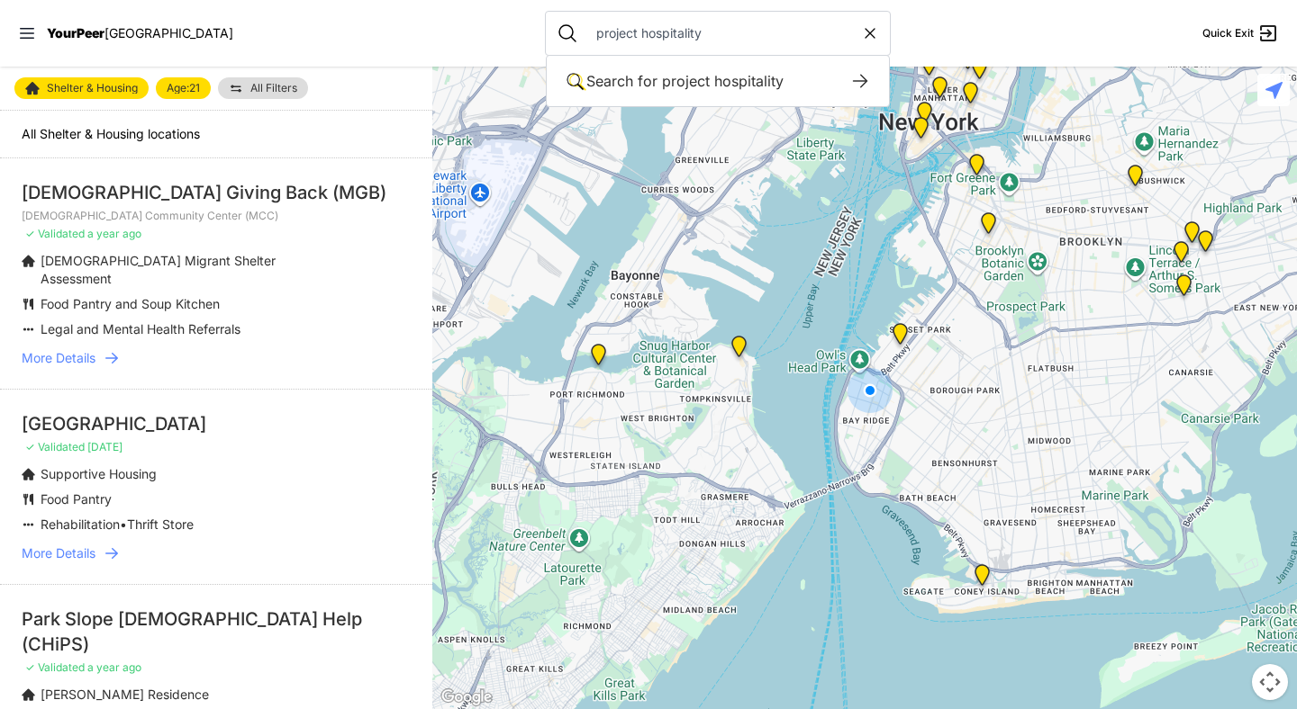
type input "project hospitality"
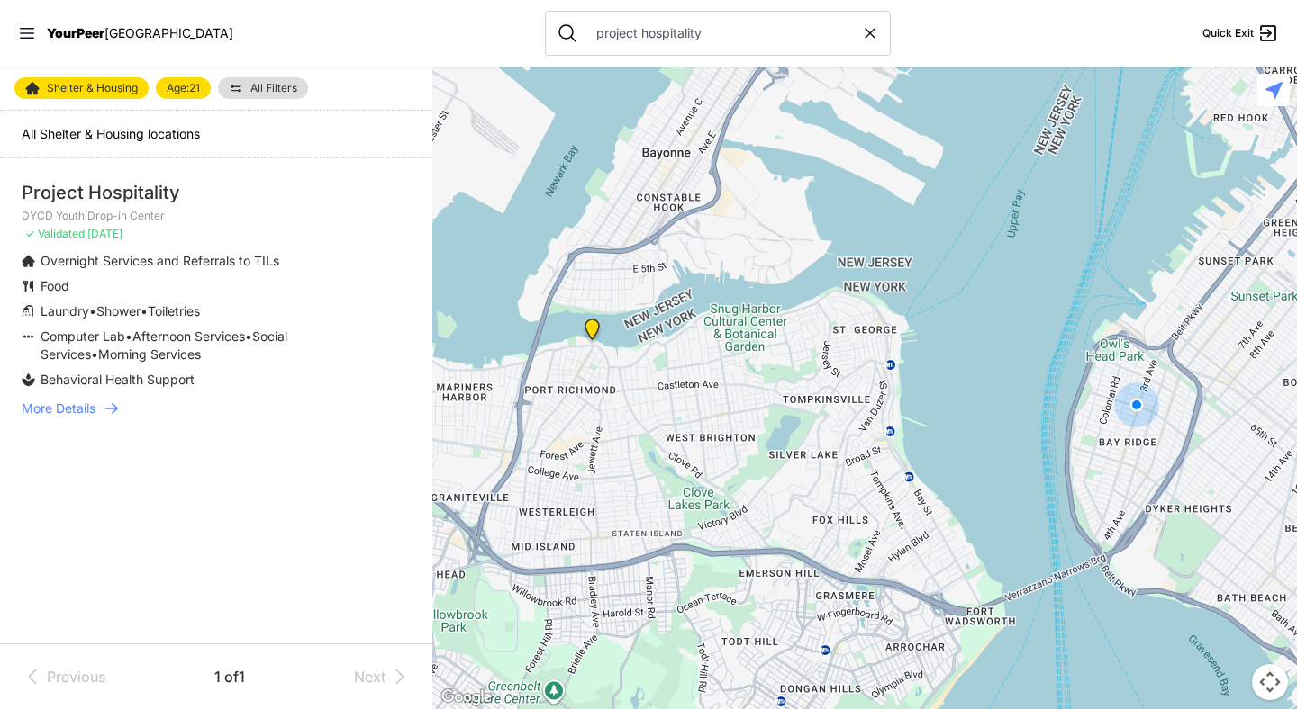
click at [116, 410] on icon at bounding box center [111, 408] width 13 height 11
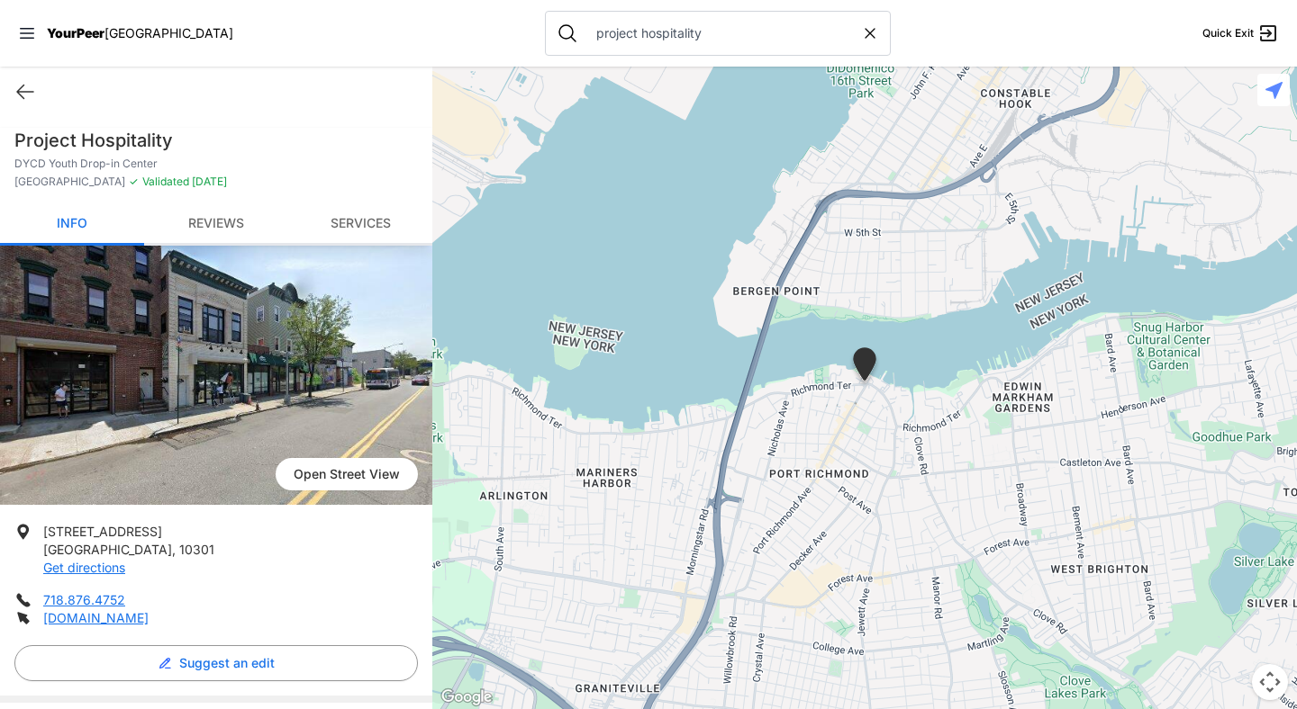
click at [193, 216] on link "Reviews" at bounding box center [216, 224] width 144 height 42
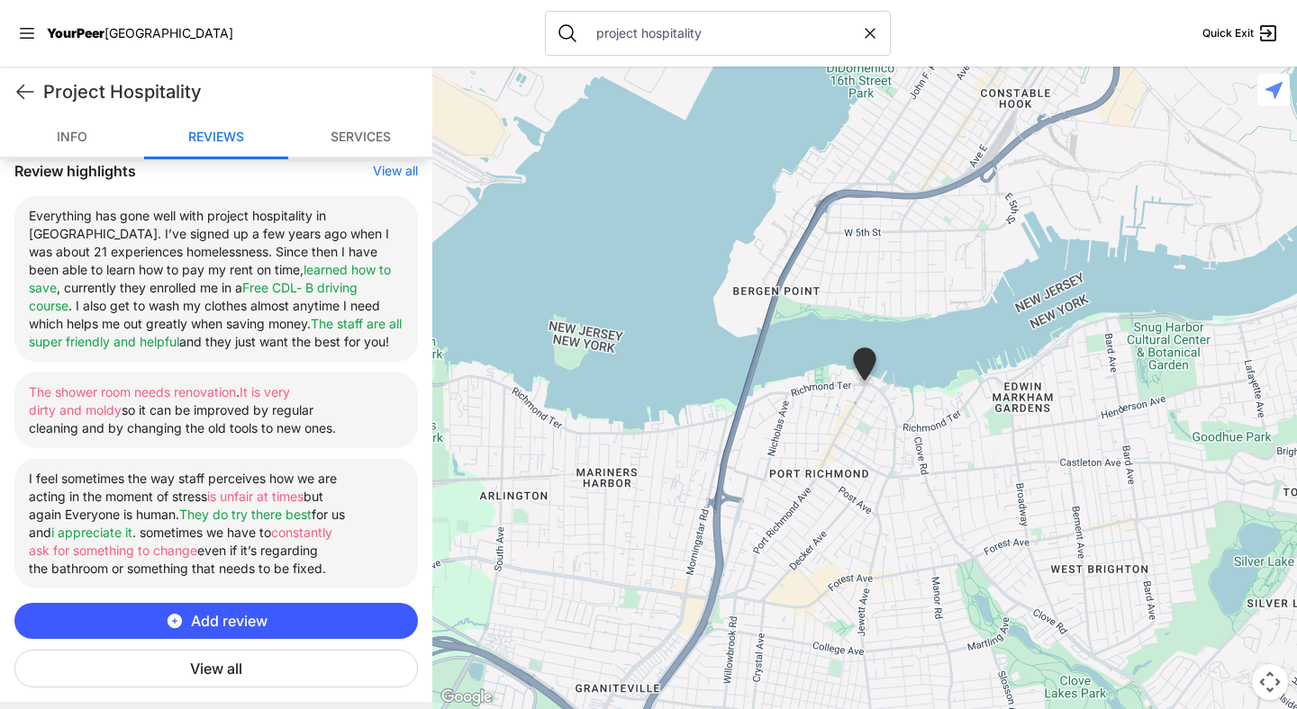
scroll to position [646, 0]
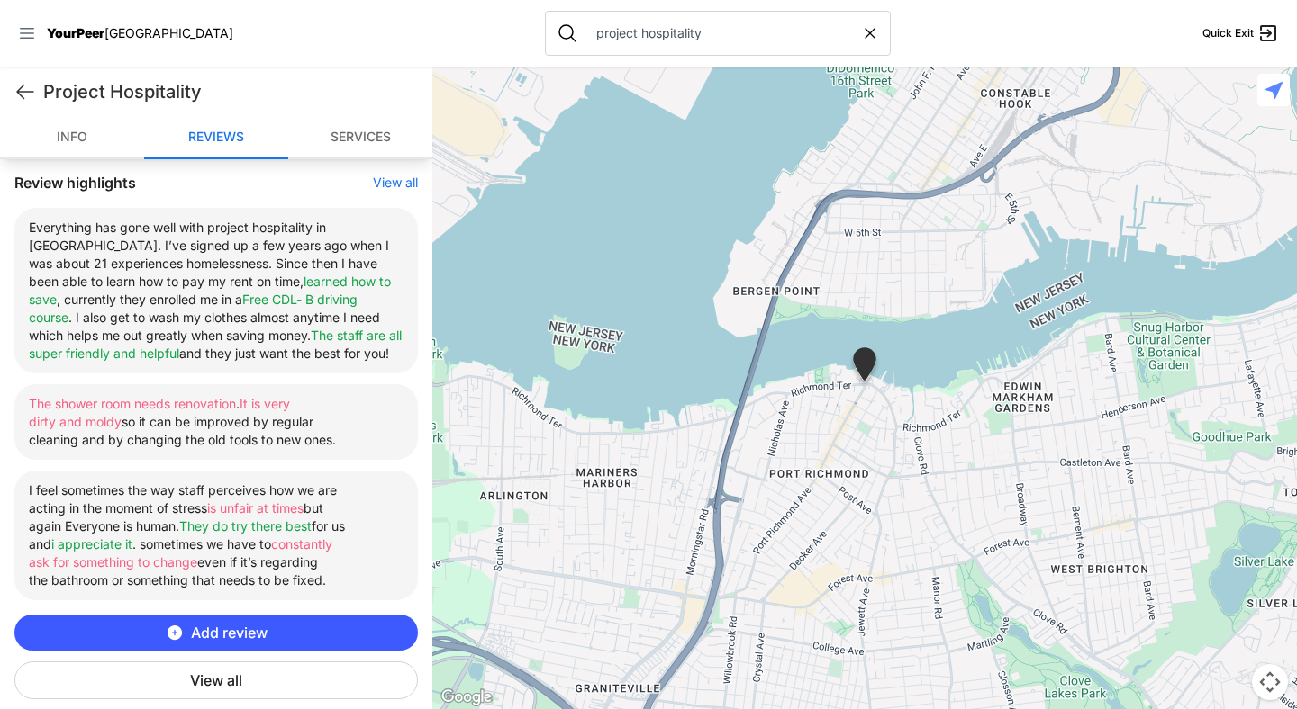
click at [26, 29] on icon at bounding box center [27, 33] width 14 height 11
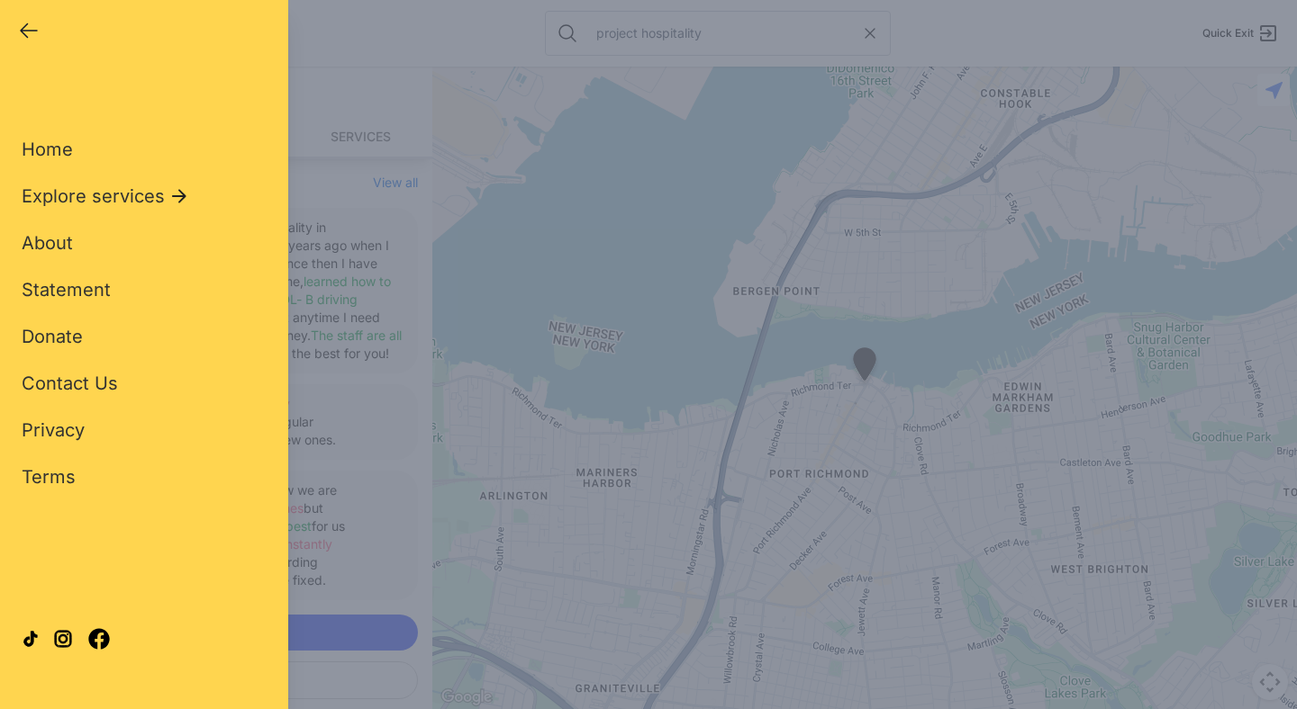
click at [393, 81] on div "Close panel YourPeer [GEOGRAPHIC_DATA] Quick Exit Single Adult Families Soup Ki…" at bounding box center [648, 354] width 1297 height 709
click at [339, 59] on div "Close panel YourPeer [GEOGRAPHIC_DATA] Quick Exit Single Adult Families Soup Ki…" at bounding box center [648, 354] width 1297 height 709
click at [30, 35] on icon "button" at bounding box center [29, 31] width 22 height 22
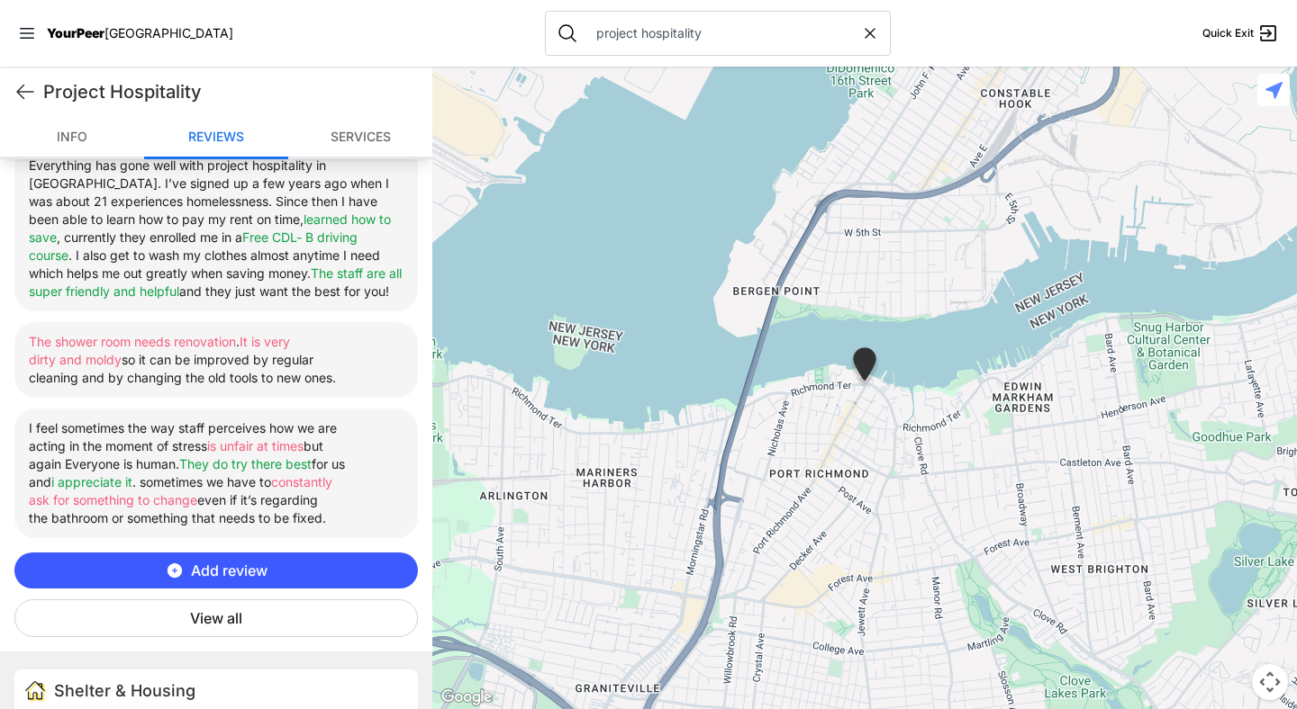
scroll to position [693, 0]
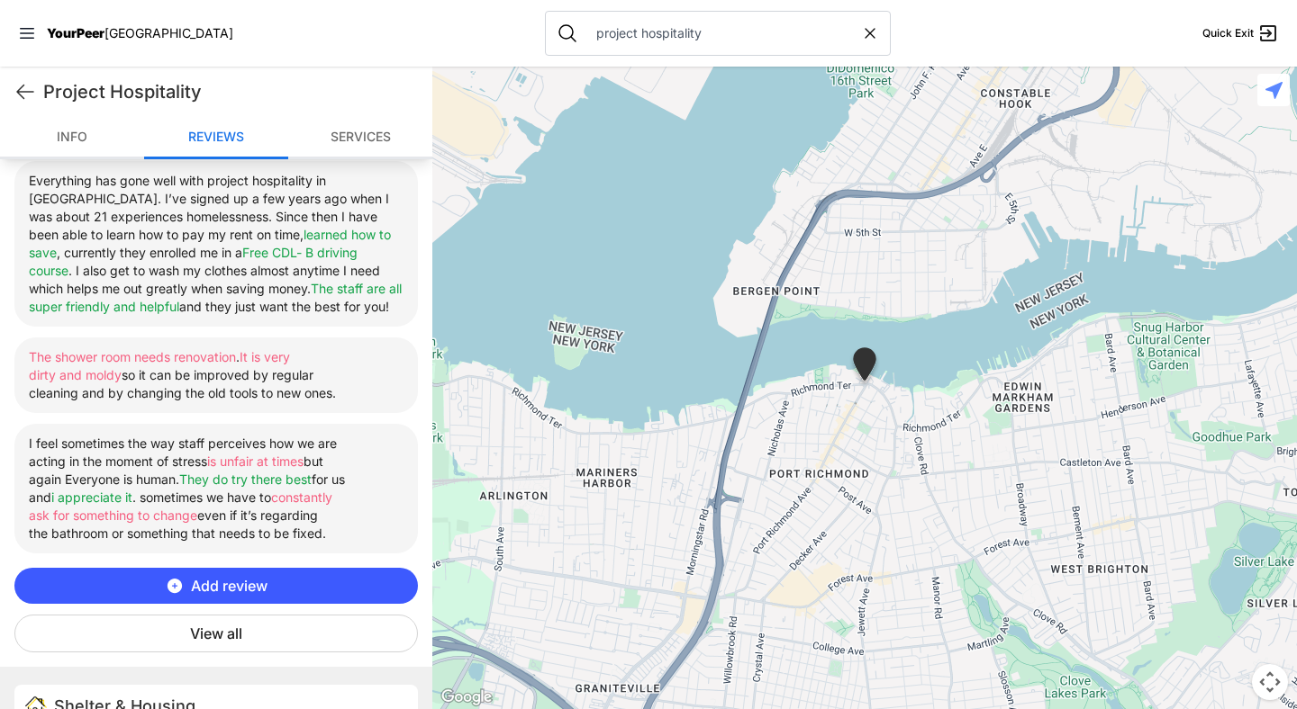
click at [616, 24] on input "project hospitality" at bounding box center [723, 33] width 276 height 18
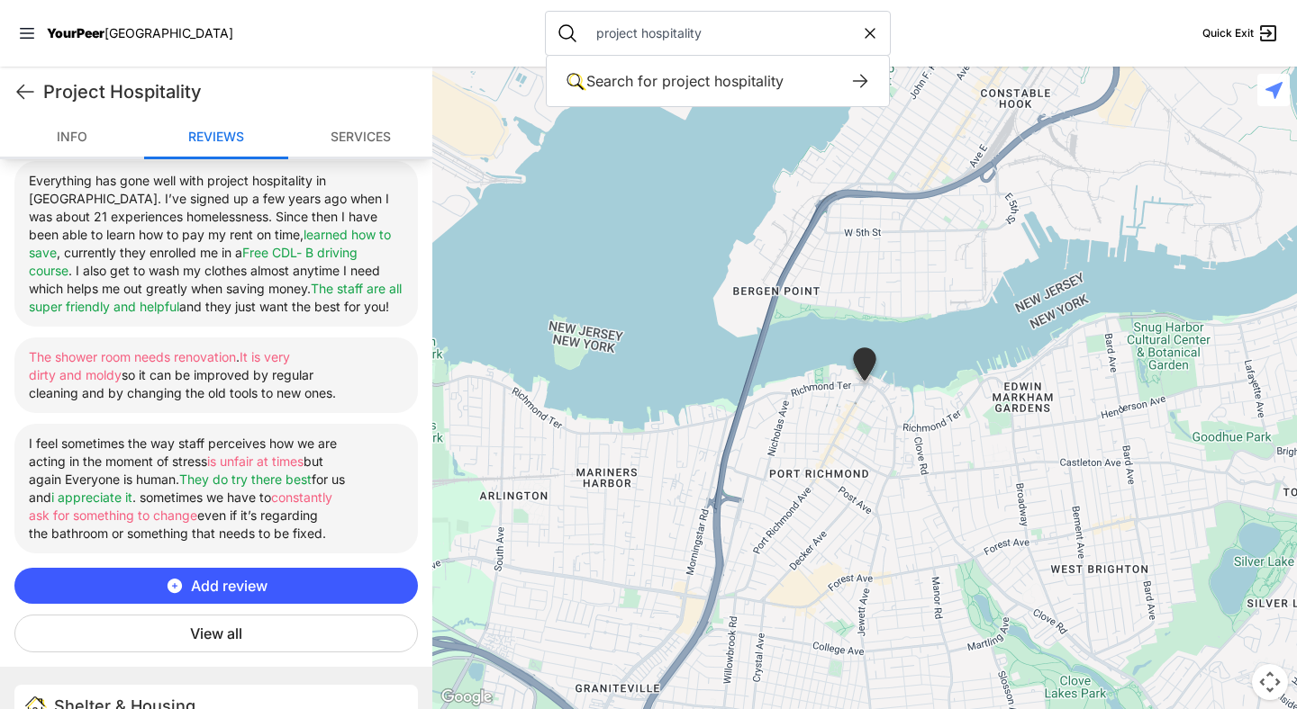
click at [616, 24] on input "project hospitality" at bounding box center [723, 33] width 276 height 18
type input "pathhseo"
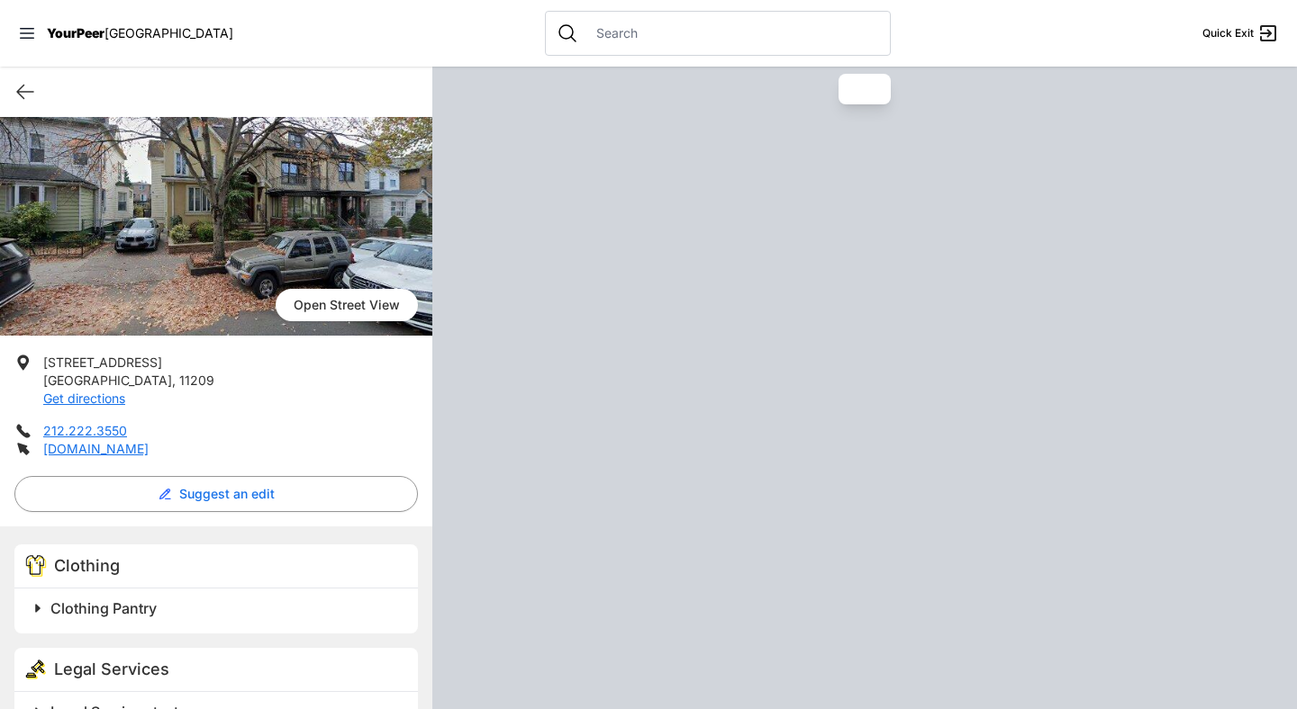
scroll to position [155, 0]
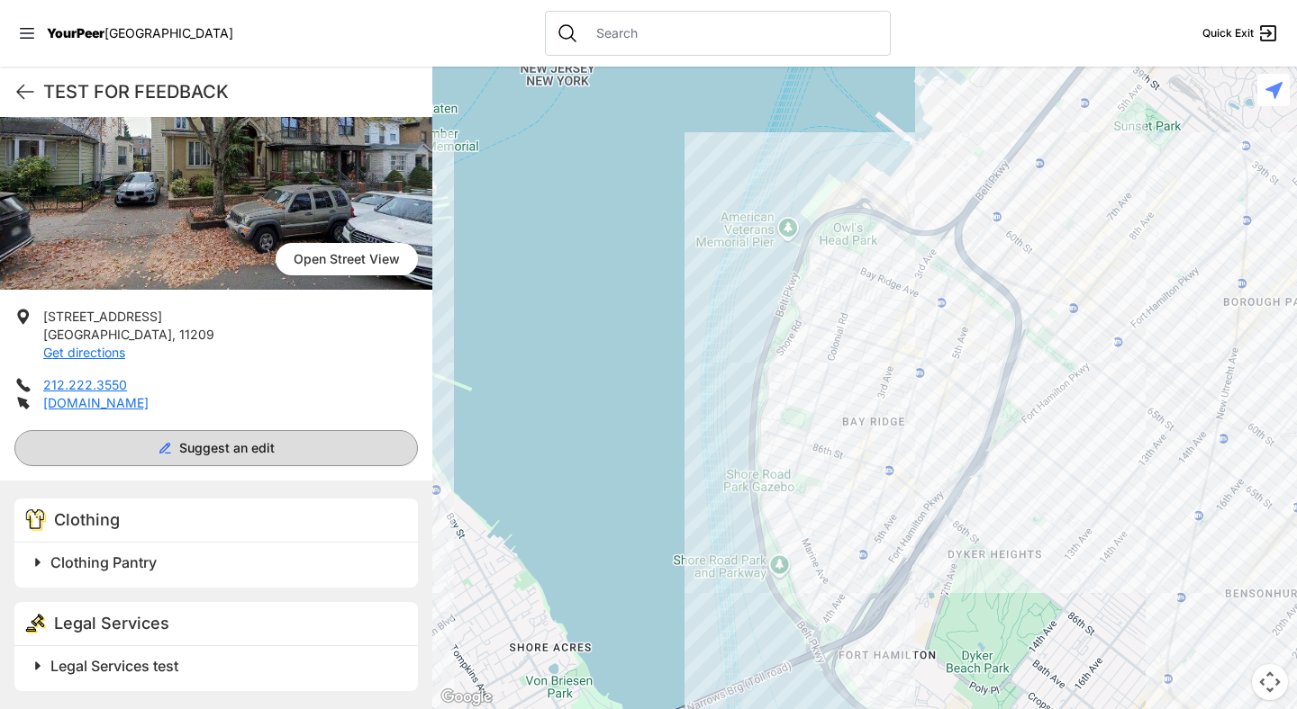
click at [228, 444] on span "Suggest an edit" at bounding box center [226, 448] width 95 height 18
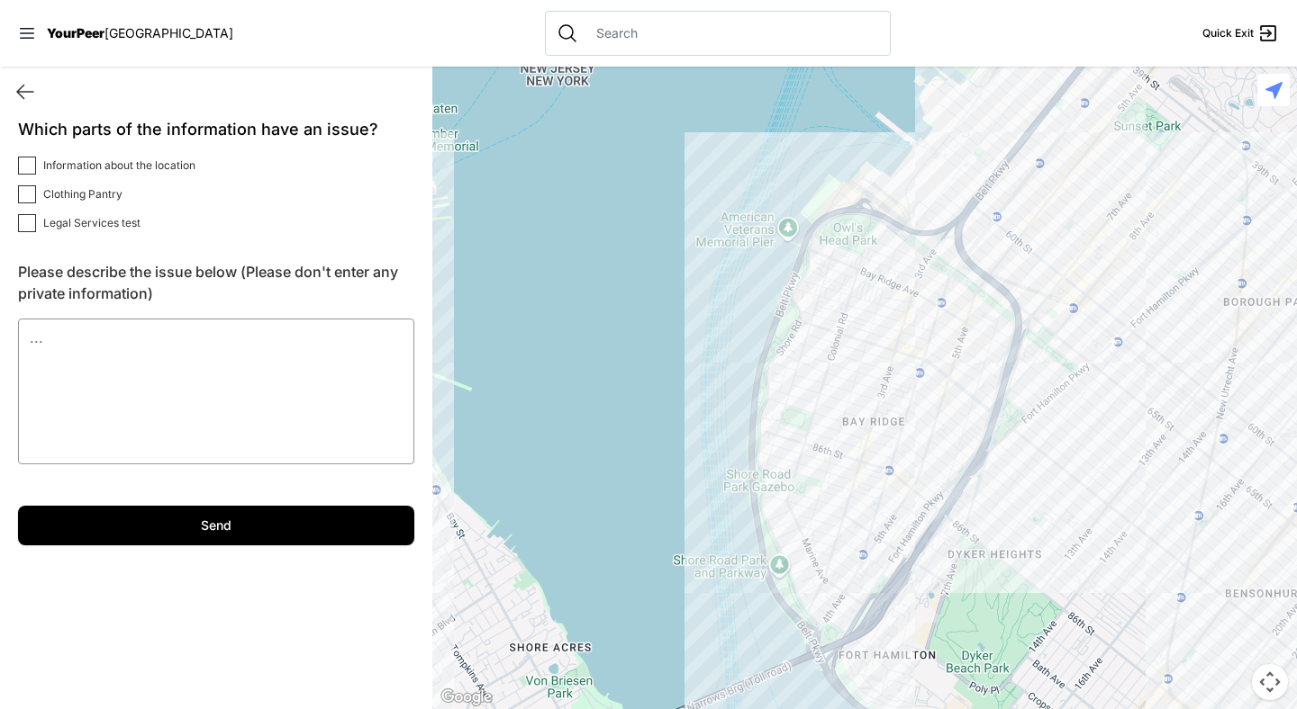
scroll to position [0, 0]
click at [29, 191] on input "Clothing Pantry" at bounding box center [27, 194] width 18 height 18
checkbox input "true"
click at [149, 364] on textarea "Please describe the issue below (Please don't enter any private information)" at bounding box center [216, 392] width 396 height 146
type textarea ";ksdfjbg;ksdjb"
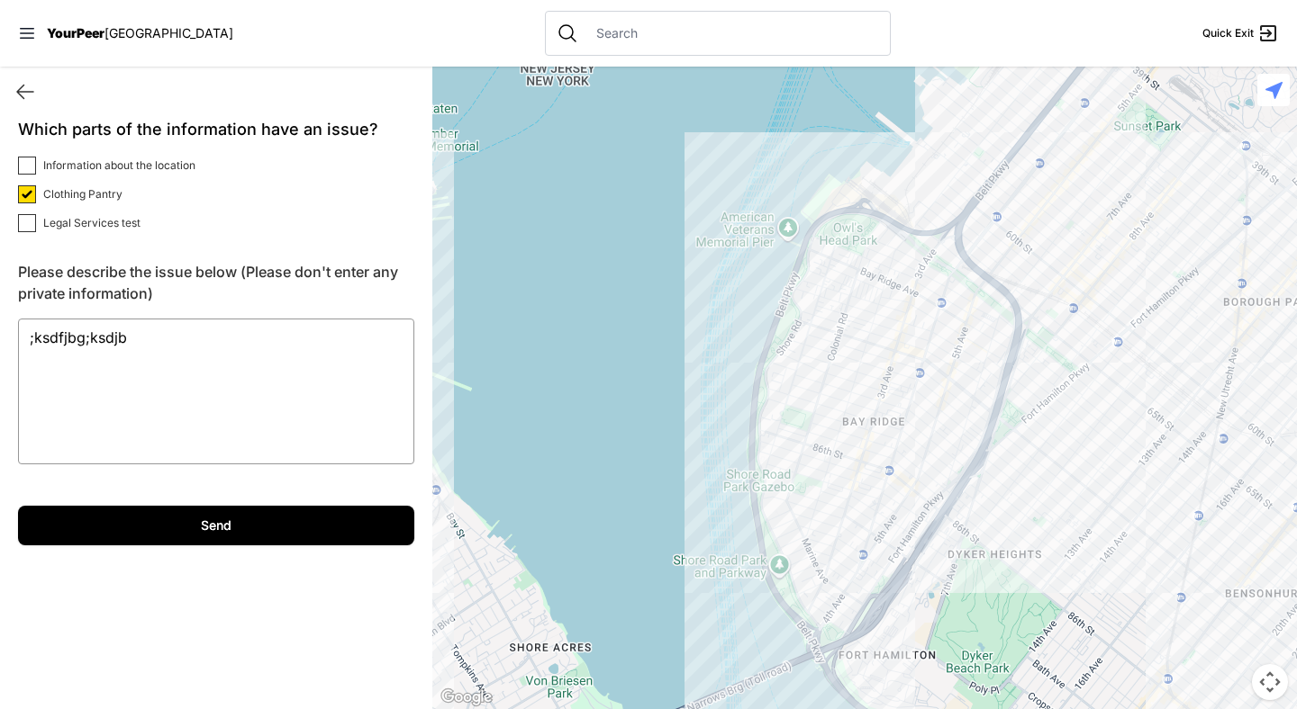
click at [218, 517] on input "Send" at bounding box center [216, 526] width 396 height 40
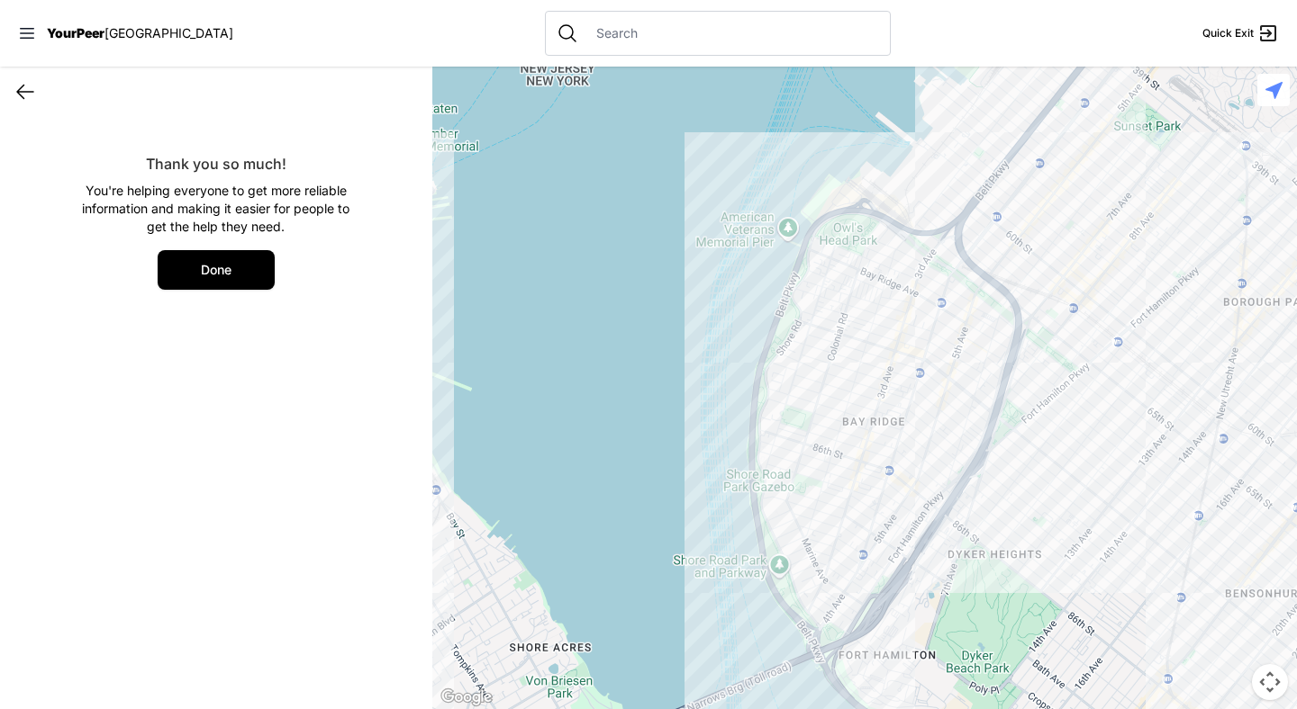
click at [32, 96] on icon at bounding box center [25, 92] width 22 height 22
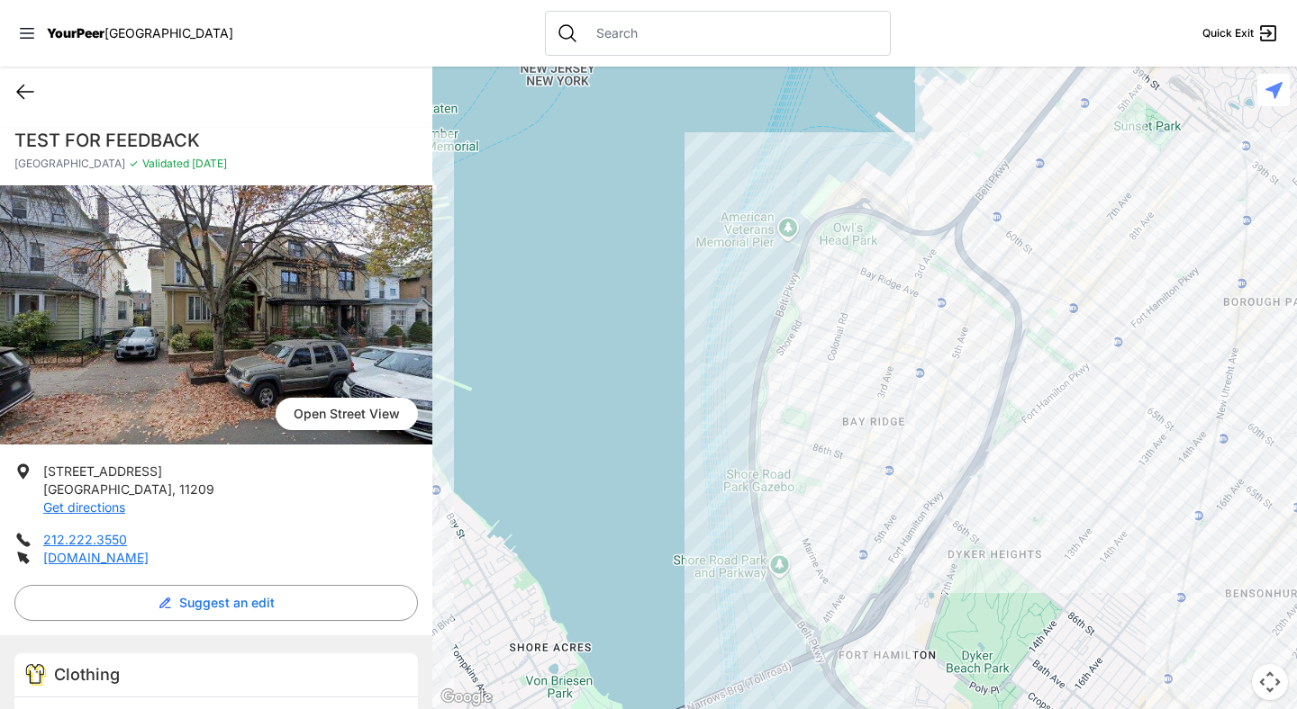
click at [32, 96] on icon at bounding box center [25, 92] width 22 height 22
click at [20, 81] on icon at bounding box center [25, 92] width 22 height 22
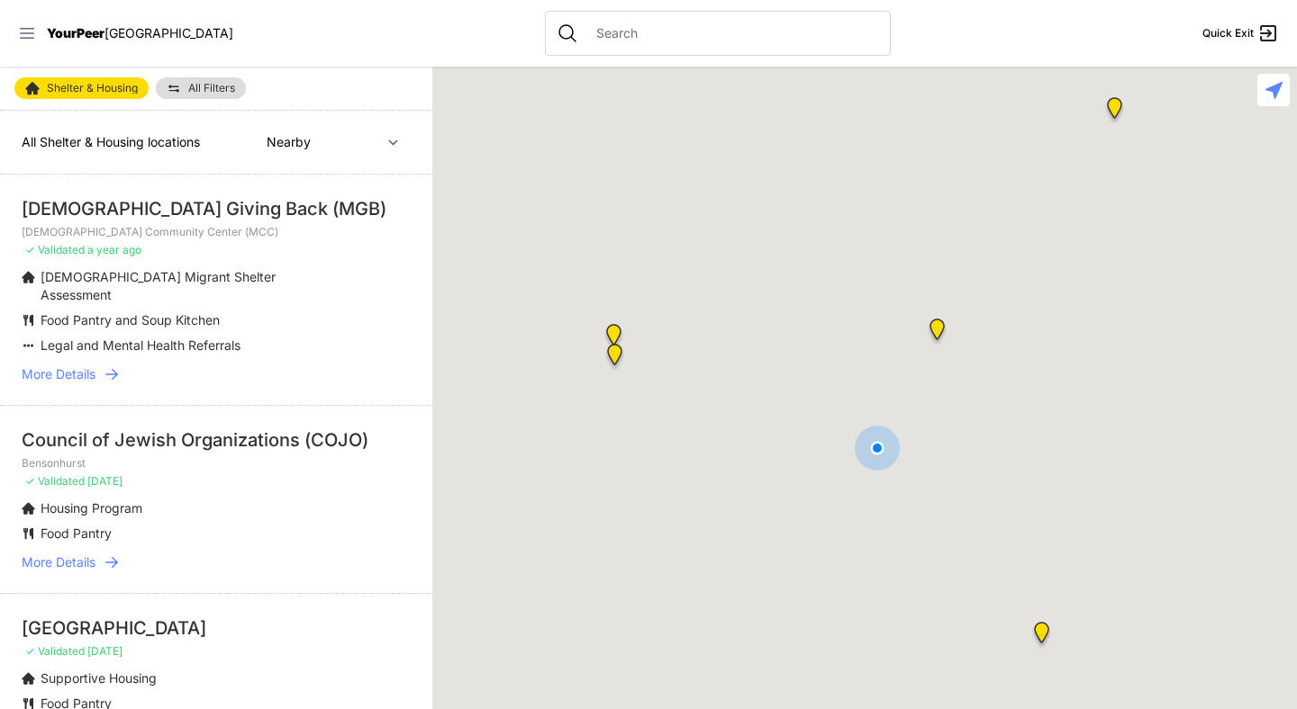
click at [29, 35] on icon at bounding box center [27, 33] width 18 height 18
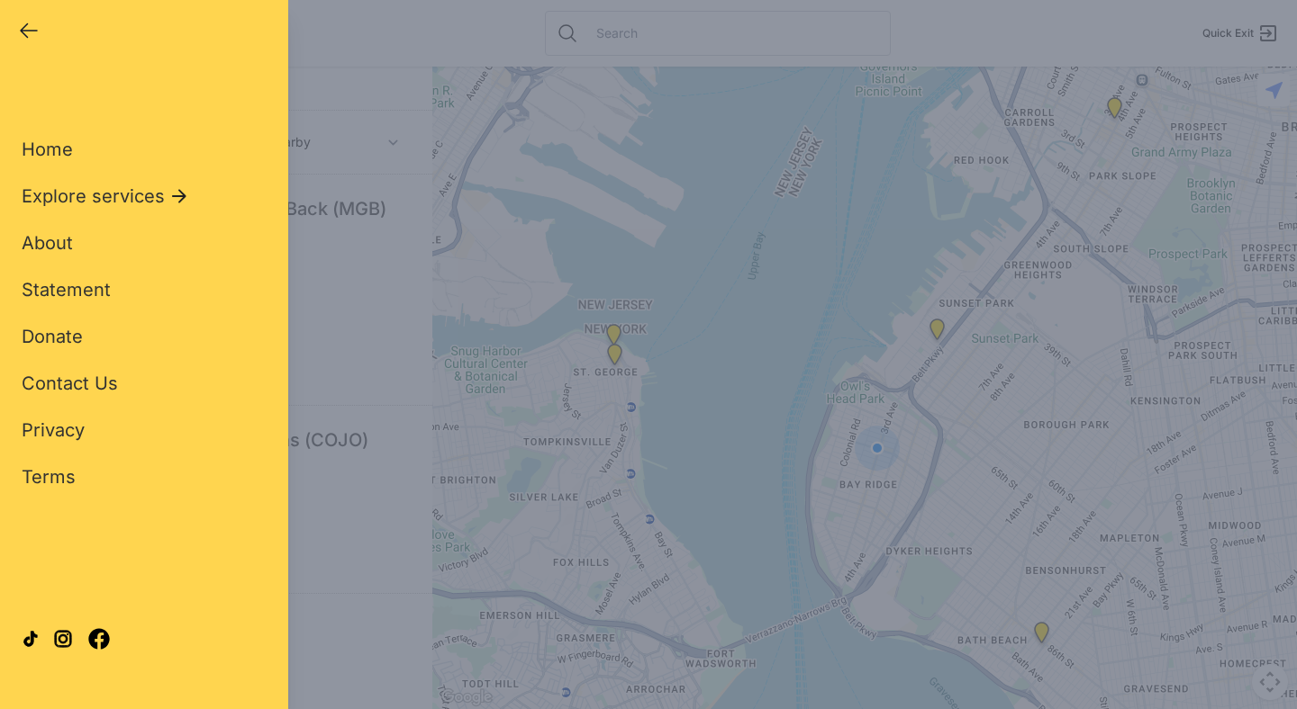
click at [28, 31] on icon "button" at bounding box center [29, 31] width 16 height 14
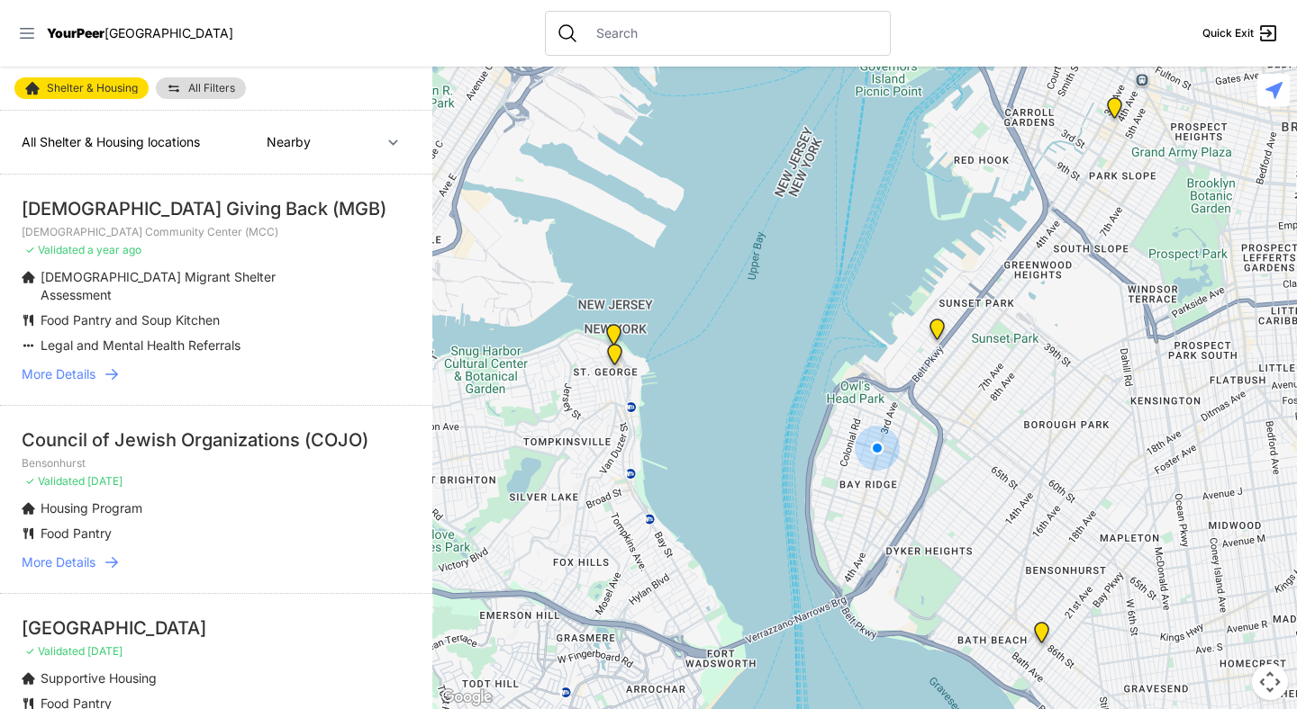
click at [28, 35] on icon at bounding box center [27, 33] width 18 height 18
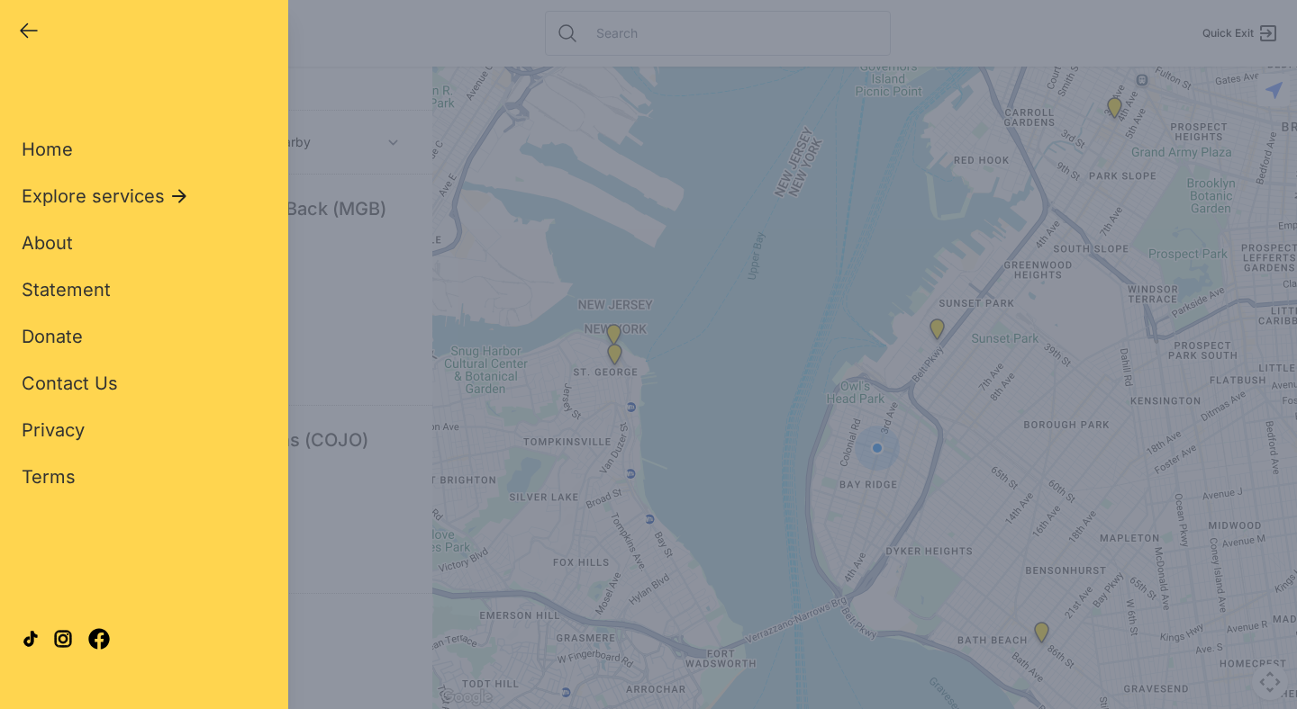
click at [28, 35] on icon "button" at bounding box center [29, 31] width 22 height 22
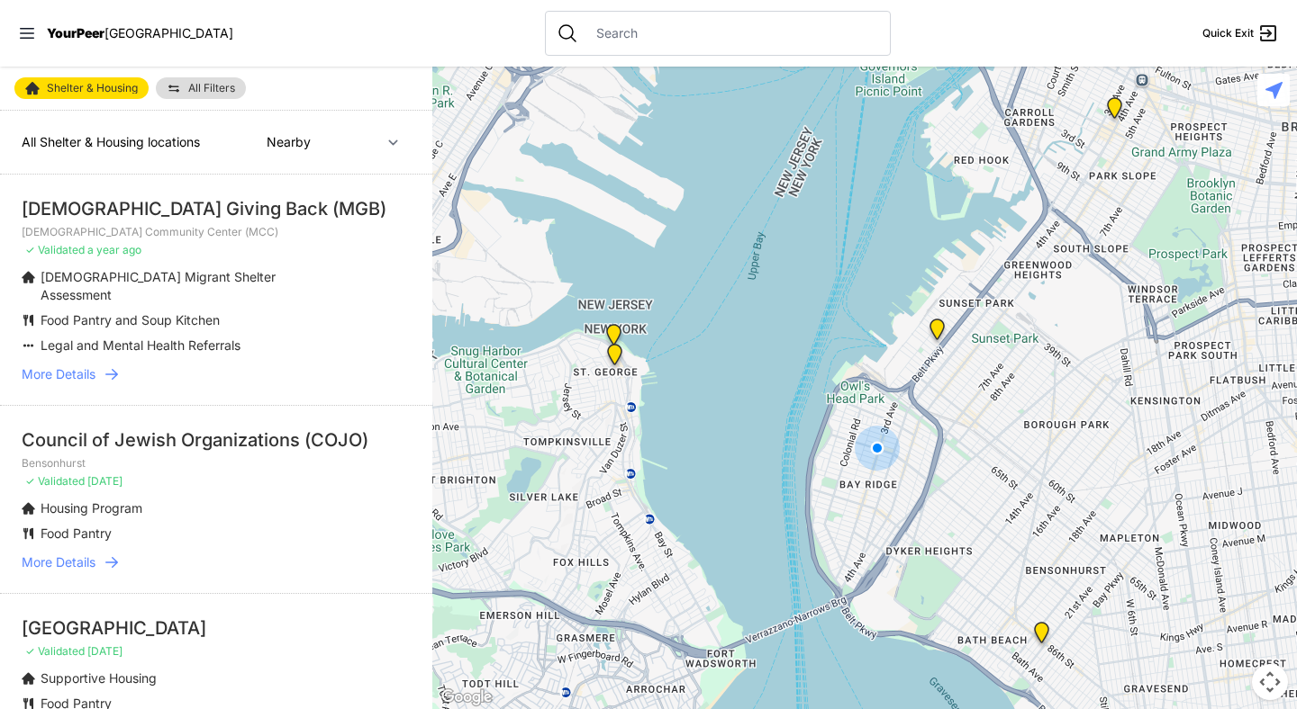
click at [81, 28] on span "YourPeer" at bounding box center [76, 32] width 58 height 15
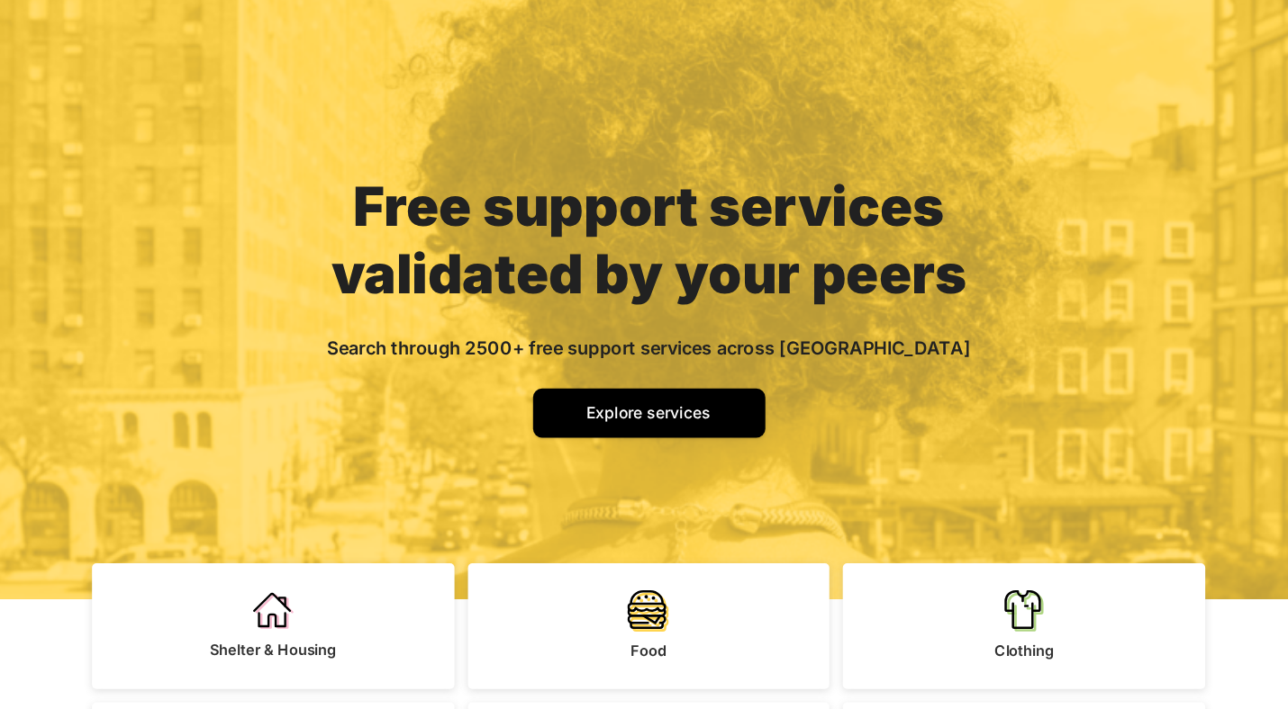
click at [568, 352] on p "Search through 2500+ free support services across [GEOGRAPHIC_DATA]" at bounding box center [644, 342] width 516 height 22
drag, startPoint x: 559, startPoint y: 345, endPoint x: 599, endPoint y: 348, distance: 39.7
click at [599, 348] on span "Search through 2500+ free support services across [GEOGRAPHIC_DATA]" at bounding box center [644, 342] width 516 height 18
drag, startPoint x: 561, startPoint y: 343, endPoint x: 594, endPoint y: 345, distance: 33.4
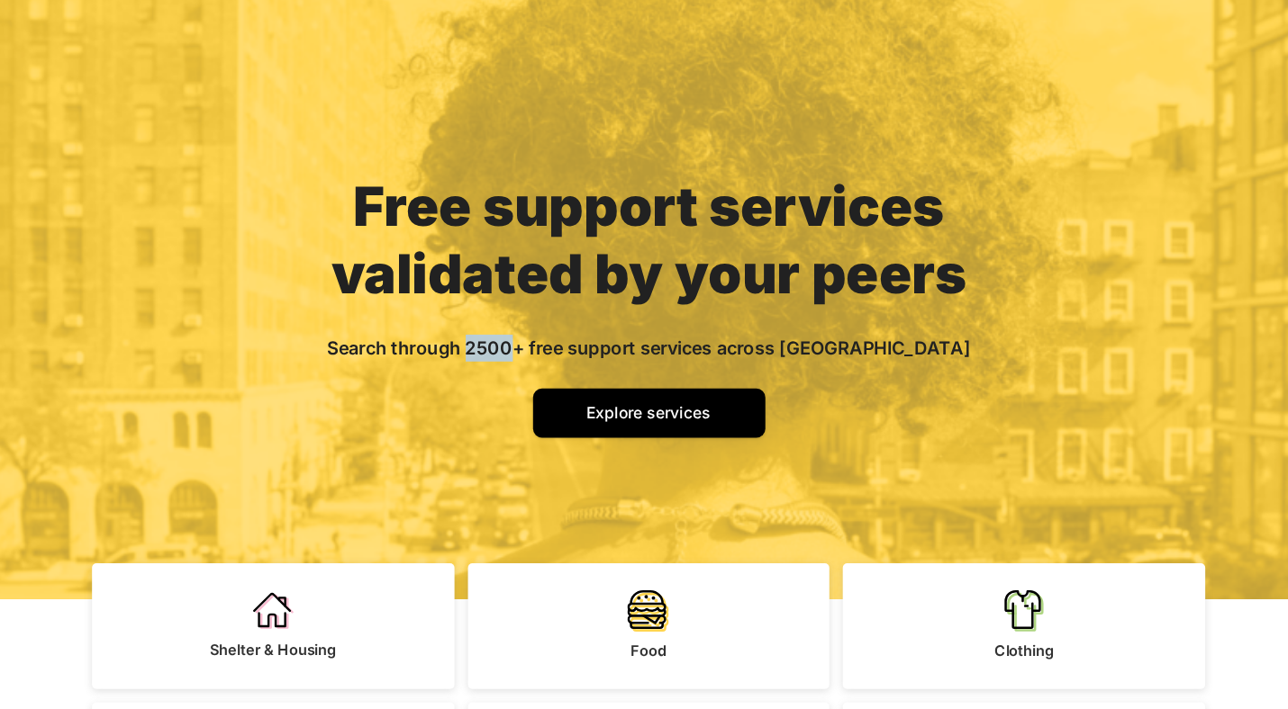
click at [594, 345] on span "Search through 2500+ free support services across NYC" at bounding box center [644, 342] width 516 height 18
drag, startPoint x: 560, startPoint y: 342, endPoint x: 595, endPoint y: 347, distance: 35.4
click at [595, 347] on span "Search through 2500+ free support services across [GEOGRAPHIC_DATA]" at bounding box center [644, 342] width 516 height 18
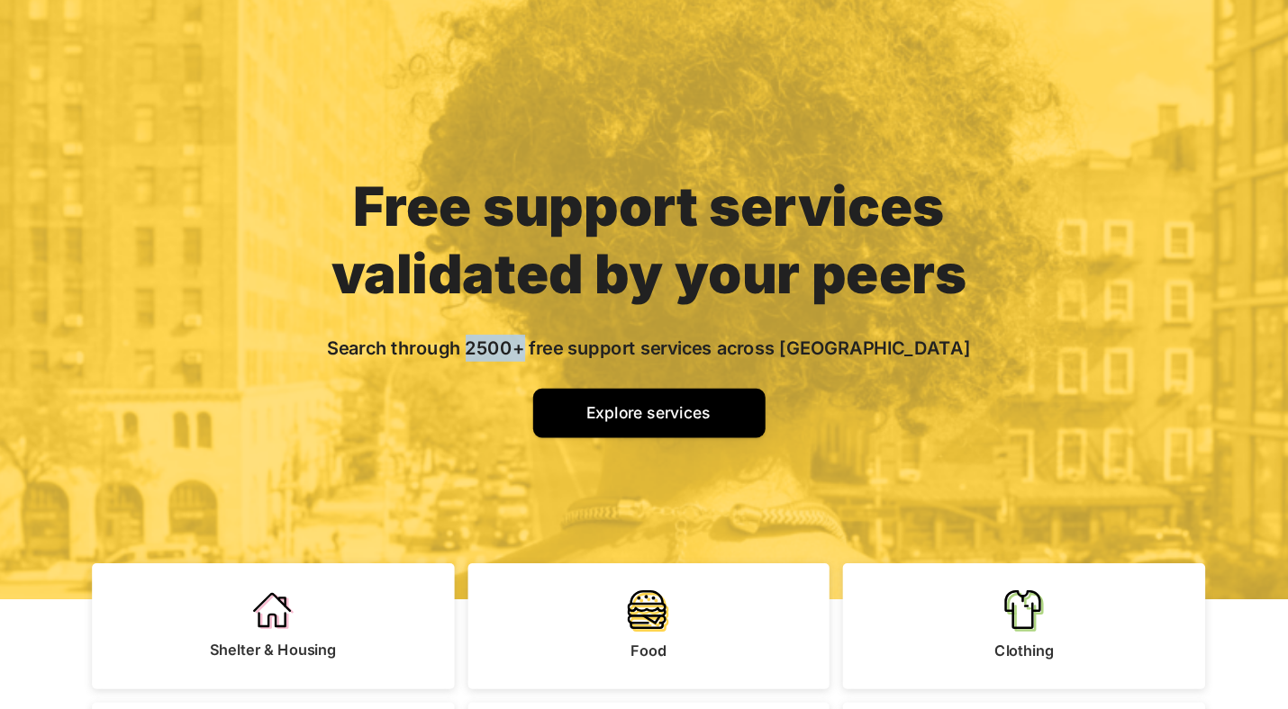
drag, startPoint x: 559, startPoint y: 344, endPoint x: 603, endPoint y: 346, distance: 44.2
click at [603, 346] on span "Search through 2500+ free support services across [GEOGRAPHIC_DATA]" at bounding box center [644, 342] width 516 height 18
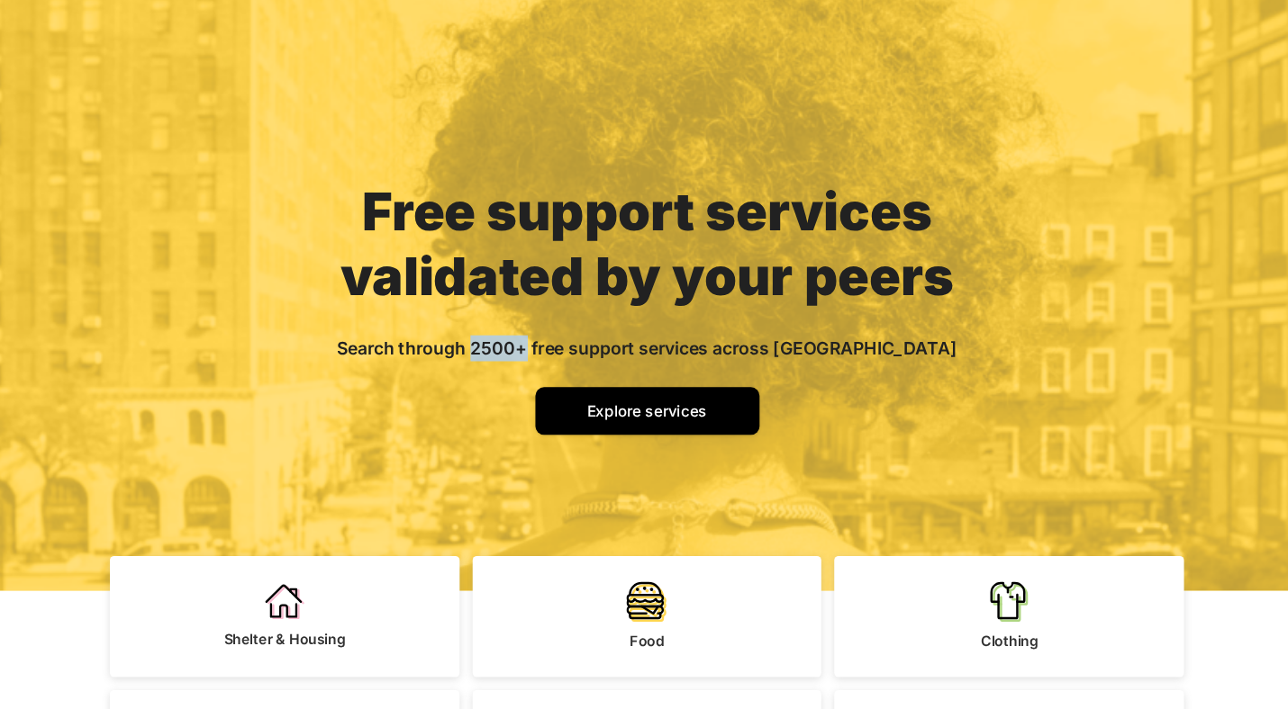
drag, startPoint x: 558, startPoint y: 345, endPoint x: 601, endPoint y: 348, distance: 42.4
click at [601, 348] on span "Search through 2500+ free support services across [GEOGRAPHIC_DATA]" at bounding box center [644, 342] width 516 height 18
click at [569, 348] on span "Search through 2500+ free support services across [GEOGRAPHIC_DATA]" at bounding box center [644, 342] width 516 height 18
click at [641, 398] on span "Explore services" at bounding box center [644, 393] width 100 height 15
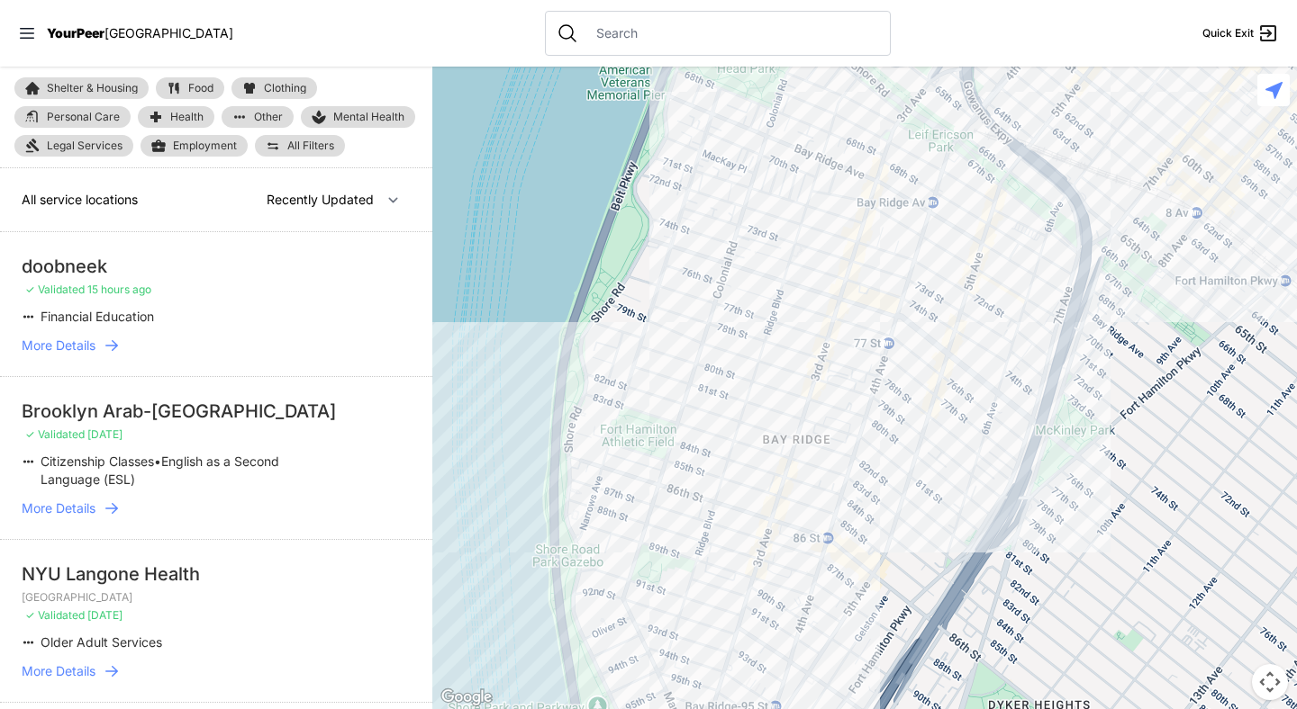
click at [564, 42] on div at bounding box center [718, 33] width 346 height 45
select select "nearby"
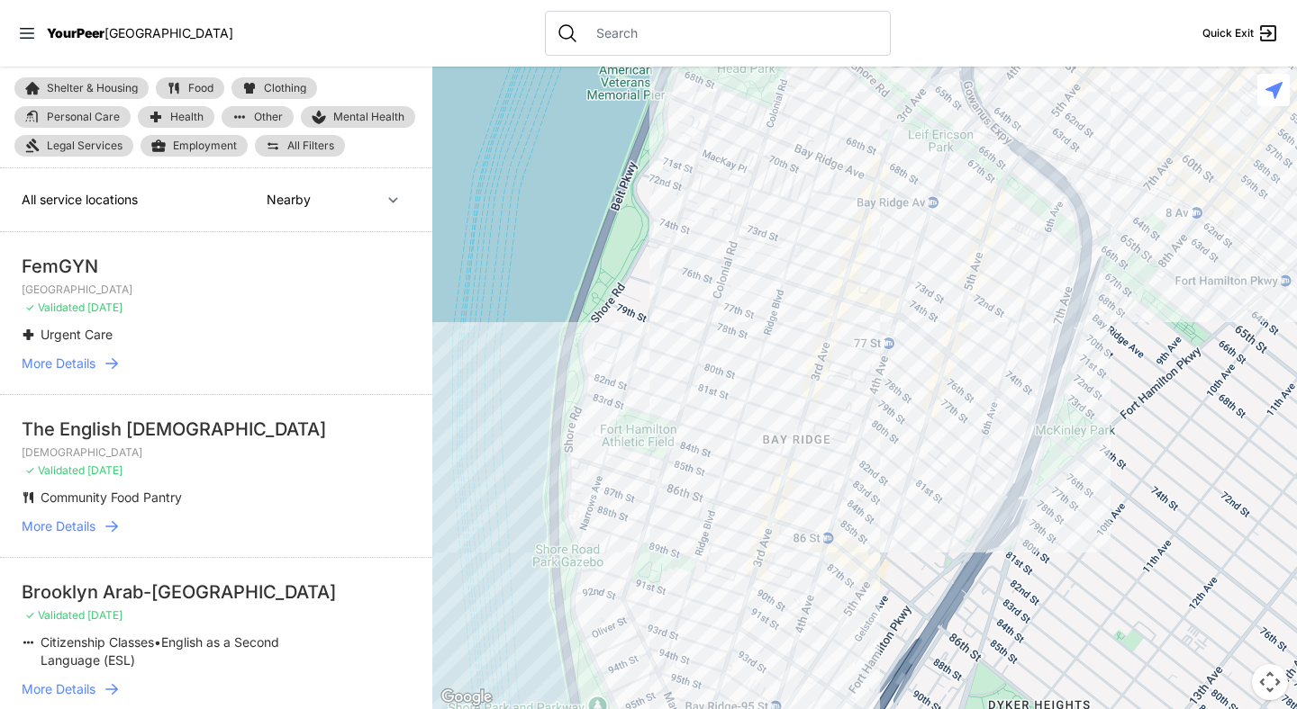
click at [585, 32] on input "text" at bounding box center [732, 33] width 294 height 18
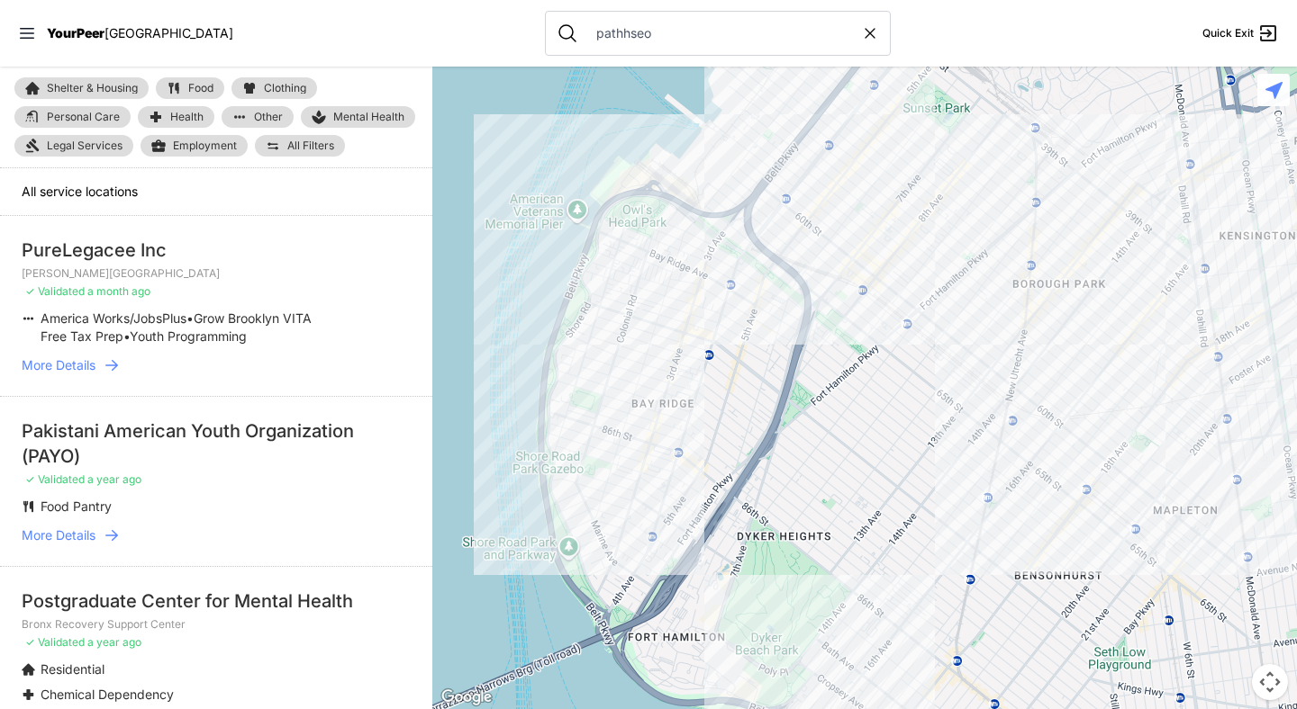
click at [861, 27] on icon at bounding box center [870, 33] width 18 height 18
type input "pathhseo"
select select "recentlyUpdated"
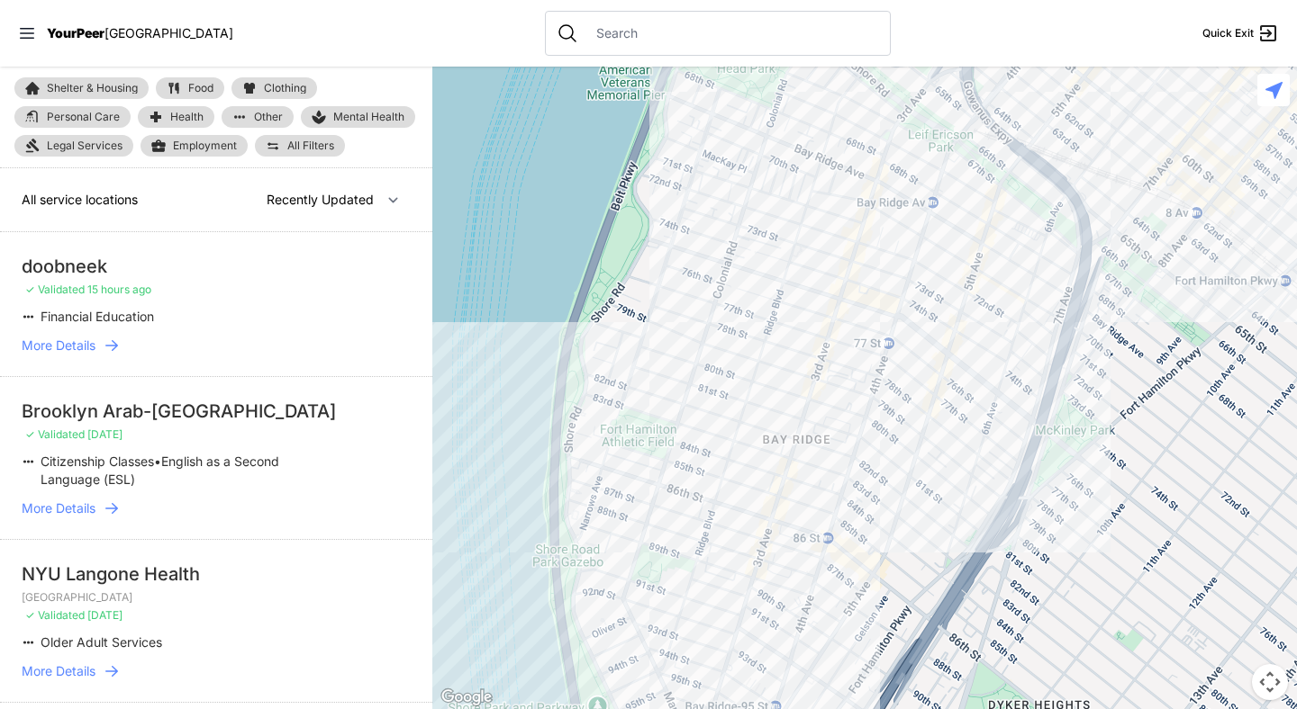
click at [429, 22] on nav "YourPeer NYC Quick Exit" at bounding box center [648, 33] width 1297 height 67
click at [438, 38] on nav "YourPeer NYC Quick Exit" at bounding box center [648, 33] width 1297 height 67
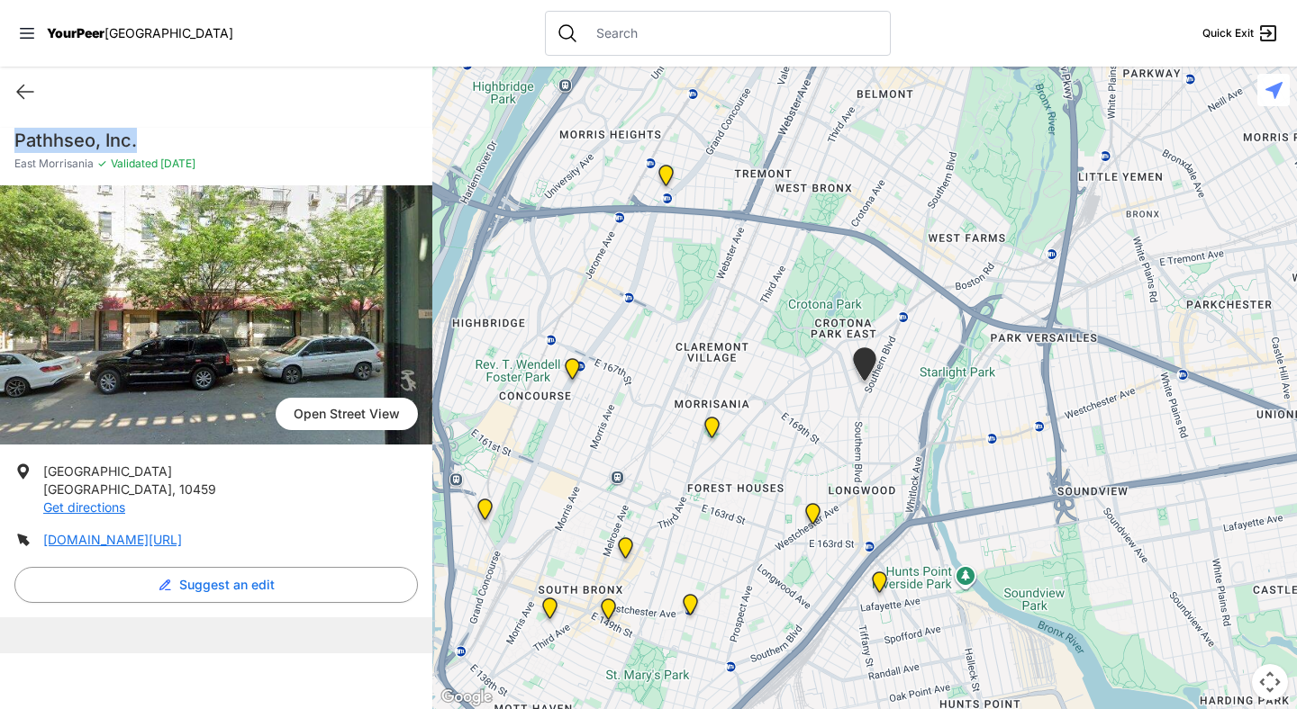
drag, startPoint x: 149, startPoint y: 136, endPoint x: 9, endPoint y: 138, distance: 139.6
click at [8, 138] on div "Pathhseo, Inc. East Morrisania ✓ Validated 2 years ago" at bounding box center [216, 157] width 432 height 58
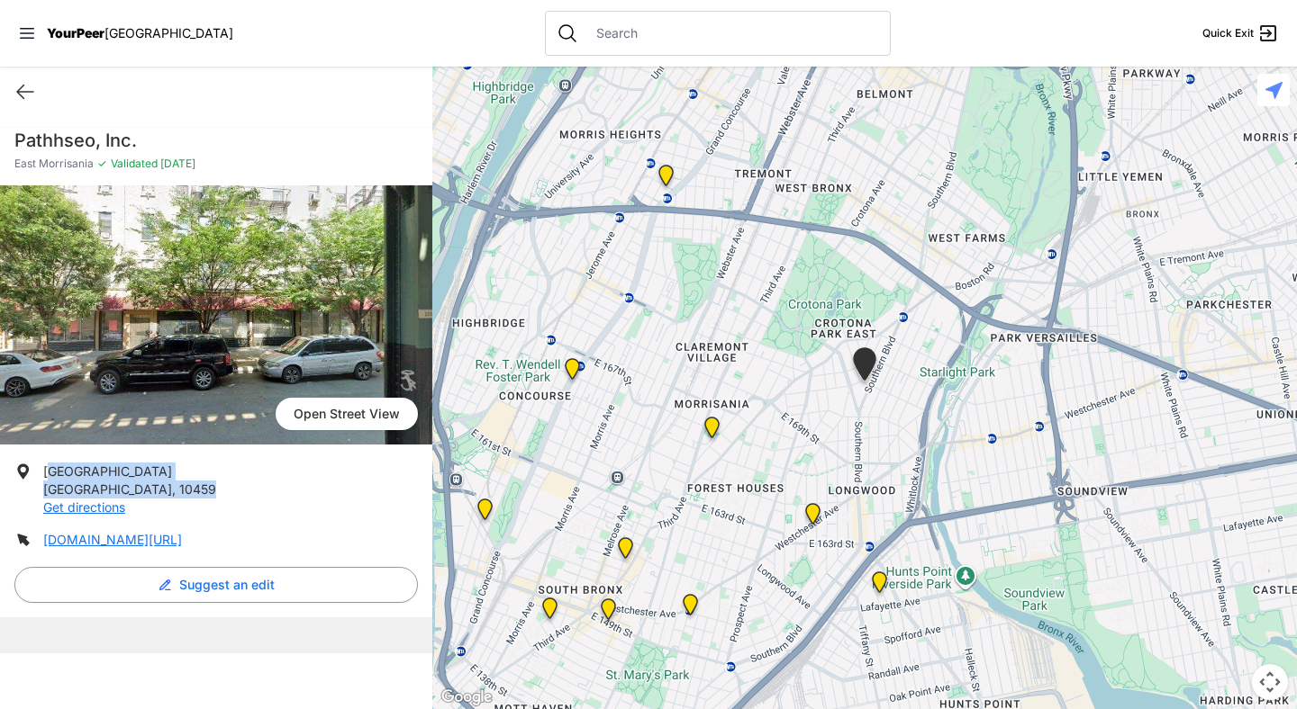
drag, startPoint x: 46, startPoint y: 473, endPoint x: 138, endPoint y: 486, distance: 92.8
click at [138, 486] on p "1357 Southern Blvd Bronx , 10459 Get directions" at bounding box center [129, 490] width 173 height 54
